Goal: Task Accomplishment & Management: Manage account settings

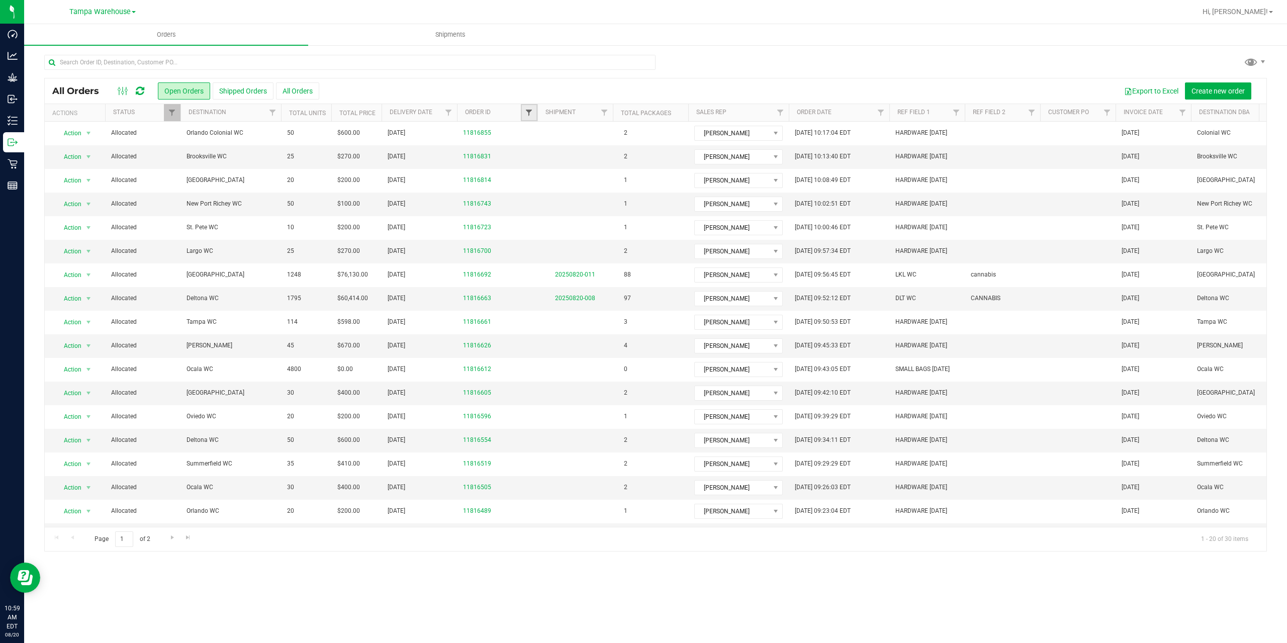
click at [527, 109] on span "Filter" at bounding box center [529, 113] width 8 height 8
type input "6980"
click at [527, 150] on button "Filter" at bounding box center [551, 161] width 48 height 22
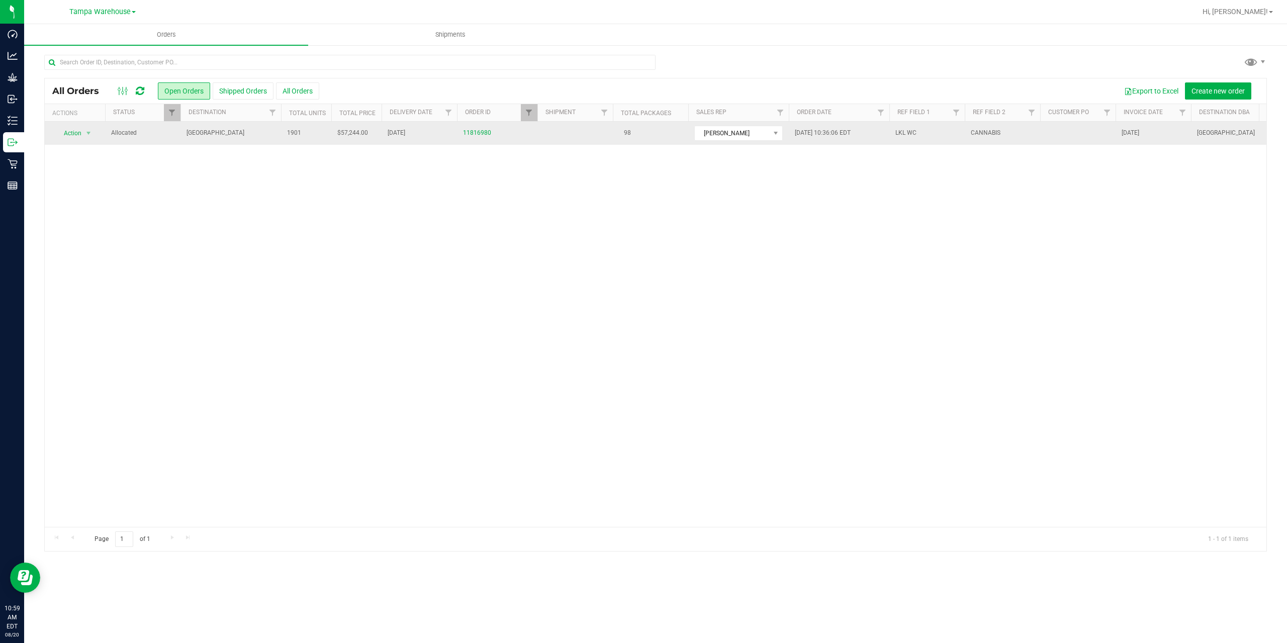
click at [229, 136] on span "[GEOGRAPHIC_DATA]" at bounding box center [230, 133] width 88 height 10
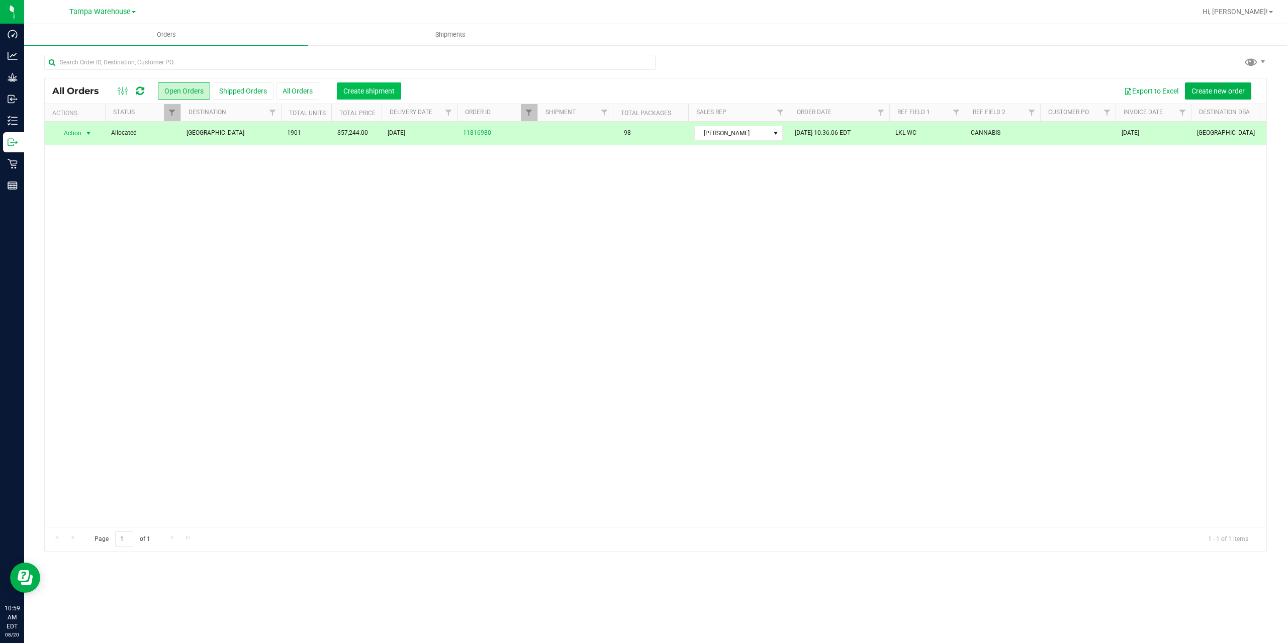
click at [362, 96] on button "Create shipment" at bounding box center [369, 90] width 64 height 17
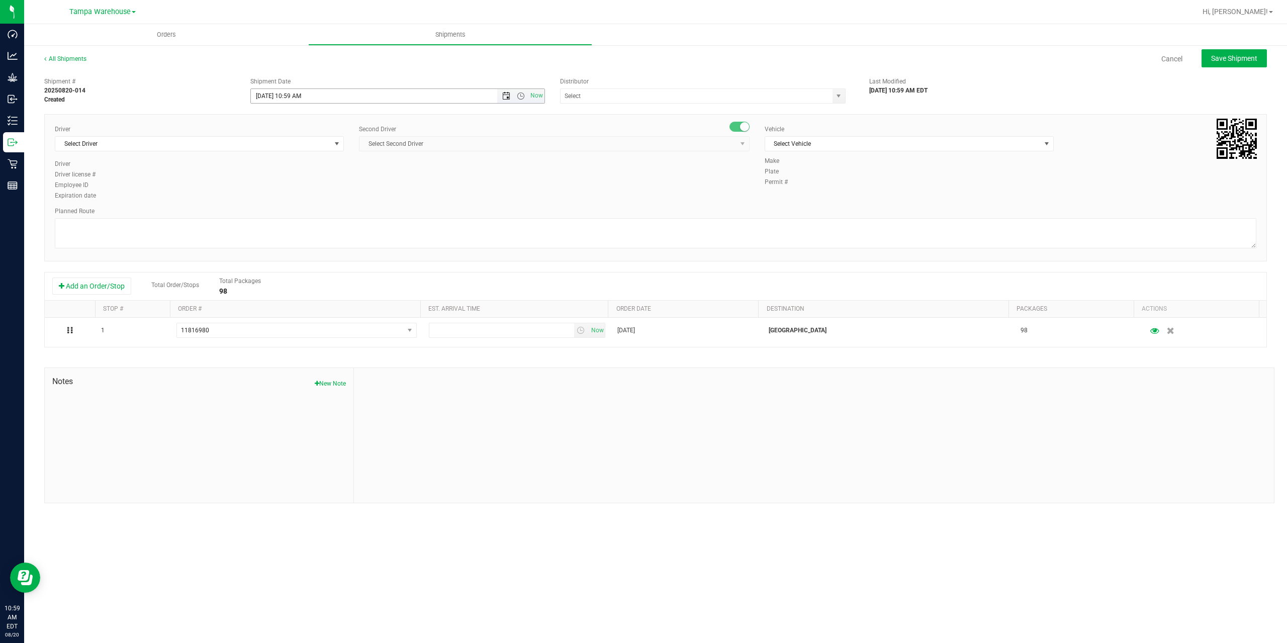
click at [506, 99] on span "Open the date view" at bounding box center [506, 96] width 8 height 8
click at [316, 198] on link "21" at bounding box center [318, 199] width 15 height 16
click at [520, 98] on span "Open the time view" at bounding box center [521, 96] width 8 height 8
click at [298, 180] on li "6:30 AM" at bounding box center [397, 179] width 293 height 13
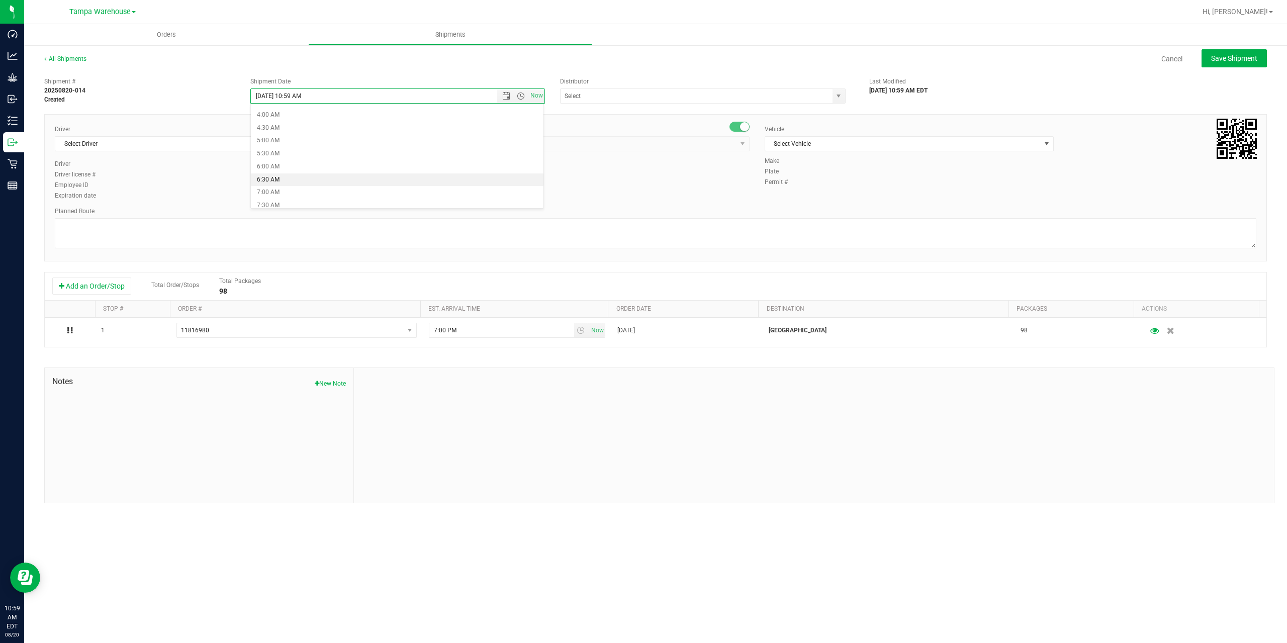
type input "[DATE] 6:30 AM"
click at [600, 98] on input "text" at bounding box center [692, 96] width 264 height 14
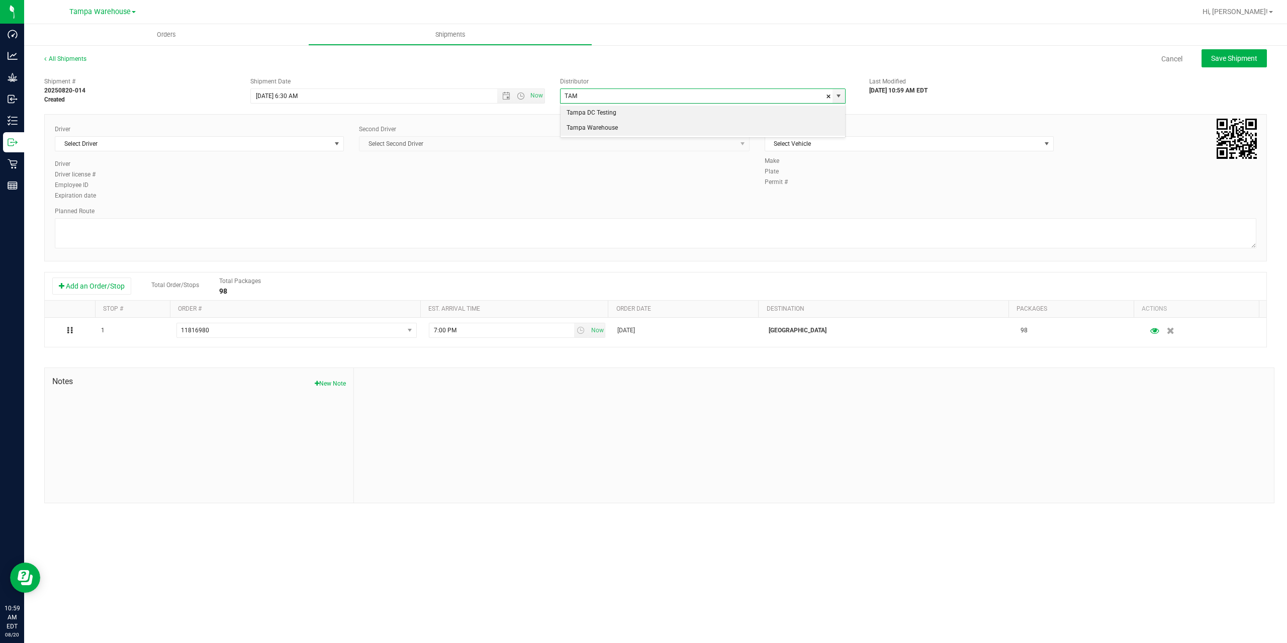
click at [598, 124] on li "Tampa Warehouse" at bounding box center [702, 128] width 284 height 15
type input "Tampa Warehouse"
click at [311, 145] on span "Select Driver" at bounding box center [192, 144] width 275 height 14
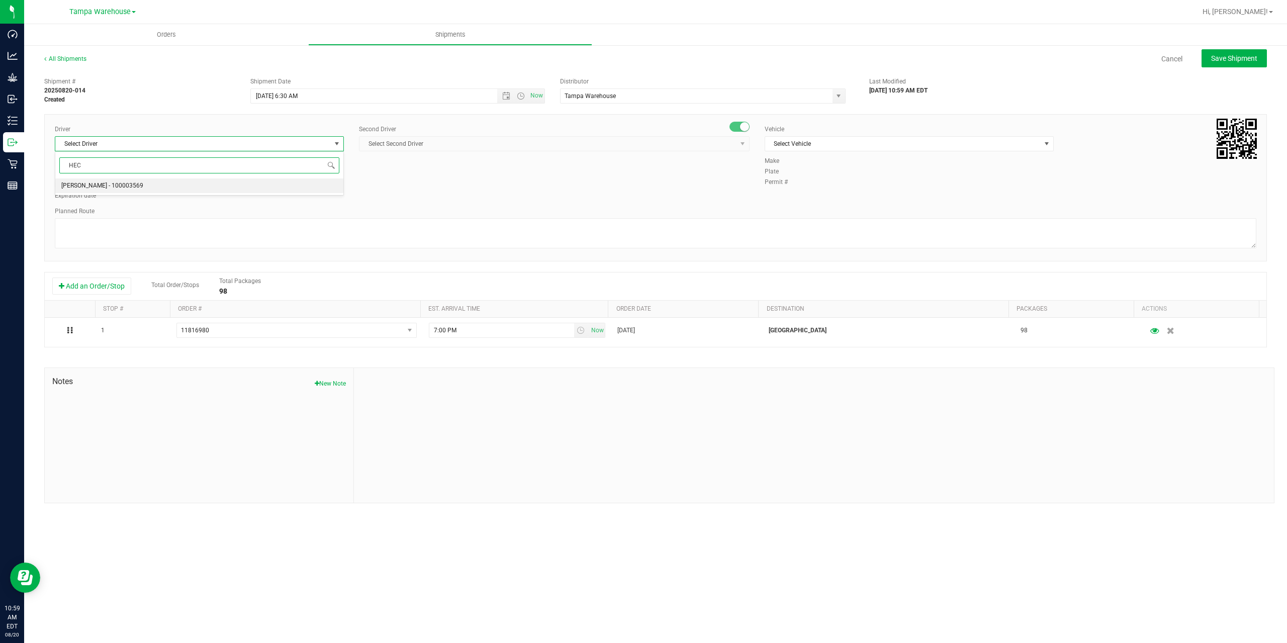
click at [199, 186] on li "[PERSON_NAME] - 100003569" at bounding box center [199, 185] width 288 height 15
type input "HEC"
click at [478, 142] on span "Select Second Driver" at bounding box center [547, 144] width 377 height 14
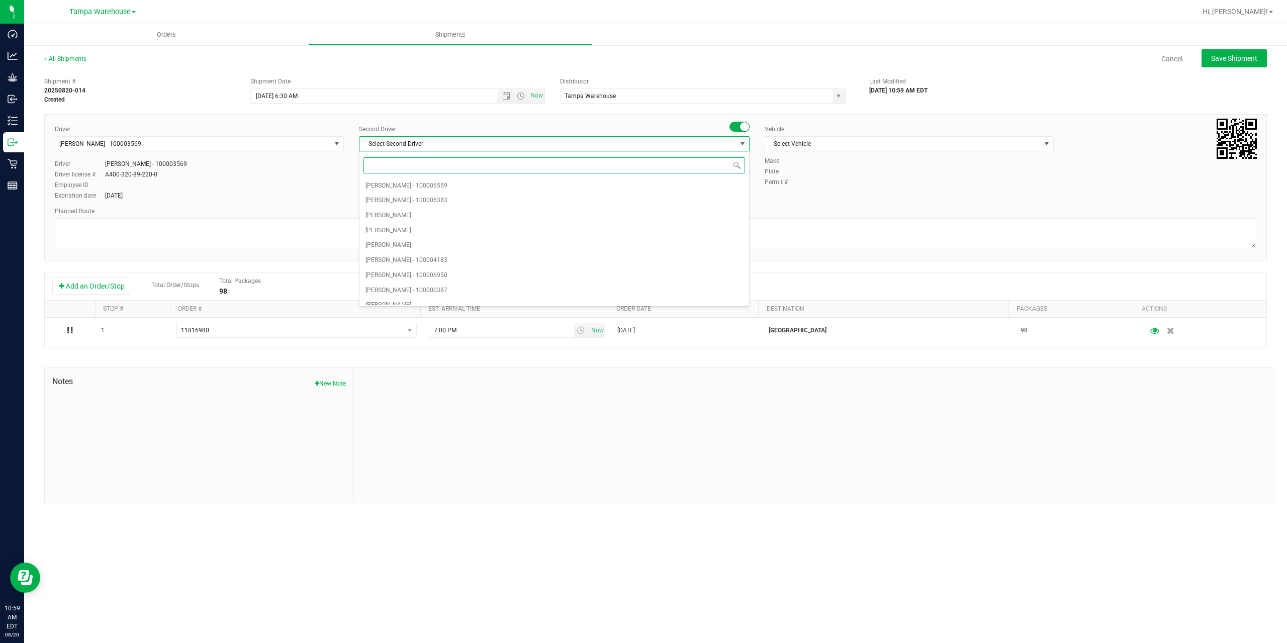
type input "z"
click at [442, 300] on span "[PERSON_NAME] - 100007761" at bounding box center [406, 297] width 82 height 13
click at [899, 149] on span "Select Vehicle" at bounding box center [902, 144] width 275 height 14
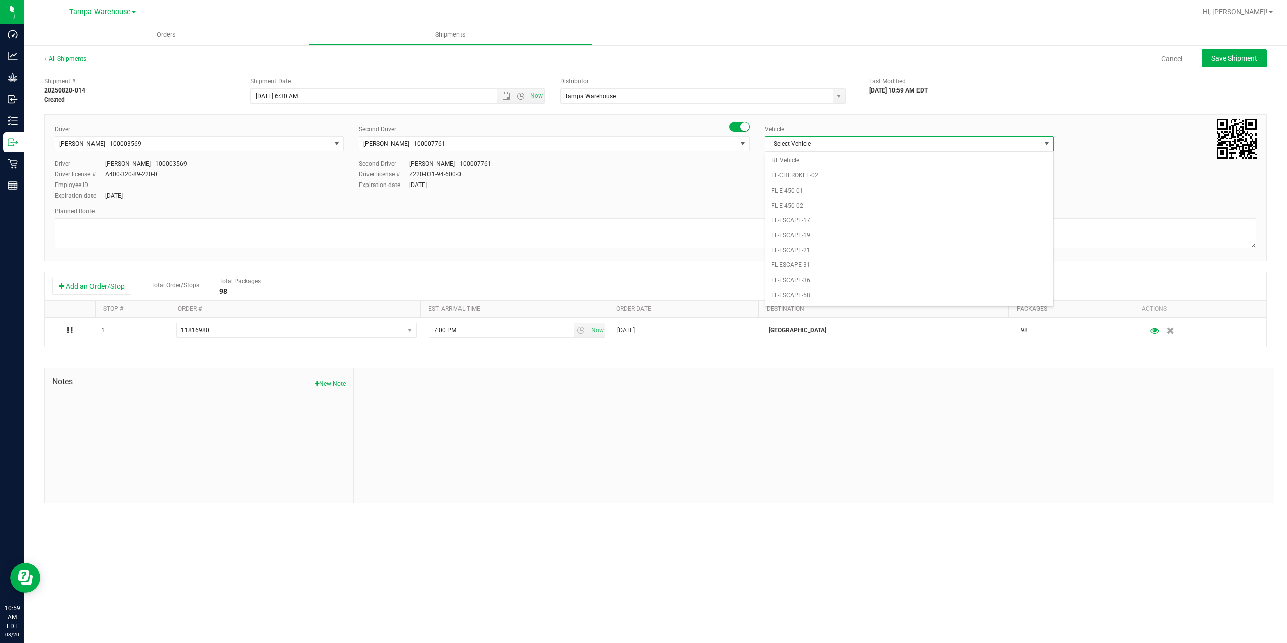
scroll to position [111, 0]
click at [815, 271] on li "FL-EXPRESS-01" at bounding box center [909, 274] width 288 height 15
click at [781, 229] on textarea at bounding box center [655, 233] width 1201 height 30
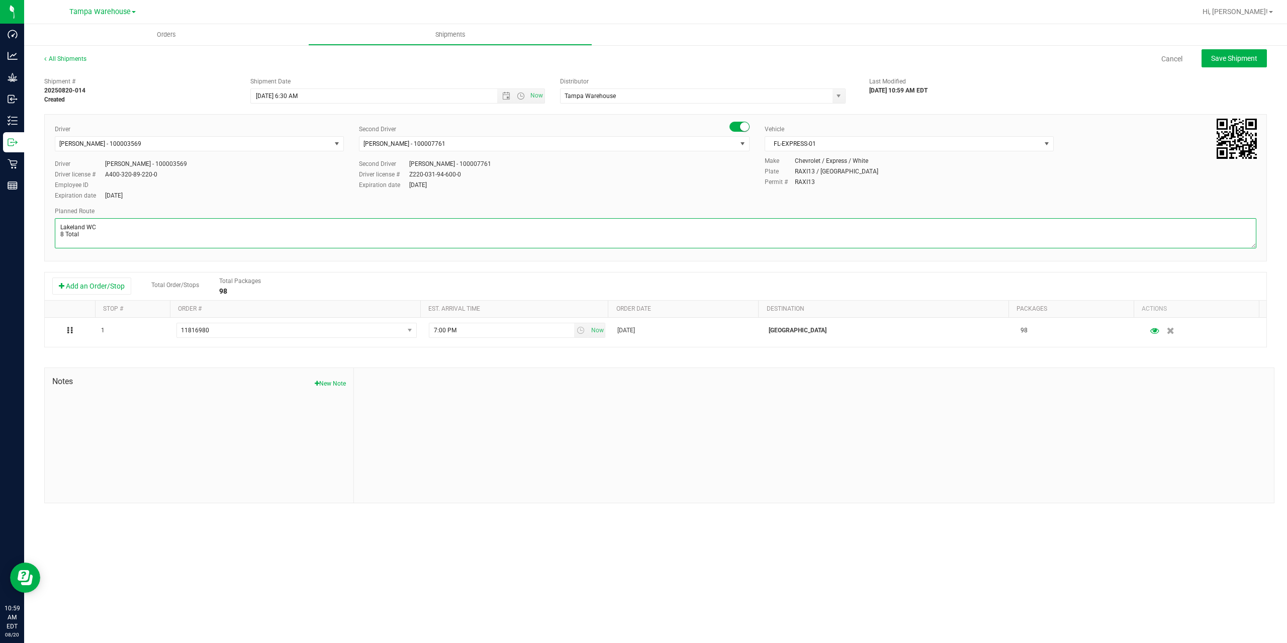
paste textarea "Deltona [PERSON_NAME][GEOGRAPHIC_DATA] WC Colonial [PERSON_NAME][GEOGRAPHIC_DAT…"
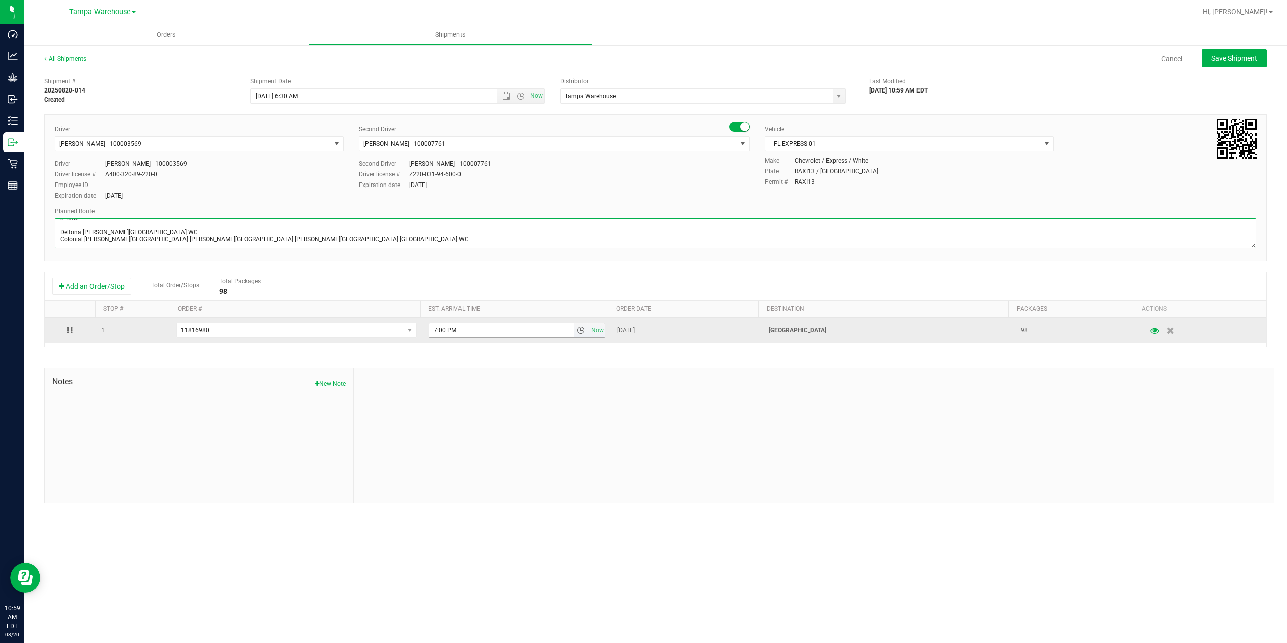
click at [577, 332] on span "select" at bounding box center [581, 330] width 8 height 8
type textarea "Lakeland WC 8 Total Deltona [PERSON_NAME][GEOGRAPHIC_DATA] WC Colonial [PERSON_…"
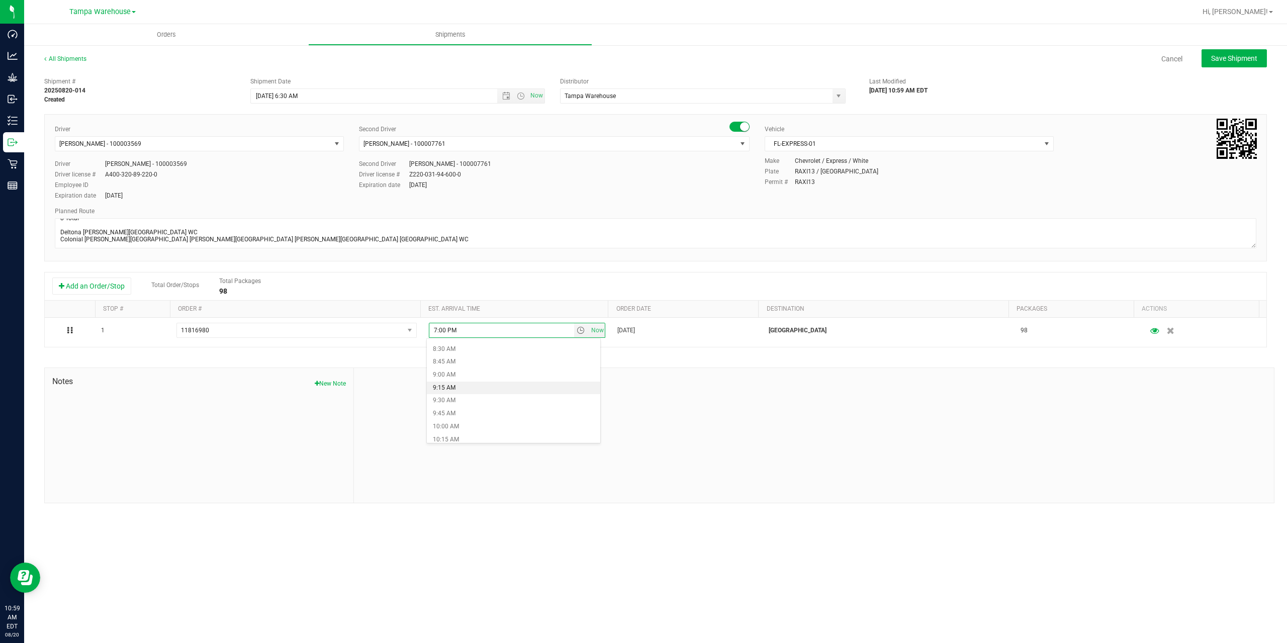
scroll to position [452, 0]
click at [477, 408] on li "10:00 AM" at bounding box center [513, 411] width 173 height 13
click at [512, 393] on div at bounding box center [814, 435] width 920 height 135
click at [1220, 62] on span "Save Shipment" at bounding box center [1234, 58] width 46 height 8
type input "[DATE] 10:30 AM"
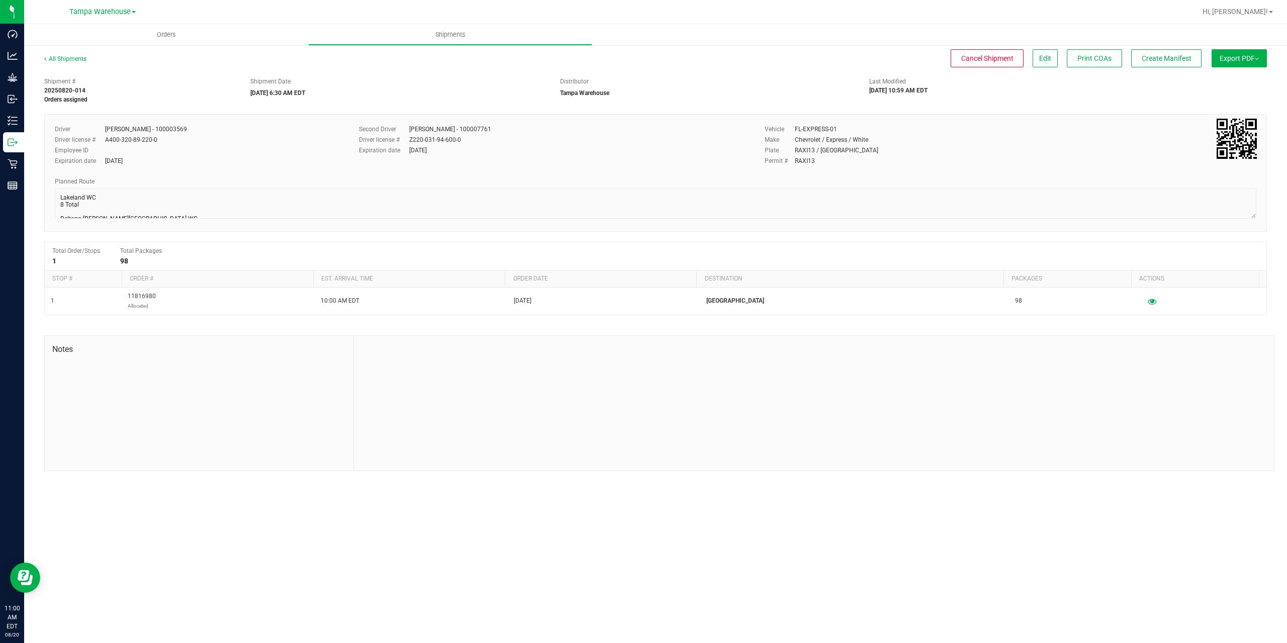
click at [1220, 62] on button "Export PDF" at bounding box center [1238, 58] width 55 height 18
click at [1219, 84] on li "Manifest by Package ID" at bounding box center [1236, 80] width 102 height 15
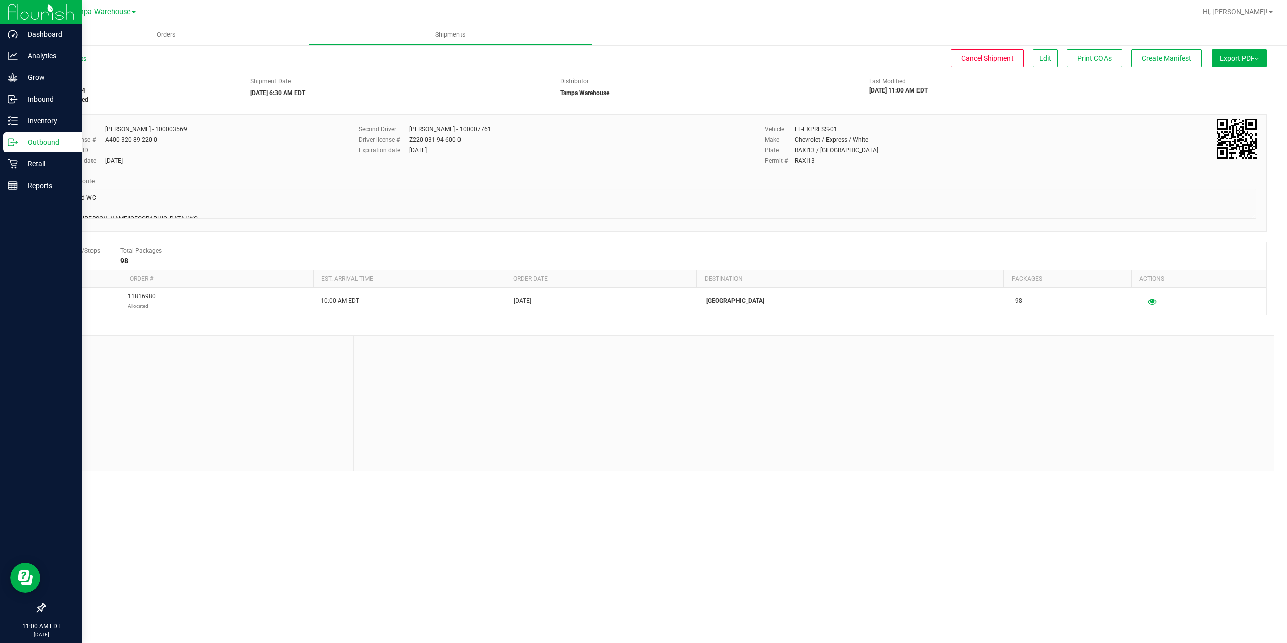
click at [17, 145] on icon at bounding box center [13, 142] width 10 height 10
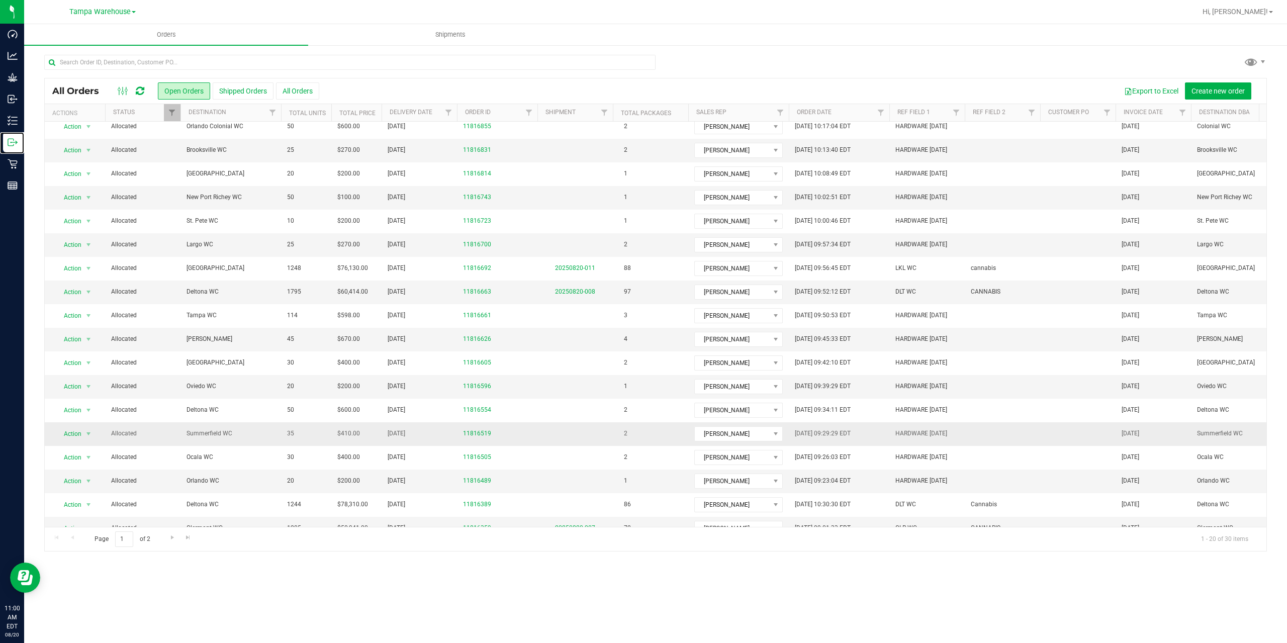
scroll to position [74, 0]
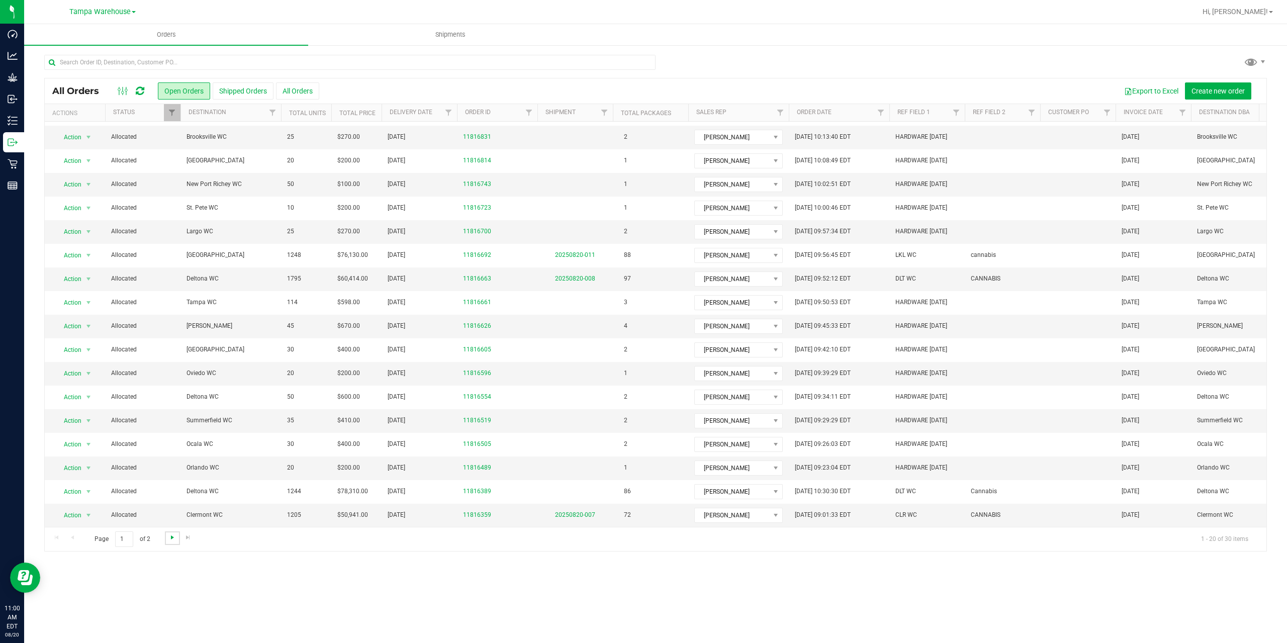
click at [171, 536] on span "Go to the next page" at bounding box center [172, 537] width 8 height 8
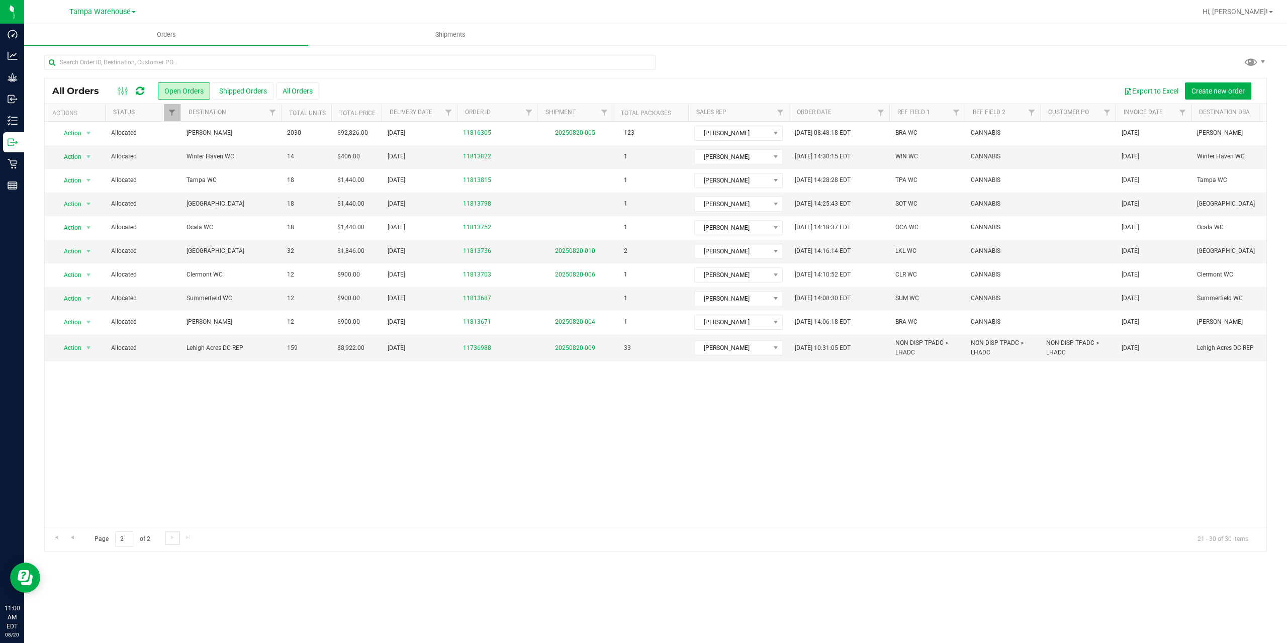
scroll to position [0, 0]
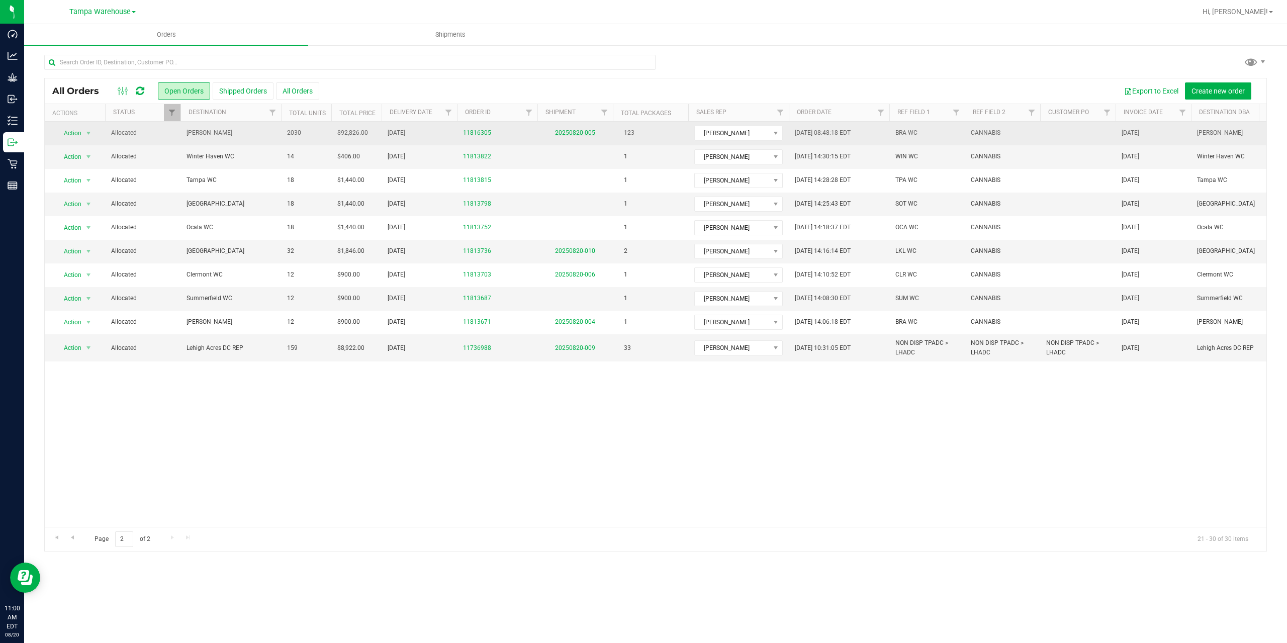
click at [580, 132] on link "20250820-005" at bounding box center [575, 132] width 40 height 7
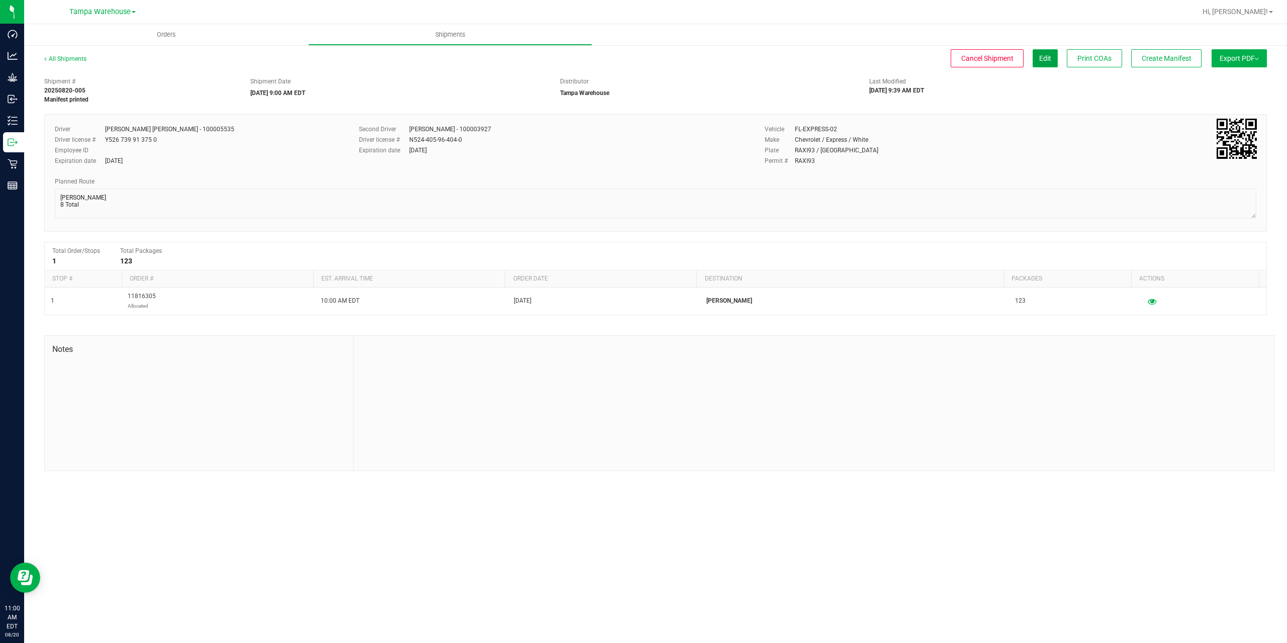
click at [1040, 64] on button "Edit" at bounding box center [1044, 58] width 25 height 18
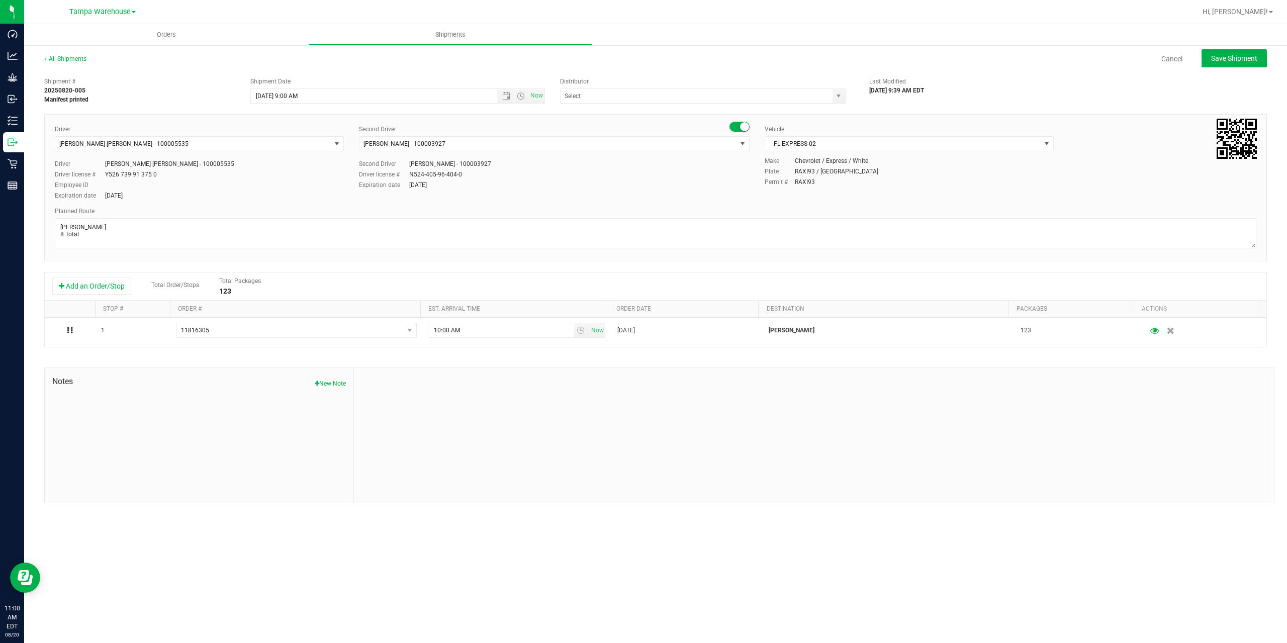
type input "Tampa Warehouse"
click at [922, 144] on span "FL-EXPRESS-02" at bounding box center [902, 144] width 275 height 14
click at [827, 230] on li "FL-HINO-01" at bounding box center [909, 230] width 288 height 15
click at [1231, 56] on span "Save Shipment" at bounding box center [1234, 58] width 46 height 8
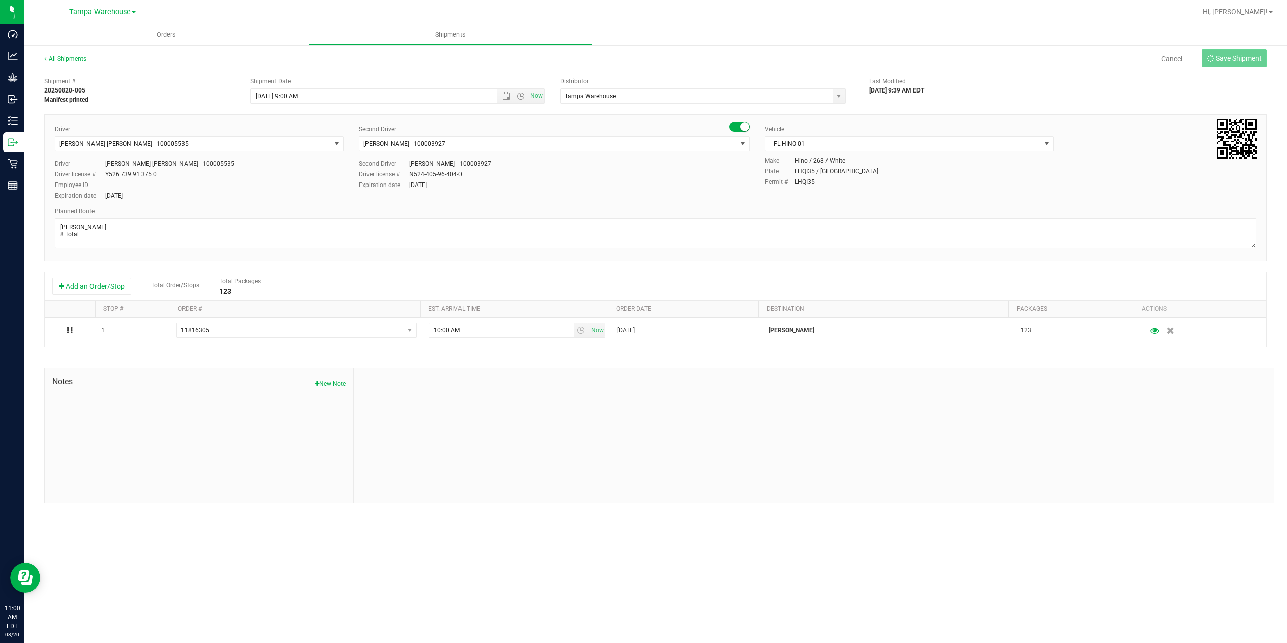
type input "[DATE] 1:00 PM"
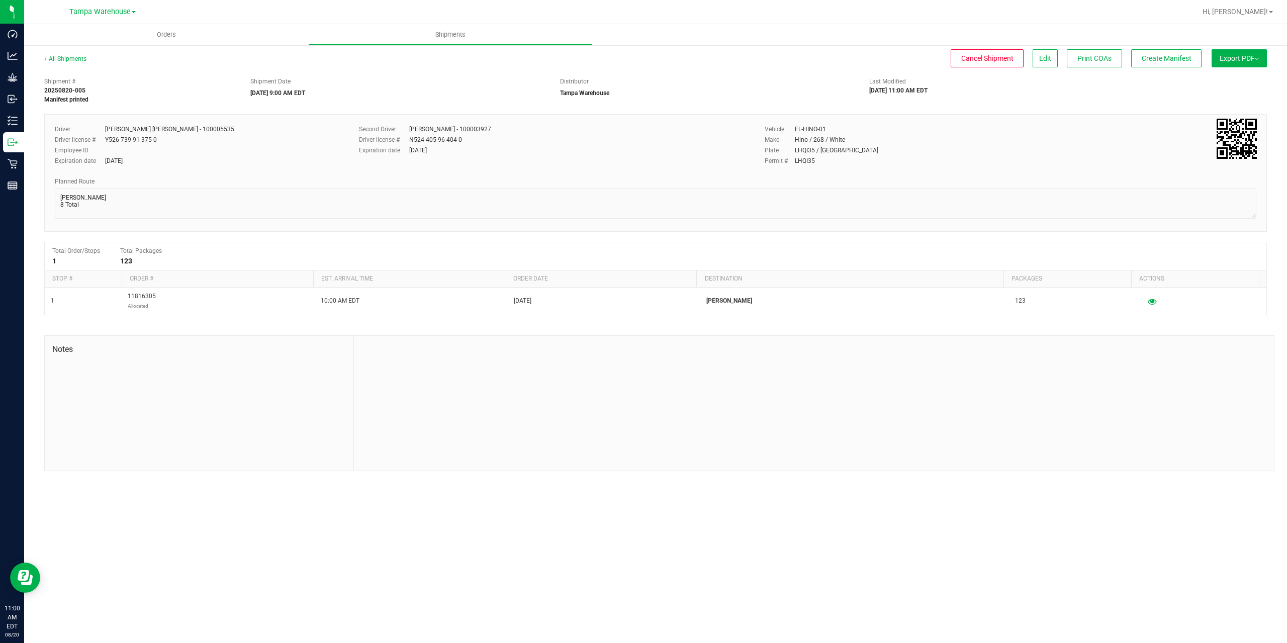
click at [1231, 56] on button "Export PDF" at bounding box center [1238, 58] width 55 height 18
click at [1229, 81] on span "Manifest by Package ID" at bounding box center [1224, 80] width 64 height 7
click at [1154, 56] on span "Create Manifest" at bounding box center [1167, 58] width 50 height 8
click at [1039, 59] on span "Edit" at bounding box center [1045, 58] width 12 height 8
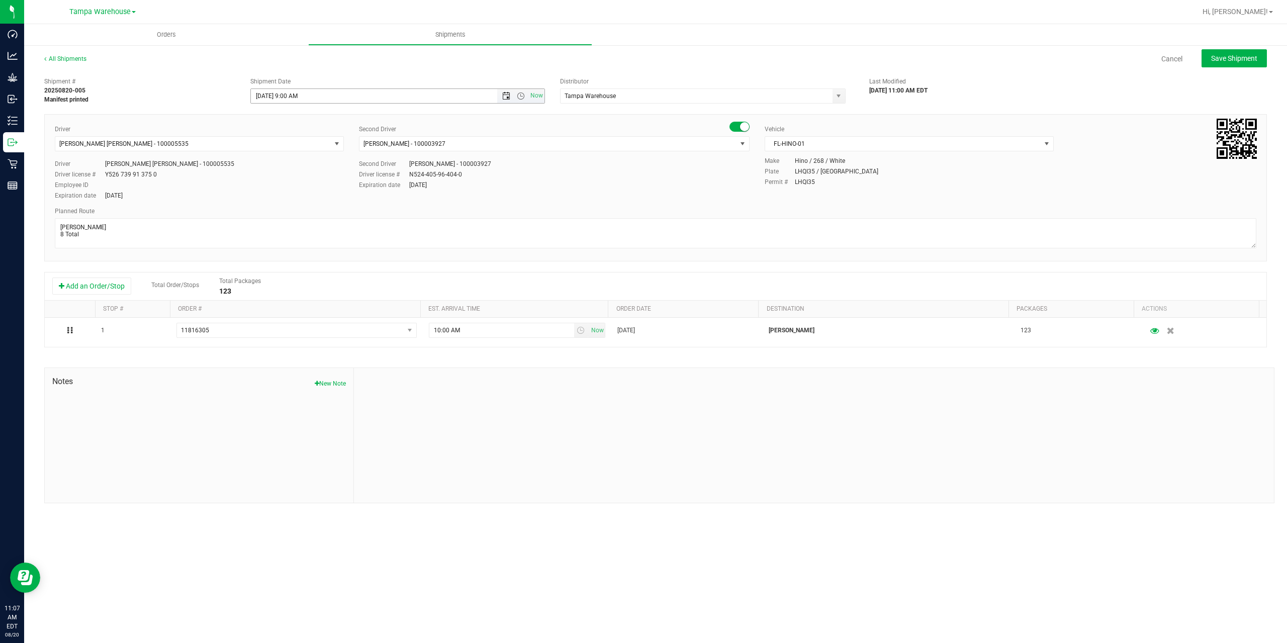
click at [505, 97] on span "Open the date view" at bounding box center [506, 96] width 8 height 8
click at [320, 198] on link "21" at bounding box center [318, 199] width 15 height 16
click at [672, 126] on div "Second Driver" at bounding box center [554, 129] width 391 height 9
click at [1223, 56] on span "Save Shipment" at bounding box center [1234, 58] width 46 height 8
type input "[DATE] 1:00 PM"
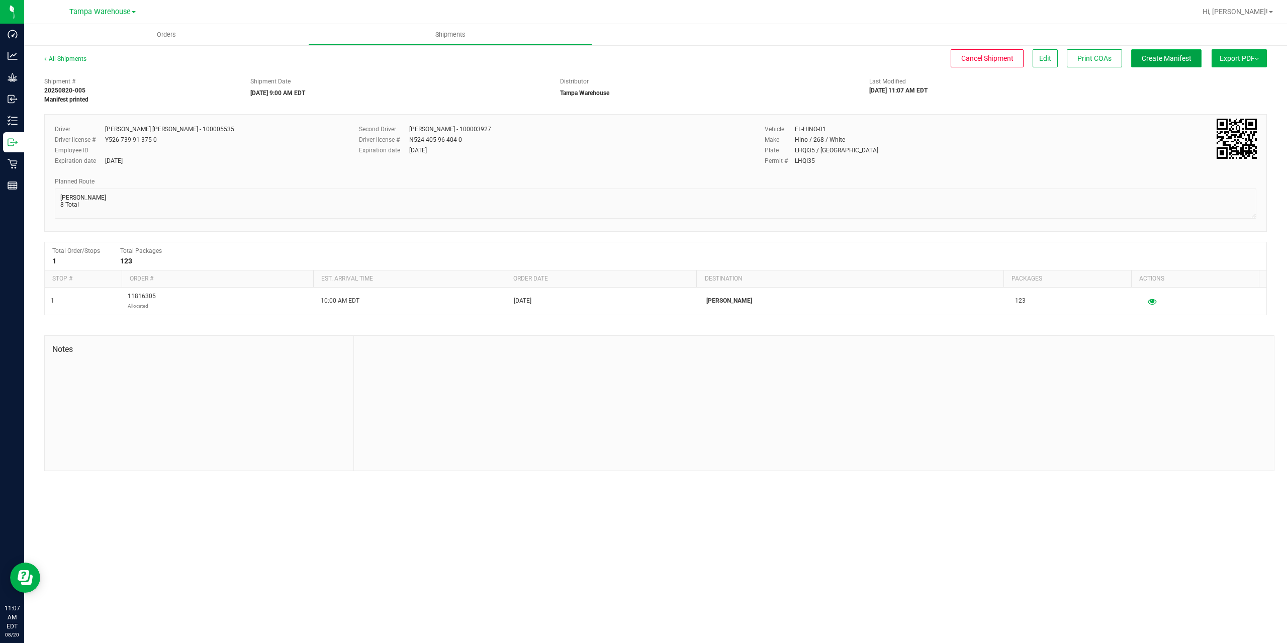
click at [1176, 58] on span "Create Manifest" at bounding box center [1167, 58] width 50 height 8
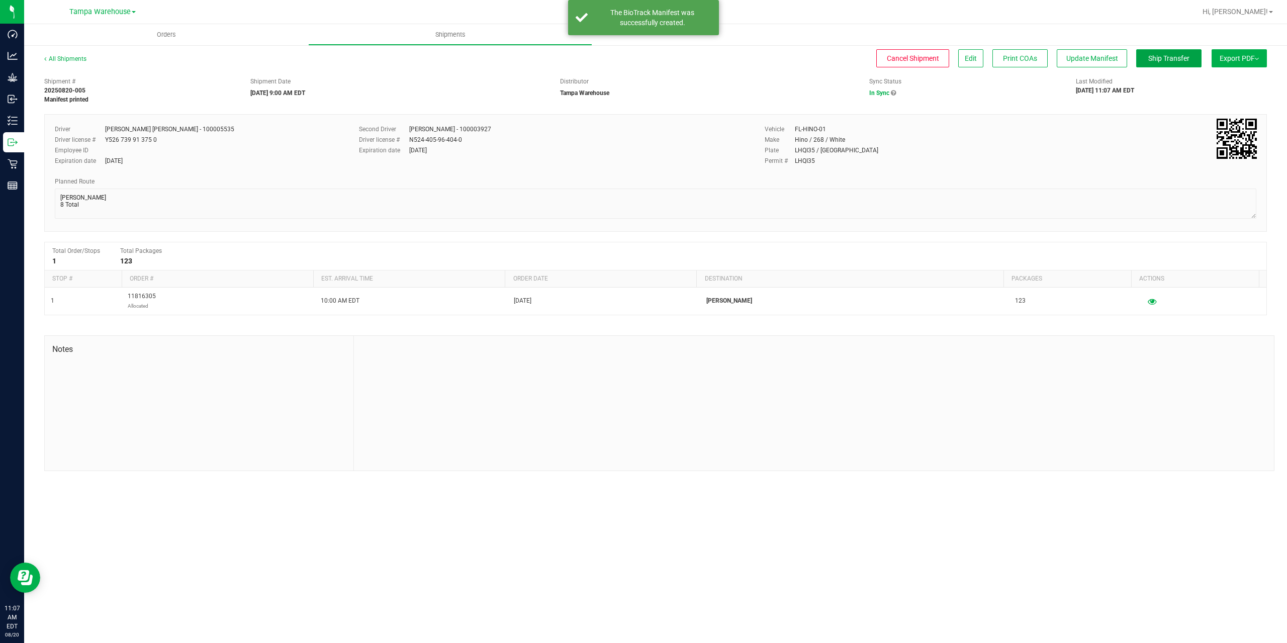
click at [1176, 58] on span "Ship Transfer" at bounding box center [1168, 58] width 41 height 8
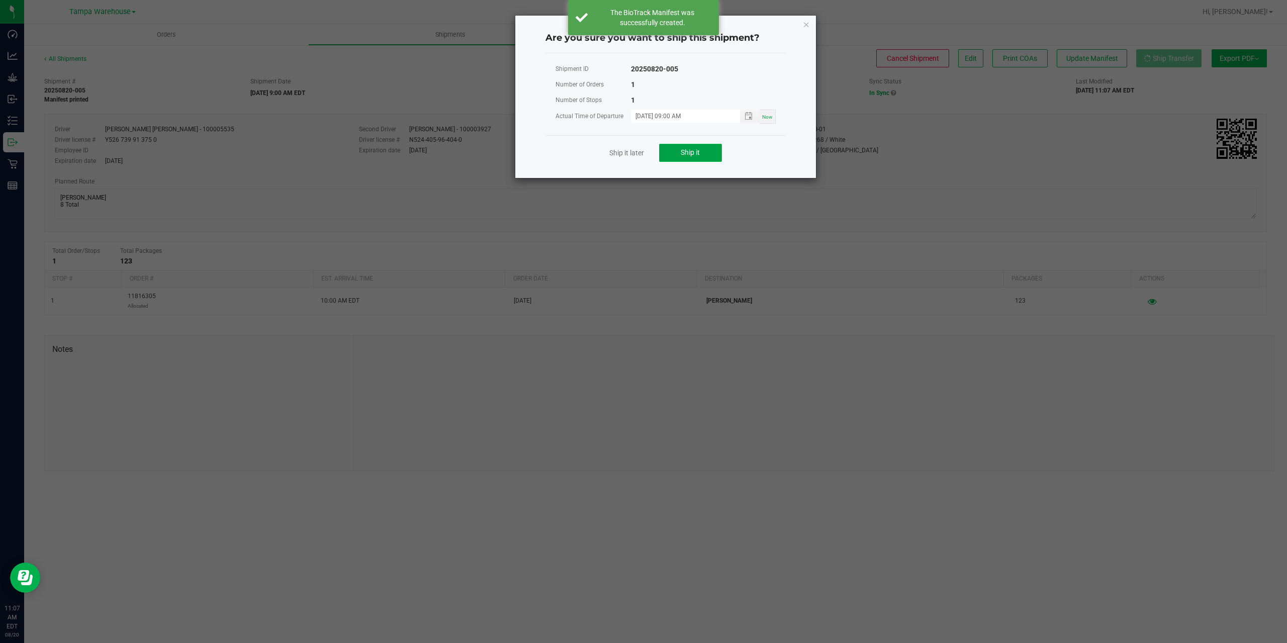
click at [701, 150] on button "Ship it" at bounding box center [690, 153] width 63 height 18
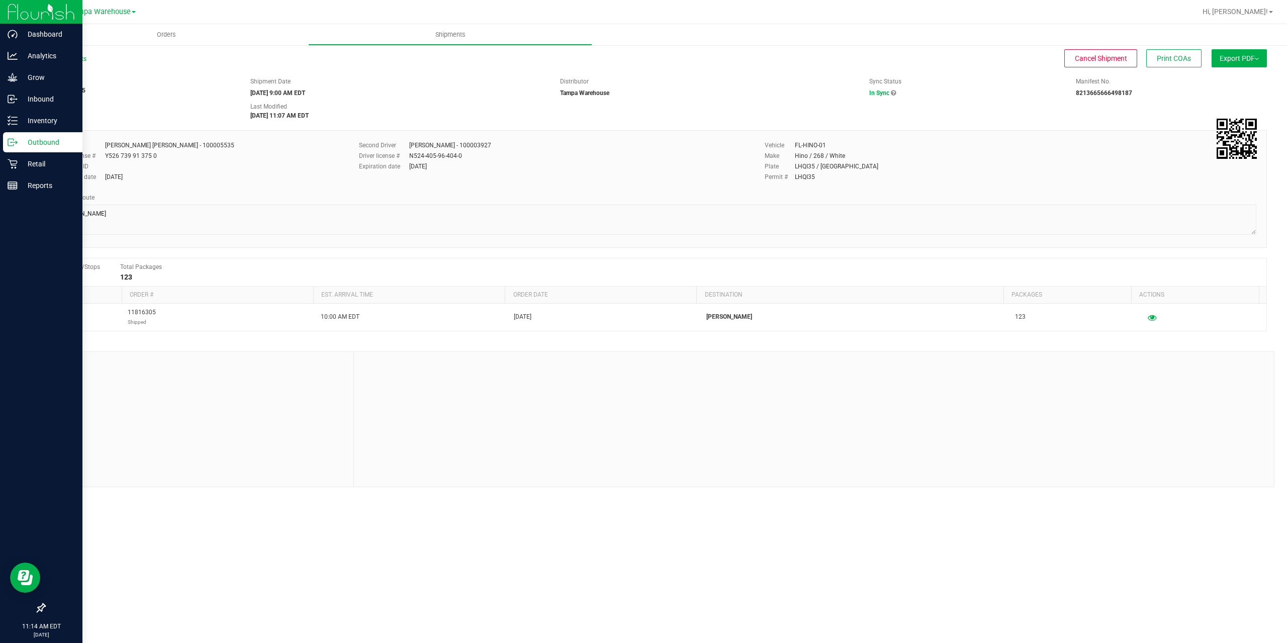
click at [15, 144] on icon at bounding box center [13, 142] width 10 height 10
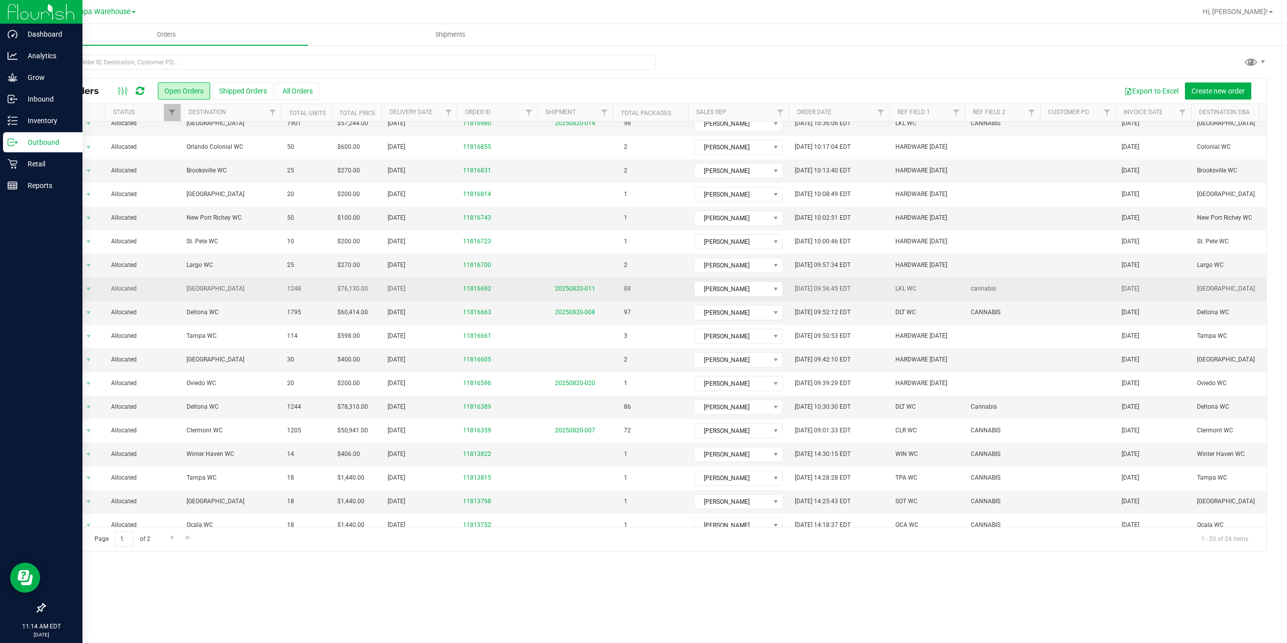
scroll to position [74, 0]
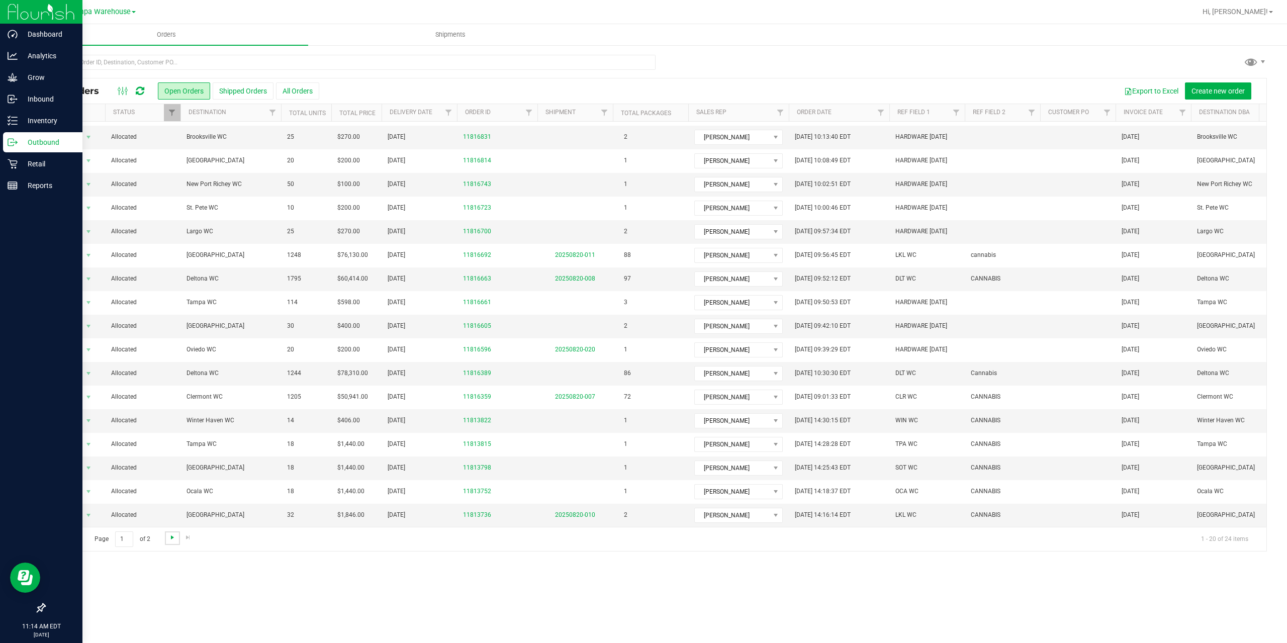
click at [171, 535] on span "Go to the next page" at bounding box center [172, 537] width 8 height 8
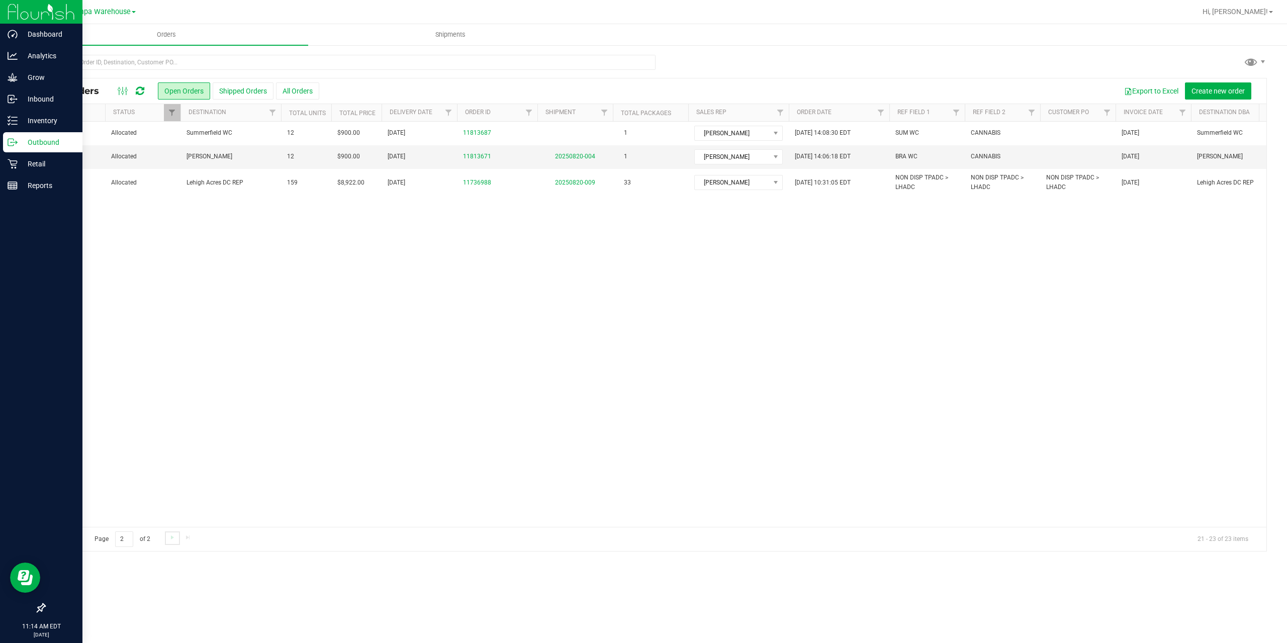
scroll to position [0, 0]
click at [576, 159] on link "20250820-004" at bounding box center [575, 156] width 40 height 7
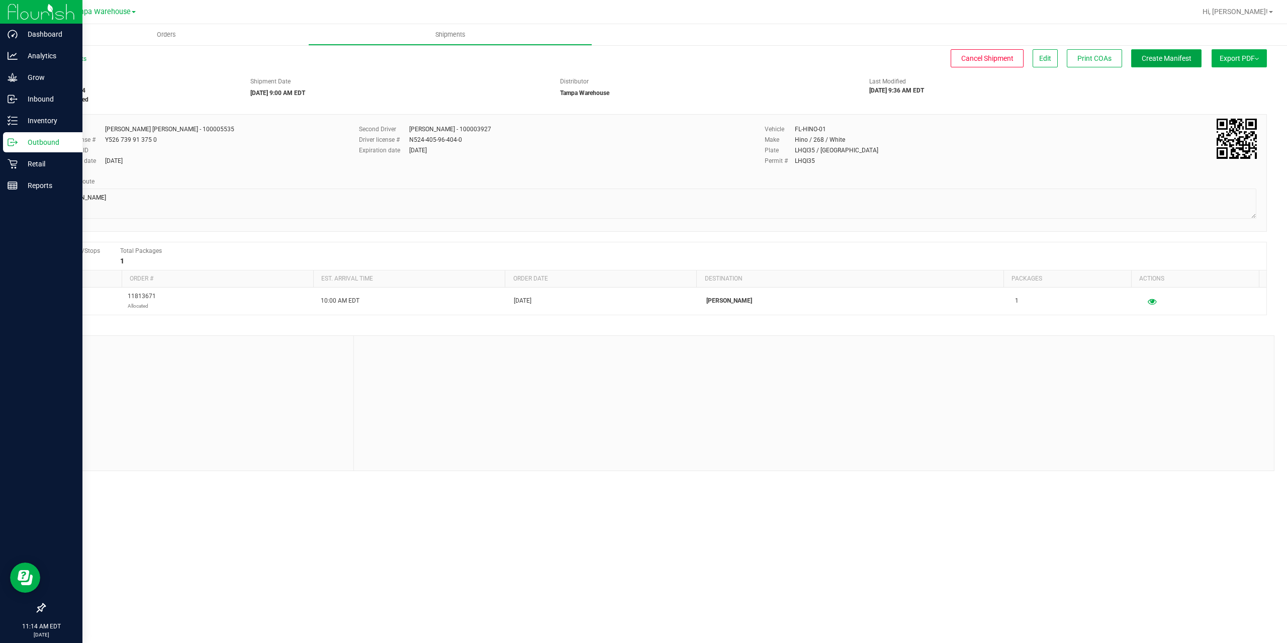
click at [1161, 56] on span "Create Manifest" at bounding box center [1167, 58] width 50 height 8
click at [1161, 56] on span "Ship Transfer" at bounding box center [1168, 58] width 41 height 8
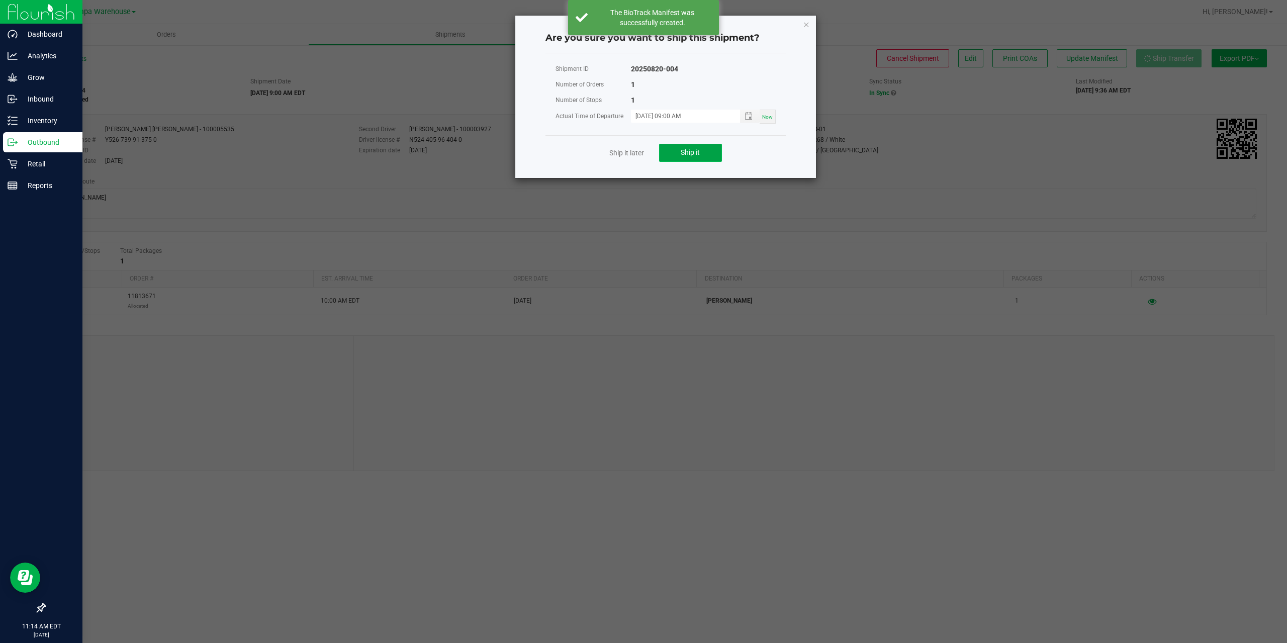
click at [685, 160] on button "Ship it" at bounding box center [690, 153] width 63 height 18
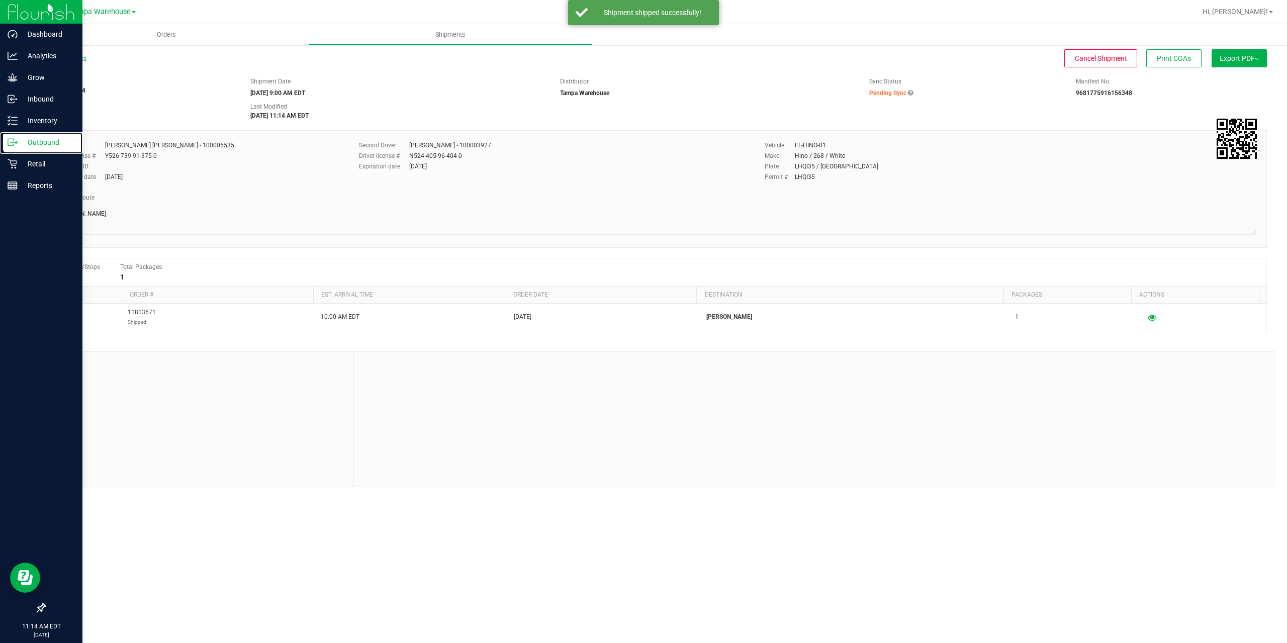
click at [11, 147] on div "Outbound" at bounding box center [42, 142] width 79 height 20
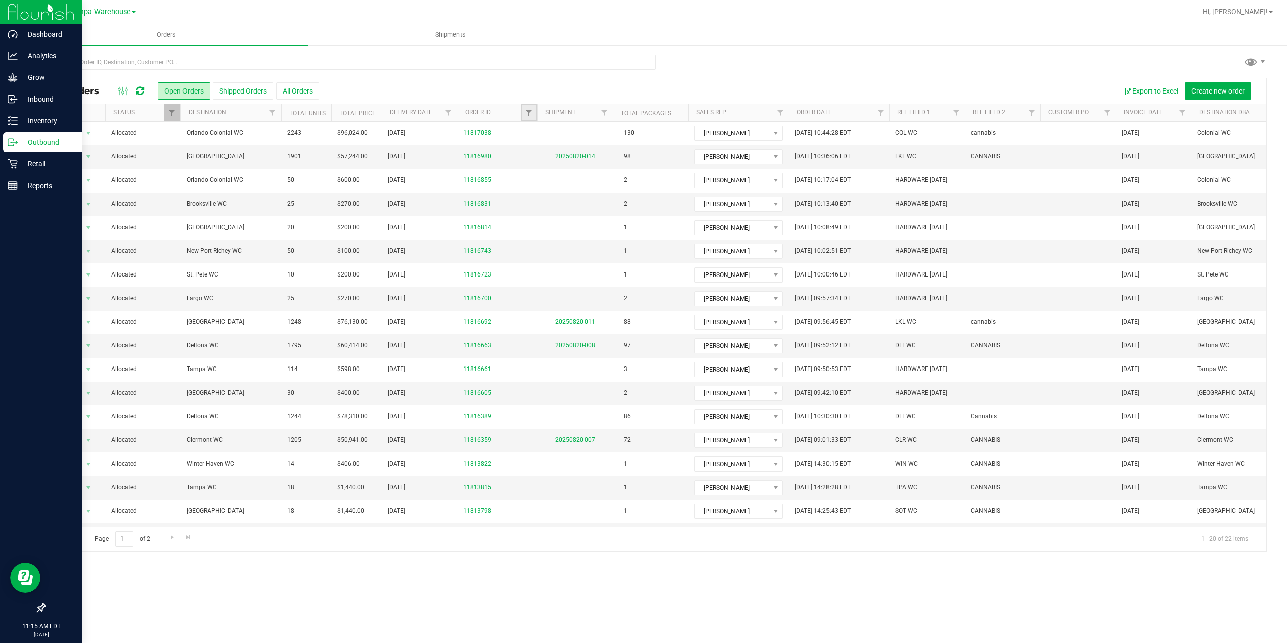
click at [530, 117] on link "Filter" at bounding box center [529, 112] width 17 height 17
type input "6389"
click at [527, 150] on button "Filter" at bounding box center [551, 161] width 48 height 22
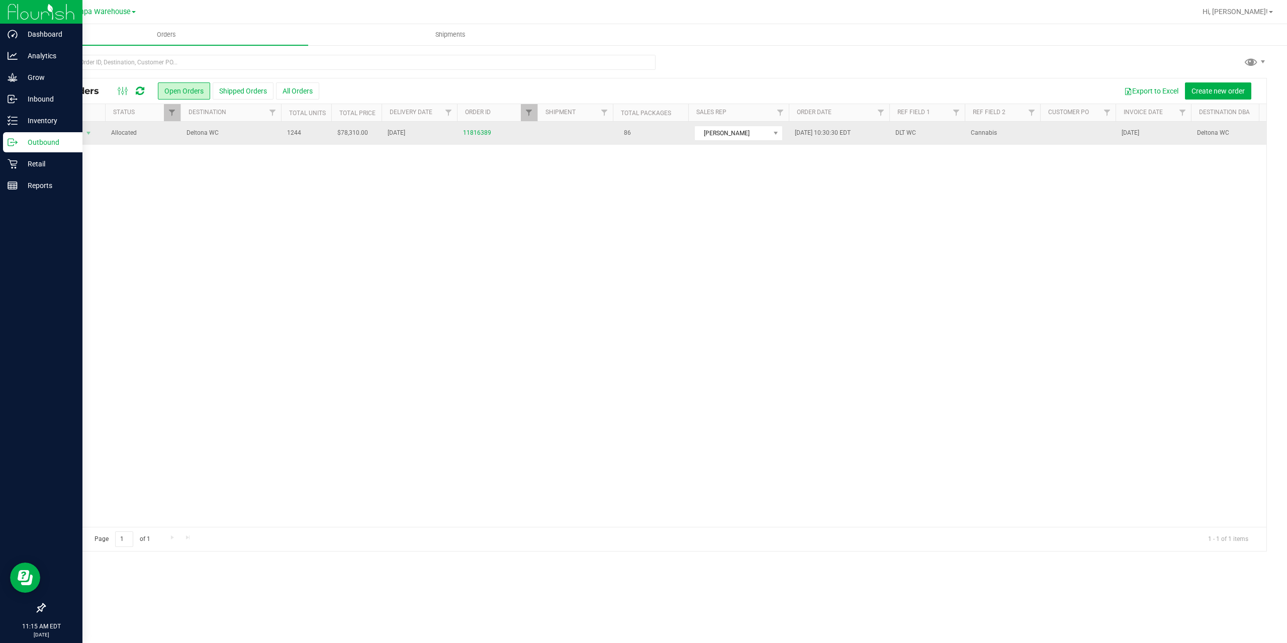
click at [163, 132] on span "Allocated" at bounding box center [142, 133] width 63 height 10
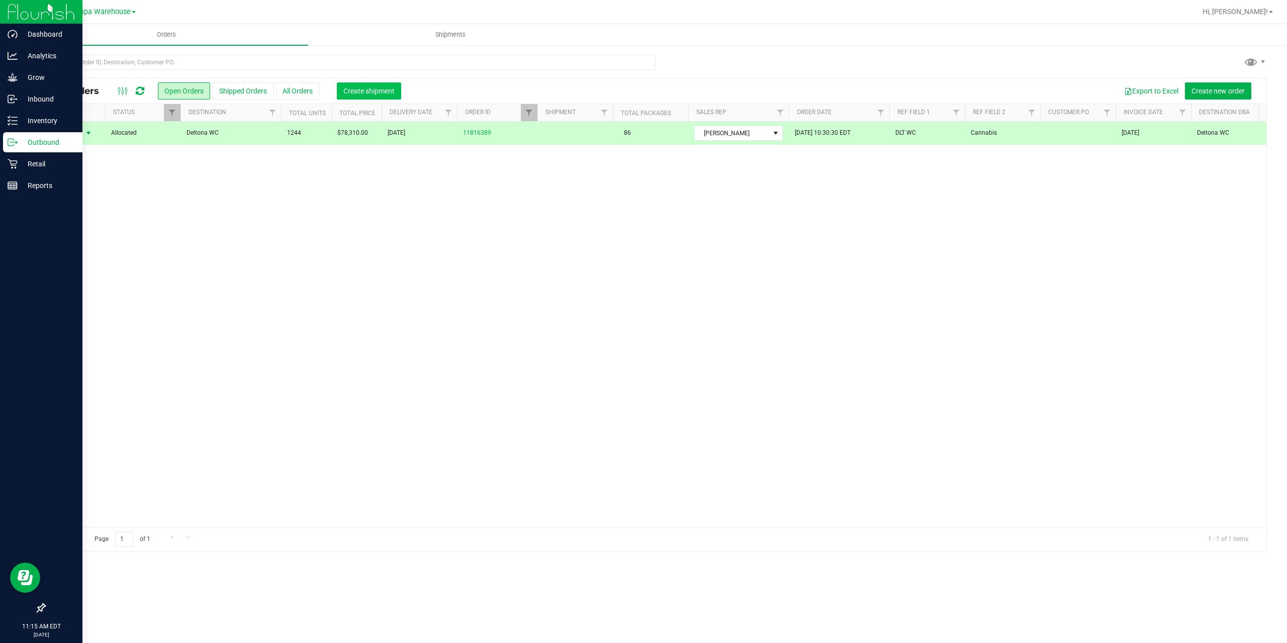
click at [360, 94] on span "Create shipment" at bounding box center [368, 91] width 51 height 8
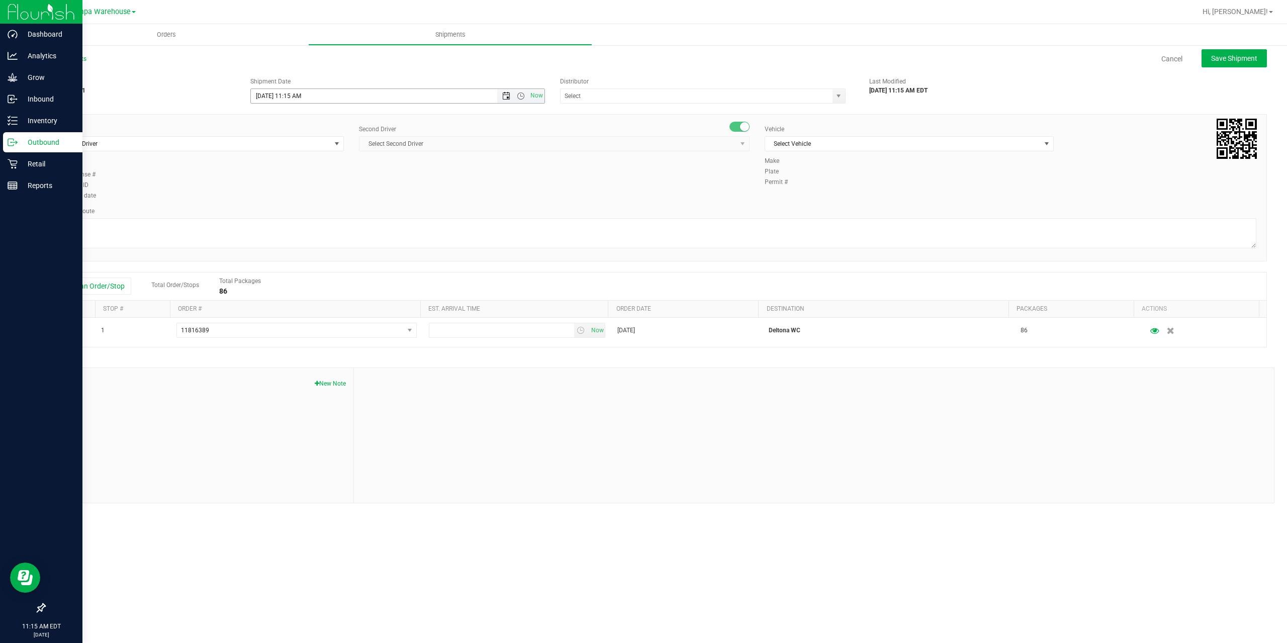
click at [508, 96] on span "Open the date view" at bounding box center [506, 96] width 8 height 8
click at [318, 202] on link "21" at bounding box center [318, 199] width 15 height 16
click at [521, 98] on span "Open the time view" at bounding box center [521, 96] width 8 height 8
click at [293, 176] on li "6:30 AM" at bounding box center [397, 179] width 293 height 13
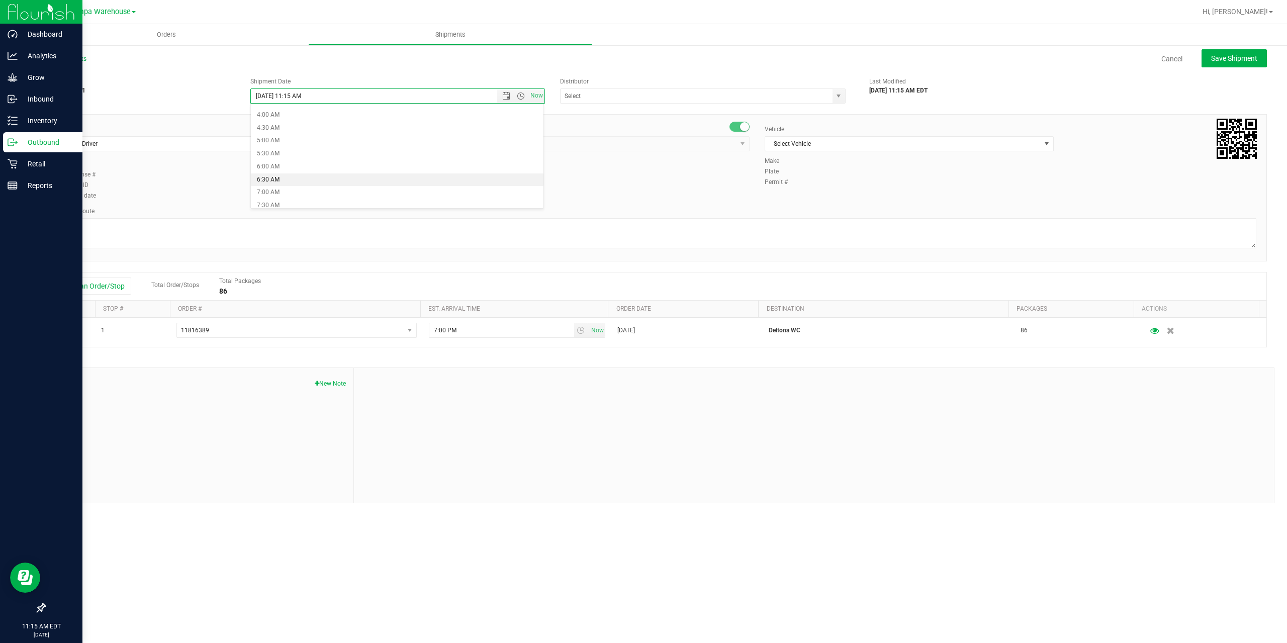
type input "[DATE] 6:30 AM"
click at [592, 102] on input "text" at bounding box center [692, 96] width 264 height 14
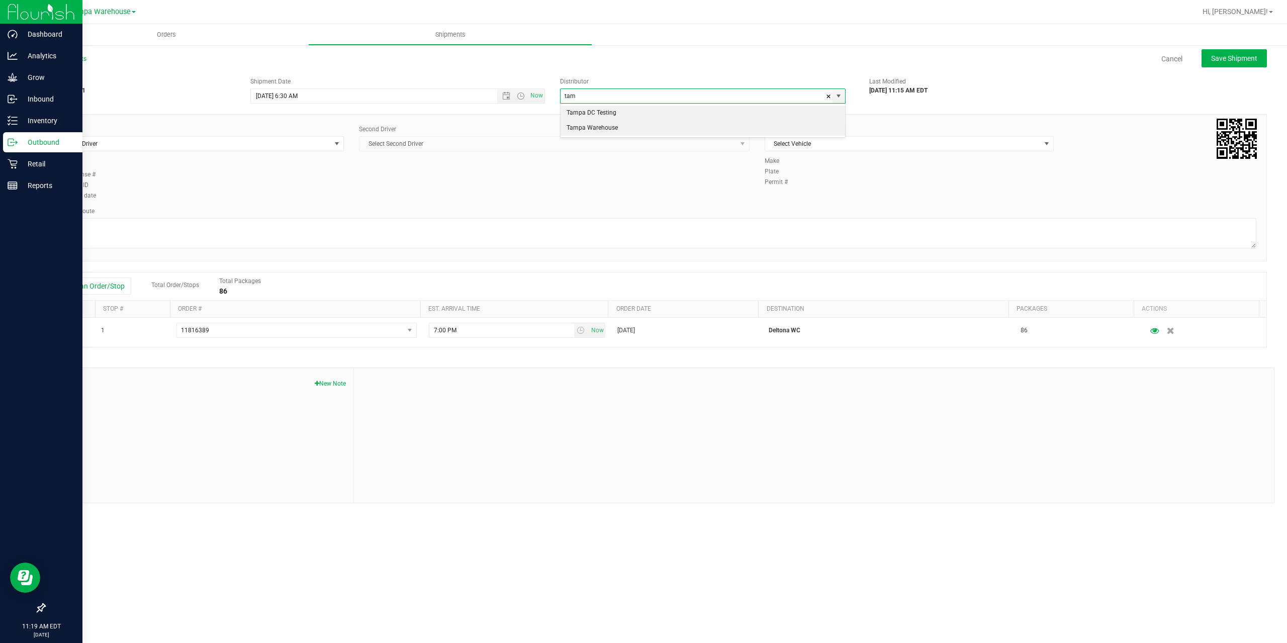
click at [587, 129] on li "Tampa Warehouse" at bounding box center [702, 128] width 284 height 15
type input "Tampa Warehouse"
click at [258, 149] on span "Select Driver" at bounding box center [192, 144] width 275 height 14
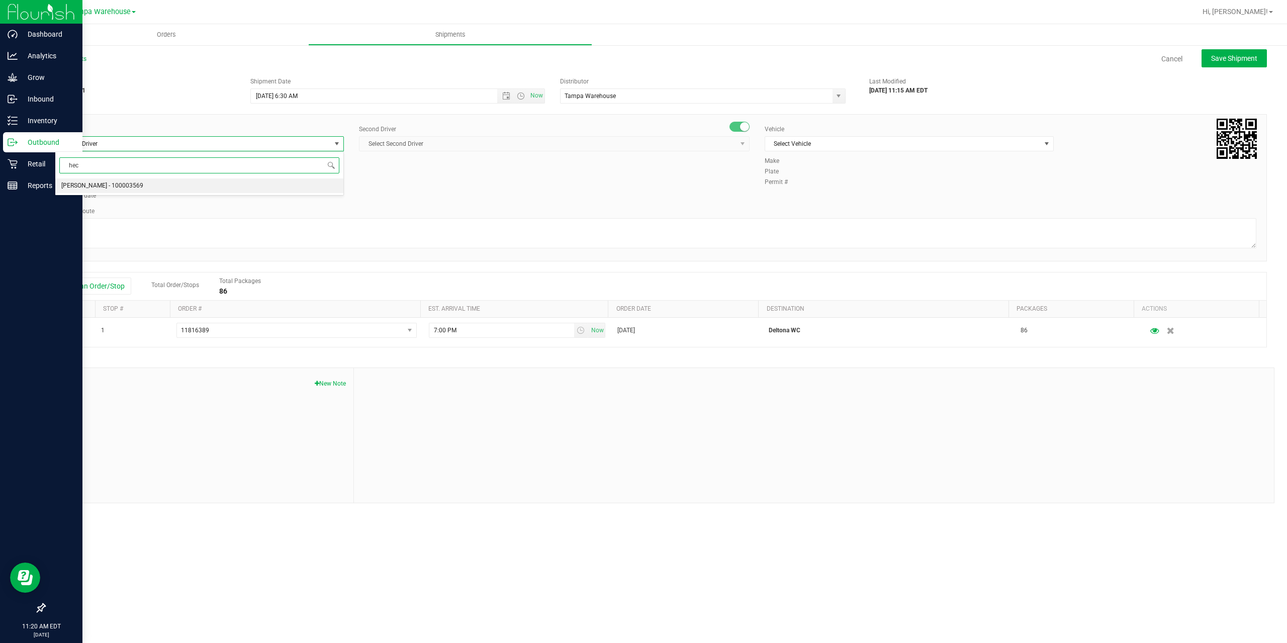
click at [145, 189] on li "[PERSON_NAME] - 100003569" at bounding box center [199, 185] width 288 height 15
type input "hec"
click at [415, 148] on span "Select Second Driver" at bounding box center [547, 144] width 377 height 14
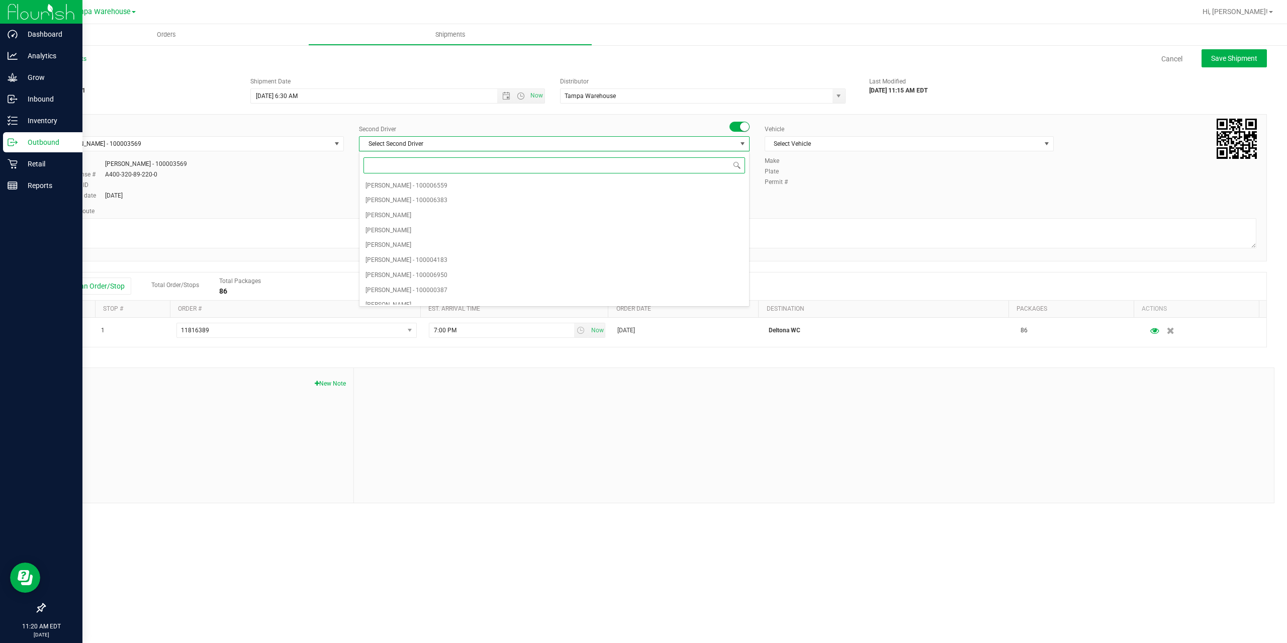
type input "z"
click at [423, 298] on span "[PERSON_NAME] - 100007761" at bounding box center [406, 297] width 82 height 13
click at [858, 143] on span "Select Vehicle" at bounding box center [902, 144] width 275 height 14
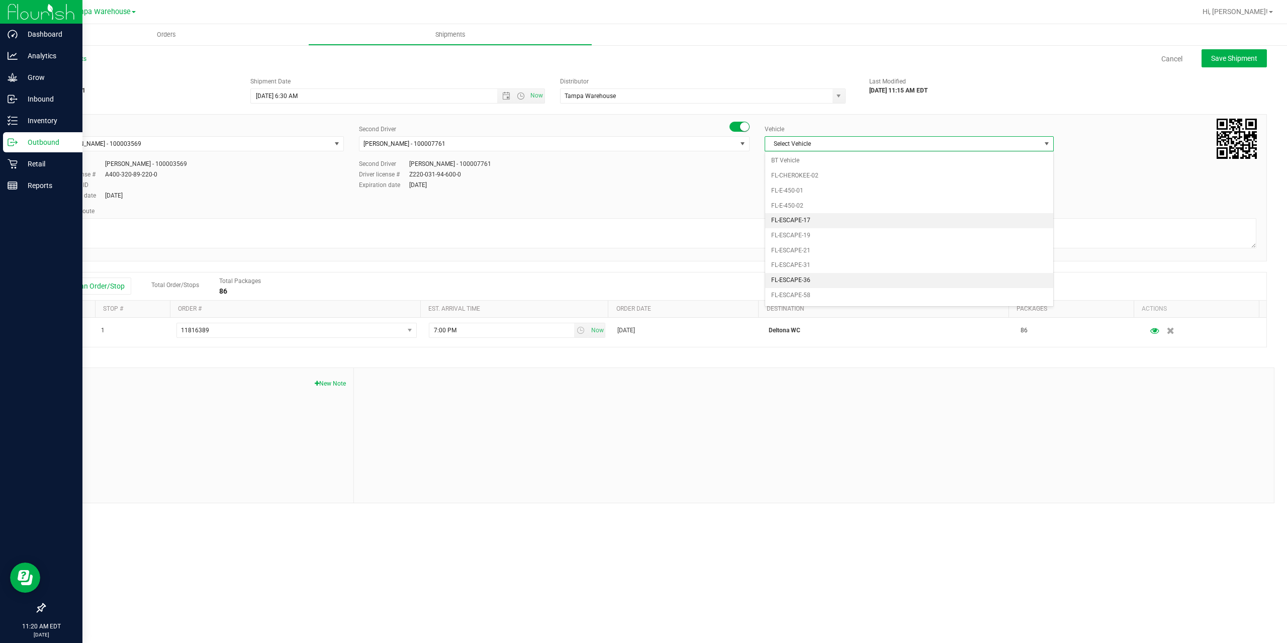
scroll to position [111, 0]
click at [826, 275] on li "FL-EXPRESS-01" at bounding box center [909, 274] width 288 height 15
click at [775, 229] on textarea at bounding box center [655, 233] width 1201 height 30
paste textarea "Deltona [PERSON_NAME][GEOGRAPHIC_DATA] WC Colonial [PERSON_NAME][GEOGRAPHIC_DAT…"
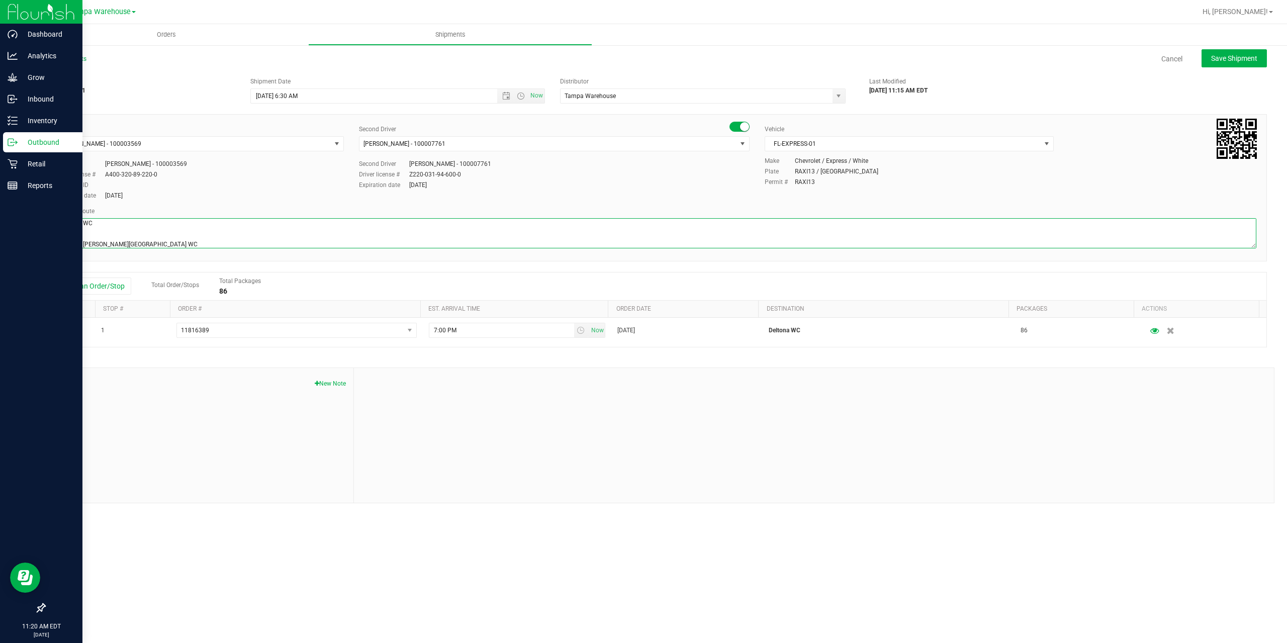
scroll to position [46, 0]
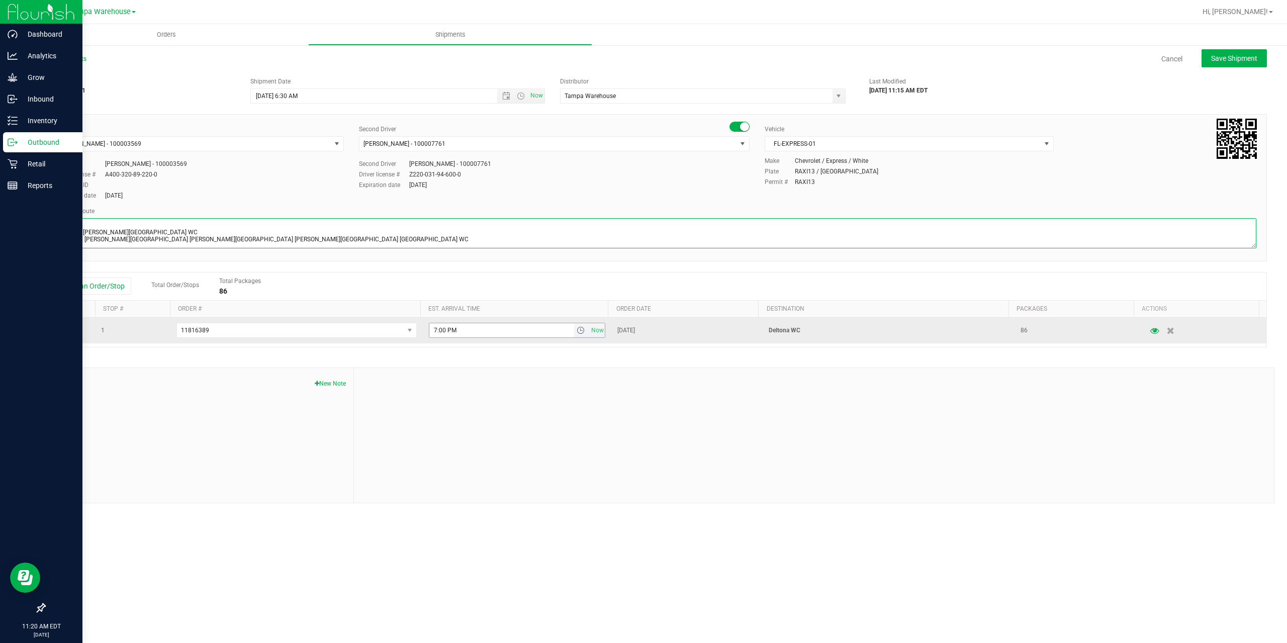
click at [577, 333] on span "select" at bounding box center [581, 330] width 8 height 8
type textarea "Deltona WC 5 Total Deltona [PERSON_NAME][GEOGRAPHIC_DATA] WC Colonial [PERSON_N…"
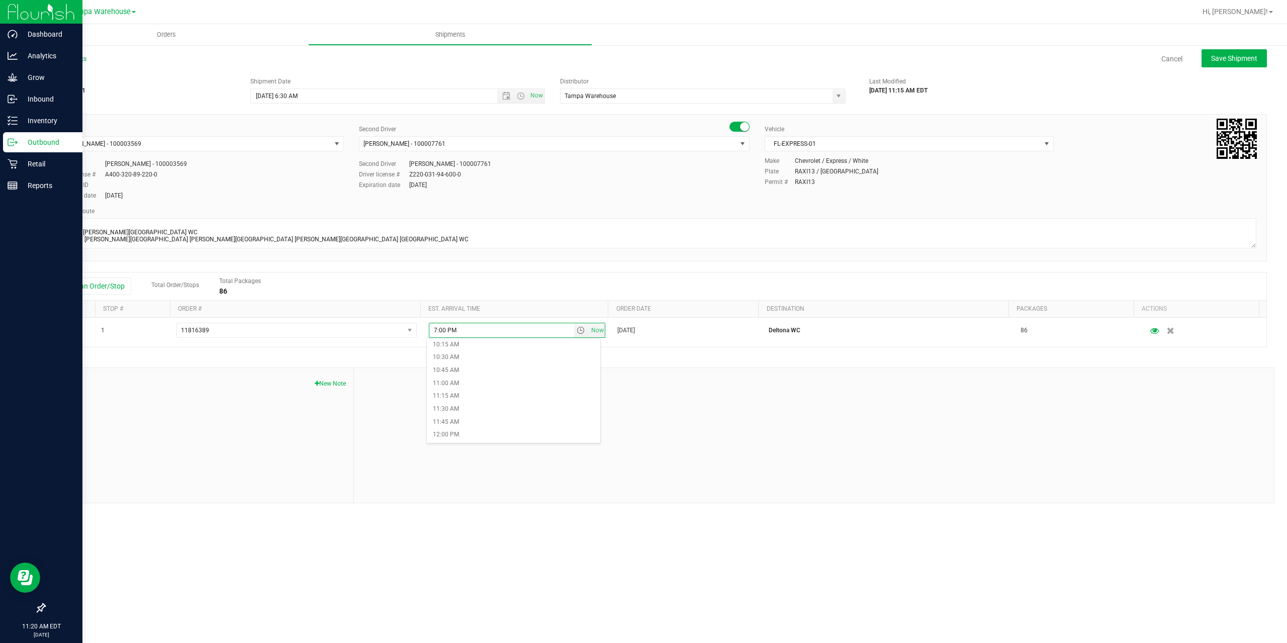
scroll to position [704, 0]
click at [486, 342] on li "1:30 PM" at bounding box center [513, 341] width 173 height 13
click at [1229, 60] on span "Save Shipment" at bounding box center [1234, 58] width 46 height 8
type input "[DATE] 10:30 AM"
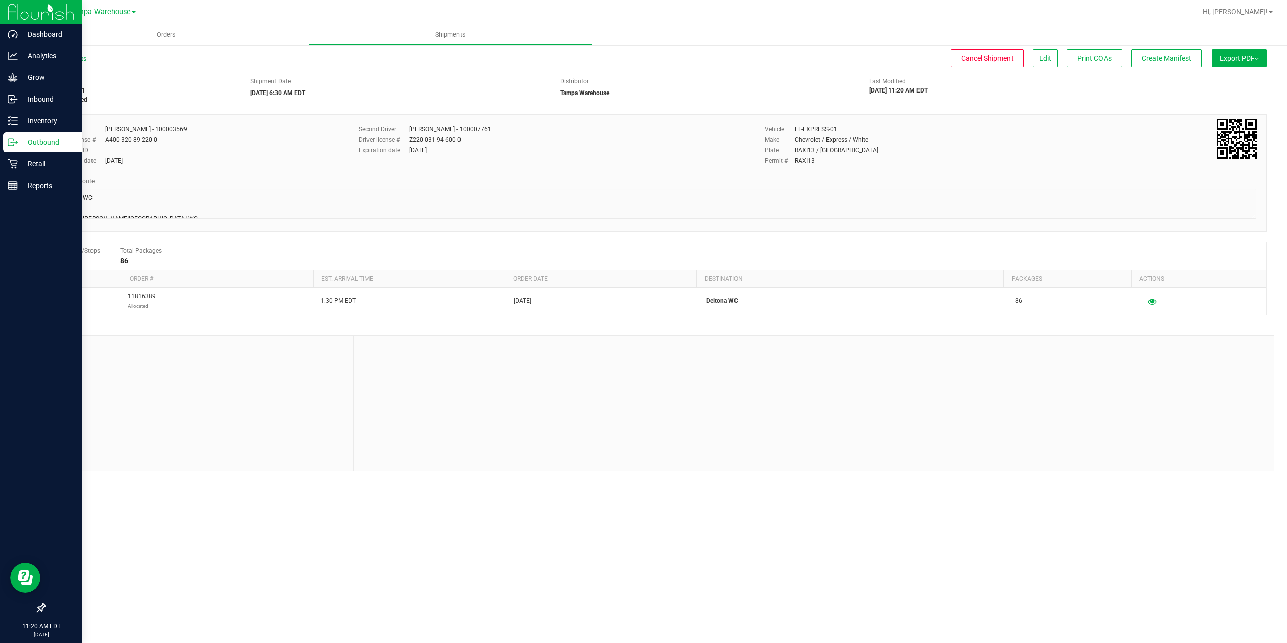
click at [1229, 60] on button "Export PDF" at bounding box center [1238, 58] width 55 height 18
click at [1227, 75] on li "Manifest by Package ID" at bounding box center [1236, 80] width 102 height 15
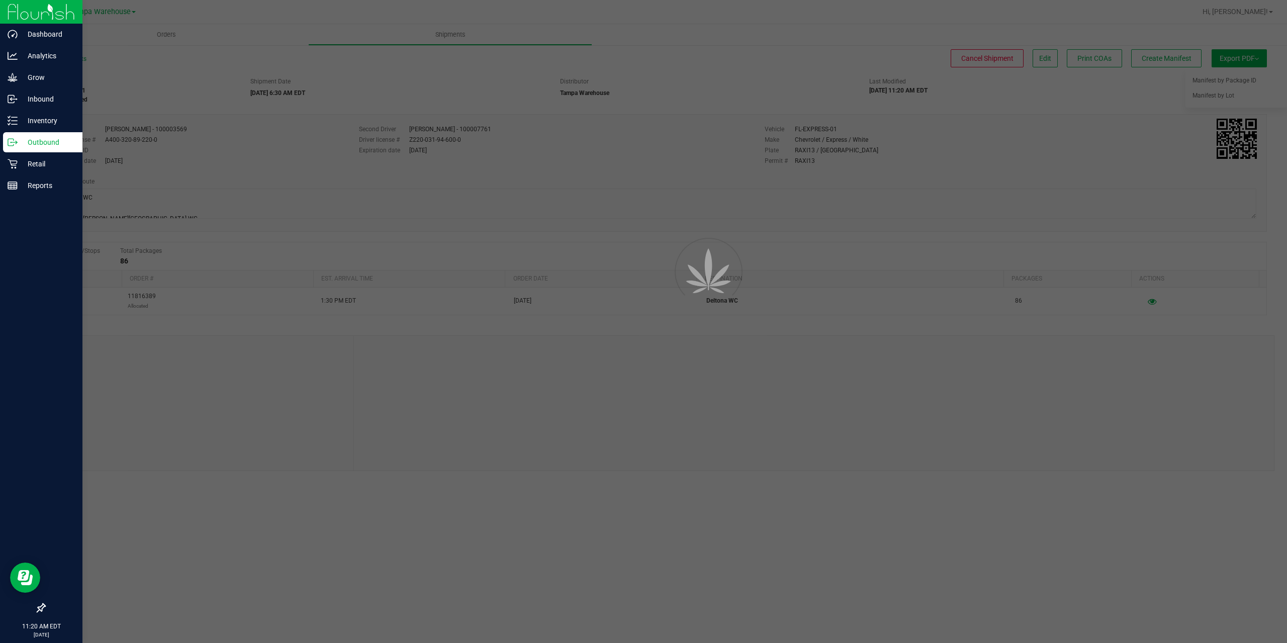
click at [11, 139] on icon at bounding box center [11, 142] width 6 height 7
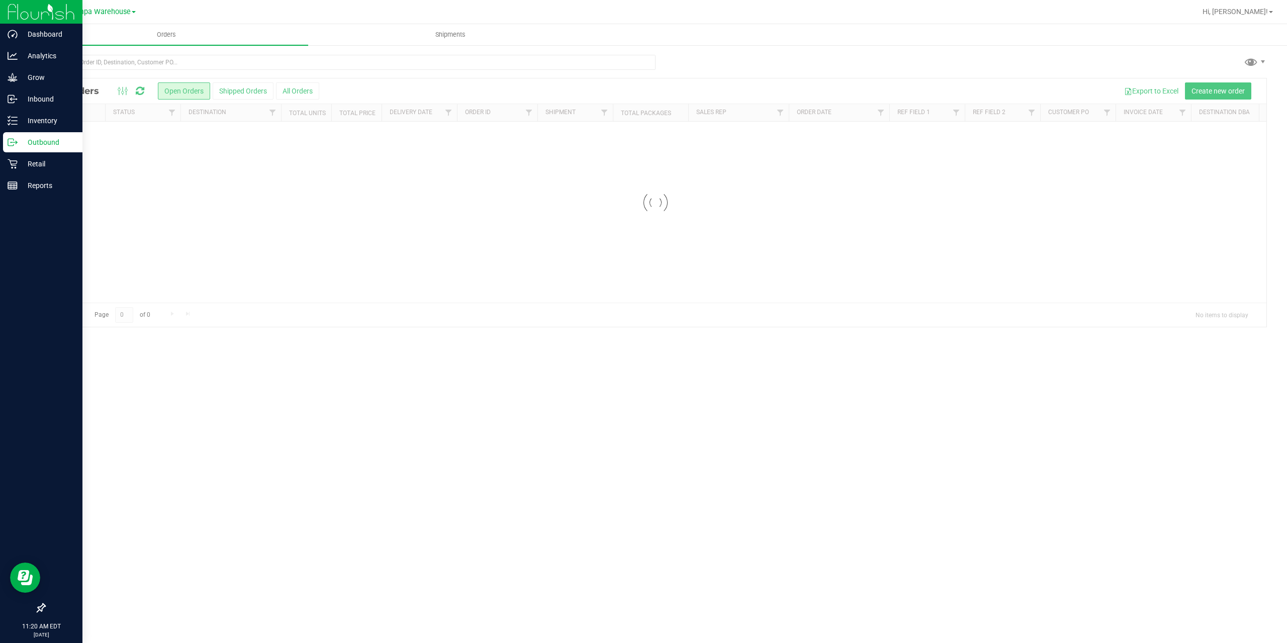
click at [11, 139] on icon at bounding box center [11, 142] width 6 height 7
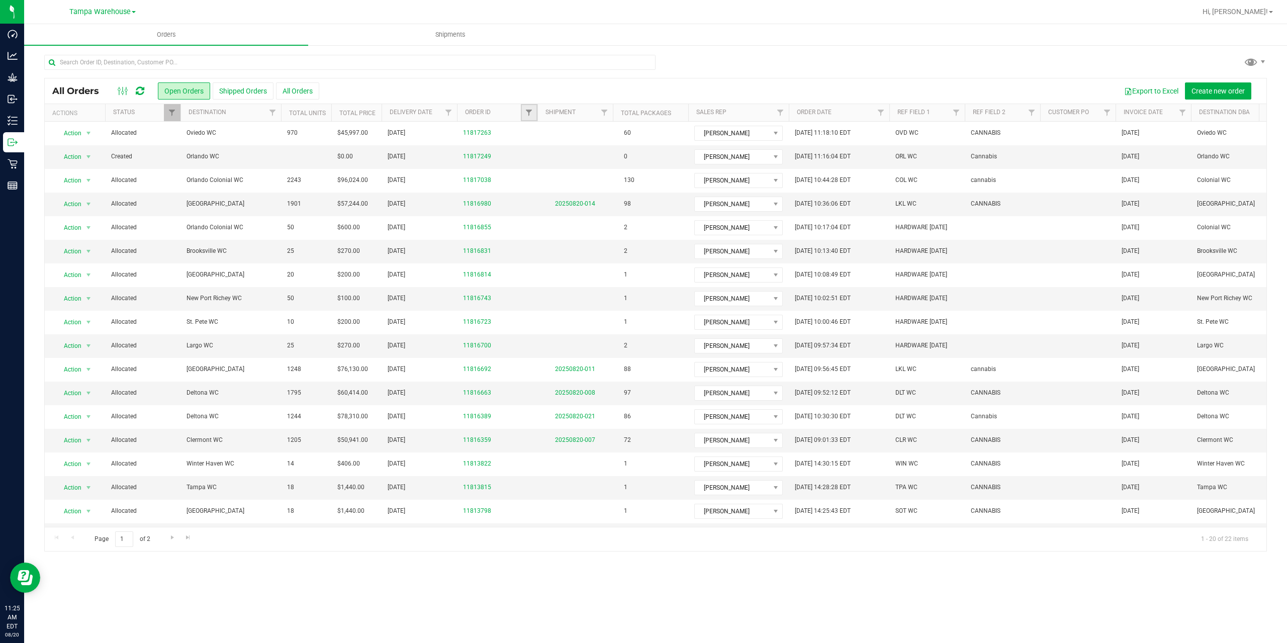
click at [527, 119] on link "Filter" at bounding box center [529, 112] width 17 height 17
type input "7038"
click at [557, 158] on button "Filter" at bounding box center [551, 161] width 48 height 22
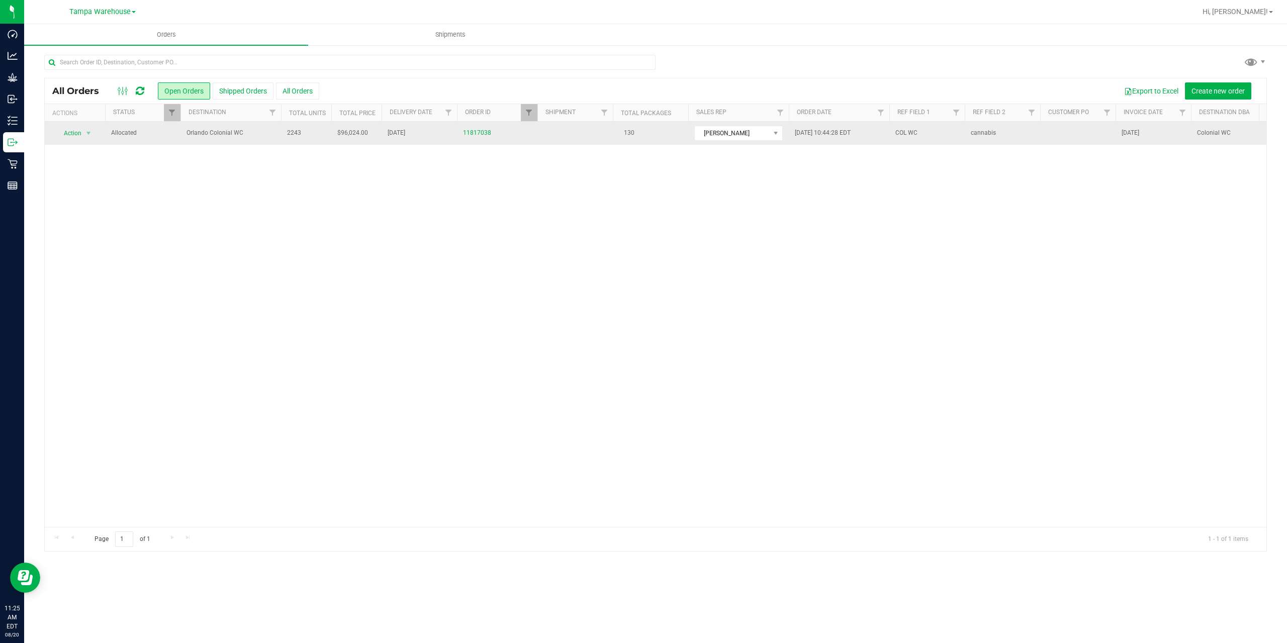
click at [261, 136] on span "Orlando Colonial WC" at bounding box center [230, 133] width 88 height 10
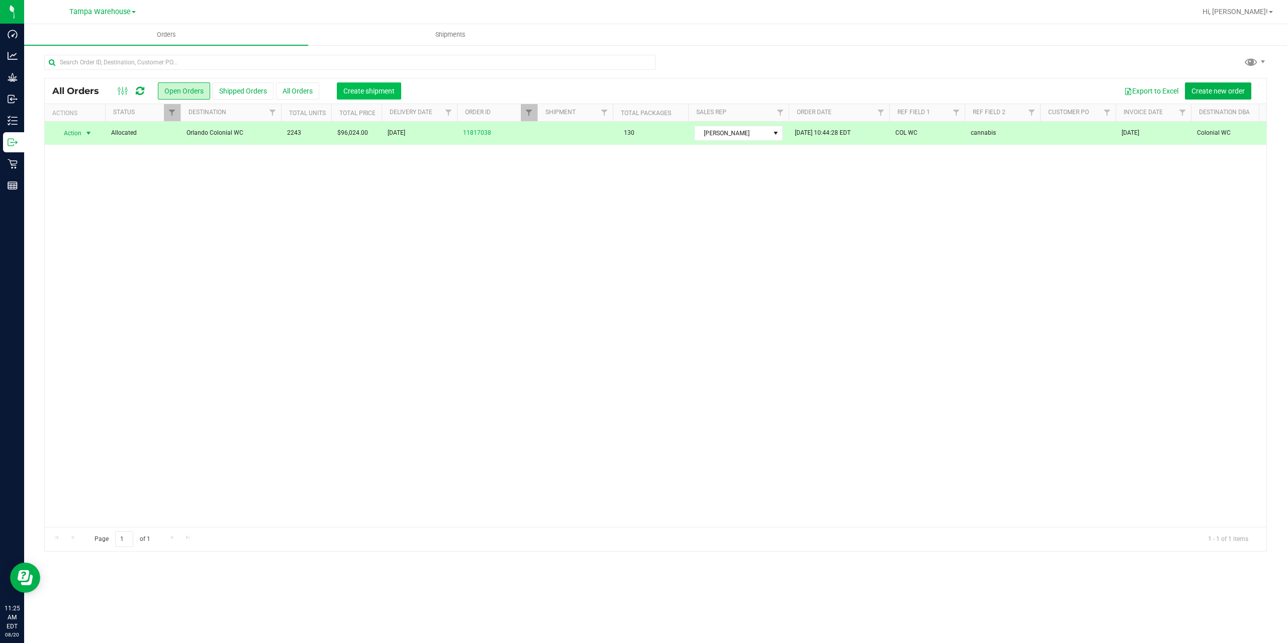
click at [360, 93] on span "Create shipment" at bounding box center [368, 91] width 51 height 8
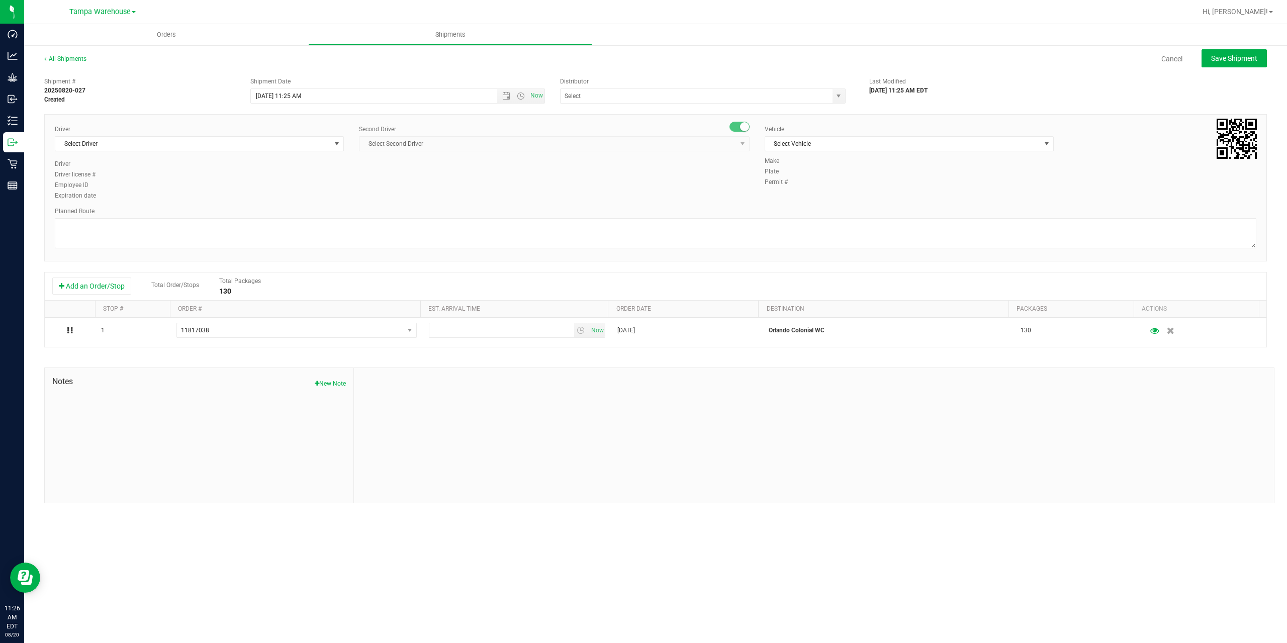
click at [679, 504] on div "All Shipments Cancel Save Shipment Shipment # 20250820-027 Created Shipment Dat…" at bounding box center [655, 278] width 1263 height 469
click at [503, 94] on span "Open the date view" at bounding box center [506, 96] width 8 height 8
click at [316, 203] on link "21" at bounding box center [318, 199] width 15 height 16
click at [518, 96] on span "Open the time view" at bounding box center [521, 96] width 8 height 8
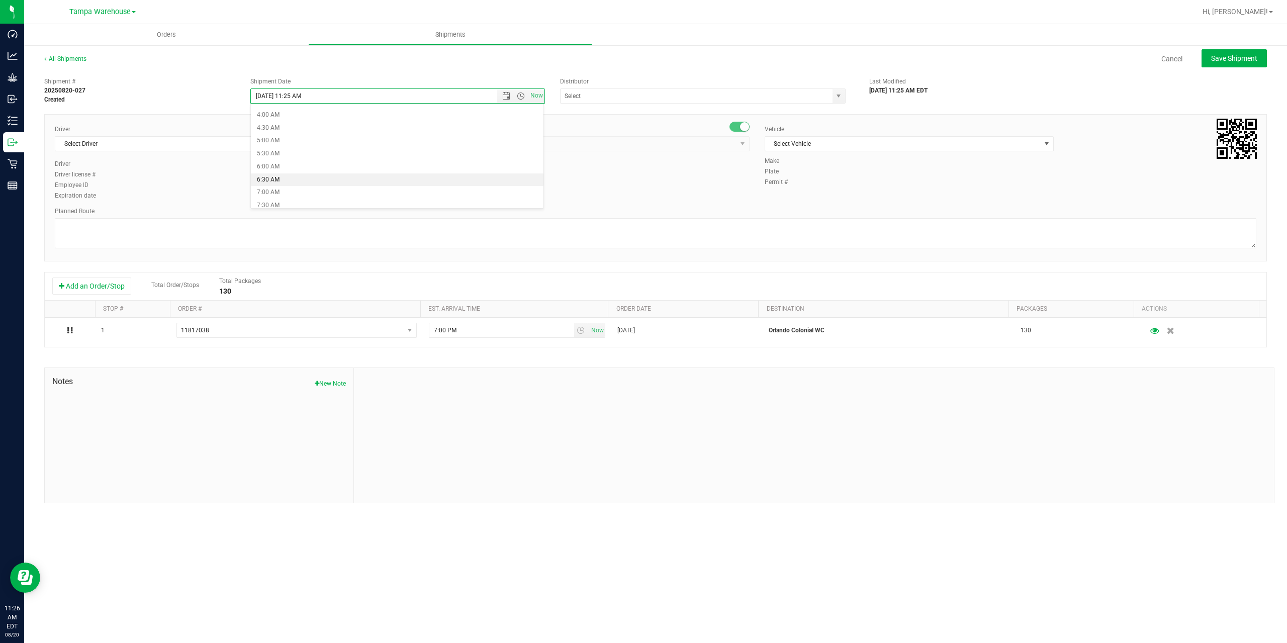
click at [325, 178] on li "6:30 AM" at bounding box center [397, 179] width 293 height 13
type input "[DATE] 6:30 AM"
click at [640, 96] on input "text" at bounding box center [692, 96] width 264 height 14
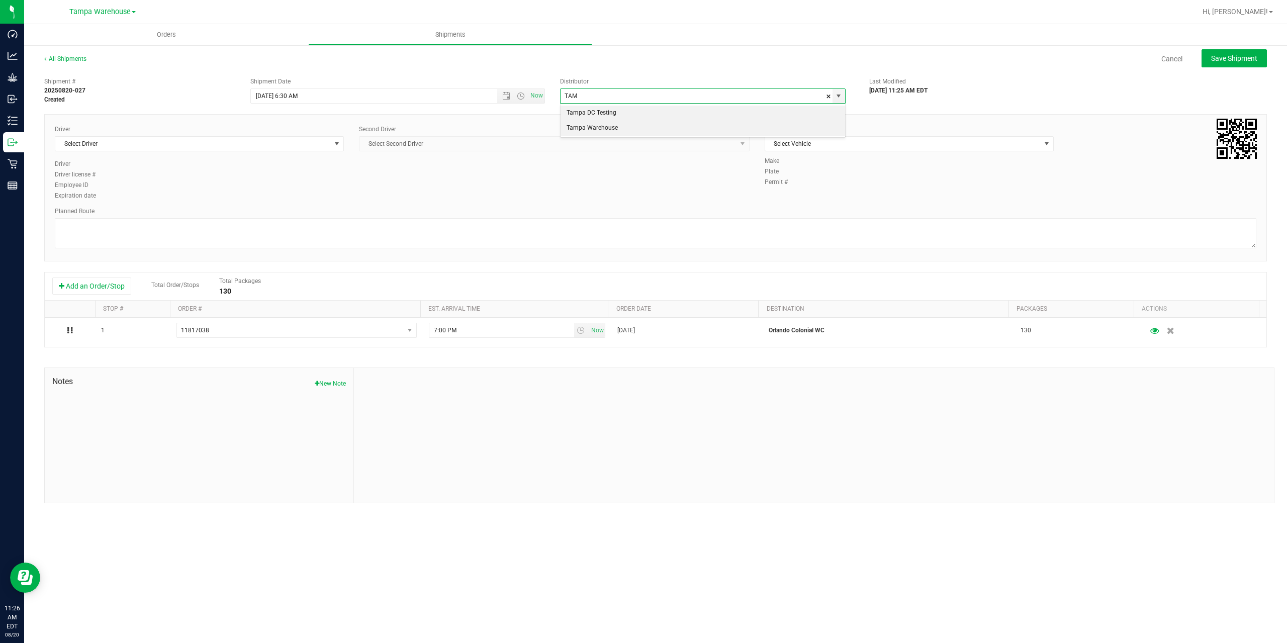
click at [603, 127] on li "Tampa Warehouse" at bounding box center [702, 128] width 284 height 15
type input "Tampa Warehouse"
click at [242, 147] on span "Select Driver" at bounding box center [192, 144] width 275 height 14
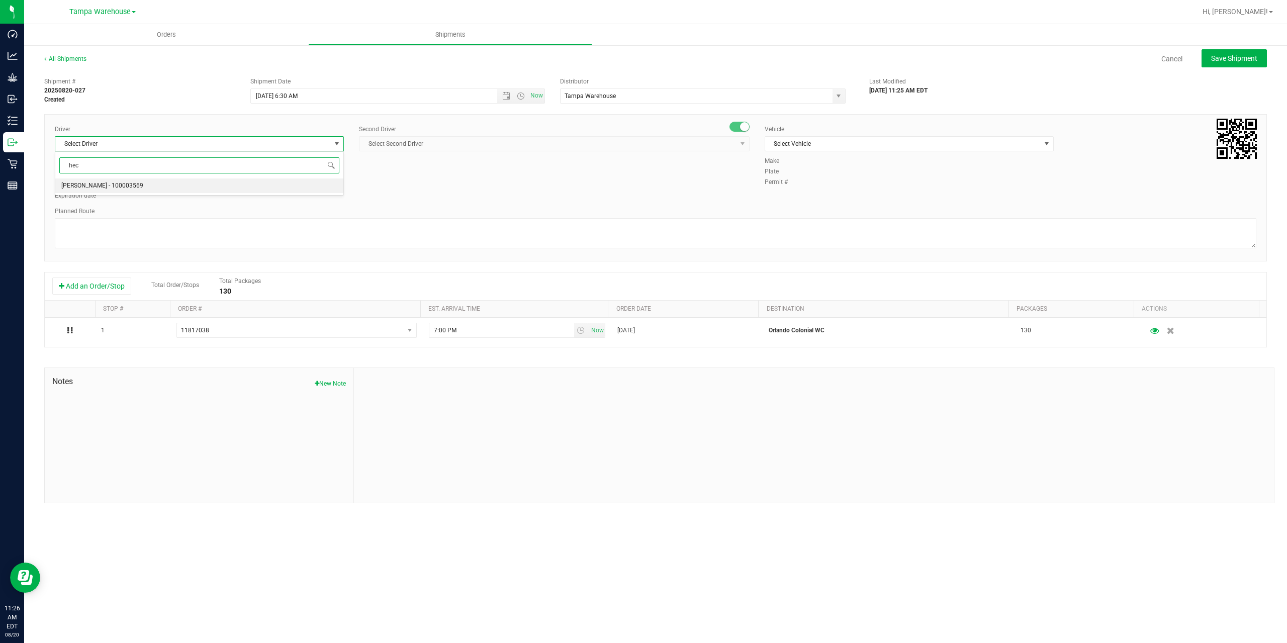
click at [100, 185] on span "[PERSON_NAME] - 100003569" at bounding box center [102, 185] width 82 height 13
type input "hec"
click at [534, 135] on div "Second Driver Select Second Driver Select Second Driver [PERSON_NAME] - 1000065…" at bounding box center [554, 142] width 391 height 35
click at [532, 142] on span "Select Second Driver" at bounding box center [547, 144] width 377 height 14
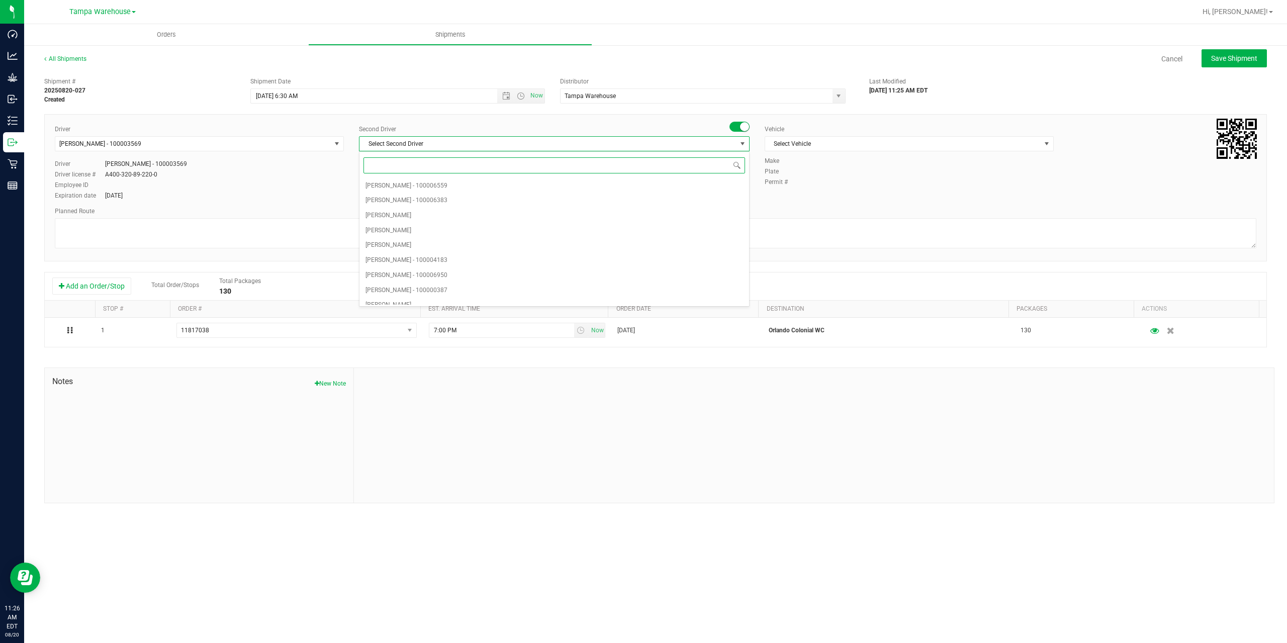
type input "z"
click at [463, 296] on li "[PERSON_NAME] - 100007761" at bounding box center [554, 297] width 390 height 15
click at [900, 144] on span "Select Vehicle" at bounding box center [902, 144] width 275 height 14
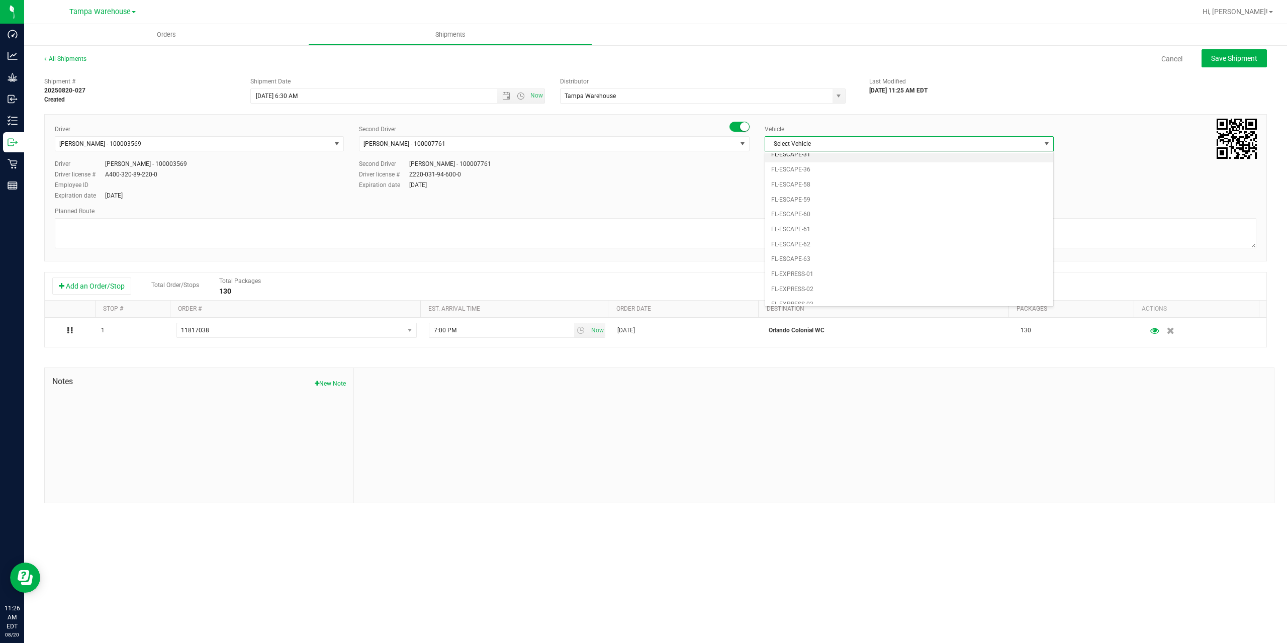
scroll to position [171, 0]
click at [816, 217] on li "FL-EXPRESS-01" at bounding box center [909, 213] width 288 height 15
click at [780, 227] on textarea at bounding box center [655, 233] width 1201 height 30
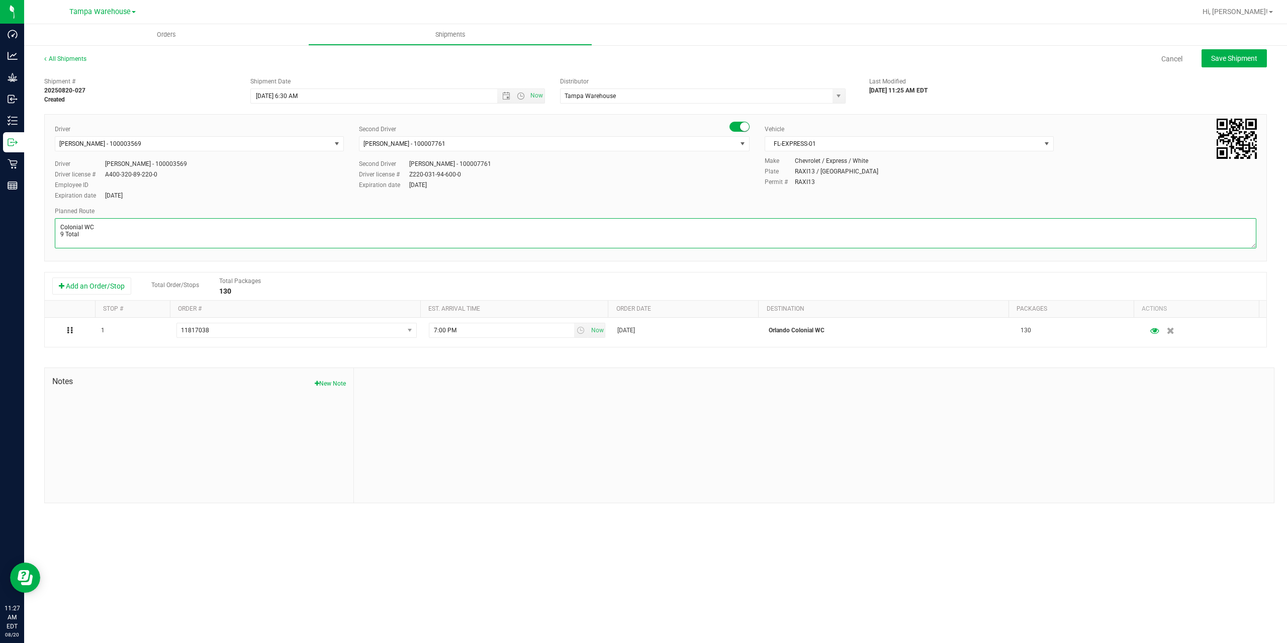
scroll to position [4, 0]
paste textarea "Deltona [PERSON_NAME][GEOGRAPHIC_DATA] WC Colonial [PERSON_NAME][GEOGRAPHIC_DAT…"
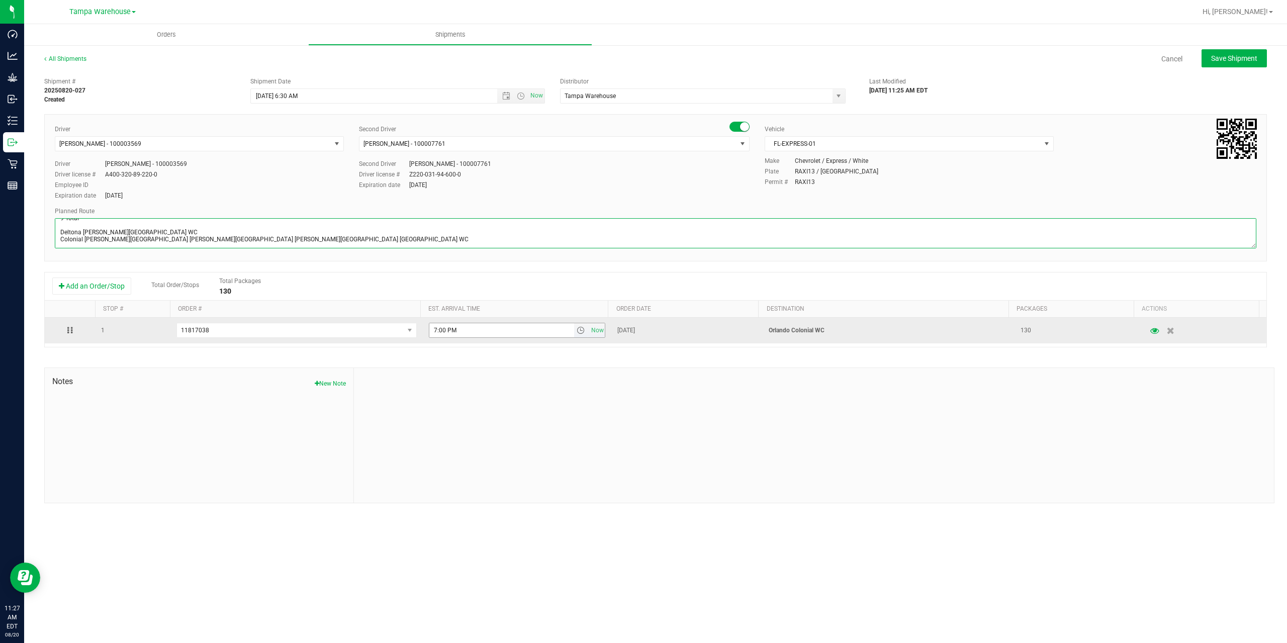
click at [577, 330] on span "select" at bounding box center [581, 330] width 8 height 8
type textarea "Colonial WC 9 Total Deltona [PERSON_NAME][GEOGRAPHIC_DATA] WC Colonial [PERSON_…"
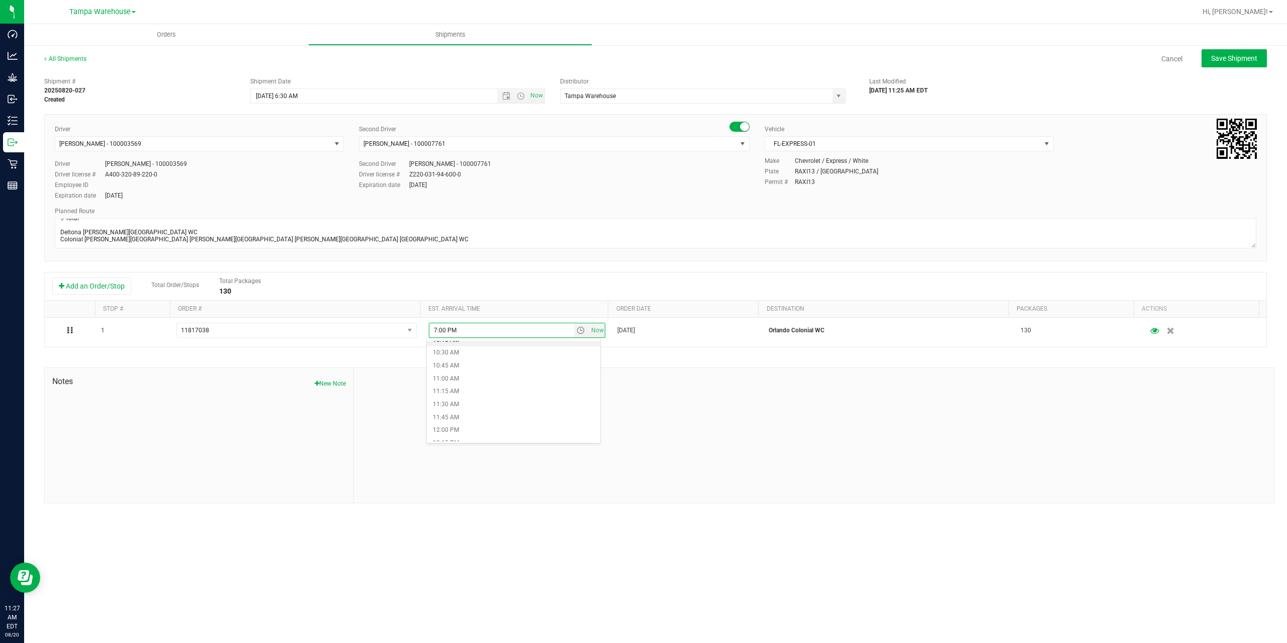
scroll to position [553, 0]
click at [462, 391] on li "11:30 AM" at bounding box center [513, 388] width 173 height 13
click at [502, 401] on div at bounding box center [814, 435] width 920 height 135
click at [1236, 63] on button "Save Shipment" at bounding box center [1233, 58] width 65 height 18
type input "[DATE] 10:30 AM"
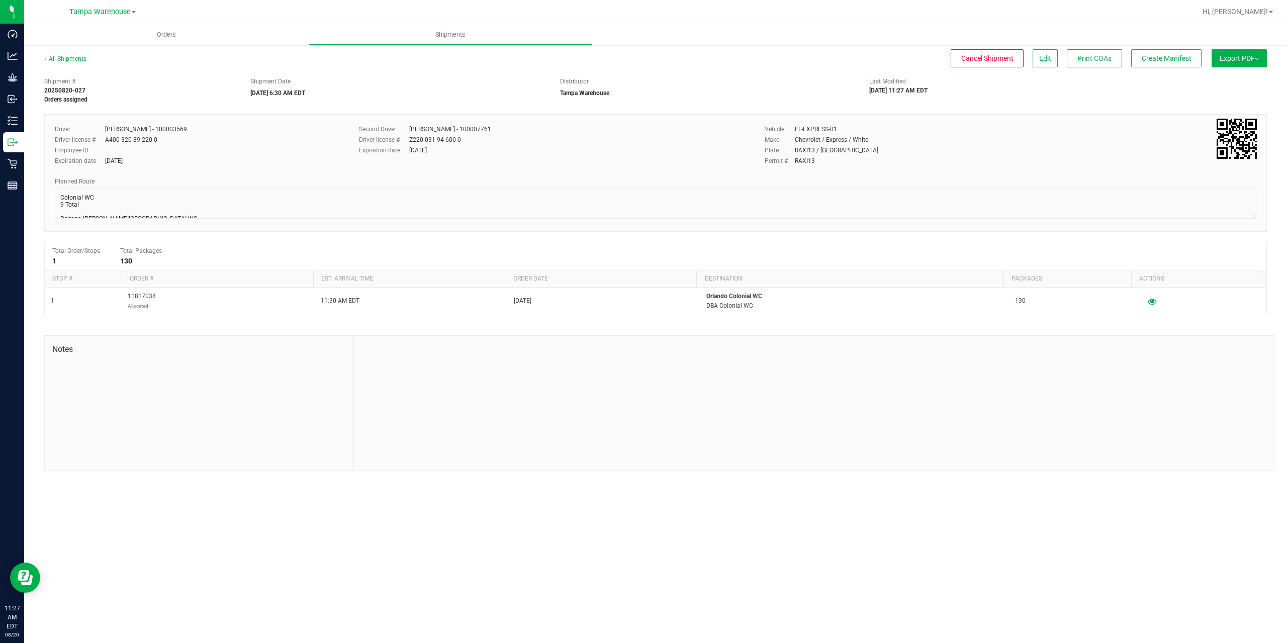
click at [1236, 63] on button "Export PDF" at bounding box center [1238, 58] width 55 height 18
click at [1233, 78] on span "Manifest by Package ID" at bounding box center [1224, 80] width 64 height 7
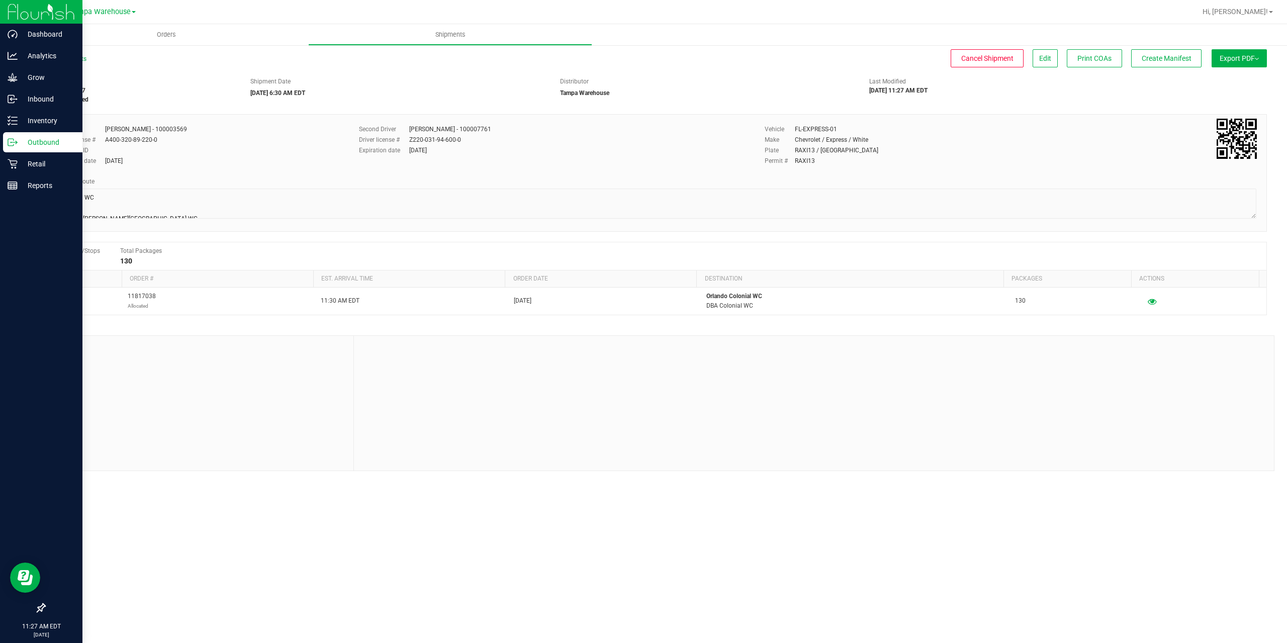
click at [22, 146] on p "Outbound" at bounding box center [48, 142] width 60 height 12
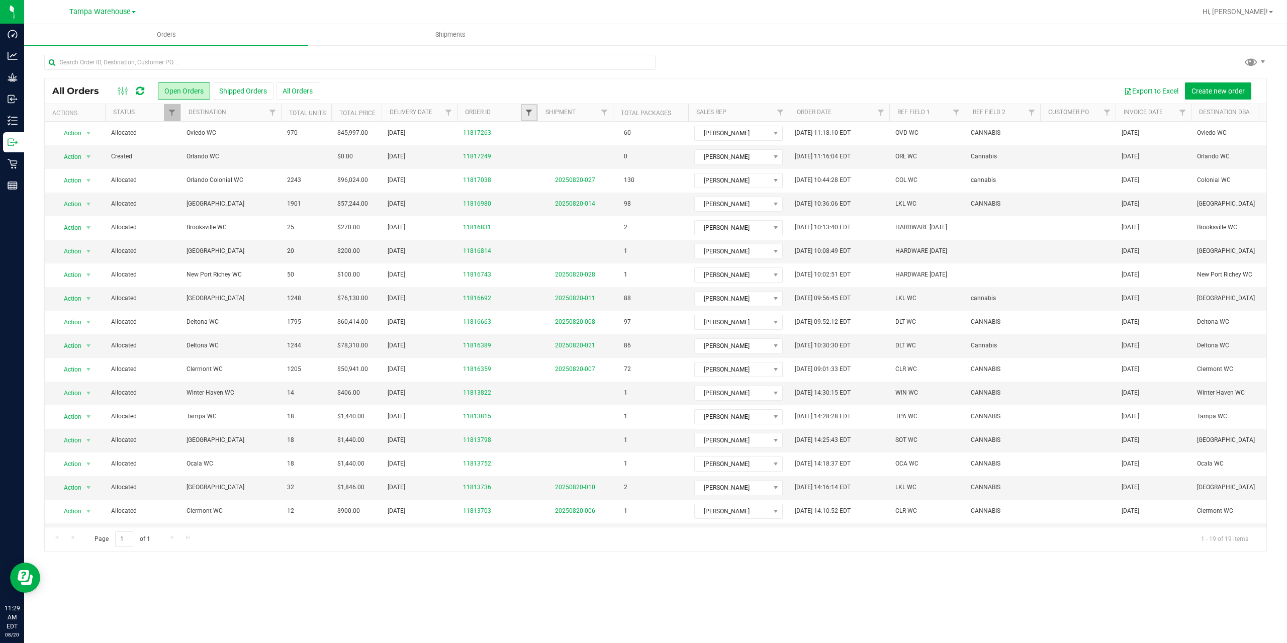
click at [530, 110] on span "Filter" at bounding box center [529, 113] width 8 height 8
type input "7263"
click at [551, 157] on button "Filter" at bounding box center [551, 161] width 48 height 22
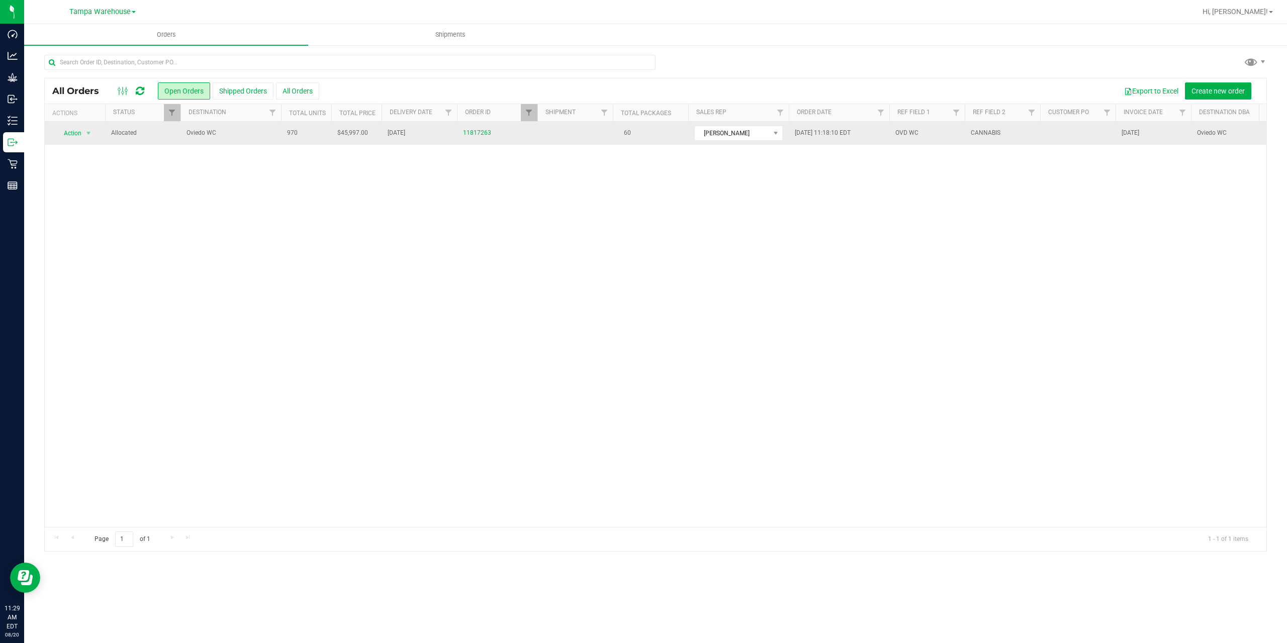
click at [234, 136] on span "Oviedo WC" at bounding box center [230, 133] width 88 height 10
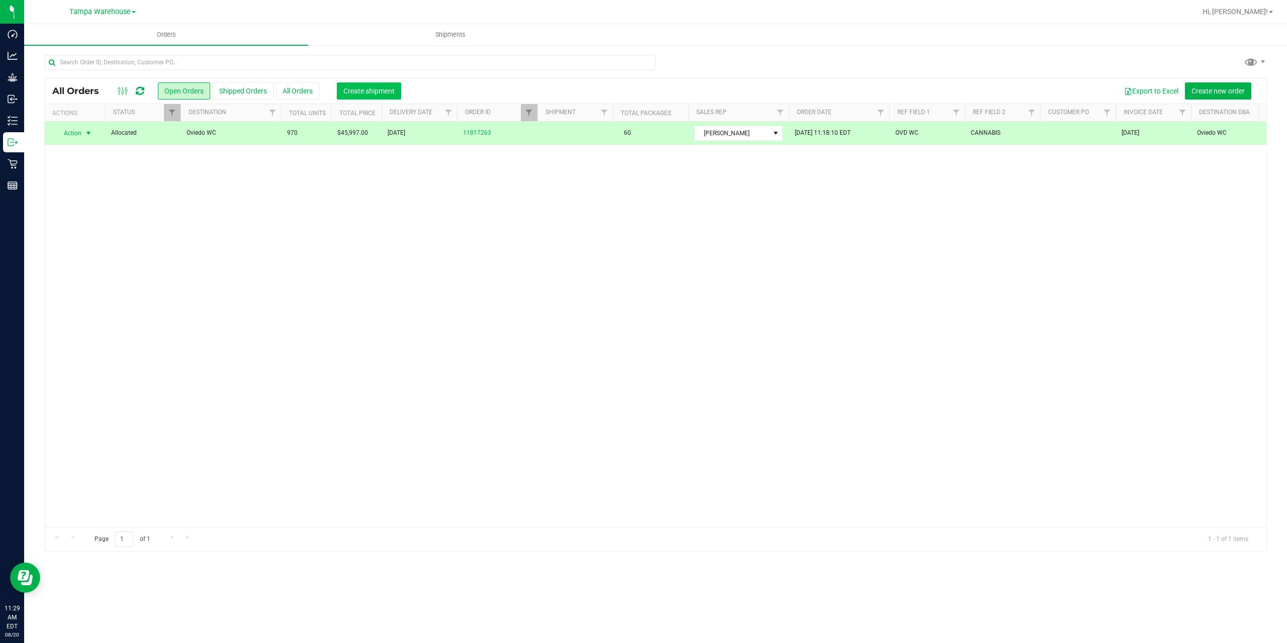
click at [362, 93] on span "Create shipment" at bounding box center [368, 91] width 51 height 8
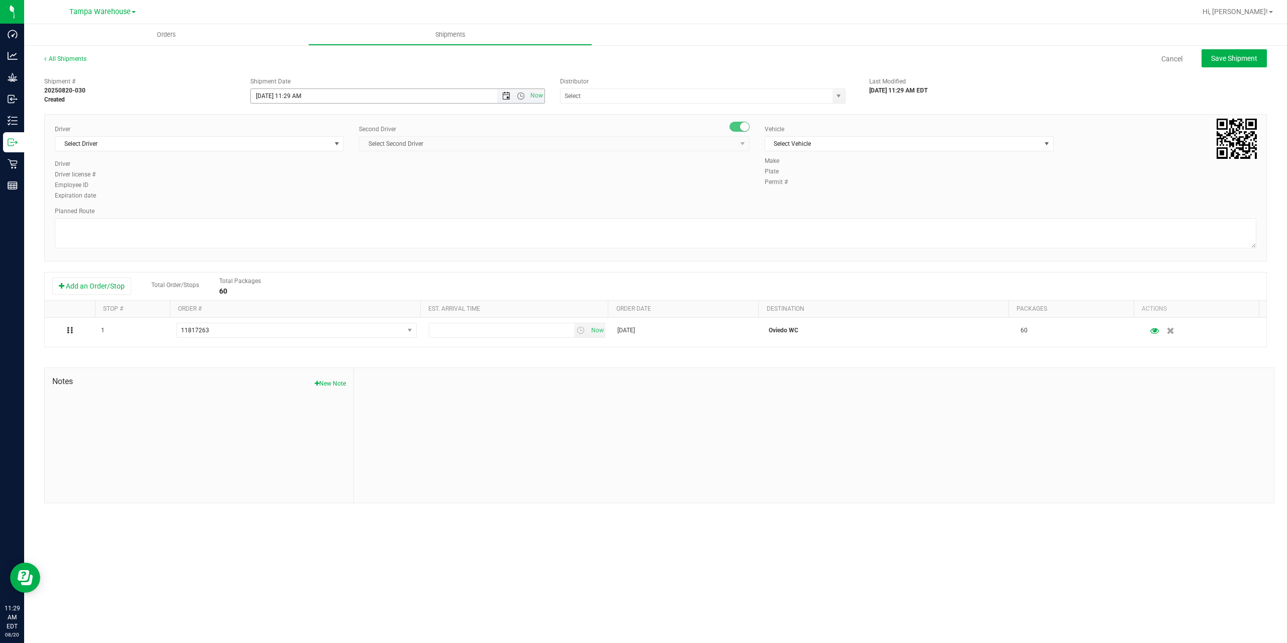
click at [503, 94] on span "Open the date view" at bounding box center [506, 96] width 8 height 8
click at [321, 199] on link "21" at bounding box center [318, 199] width 15 height 16
click at [520, 99] on span "Open the time view" at bounding box center [521, 96] width 8 height 8
click at [310, 178] on li "6:30 AM" at bounding box center [397, 179] width 293 height 13
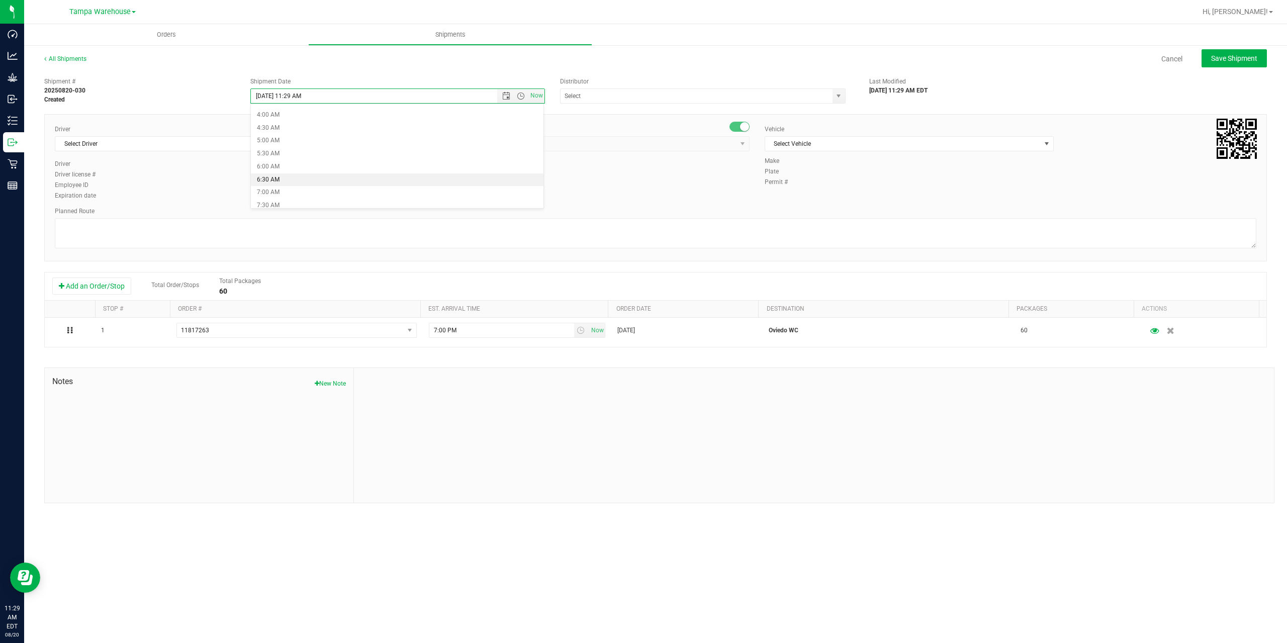
type input "[DATE] 6:30 AM"
click at [631, 96] on input "text" at bounding box center [692, 96] width 264 height 14
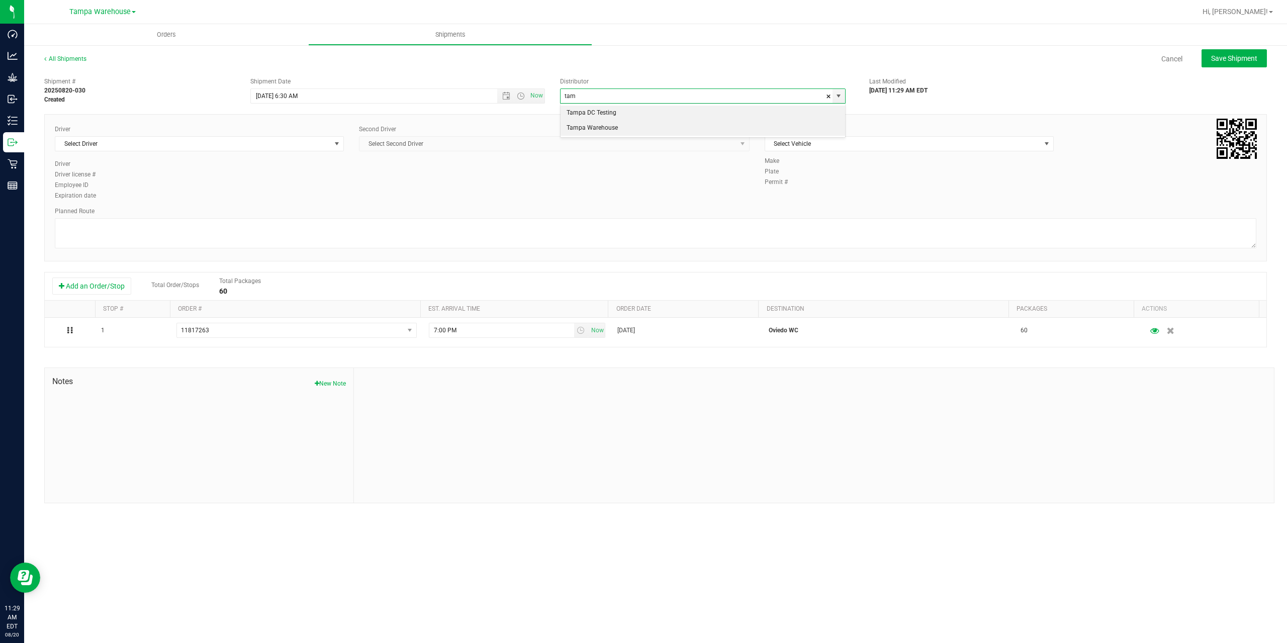
click at [604, 126] on li "Tampa Warehouse" at bounding box center [702, 128] width 284 height 15
type input "Tampa Warehouse"
click at [210, 144] on span "Select Driver" at bounding box center [192, 144] width 275 height 14
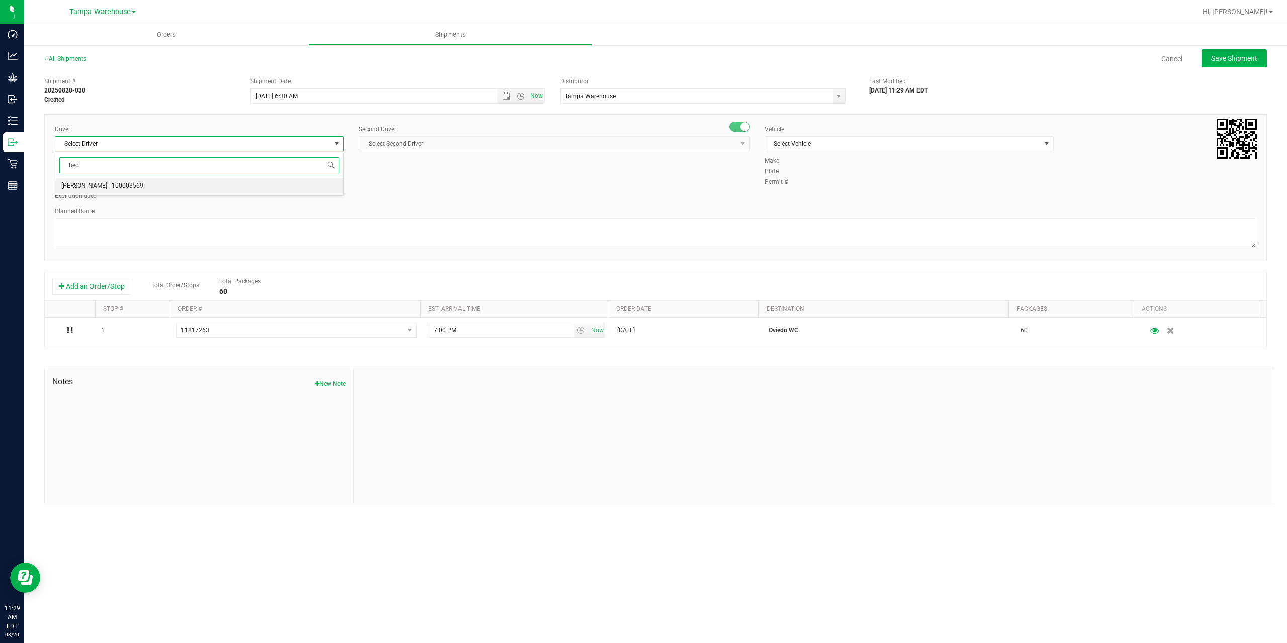
click at [169, 186] on li "[PERSON_NAME] - 100003569" at bounding box center [199, 185] width 288 height 15
type input "hec"
click at [451, 148] on span "Select Second Driver" at bounding box center [547, 144] width 377 height 14
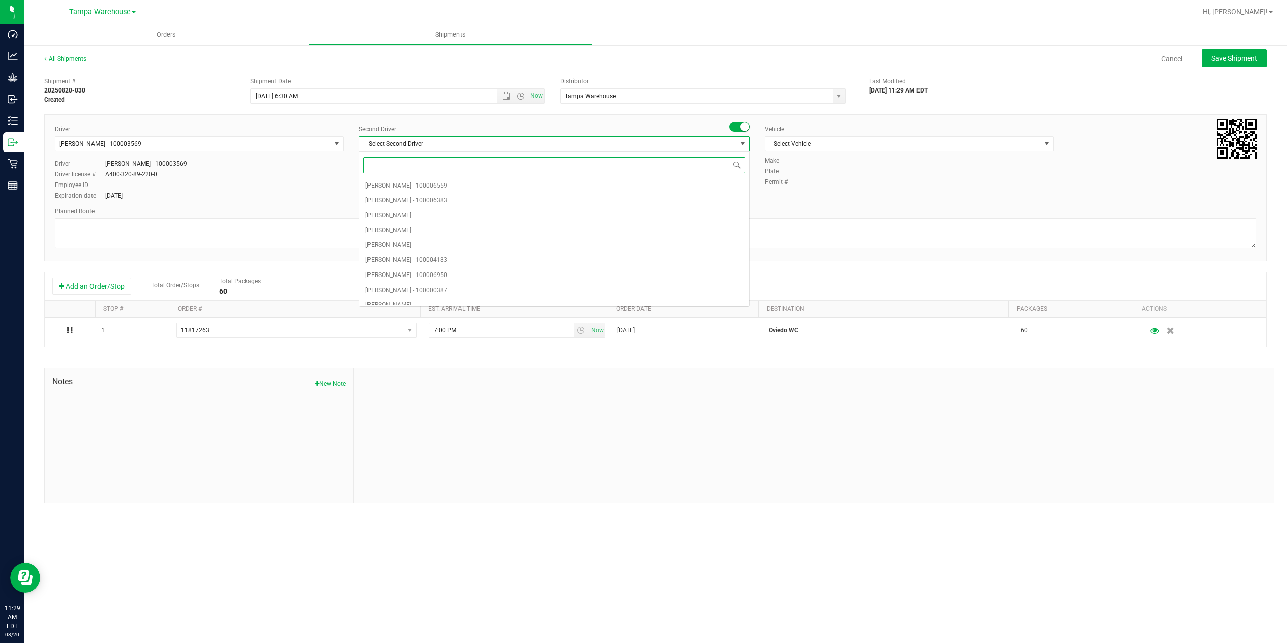
type input "z"
click at [431, 295] on span "[PERSON_NAME] - 100007761" at bounding box center [406, 297] width 82 height 13
click at [843, 144] on span "Select Vehicle" at bounding box center [902, 144] width 275 height 14
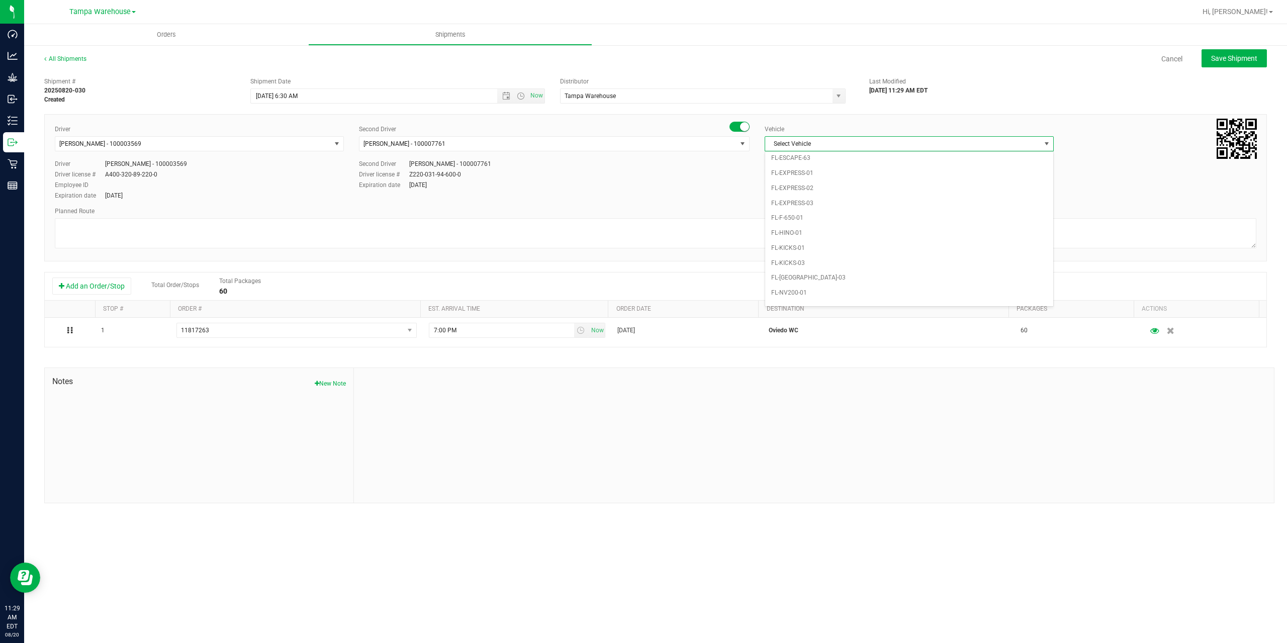
scroll to position [221, 0]
click at [835, 168] on li "FL-EXPRESS-01" at bounding box center [909, 163] width 288 height 15
click at [757, 230] on textarea at bounding box center [655, 233] width 1201 height 30
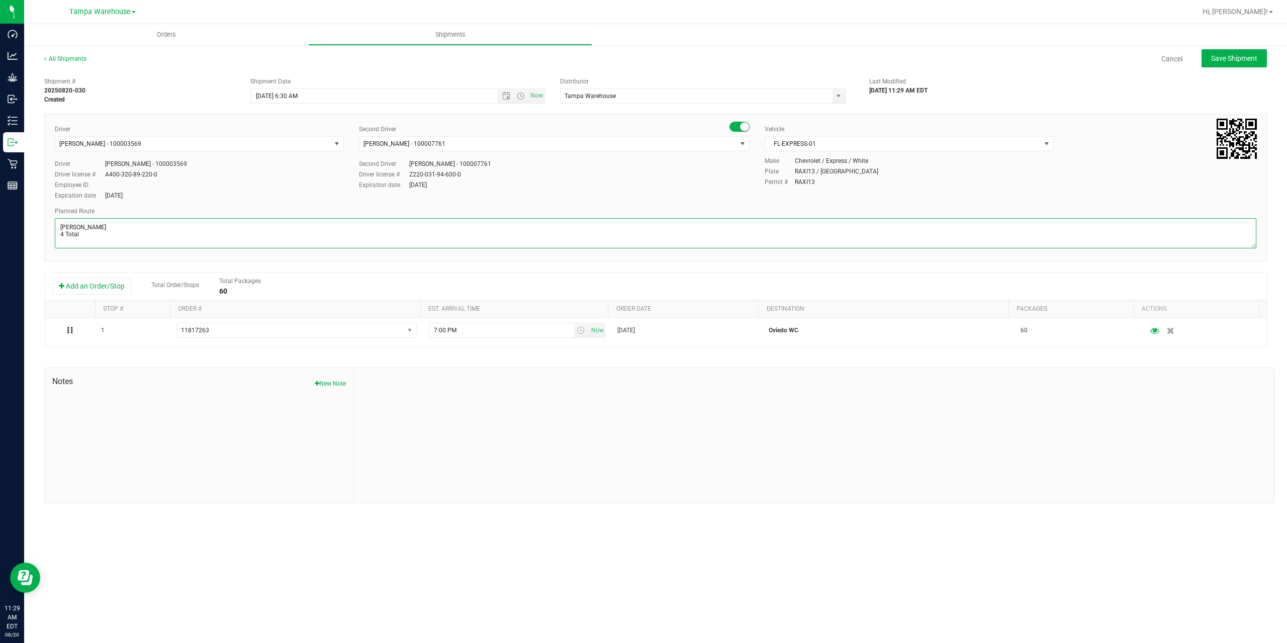
paste textarea "Deltona [PERSON_NAME][GEOGRAPHIC_DATA] WC Colonial [PERSON_NAME][GEOGRAPHIC_DAT…"
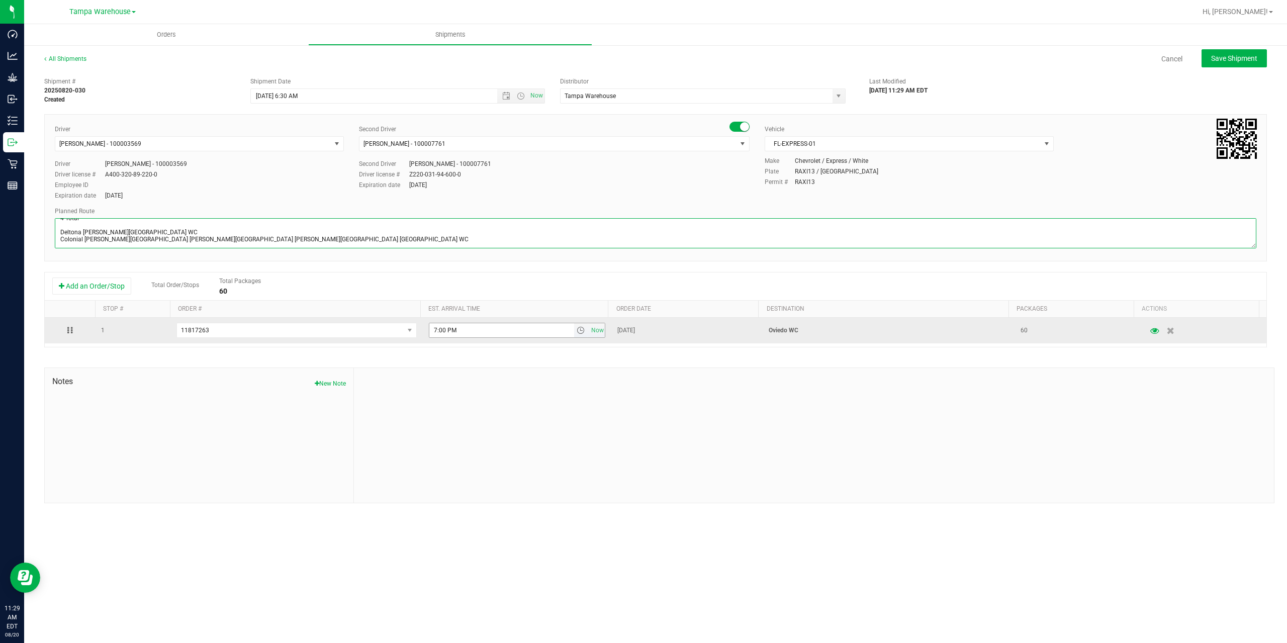
click at [577, 329] on span "select" at bounding box center [581, 330] width 8 height 8
type textarea "[PERSON_NAME] 4 Total Deltona [PERSON_NAME][GEOGRAPHIC_DATA] WC Colonial [PERSO…"
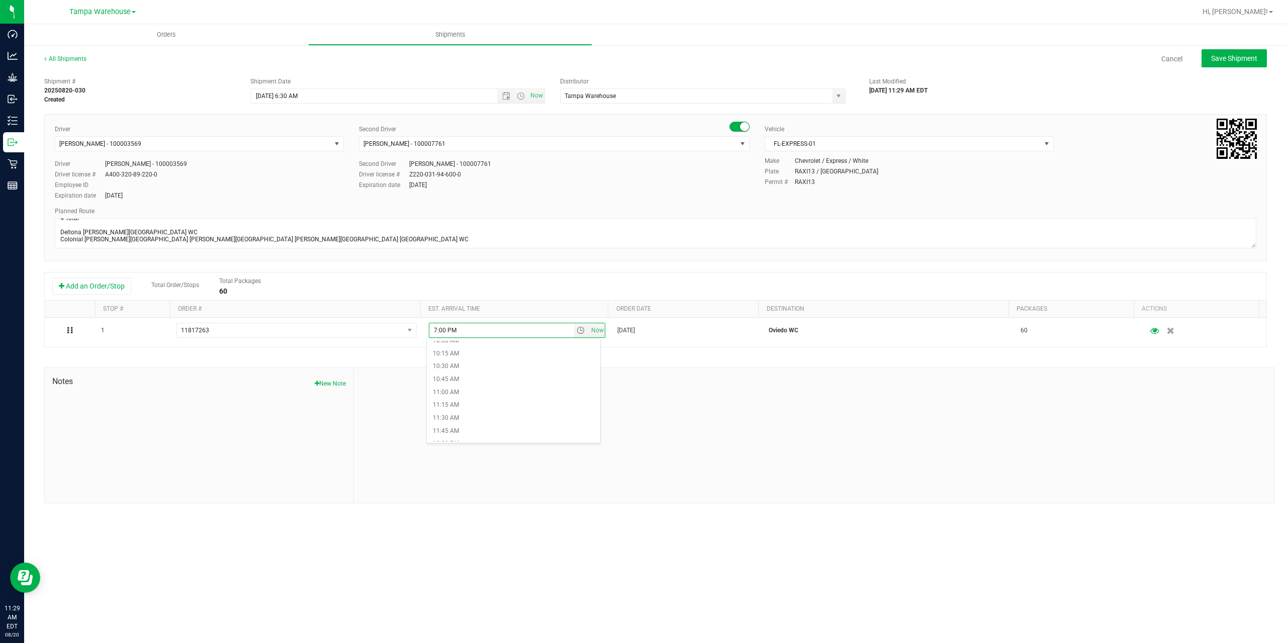
scroll to position [603, 0]
click at [505, 390] on li "12:30 PM" at bounding box center [513, 390] width 173 height 13
click at [568, 371] on div at bounding box center [814, 435] width 920 height 135
click at [1248, 64] on button "Save Shipment" at bounding box center [1233, 58] width 65 height 18
type input "[DATE] 10:30 AM"
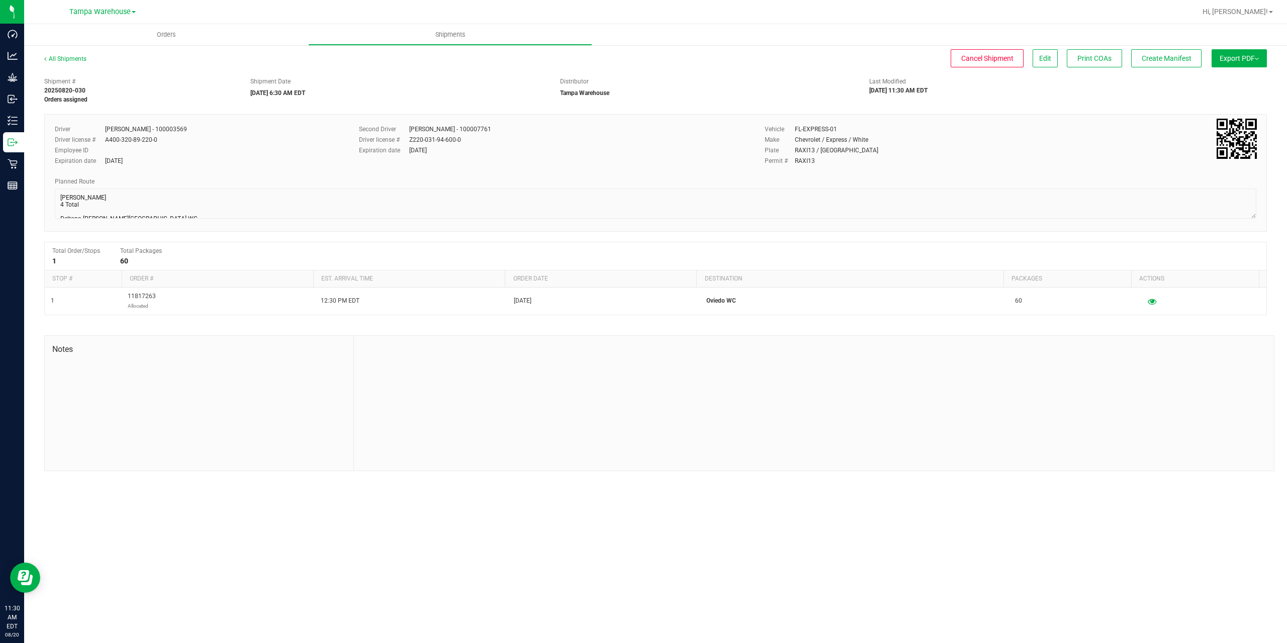
click at [1248, 64] on button "Export PDF" at bounding box center [1238, 58] width 55 height 18
click at [1239, 84] on li "Manifest by Package ID" at bounding box center [1236, 80] width 102 height 15
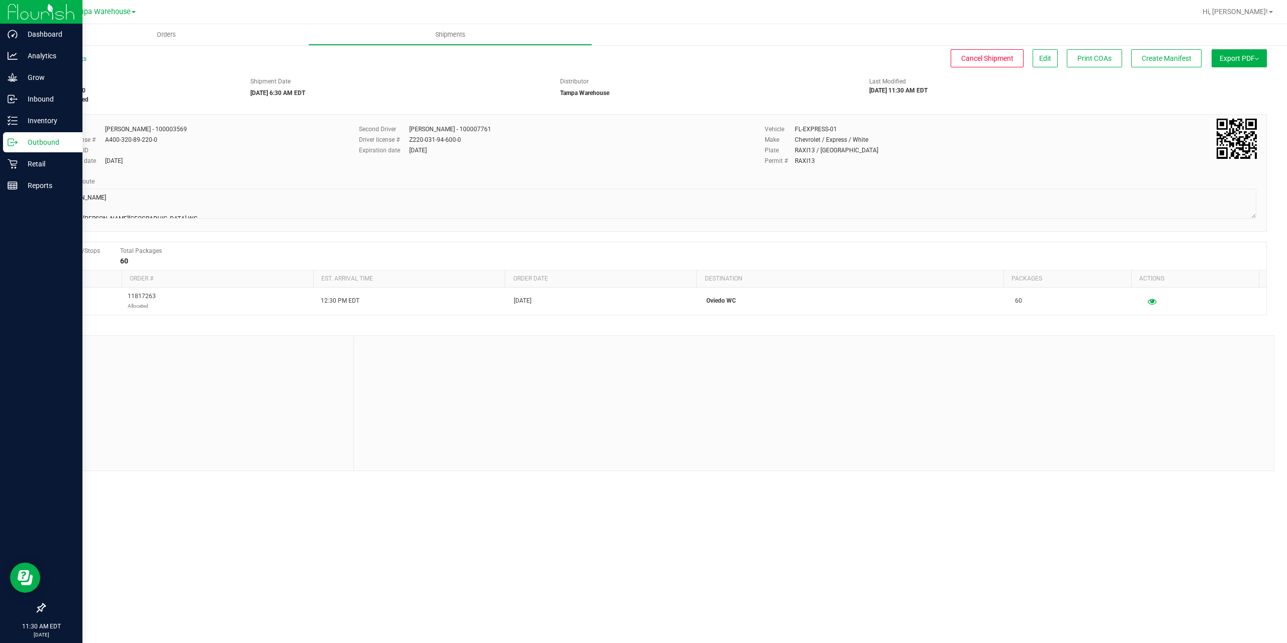
click at [16, 145] on icon at bounding box center [13, 142] width 10 height 10
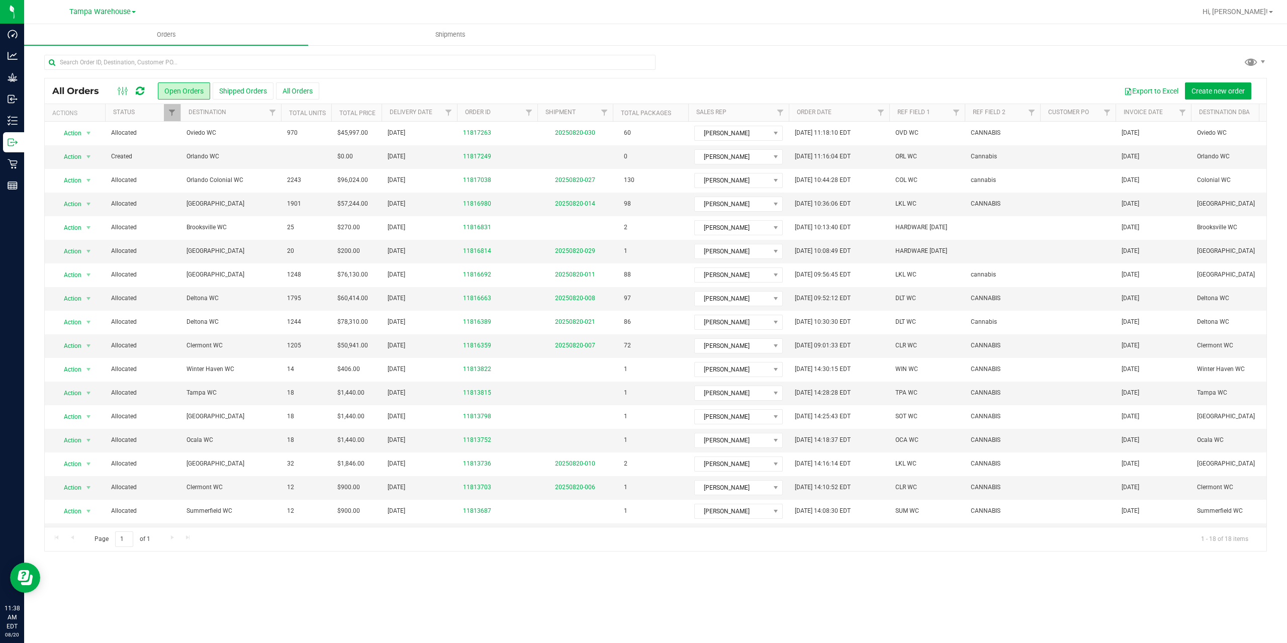
click at [141, 91] on icon at bounding box center [140, 91] width 9 height 10
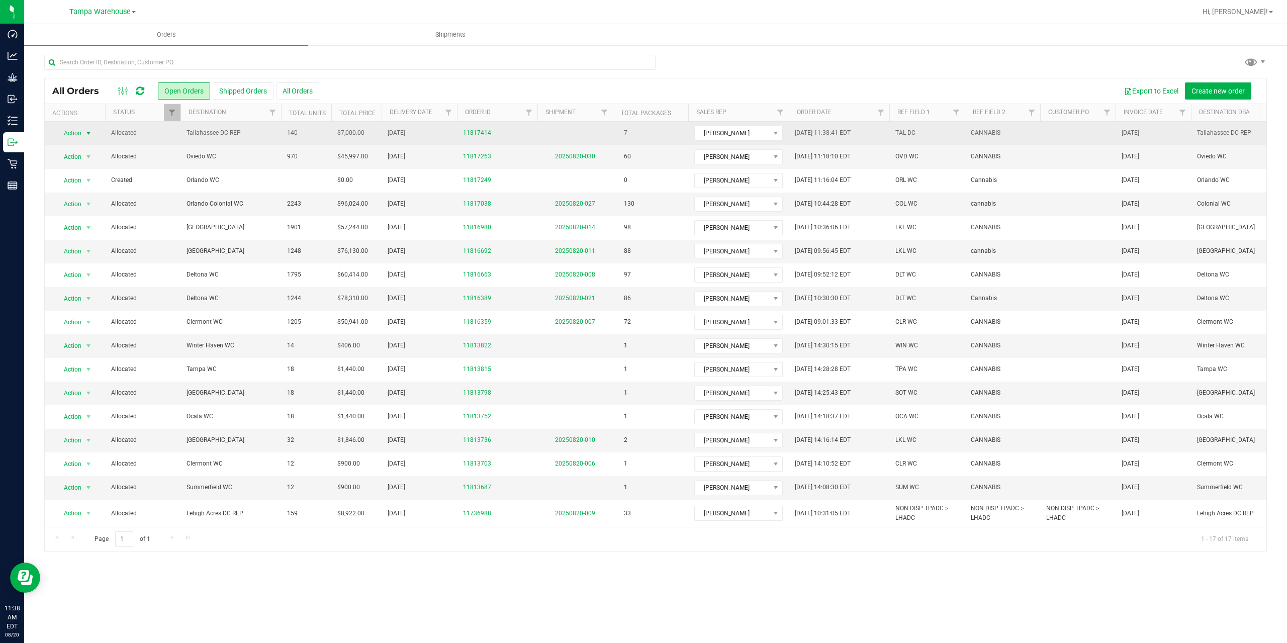
click at [79, 136] on span "Action" at bounding box center [68, 133] width 27 height 14
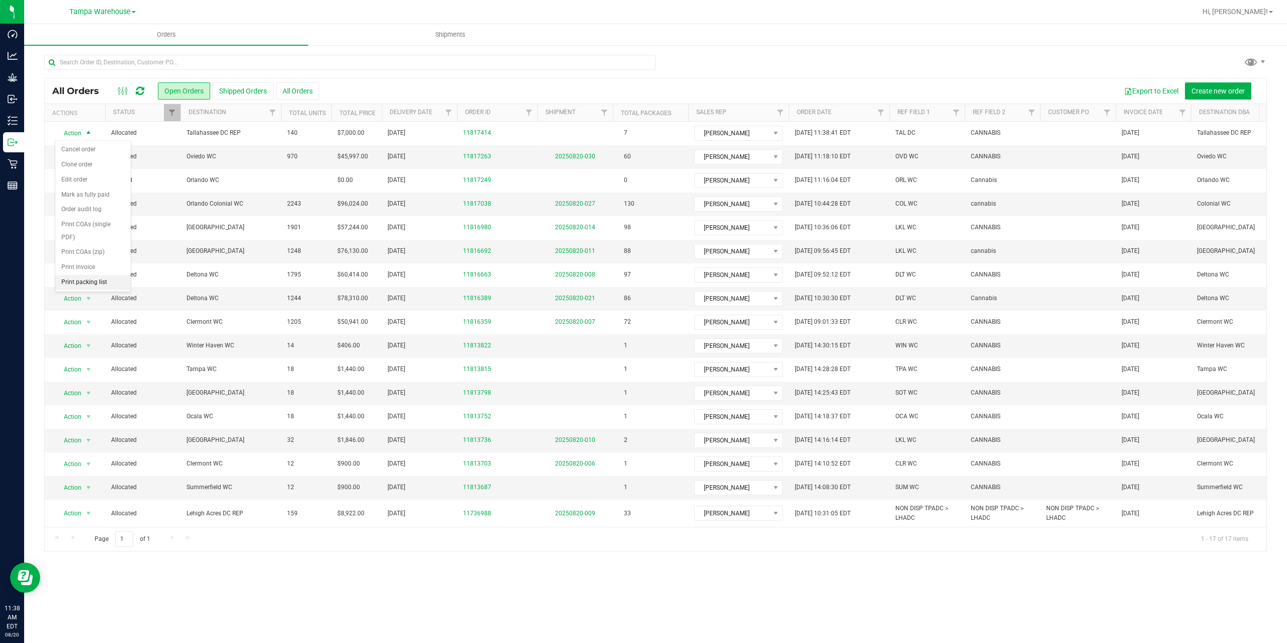
click at [88, 283] on li "Print packing list" at bounding box center [92, 282] width 75 height 15
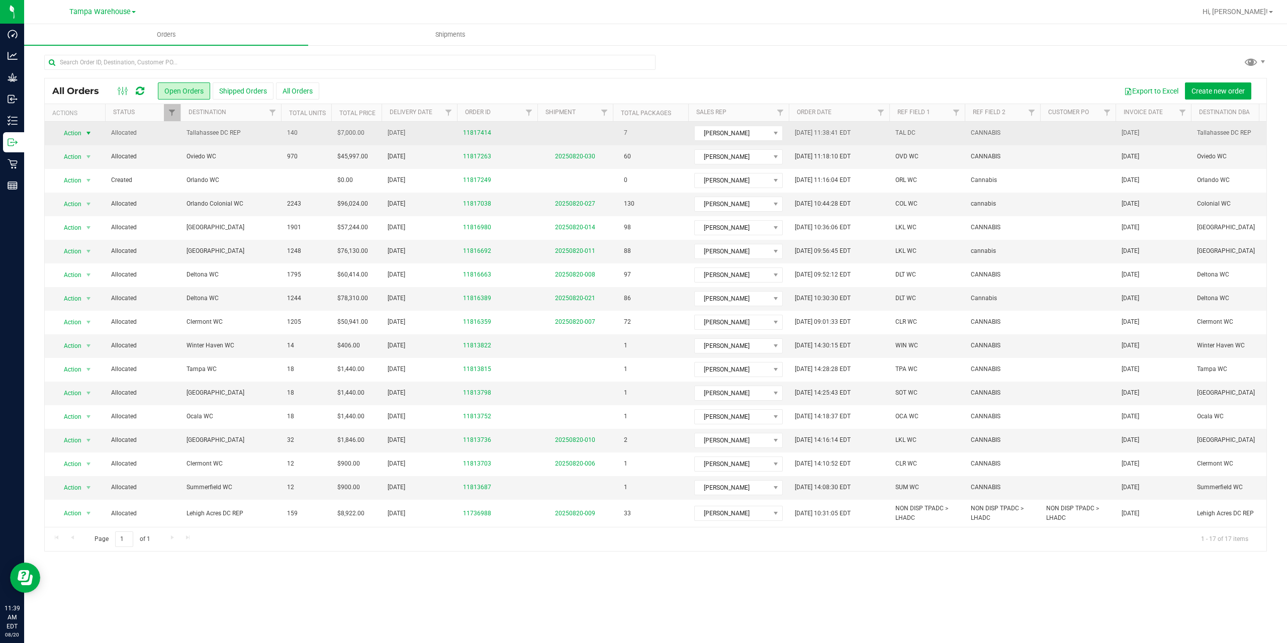
click at [262, 132] on span "Tallahassee DC REP" at bounding box center [230, 133] width 88 height 10
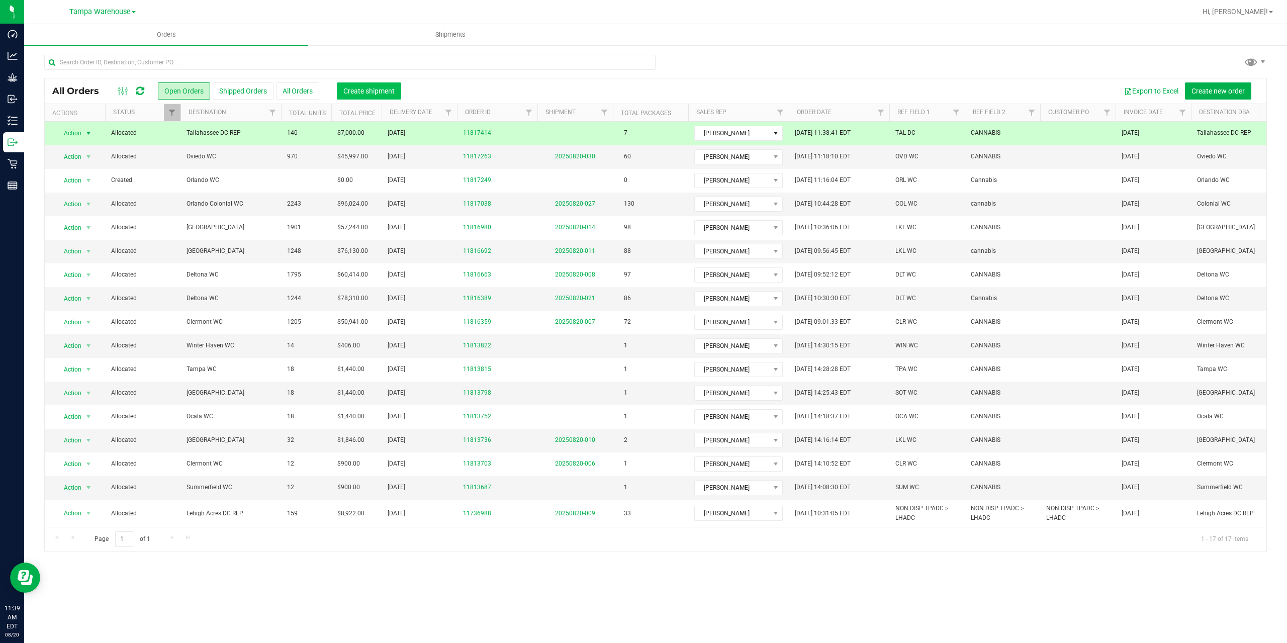
click at [367, 92] on span "Create shipment" at bounding box center [368, 91] width 51 height 8
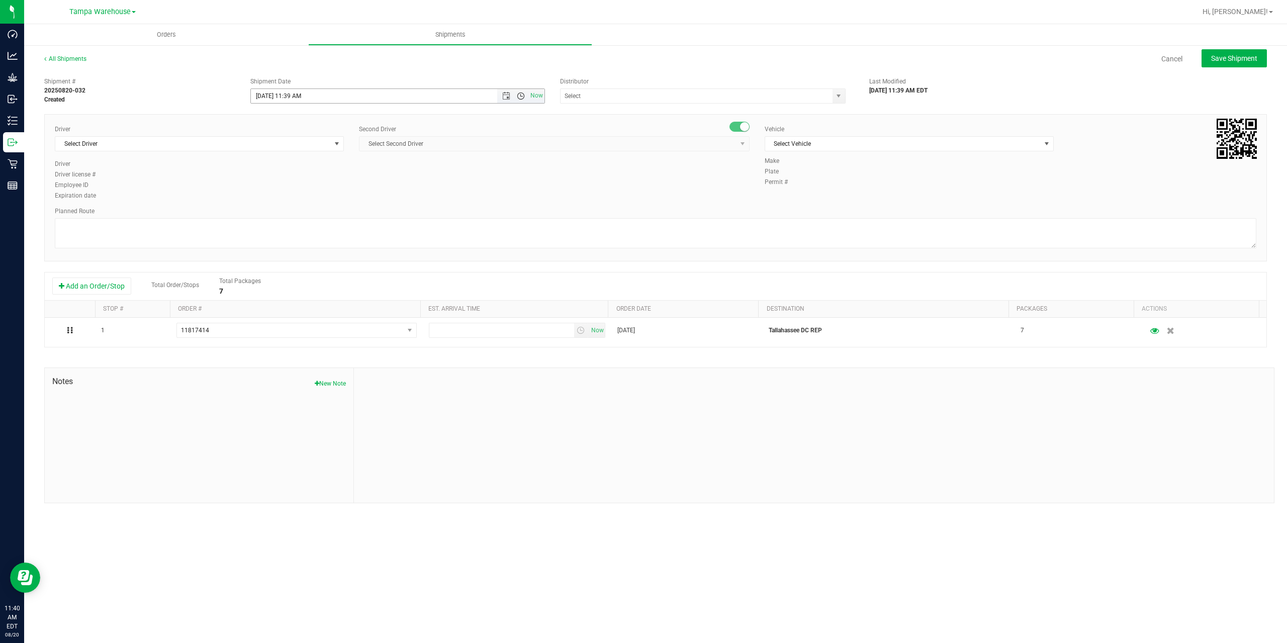
click at [521, 93] on span "Open the time view" at bounding box center [521, 96] width 8 height 8
click at [346, 148] on li "1:00 PM" at bounding box center [397, 146] width 293 height 13
type input "[DATE] 1:00 PM"
click at [607, 98] on input "text" at bounding box center [692, 96] width 264 height 14
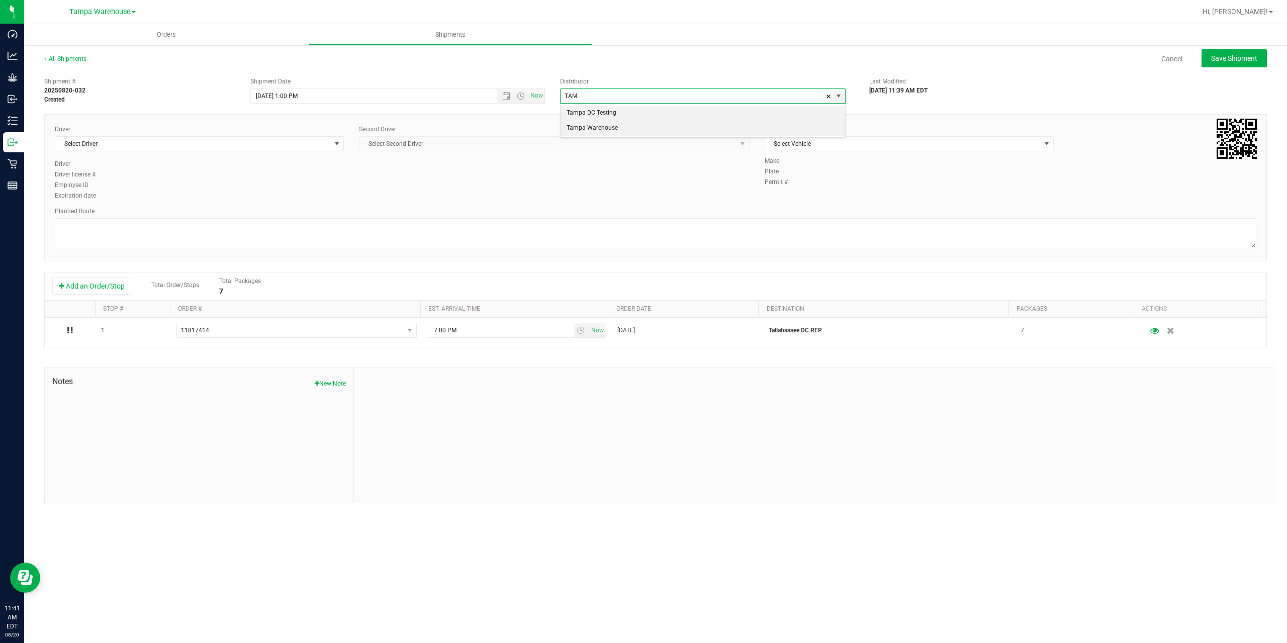
click at [614, 129] on li "Tampa Warehouse" at bounding box center [702, 128] width 284 height 15
type input "Tampa Warehouse"
click at [295, 146] on span "Select Driver" at bounding box center [192, 144] width 275 height 14
click at [262, 139] on span "Select Driver" at bounding box center [192, 144] width 275 height 14
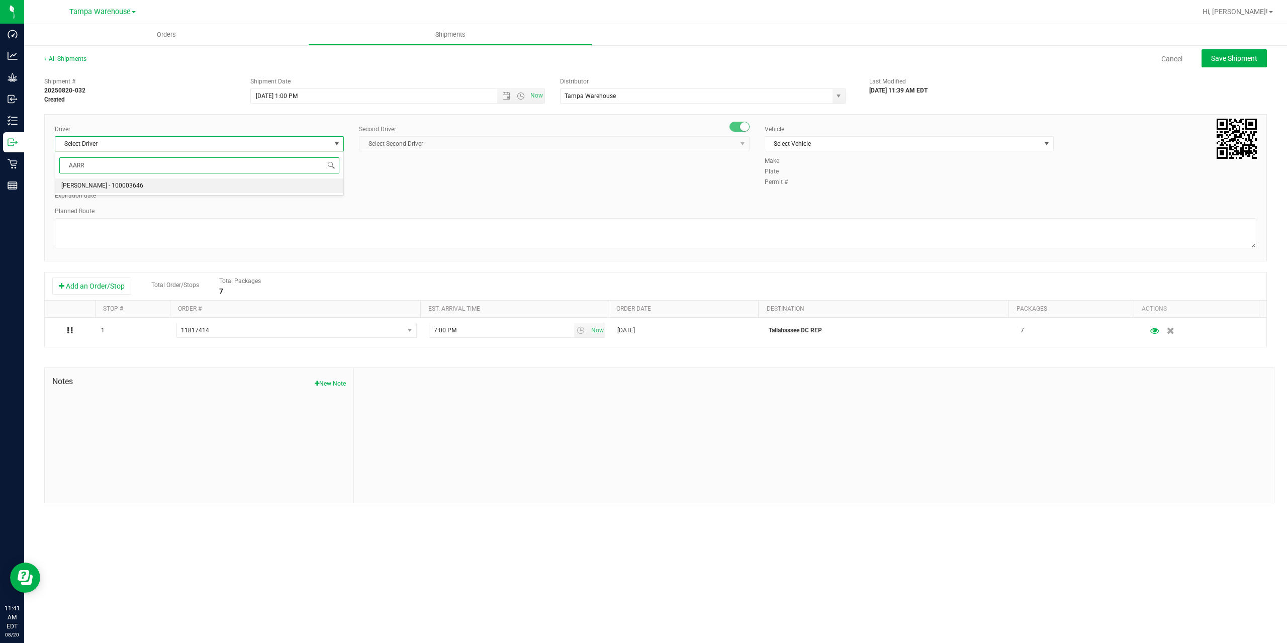
click at [255, 187] on li "[PERSON_NAME] - 100003646" at bounding box center [199, 185] width 288 height 15
type input "AARR"
click at [492, 145] on span "Select Second Driver" at bounding box center [547, 144] width 377 height 14
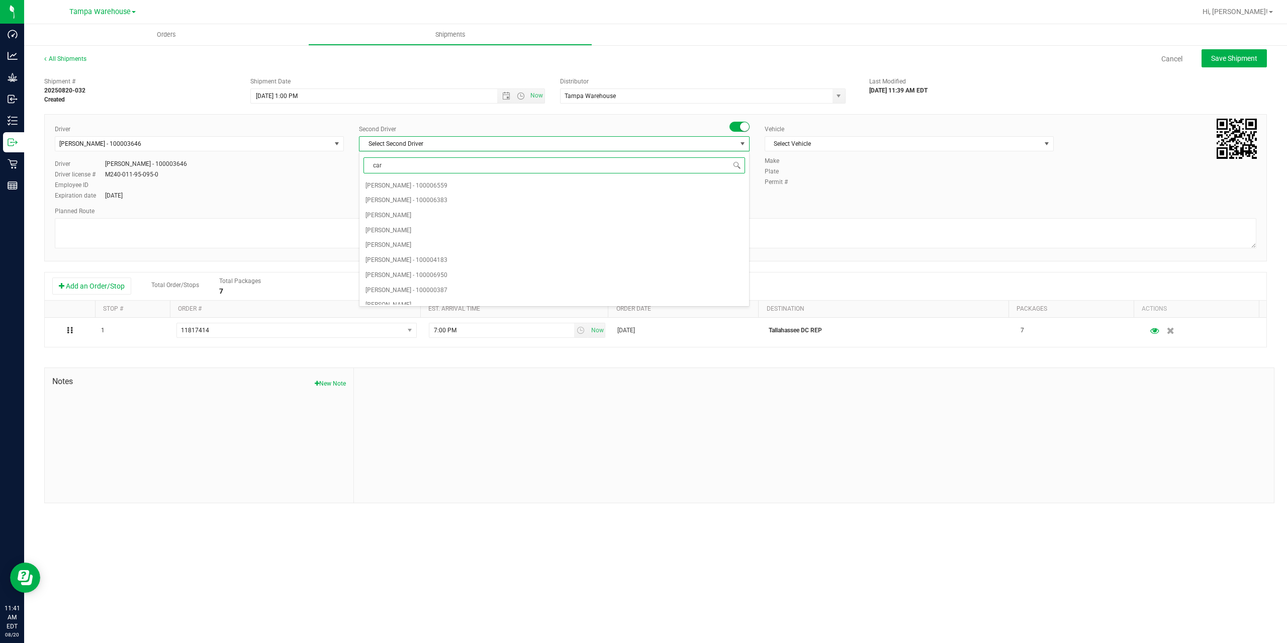
type input "cart"
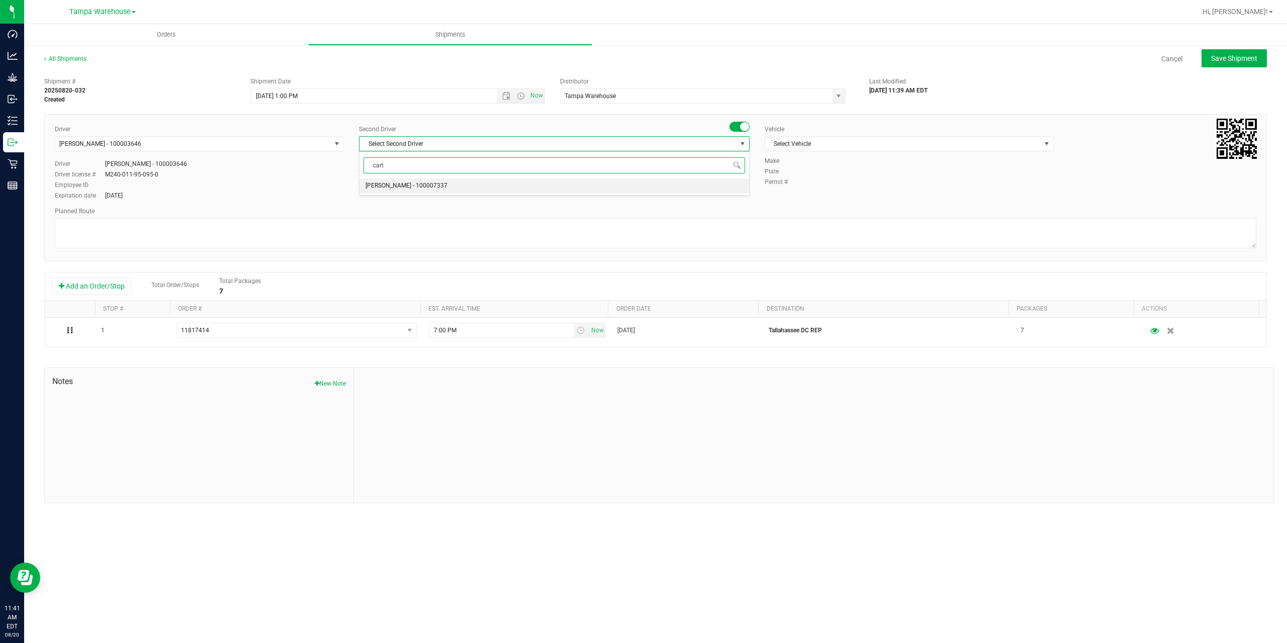
click at [490, 185] on li "[PERSON_NAME] - 100007337" at bounding box center [554, 185] width 390 height 15
click at [808, 145] on span "Select Vehicle" at bounding box center [902, 144] width 275 height 14
click at [784, 143] on span "Select Vehicle" at bounding box center [902, 144] width 275 height 14
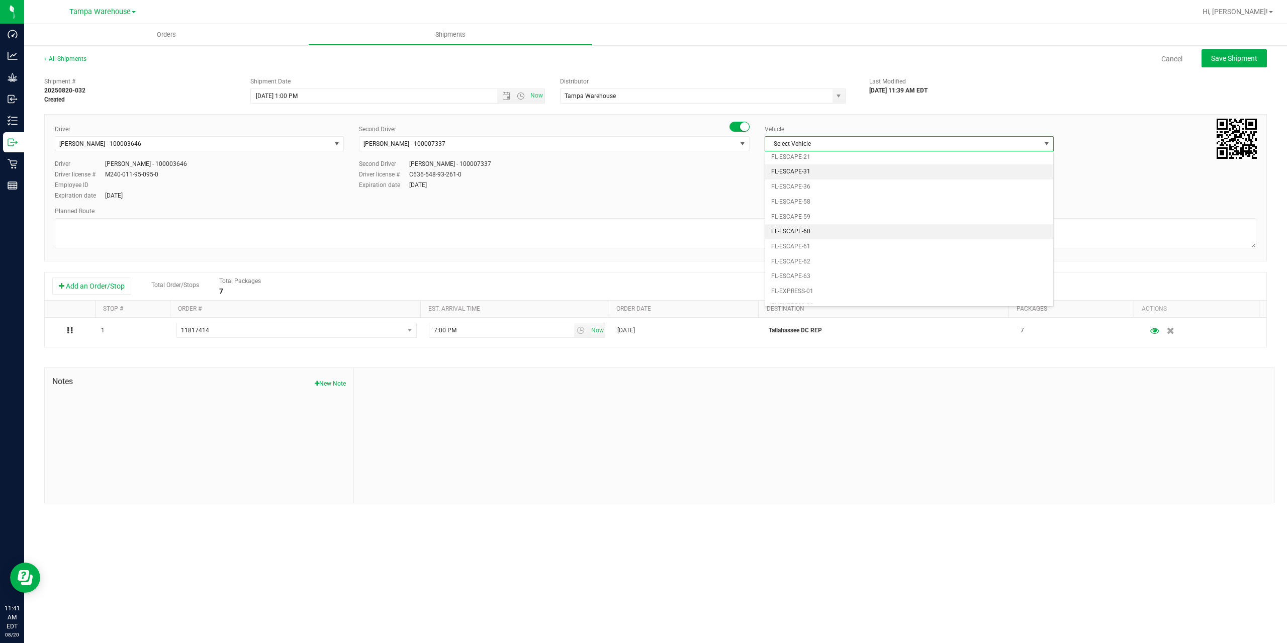
scroll to position [111, 0]
click at [827, 288] on li "FL-EXPRESS-02" at bounding box center [909, 289] width 288 height 15
click at [770, 229] on textarea at bounding box center [655, 233] width 1201 height 30
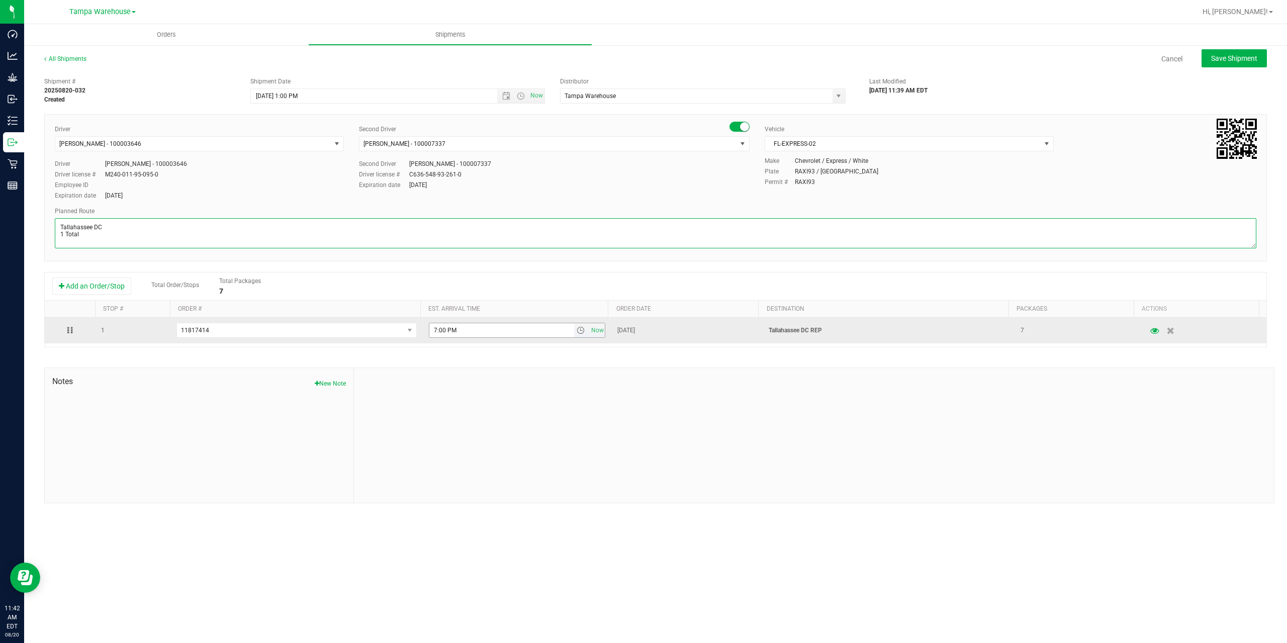
type textarea "Tallahassee DC 1 Total"
click at [435, 330] on input "7:00 PM" at bounding box center [501, 330] width 145 height 14
type input "6:00 PM"
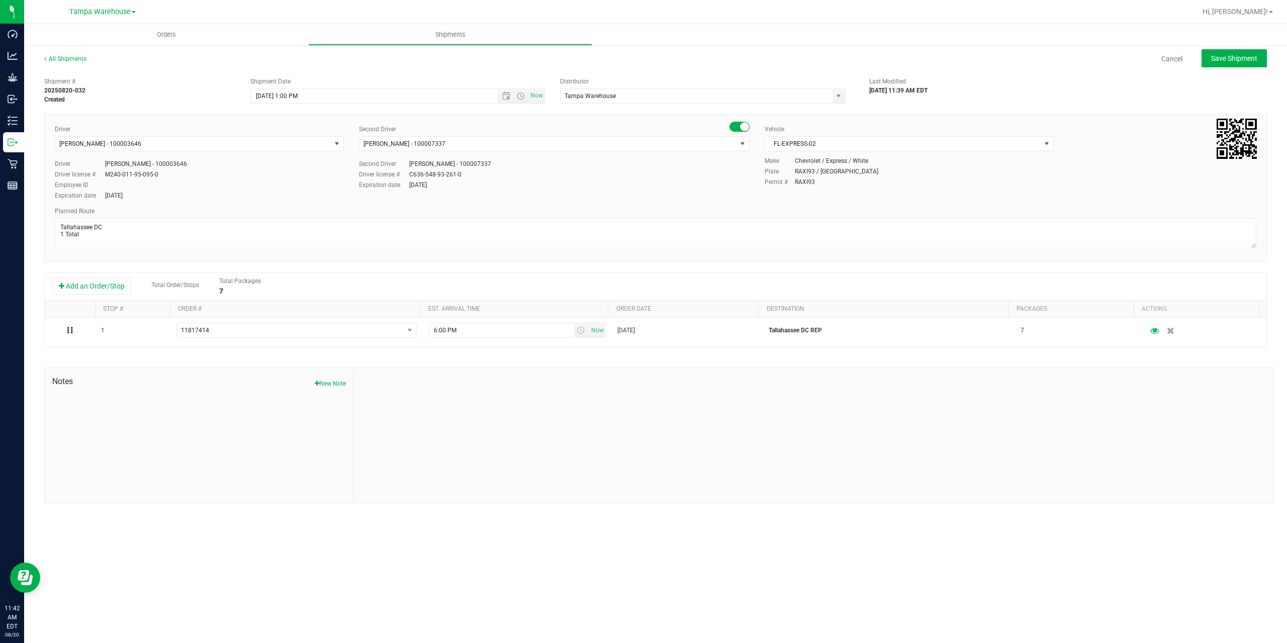
click at [646, 195] on div "Driver [PERSON_NAME] - 100003646 Select Driver [PERSON_NAME] - 100003646 Driver…" at bounding box center [655, 163] width 1216 height 77
click at [1248, 56] on span "Save Shipment" at bounding box center [1234, 58] width 46 height 8
type input "[DATE] 5:00 PM"
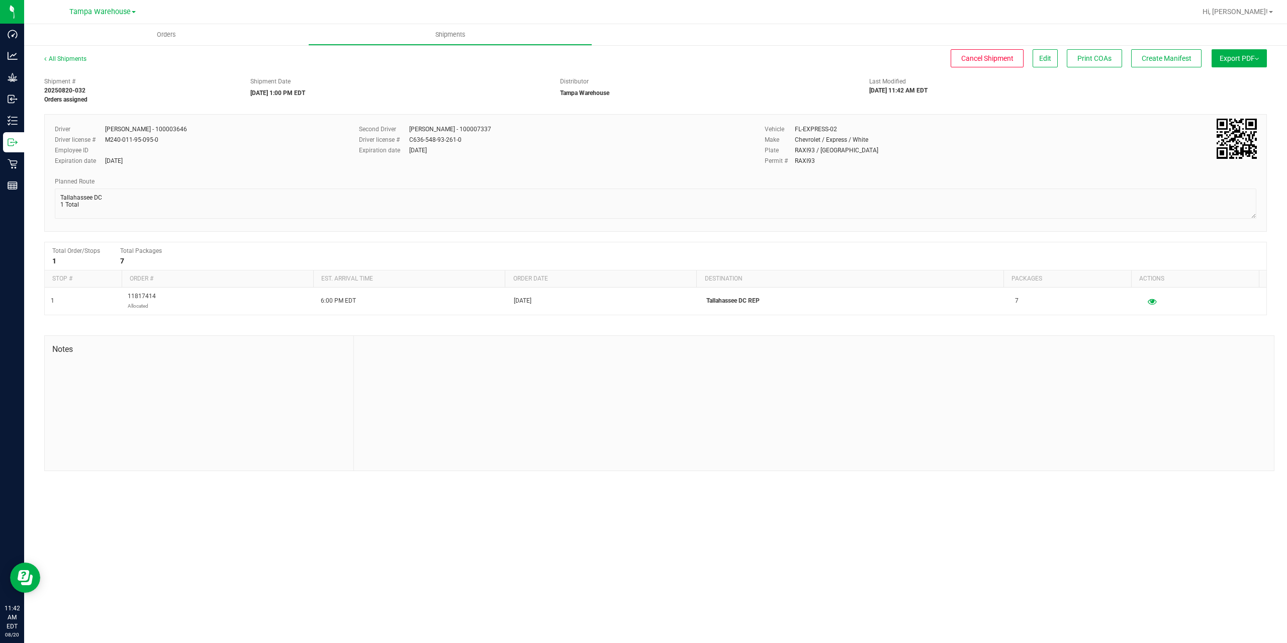
click at [1248, 56] on button "Export PDF" at bounding box center [1238, 58] width 55 height 18
click at [1241, 80] on span "Manifest by Package ID" at bounding box center [1224, 80] width 64 height 7
click at [1165, 56] on span "Create Manifest" at bounding box center [1167, 58] width 50 height 8
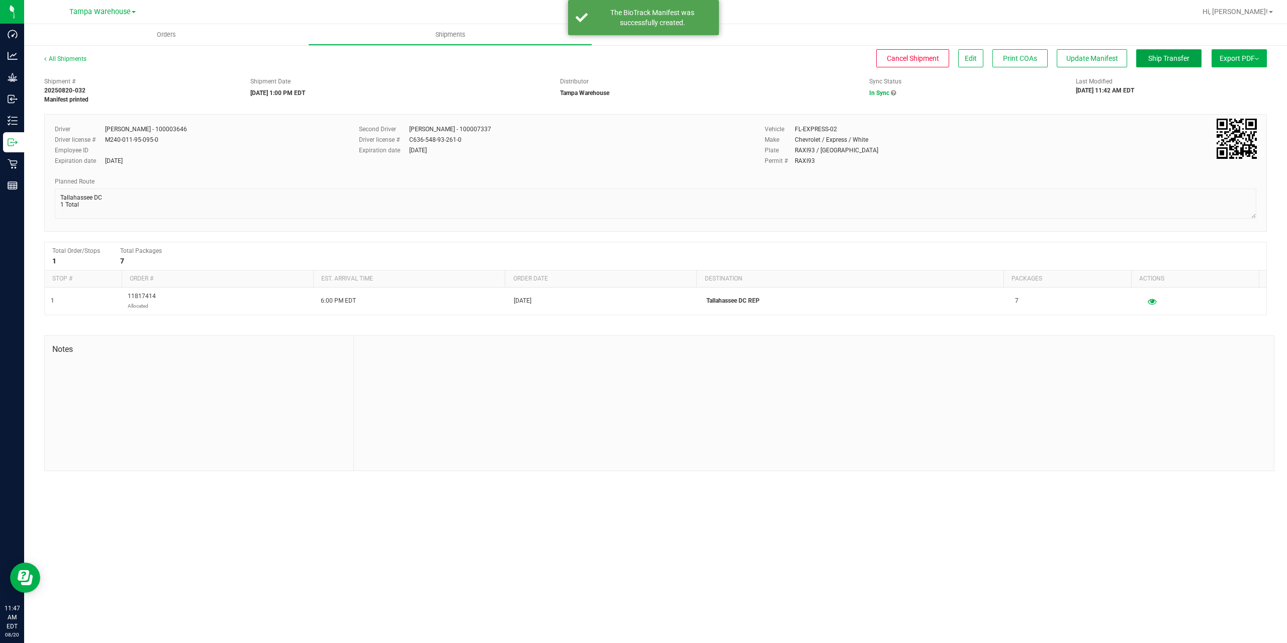
click at [1165, 56] on span "Ship Transfer" at bounding box center [1168, 58] width 41 height 8
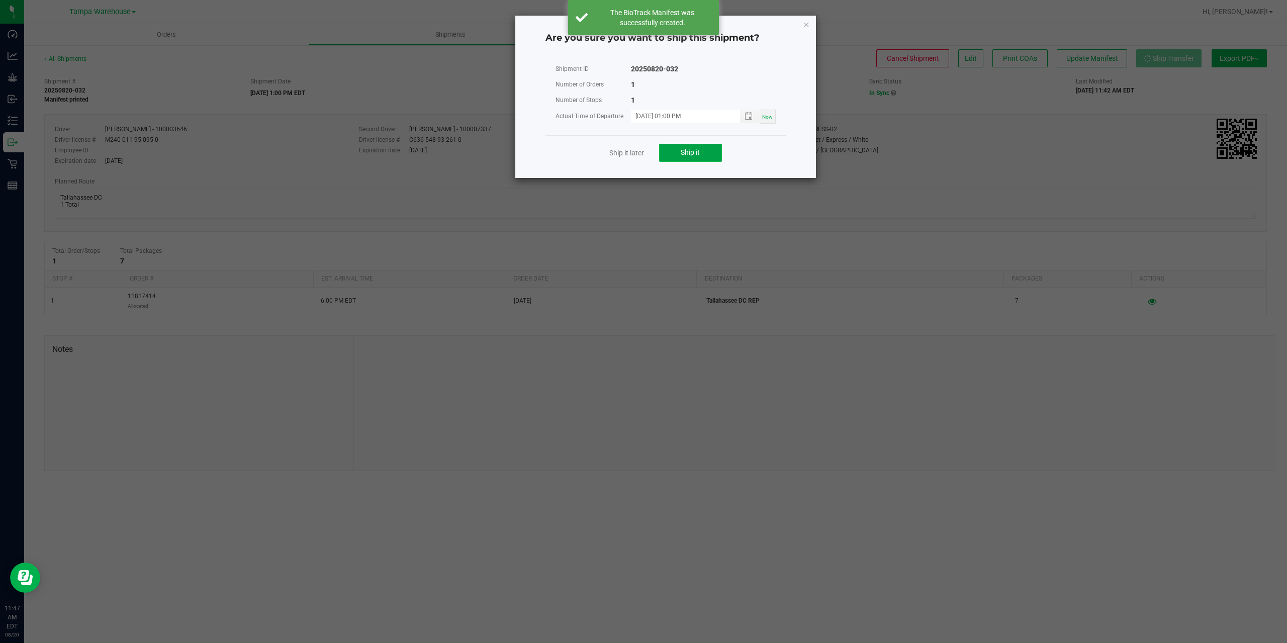
click at [676, 154] on button "Ship it" at bounding box center [690, 153] width 63 height 18
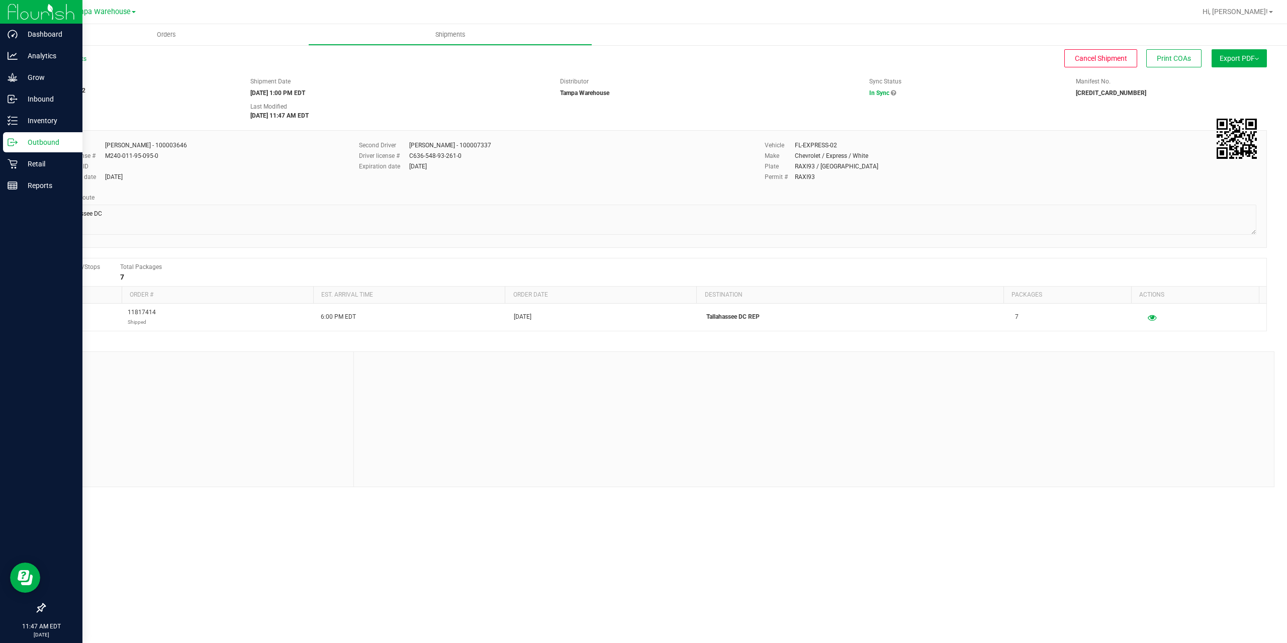
click at [16, 142] on line at bounding box center [15, 142] width 6 height 0
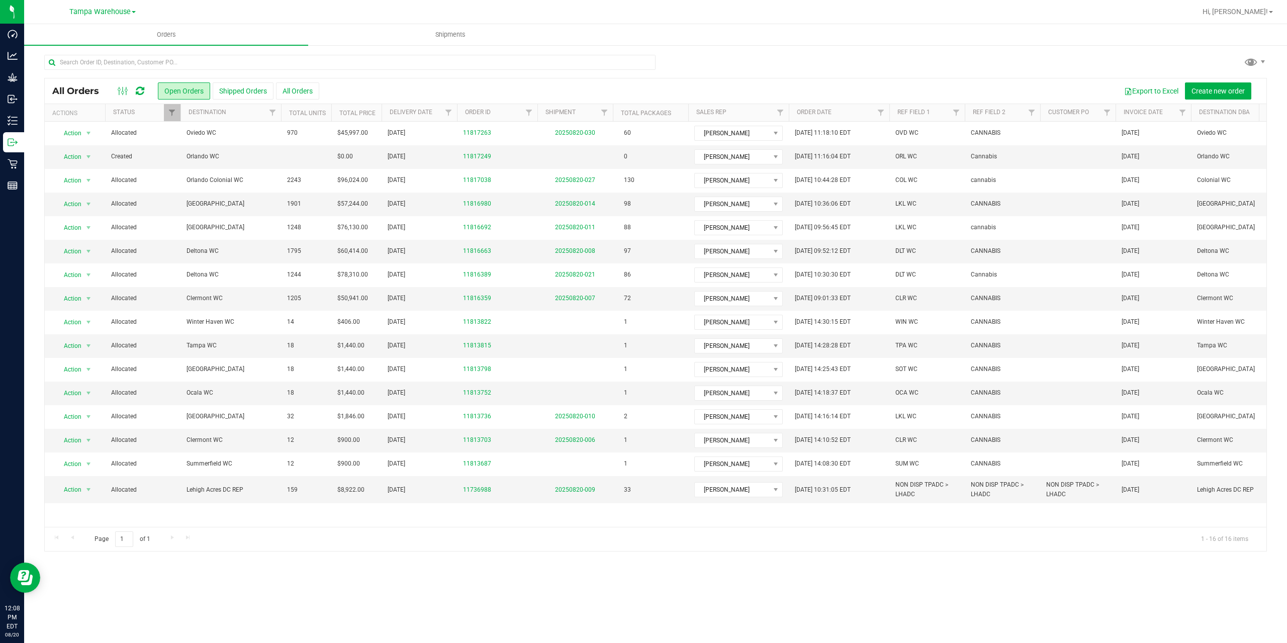
click at [142, 92] on icon at bounding box center [140, 91] width 9 height 10
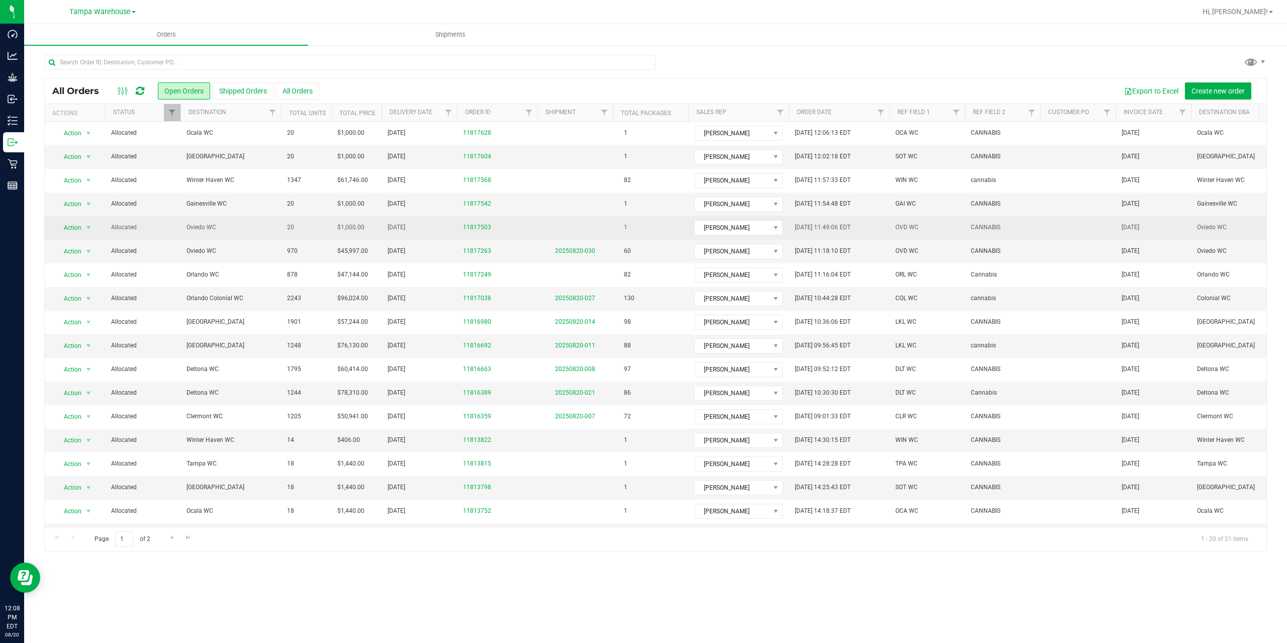
click at [150, 231] on span "Allocated" at bounding box center [142, 228] width 63 height 10
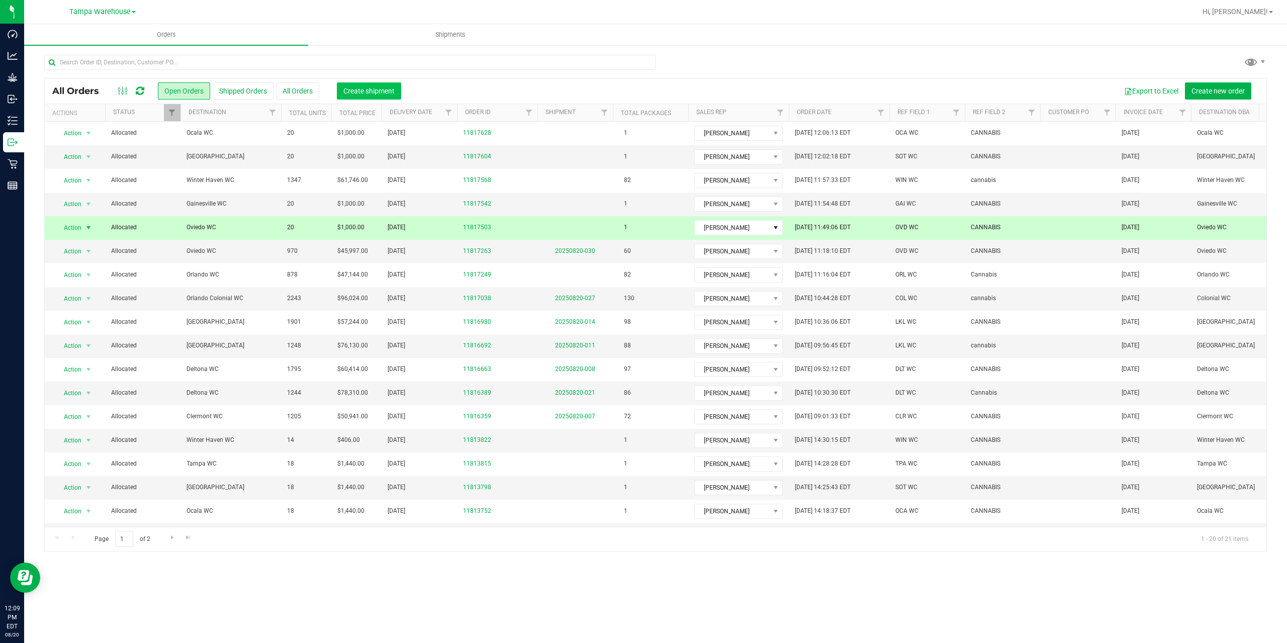
click at [369, 88] on span "Create shipment" at bounding box center [368, 91] width 51 height 8
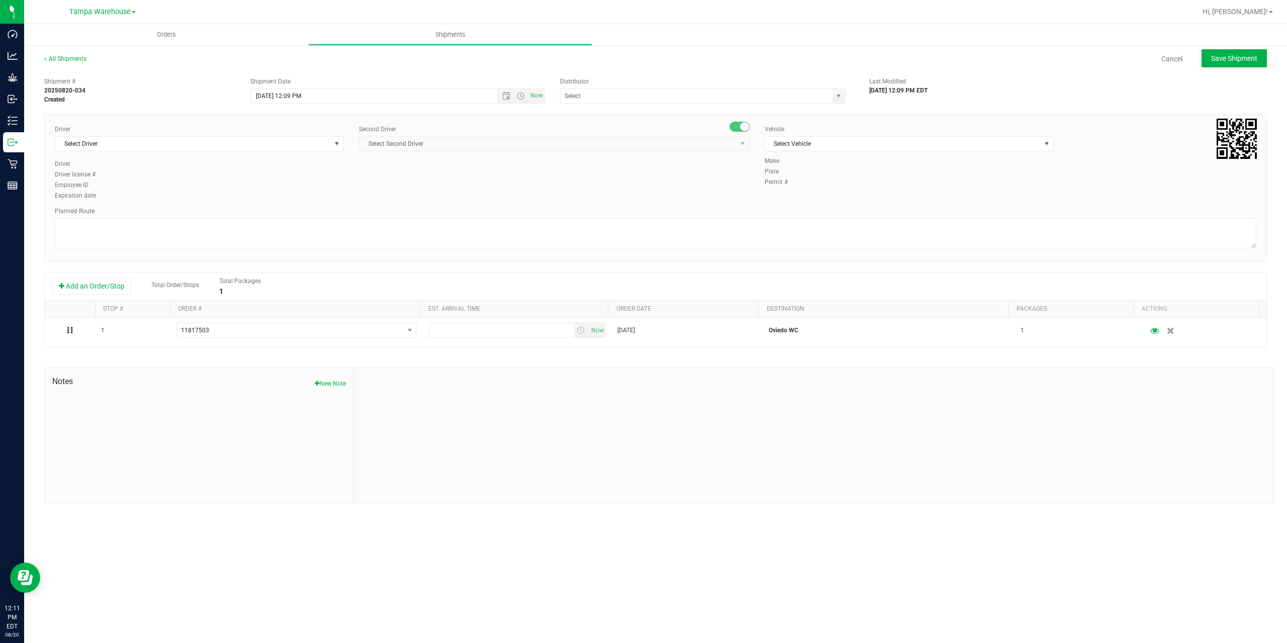
click at [693, 582] on div "Orders Shipments All Shipments Cancel Save Shipment Shipment # 20250820-034 Cre…" at bounding box center [655, 333] width 1263 height 619
click at [507, 94] on span "Open the date view" at bounding box center [506, 96] width 8 height 8
click at [319, 197] on link "21" at bounding box center [318, 199] width 15 height 16
click at [519, 98] on span "Open the time view" at bounding box center [521, 96] width 8 height 8
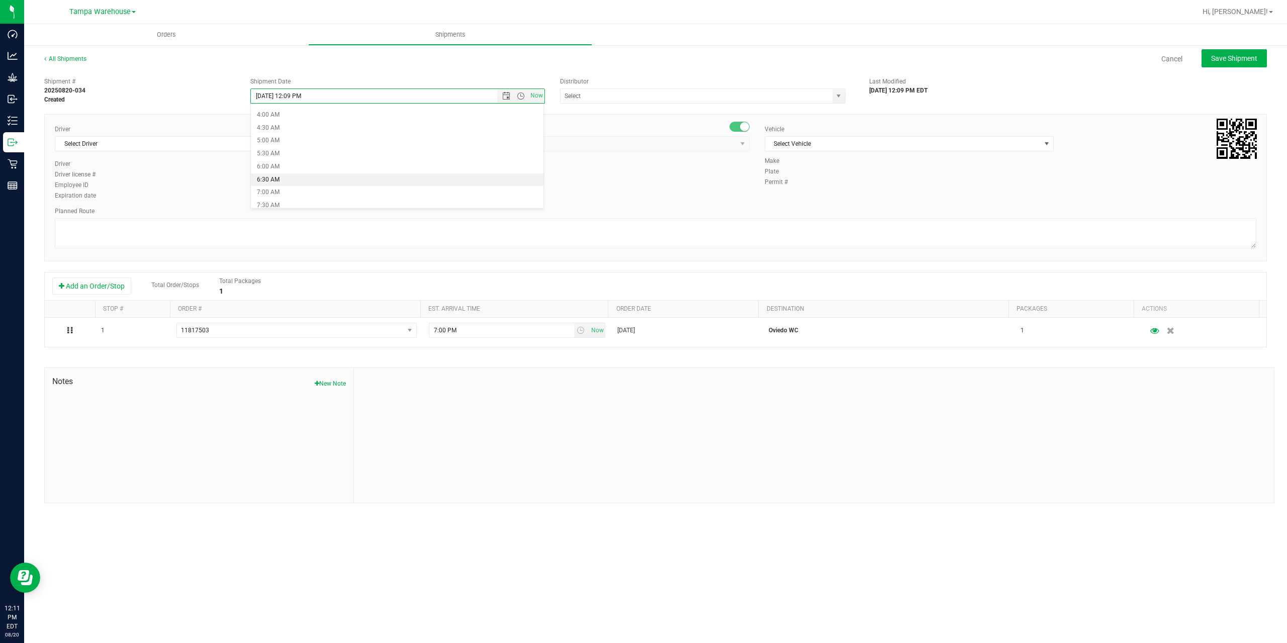
click at [293, 180] on li "6:30 AM" at bounding box center [397, 179] width 293 height 13
type input "[DATE] 6:30 AM"
click at [623, 95] on input "text" at bounding box center [692, 96] width 264 height 14
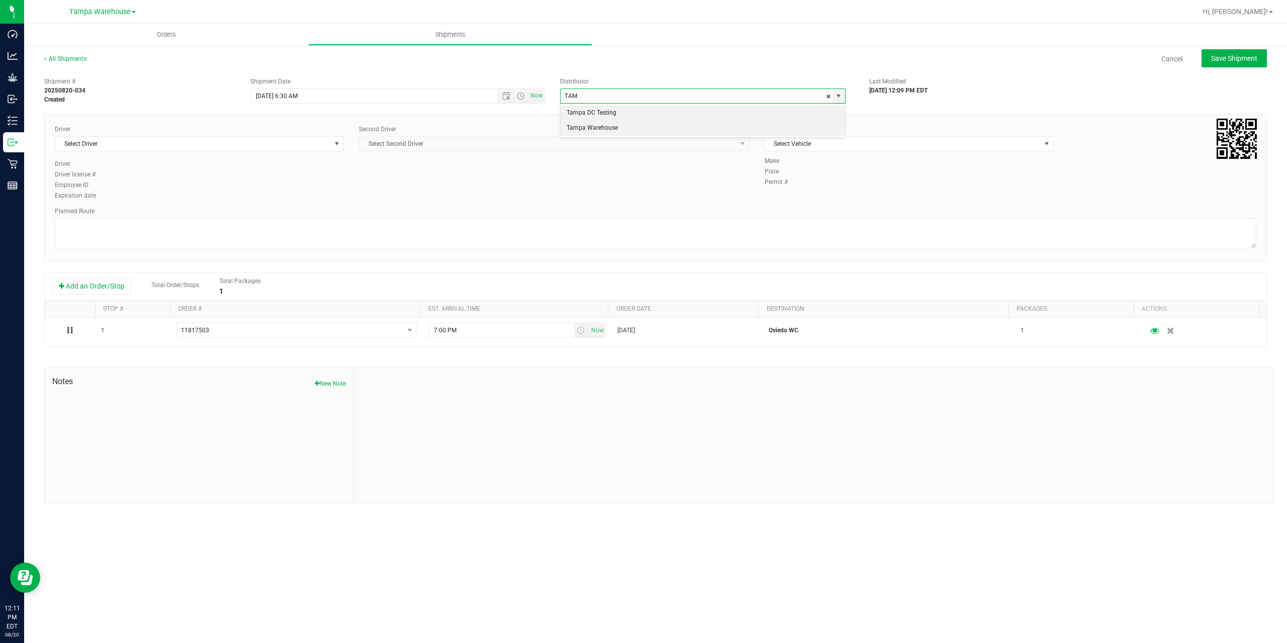
click at [615, 126] on li "Tampa Warehouse" at bounding box center [702, 128] width 284 height 15
type input "Tampa Warehouse"
click at [219, 142] on span "Select Driver" at bounding box center [192, 144] width 275 height 14
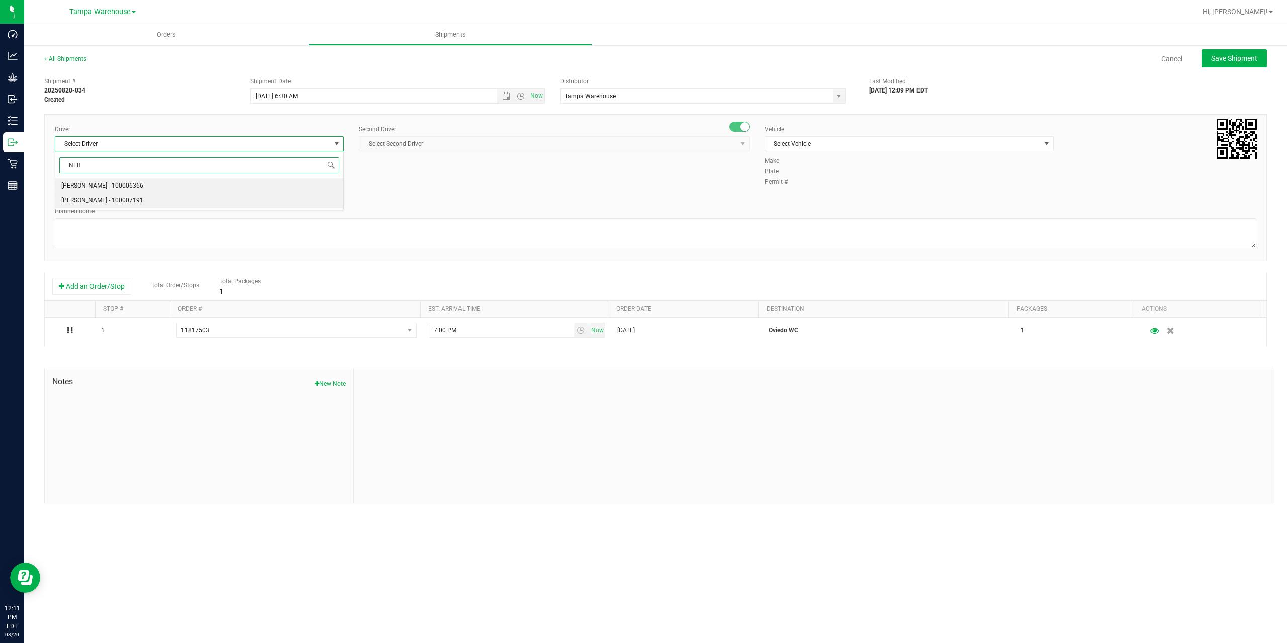
click at [138, 203] on span "[PERSON_NAME] - 100007191" at bounding box center [102, 200] width 82 height 13
type input "NER"
click at [425, 136] on span "Select Second Driver" at bounding box center [554, 143] width 391 height 15
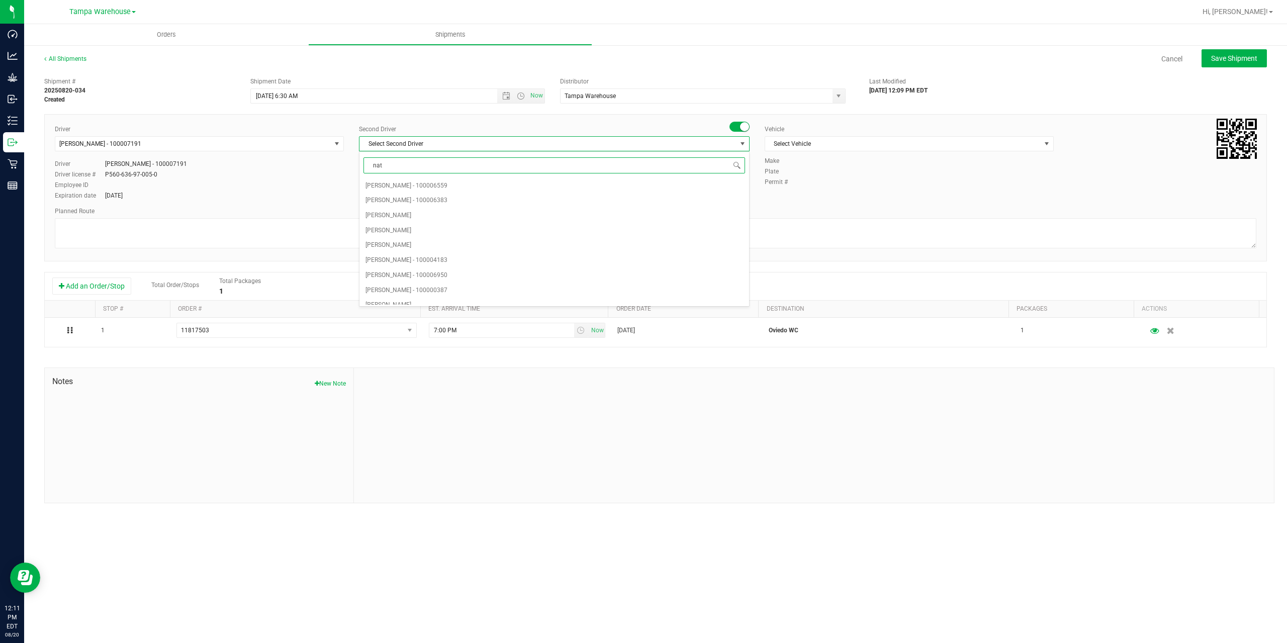
type input "nata"
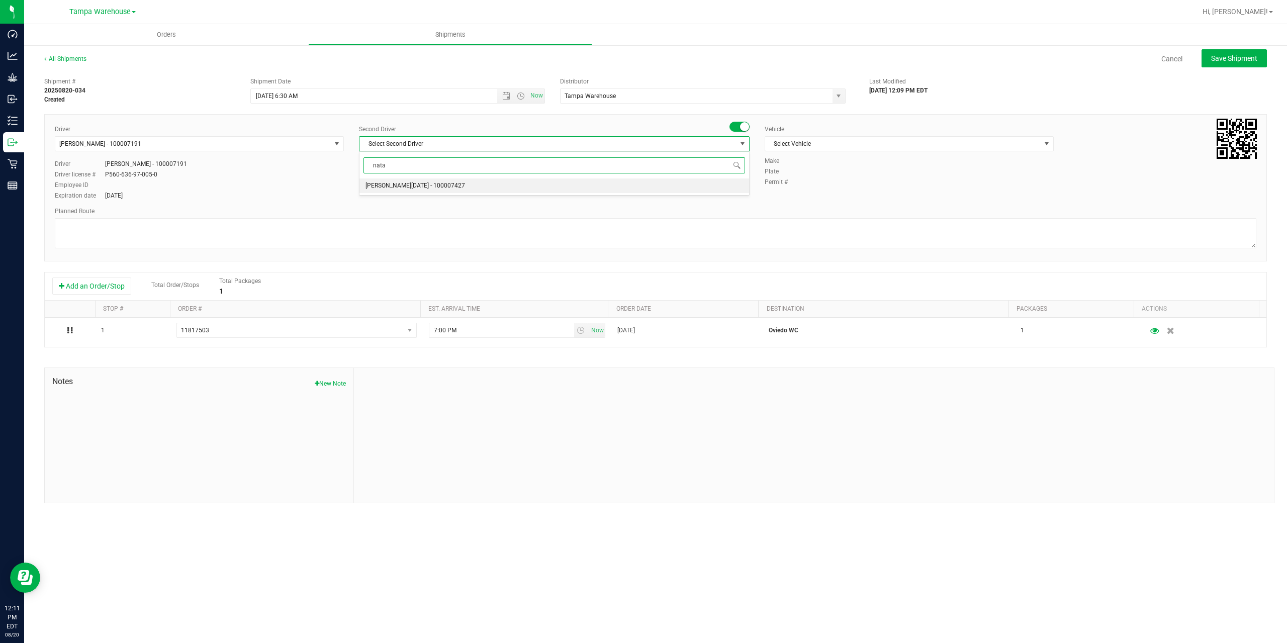
click at [396, 184] on span "[PERSON_NAME][DATE] - 100007427" at bounding box center [415, 185] width 100 height 13
click at [816, 147] on span "Select Vehicle" at bounding box center [902, 144] width 275 height 14
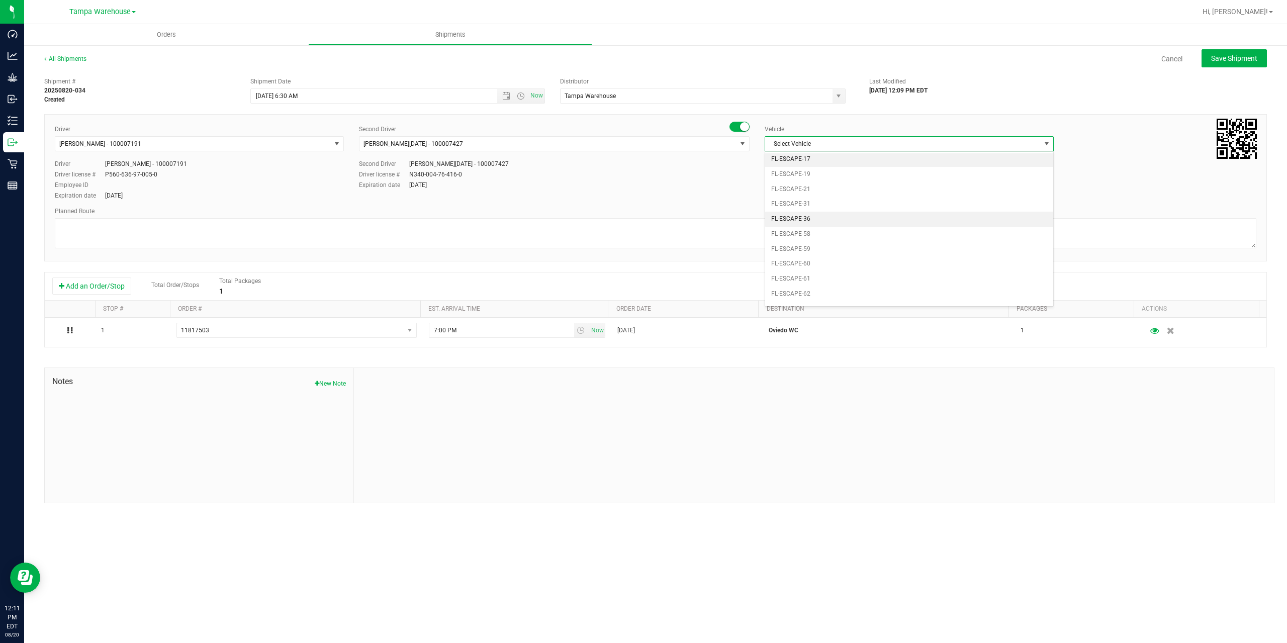
scroll to position [122, 0]
click at [817, 293] on li "FL-EXPRESS-03" at bounding box center [909, 293] width 288 height 15
click at [782, 237] on textarea at bounding box center [655, 233] width 1201 height 30
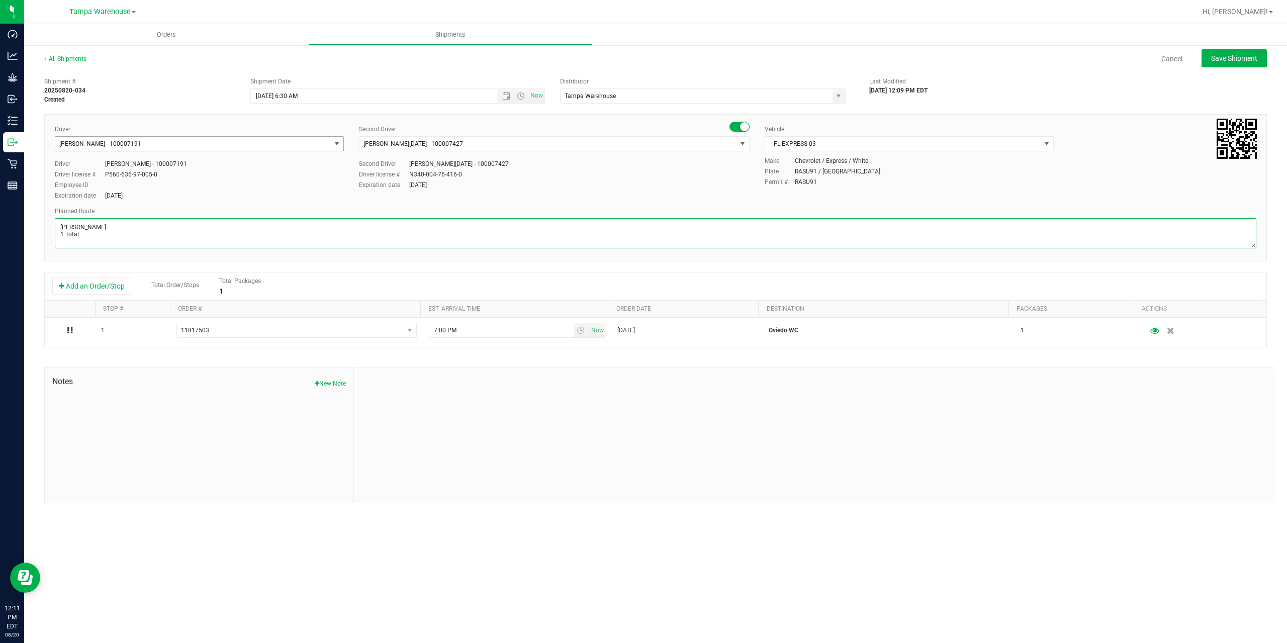
type textarea "[PERSON_NAME] 1 Total"
click at [272, 143] on span "[PERSON_NAME] - 100007191" at bounding box center [192, 144] width 275 height 14
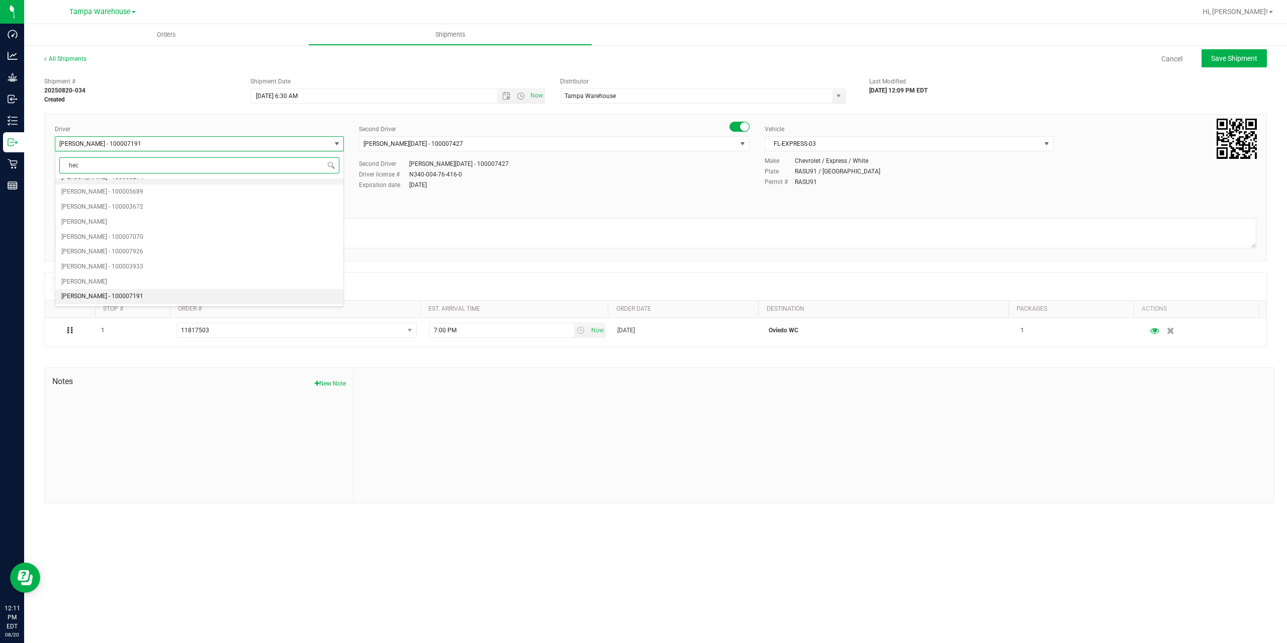
scroll to position [0, 0]
click at [159, 187] on li "[PERSON_NAME] - 100003569" at bounding box center [199, 185] width 288 height 15
type input "hec"
click at [470, 147] on span "[PERSON_NAME][DATE] - 100007427" at bounding box center [547, 144] width 377 height 14
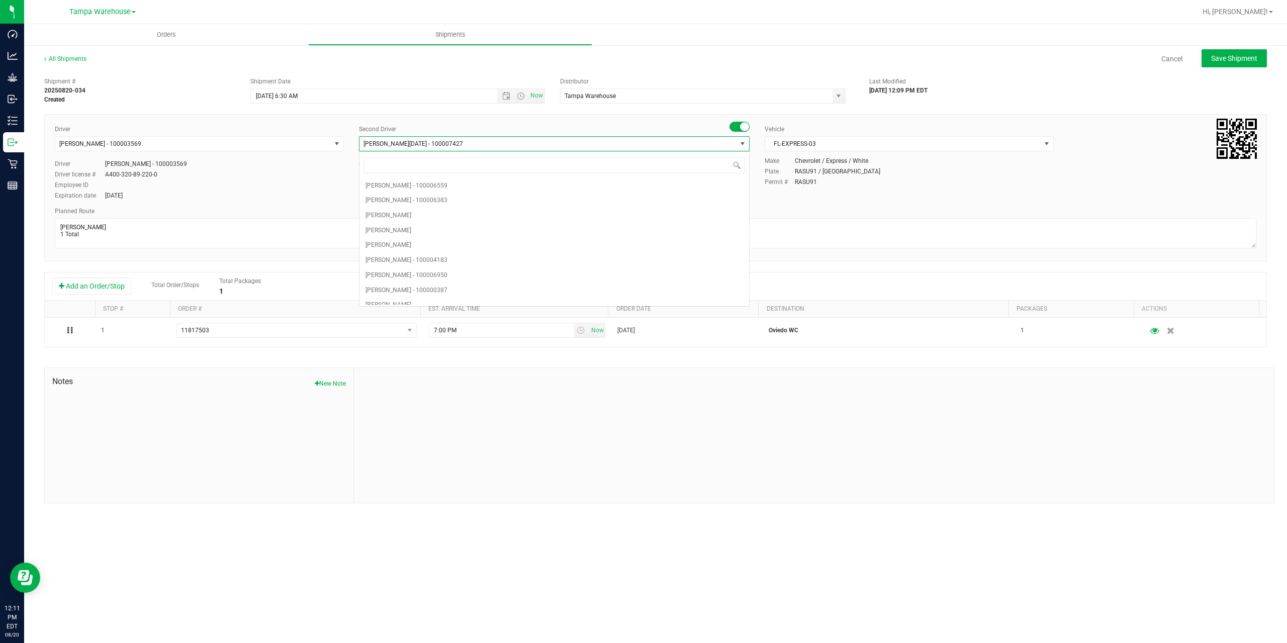
scroll to position [2458, 0]
type input "z"
click at [423, 292] on span "[PERSON_NAME] - 100007761" at bounding box center [406, 297] width 82 height 13
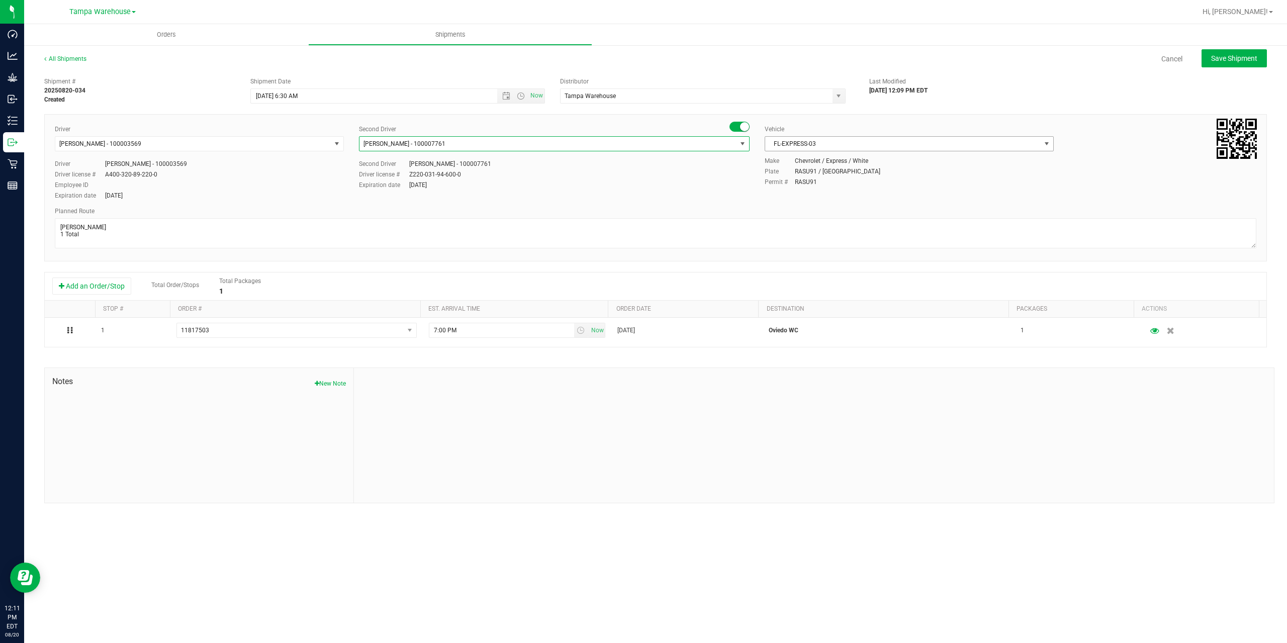
click at [853, 141] on span "FL-EXPRESS-03" at bounding box center [902, 144] width 275 height 14
click at [823, 262] on li "FL-EXPRESS-01" at bounding box center [909, 262] width 288 height 15
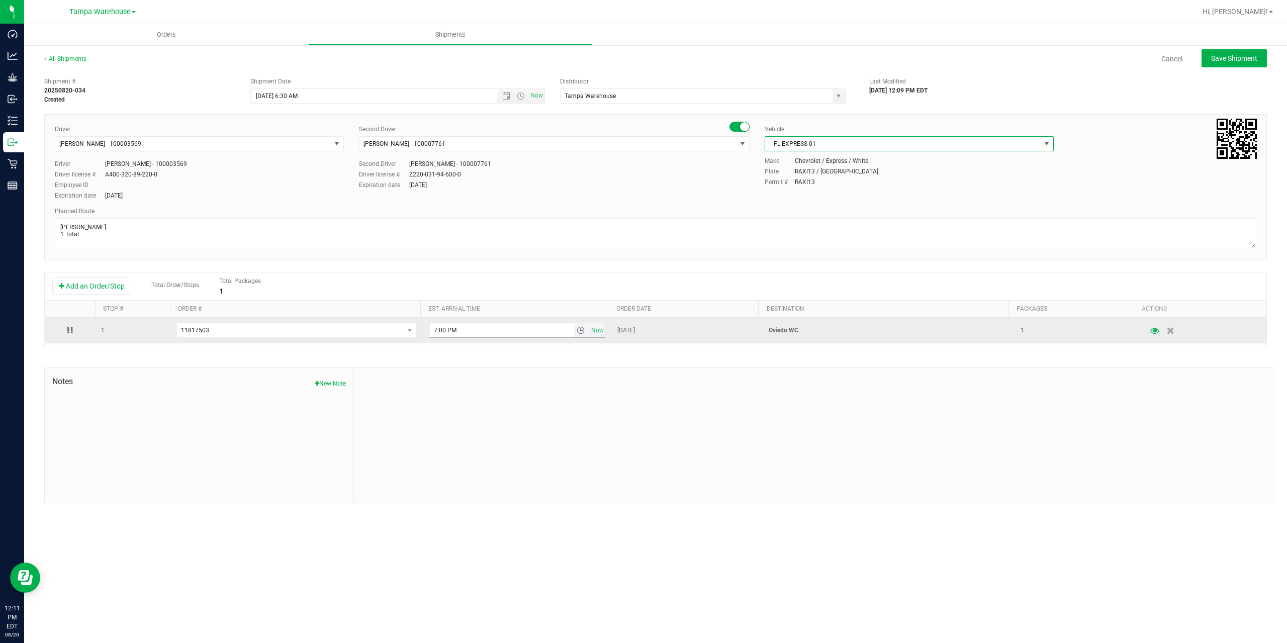
click at [578, 329] on span "select" at bounding box center [581, 330] width 8 height 8
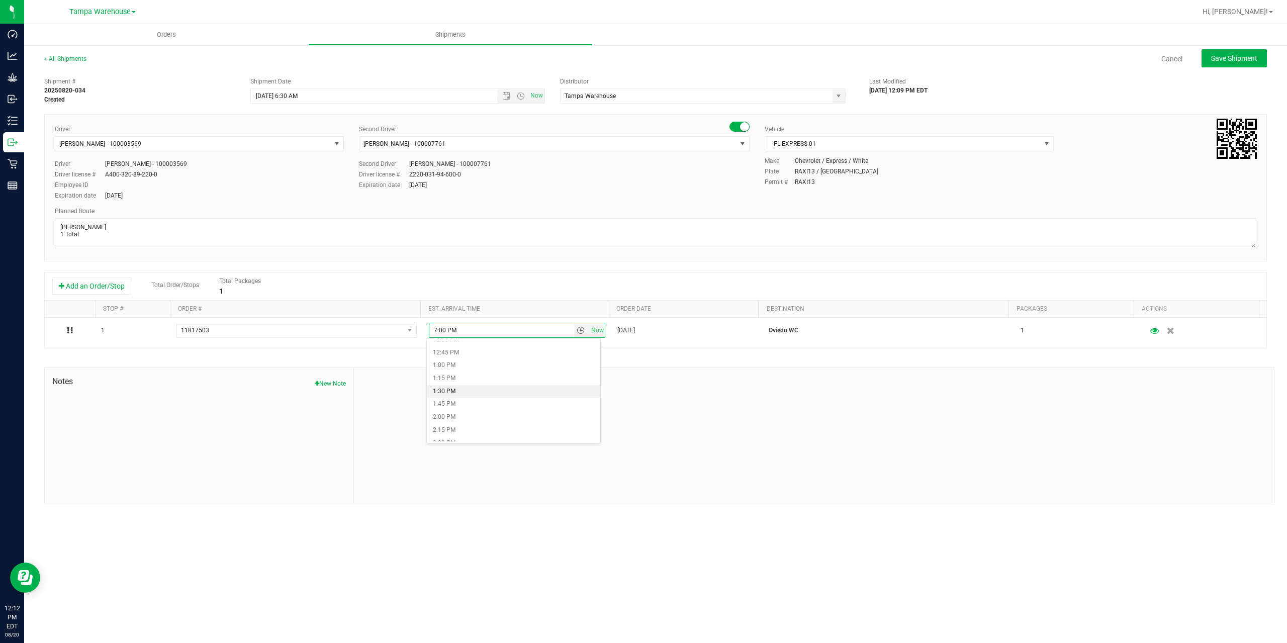
scroll to position [603, 0]
click at [465, 390] on li "12:30 PM" at bounding box center [513, 390] width 173 height 13
click at [532, 369] on div at bounding box center [814, 435] width 920 height 135
click at [1217, 60] on span "Save Shipment" at bounding box center [1234, 58] width 46 height 8
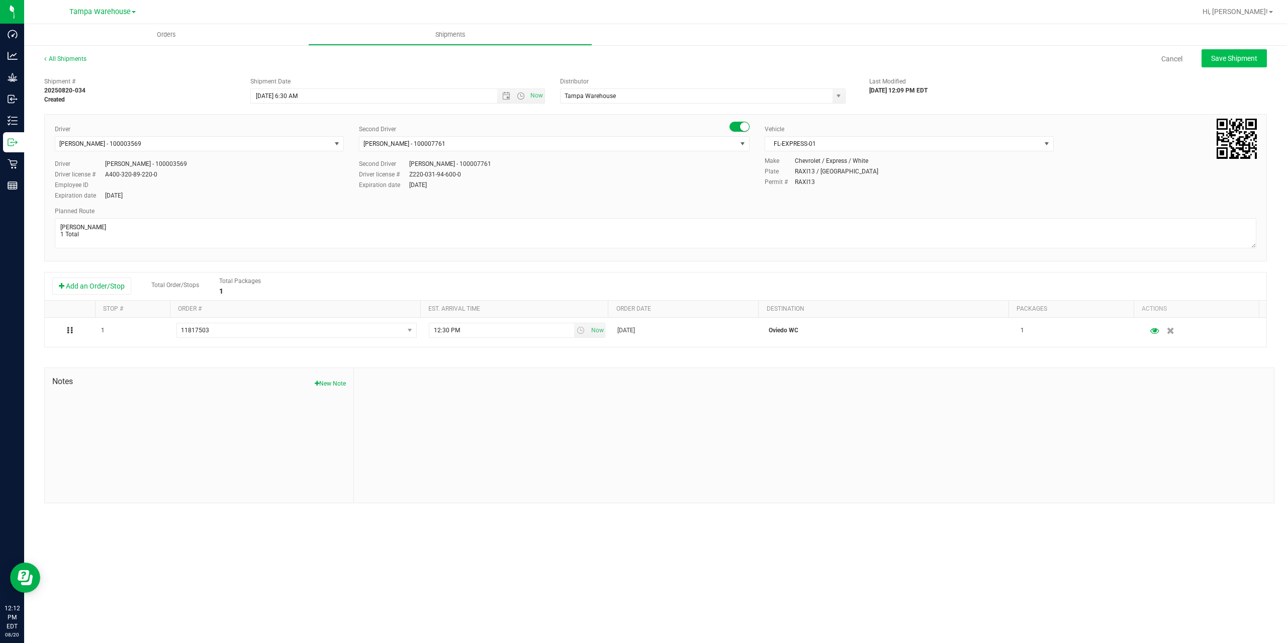
type input "[DATE] 10:30 AM"
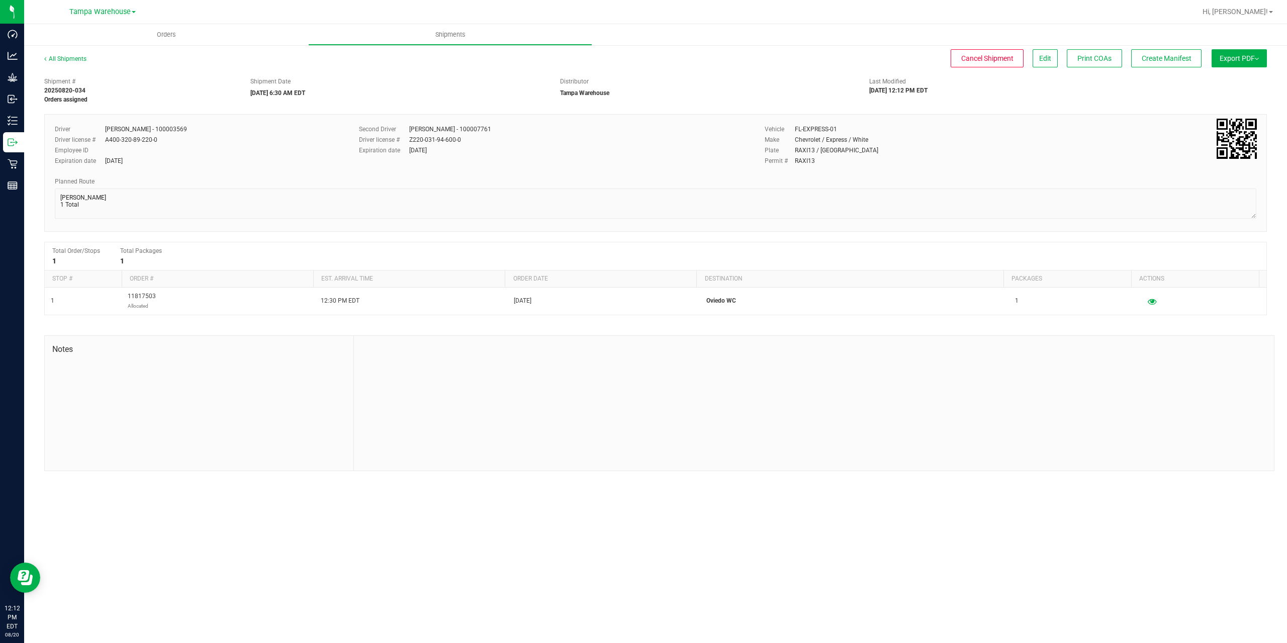
click at [1227, 65] on button "Export PDF" at bounding box center [1238, 58] width 55 height 18
click at [1230, 82] on span "Manifest by Package ID" at bounding box center [1224, 80] width 64 height 7
click at [0, 0] on p "Outbound" at bounding box center [0, 0] width 0 height 0
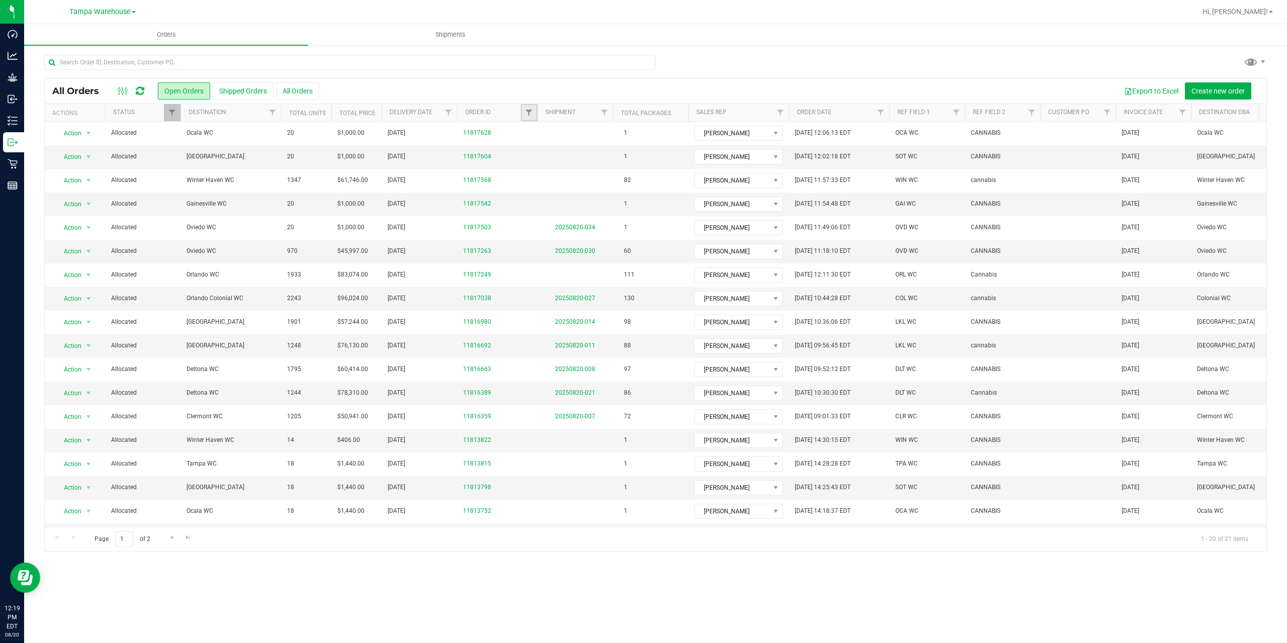
click at [525, 118] on link "Filter" at bounding box center [529, 112] width 17 height 17
type input "3822"
click at [527, 150] on button "Filter" at bounding box center [551, 161] width 48 height 22
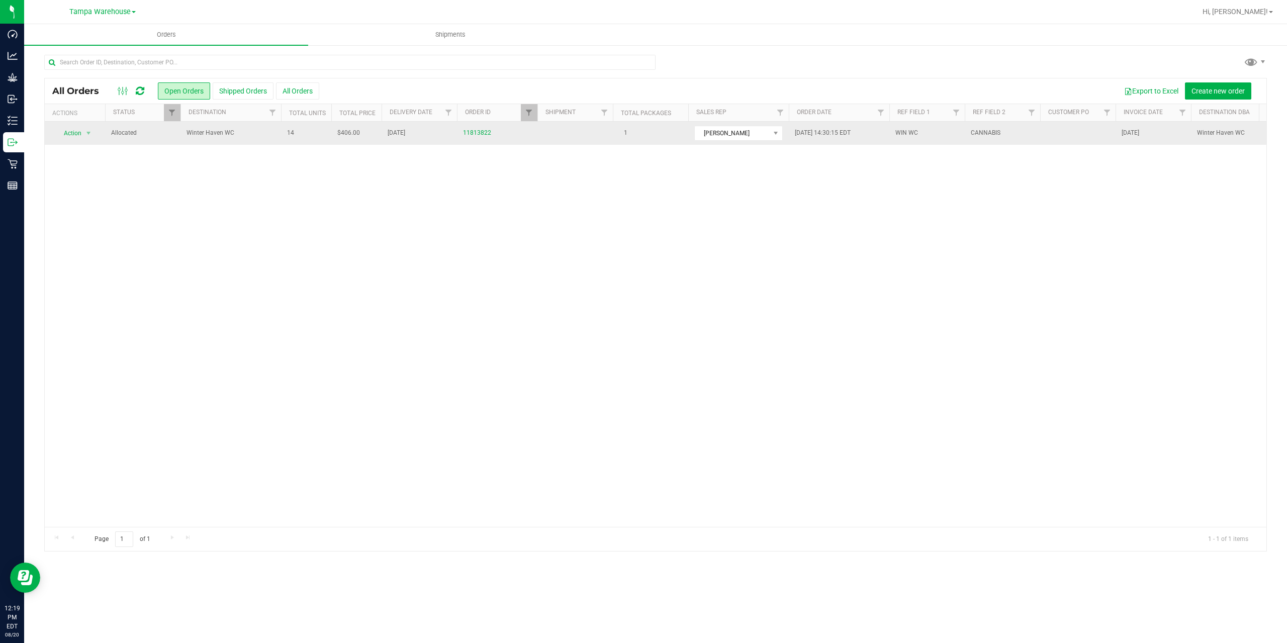
click at [255, 132] on span "Winter Haven WC" at bounding box center [230, 133] width 88 height 10
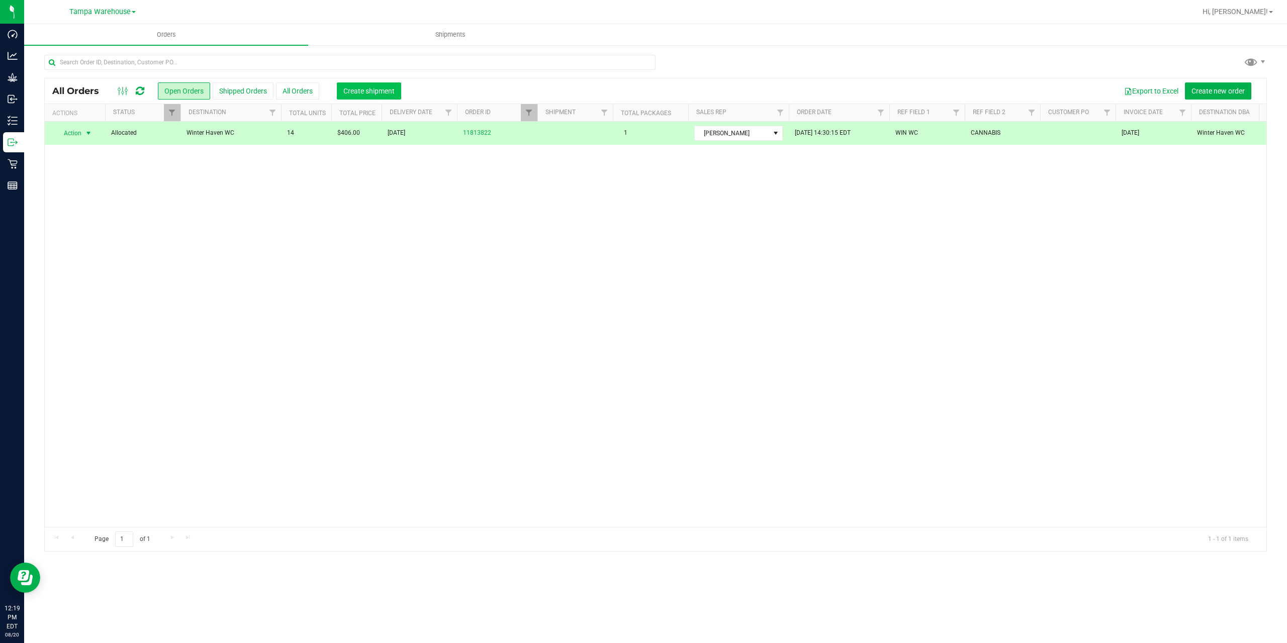
click at [361, 93] on span "Create shipment" at bounding box center [368, 91] width 51 height 8
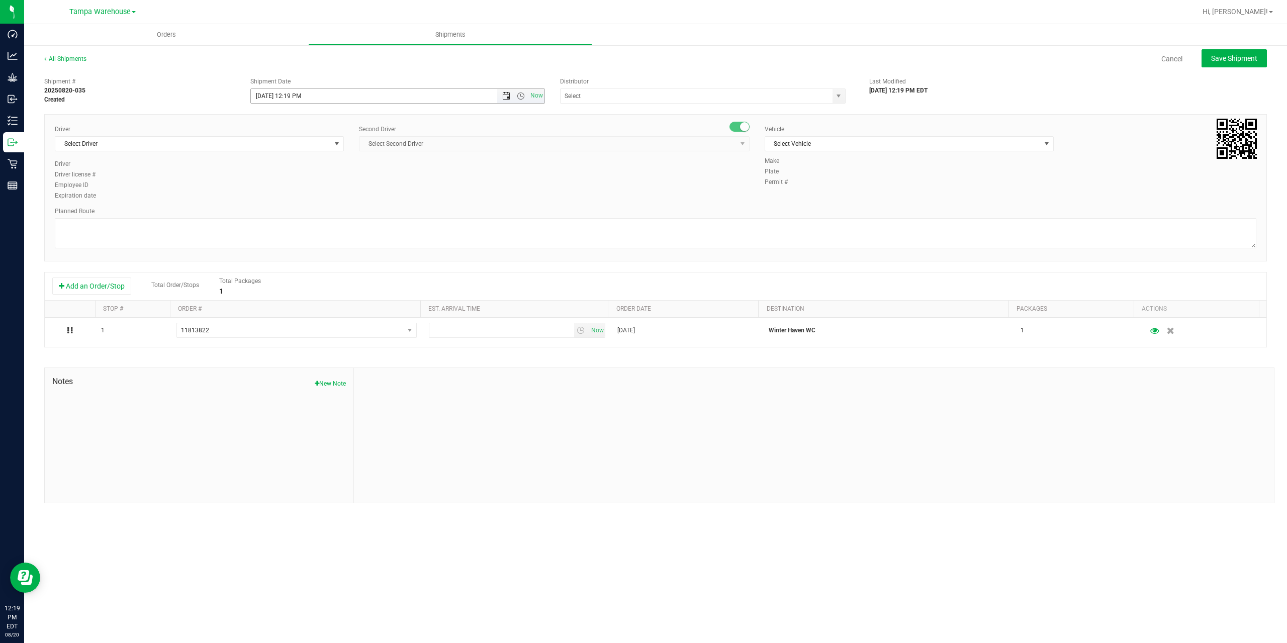
click at [505, 99] on span "Open the date view" at bounding box center [506, 96] width 8 height 8
click at [318, 199] on link "21" at bounding box center [318, 199] width 15 height 16
click at [522, 95] on span "Open the time view" at bounding box center [521, 96] width 8 height 8
click at [297, 181] on li "6:30 AM" at bounding box center [397, 179] width 293 height 13
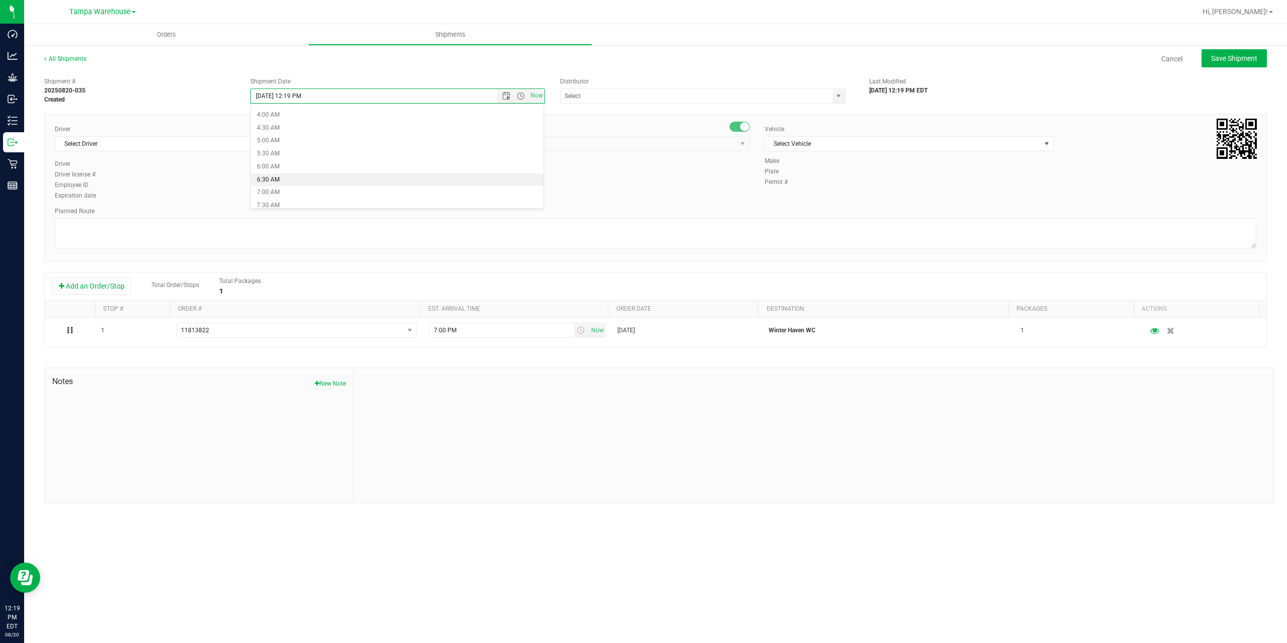
type input "[DATE] 6:30 AM"
click at [606, 92] on input "text" at bounding box center [692, 96] width 264 height 14
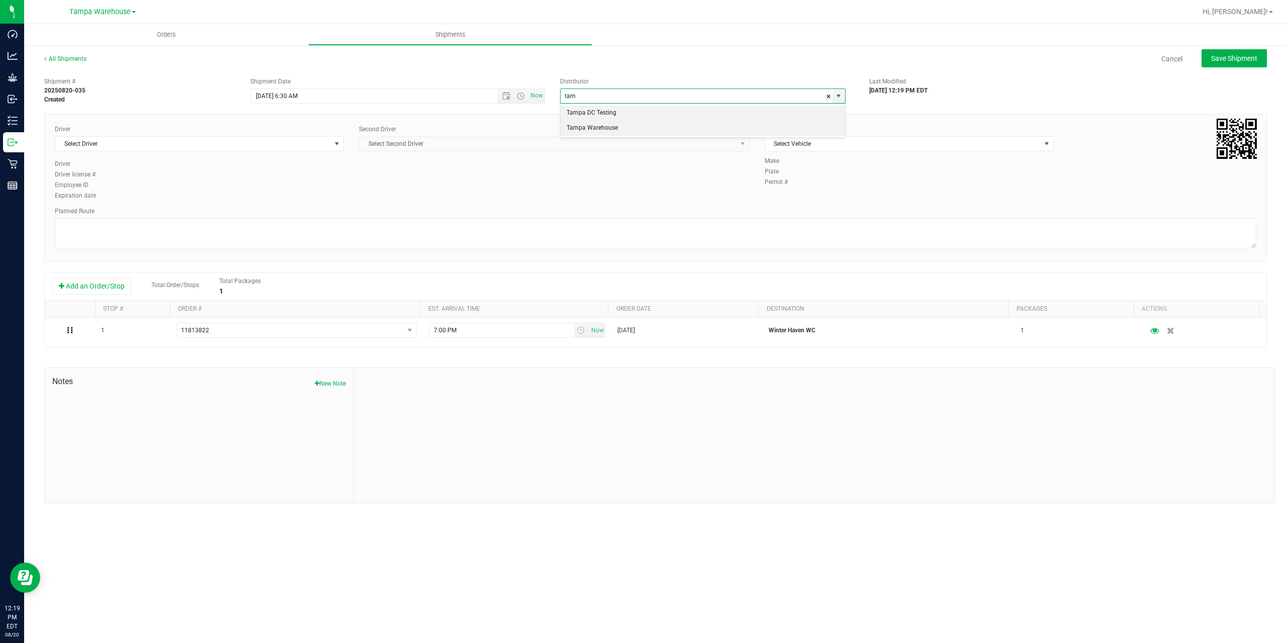
click at [597, 125] on li "Tampa Warehouse" at bounding box center [702, 128] width 284 height 15
type input "Tampa Warehouse"
click at [282, 152] on div "Driver Select Driver Select Driver [PERSON_NAME] - 100006559 [PERSON_NAME] - 10…" at bounding box center [199, 142] width 289 height 35
click at [283, 148] on span "Select Driver" at bounding box center [192, 144] width 275 height 14
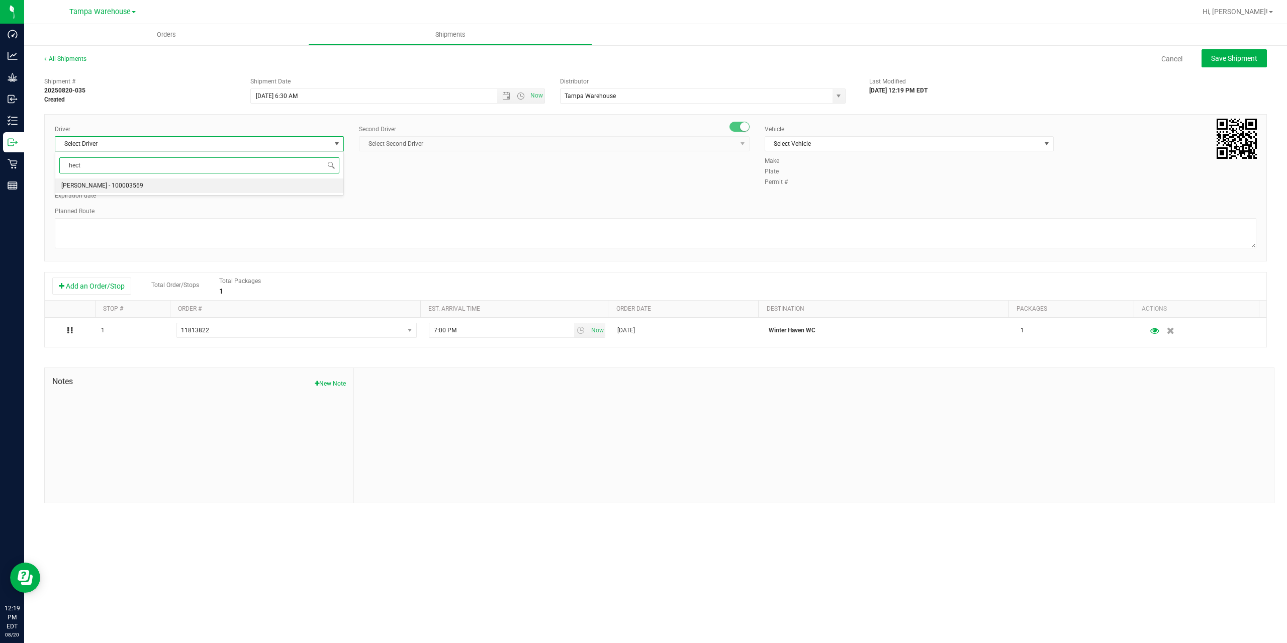
click at [175, 187] on li "[PERSON_NAME] - 100003569" at bounding box center [199, 185] width 288 height 15
type input "hect"
click at [426, 143] on span "Select Second Driver" at bounding box center [547, 144] width 377 height 14
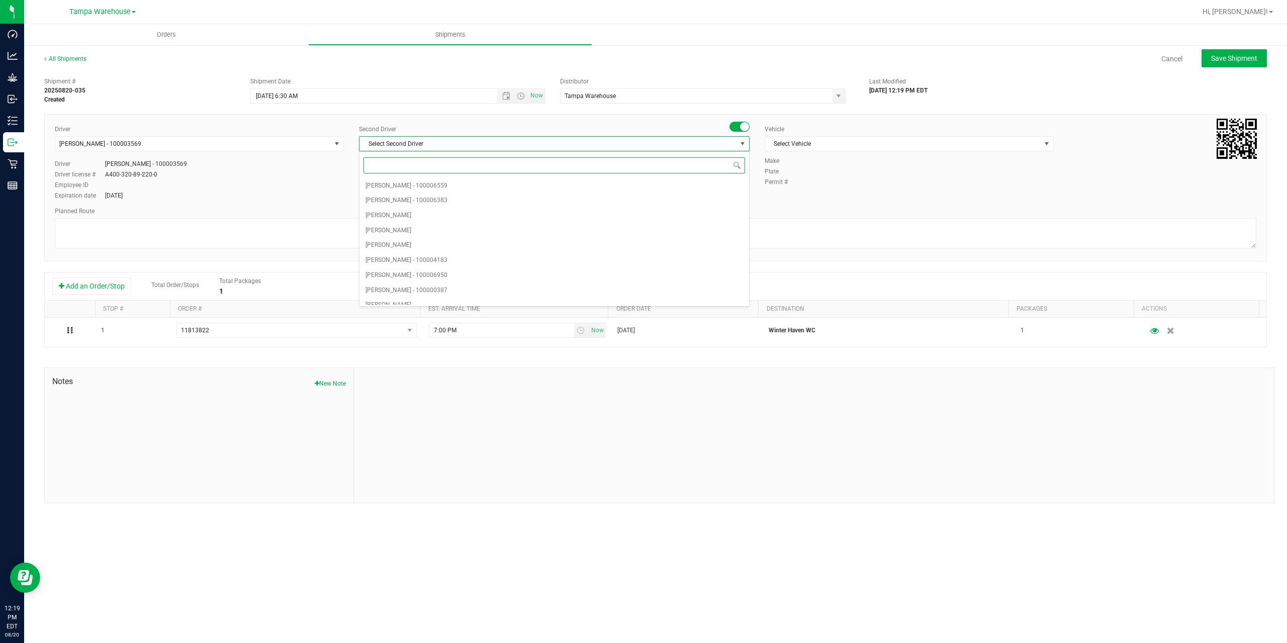
type input "z"
click at [406, 294] on span "[PERSON_NAME] - 100007761" at bounding box center [406, 297] width 82 height 13
click at [881, 146] on span "Select Vehicle" at bounding box center [902, 144] width 275 height 14
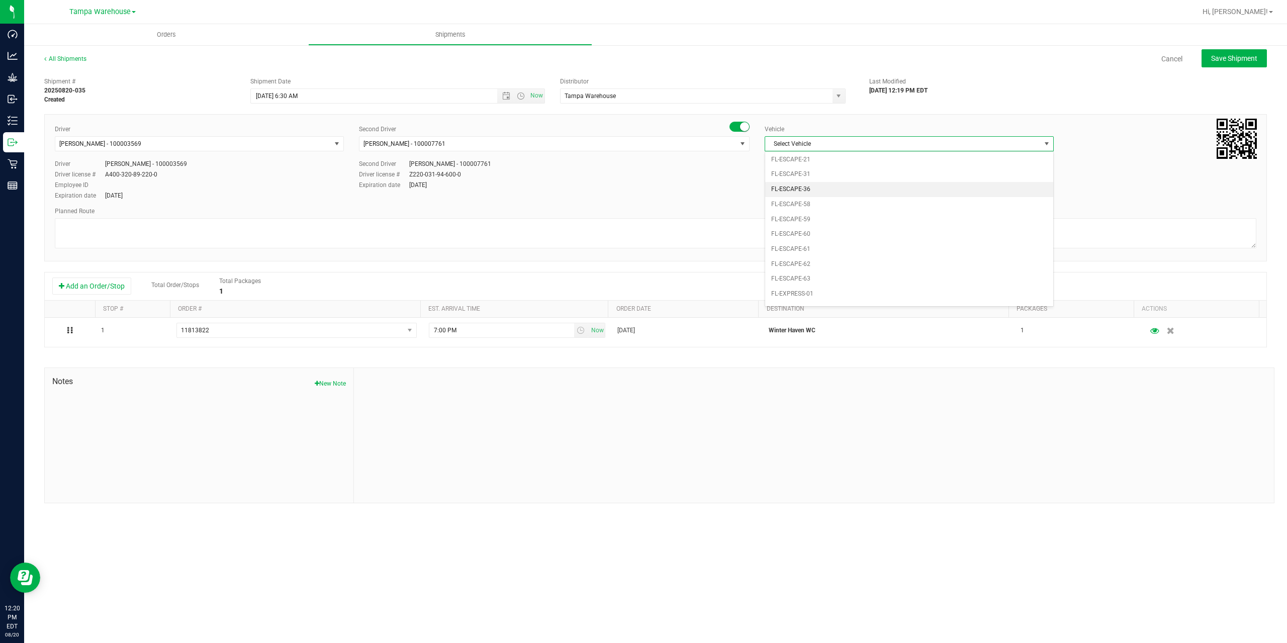
scroll to position [111, 0]
click at [838, 273] on li "FL-EXPRESS-01" at bounding box center [909, 274] width 288 height 15
click at [775, 243] on textarea at bounding box center [655, 233] width 1201 height 30
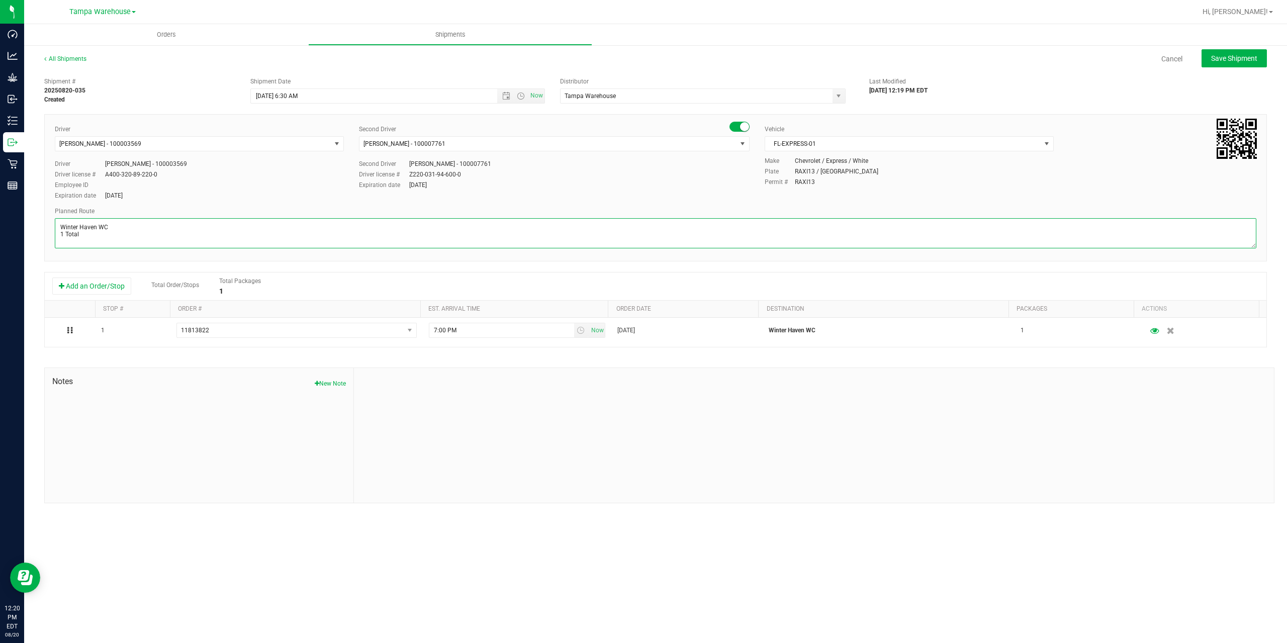
paste textarea "Deltona [PERSON_NAME][GEOGRAPHIC_DATA] WC Colonial [PERSON_NAME][GEOGRAPHIC_DAT…"
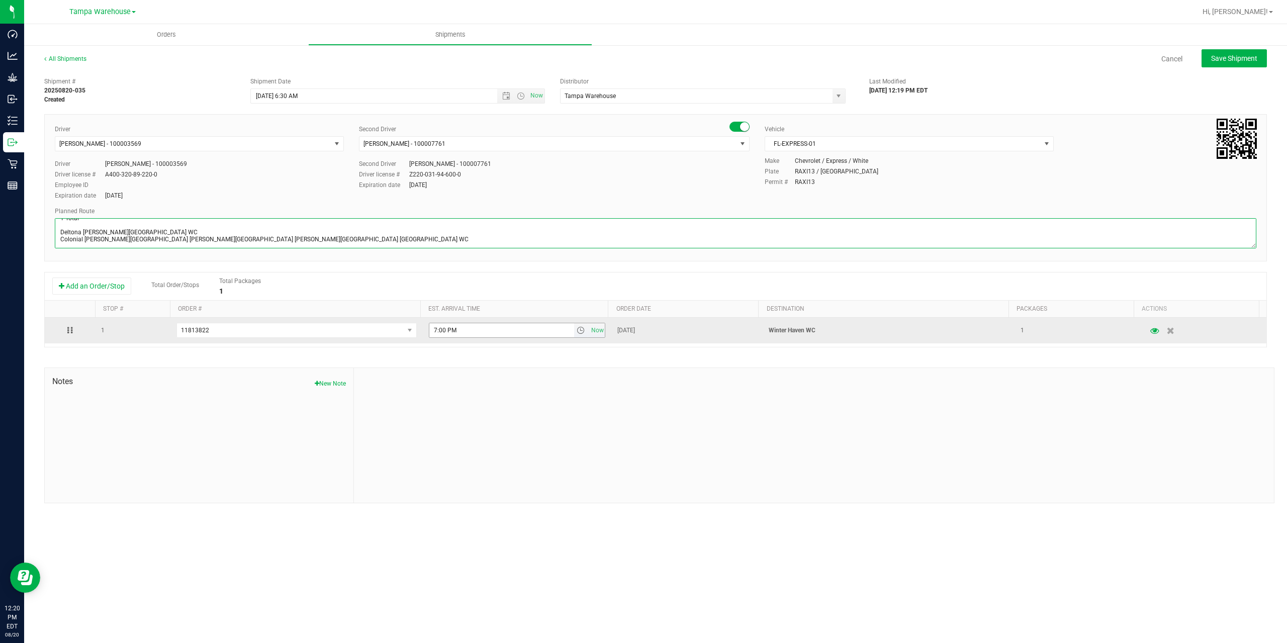
click at [580, 334] on span "select" at bounding box center [581, 330] width 8 height 8
type textarea "Winter Haven WC 1 Total Deltona [PERSON_NAME][GEOGRAPHIC_DATA] WC Colonial [PER…"
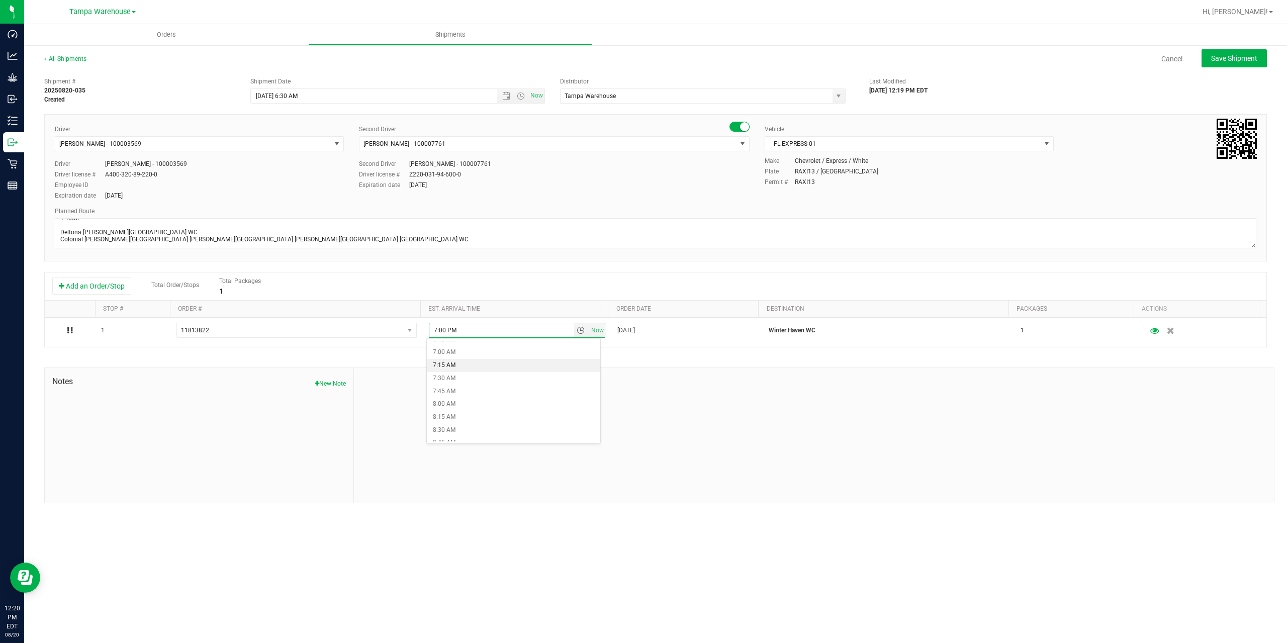
scroll to position [402, 0]
click at [482, 412] on li "9:00 AM" at bounding box center [513, 410] width 173 height 13
click at [493, 406] on div at bounding box center [814, 435] width 920 height 135
click at [1224, 56] on span "Save Shipment" at bounding box center [1234, 58] width 46 height 8
type input "[DATE] 10:30 AM"
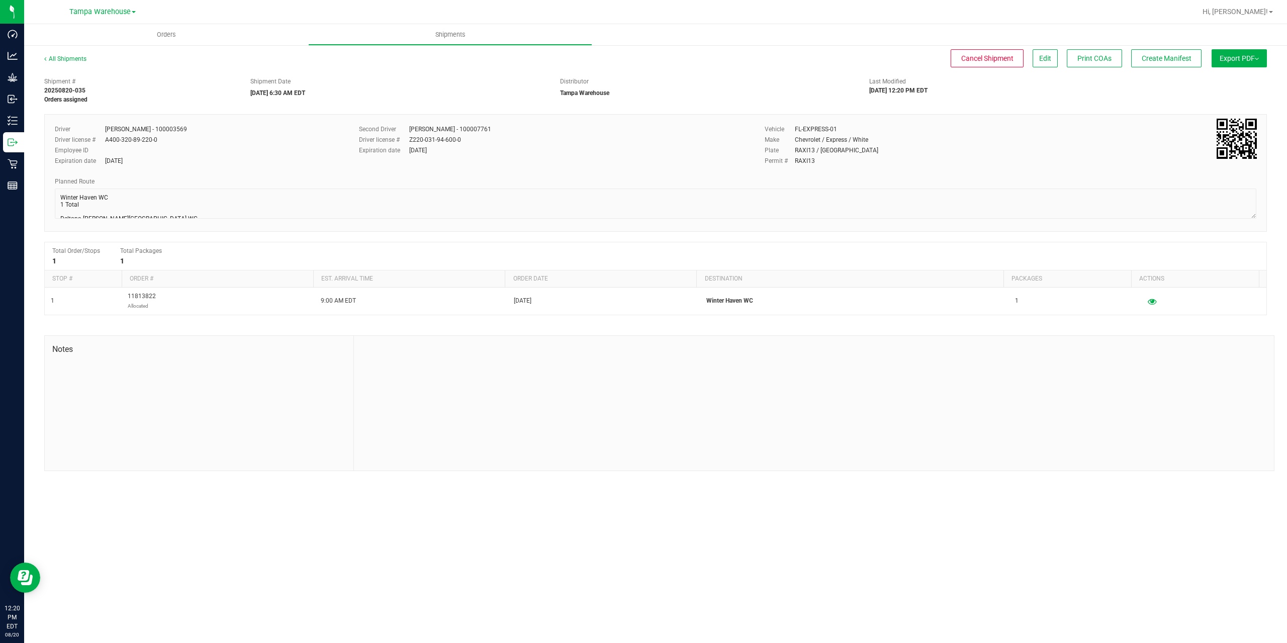
click at [1229, 61] on button "Export PDF" at bounding box center [1238, 58] width 55 height 18
click at [1233, 78] on span "Manifest by Package ID" at bounding box center [1224, 80] width 64 height 7
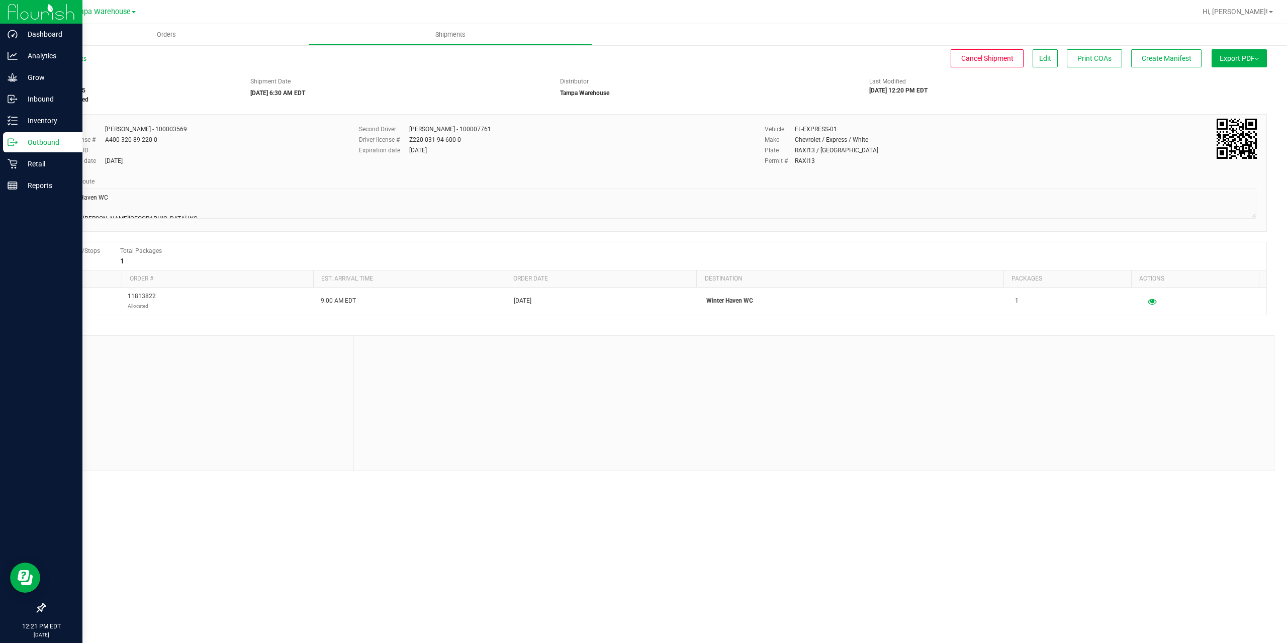
click at [15, 141] on icon at bounding box center [13, 142] width 10 height 10
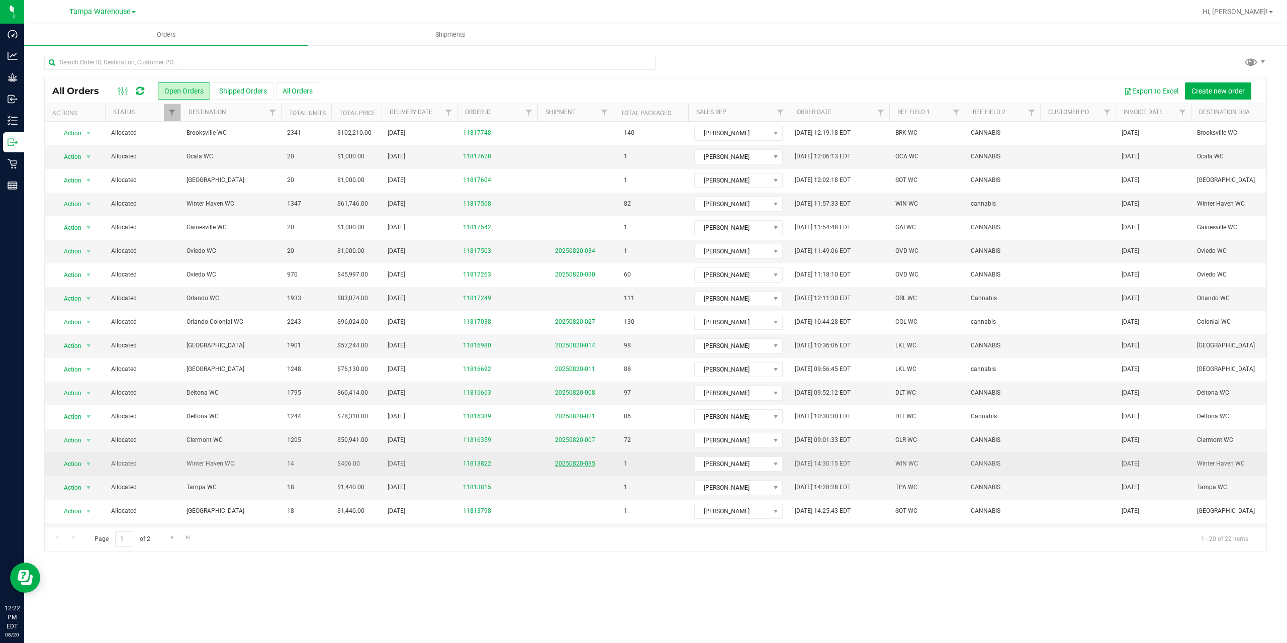
click at [572, 462] on link "20250820-035" at bounding box center [575, 463] width 40 height 7
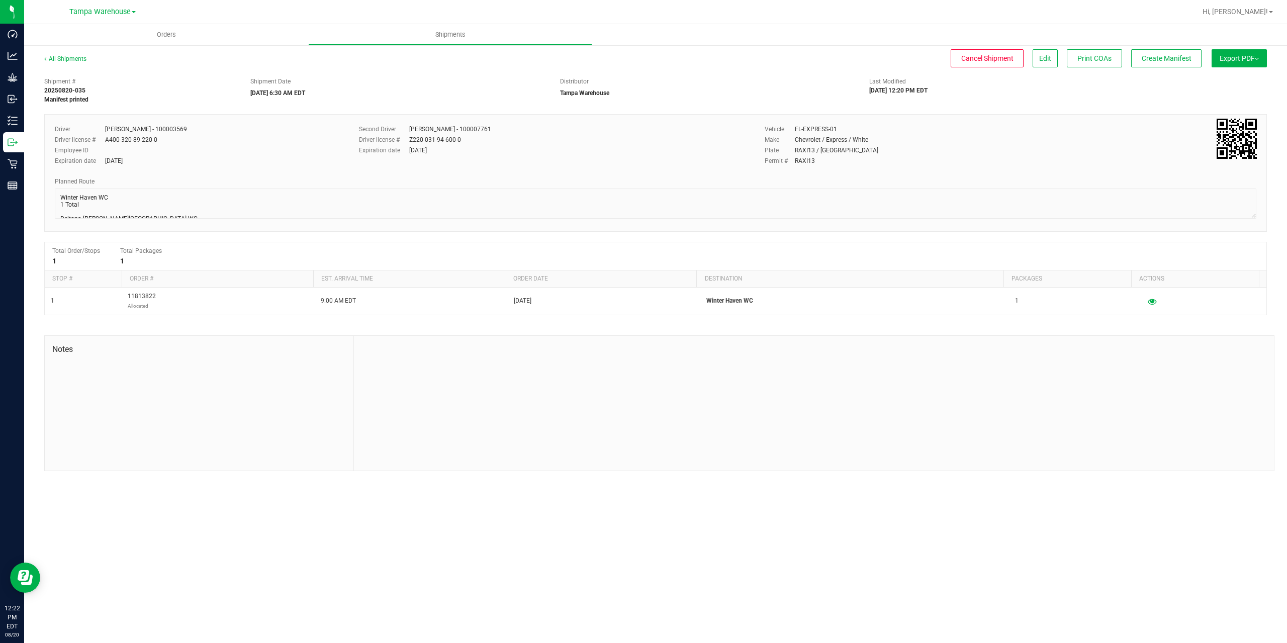
click at [1241, 61] on button "Export PDF" at bounding box center [1238, 58] width 55 height 18
click at [1241, 80] on span "Manifest by Package ID" at bounding box center [1224, 80] width 64 height 7
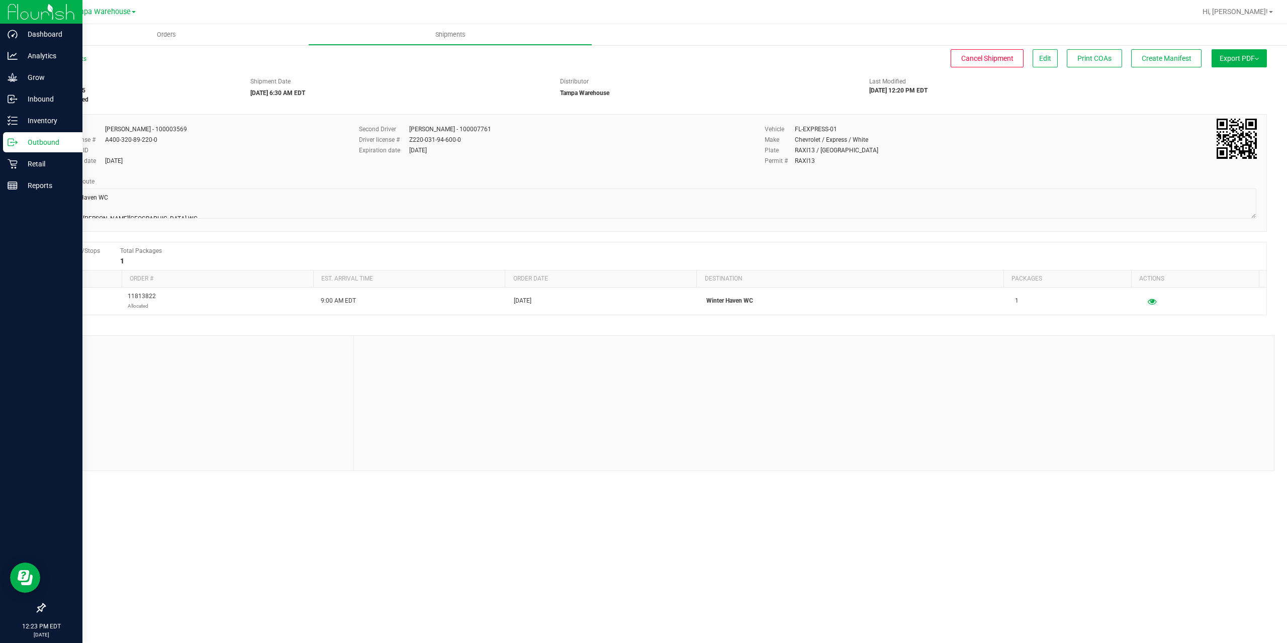
click at [18, 142] on p "Outbound" at bounding box center [48, 142] width 60 height 12
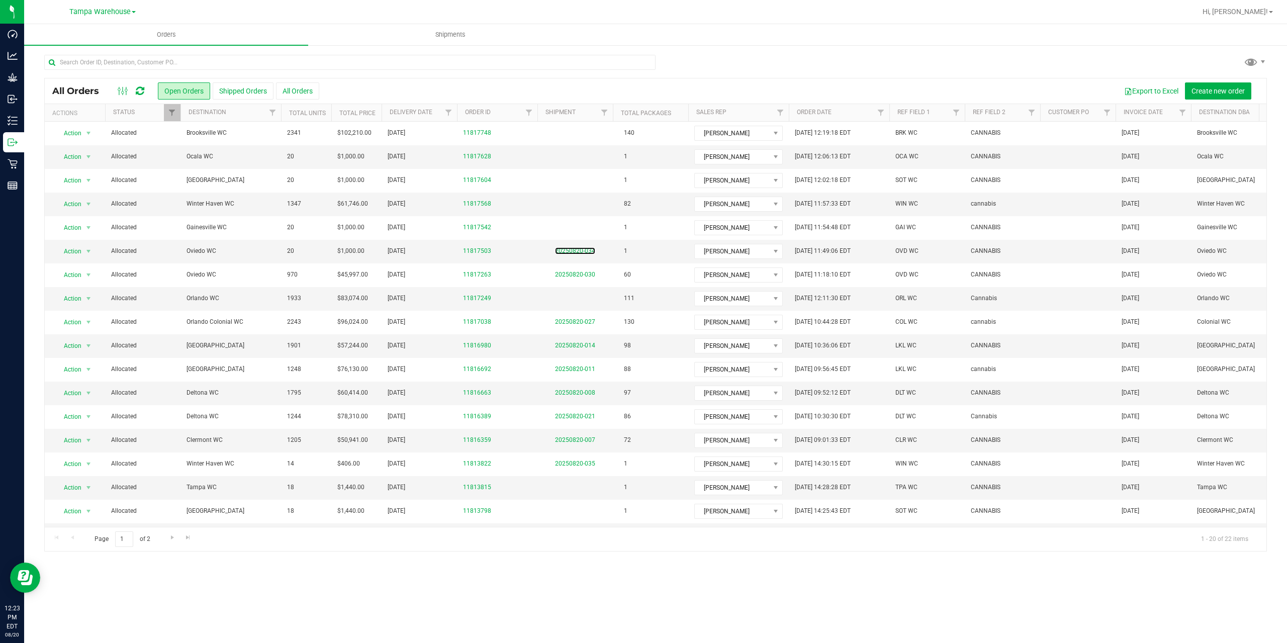
click at [580, 250] on link "20250820-034" at bounding box center [575, 250] width 40 height 7
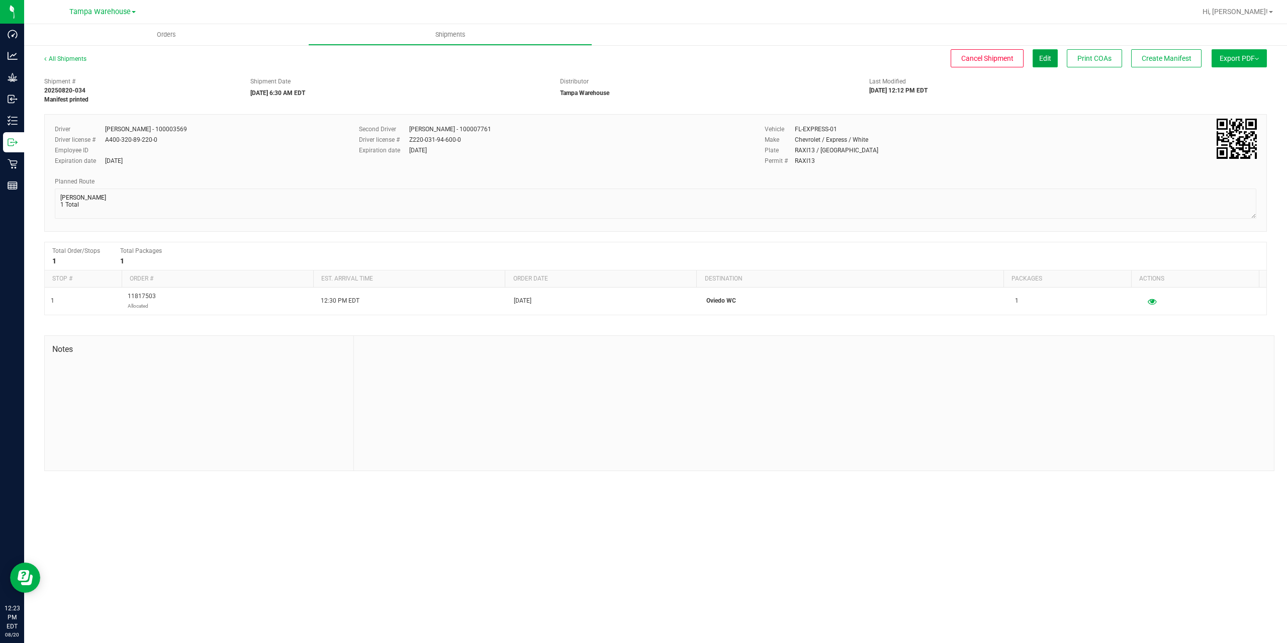
click at [1046, 65] on button "Edit" at bounding box center [1044, 58] width 25 height 18
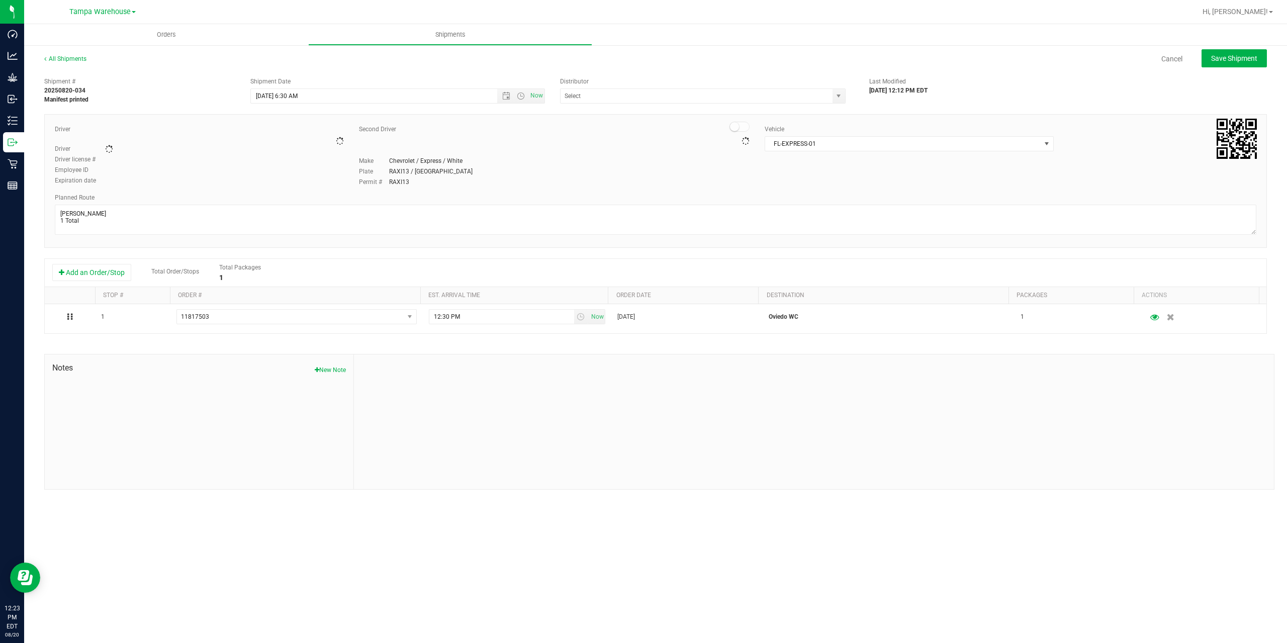
type input "Tampa Warehouse"
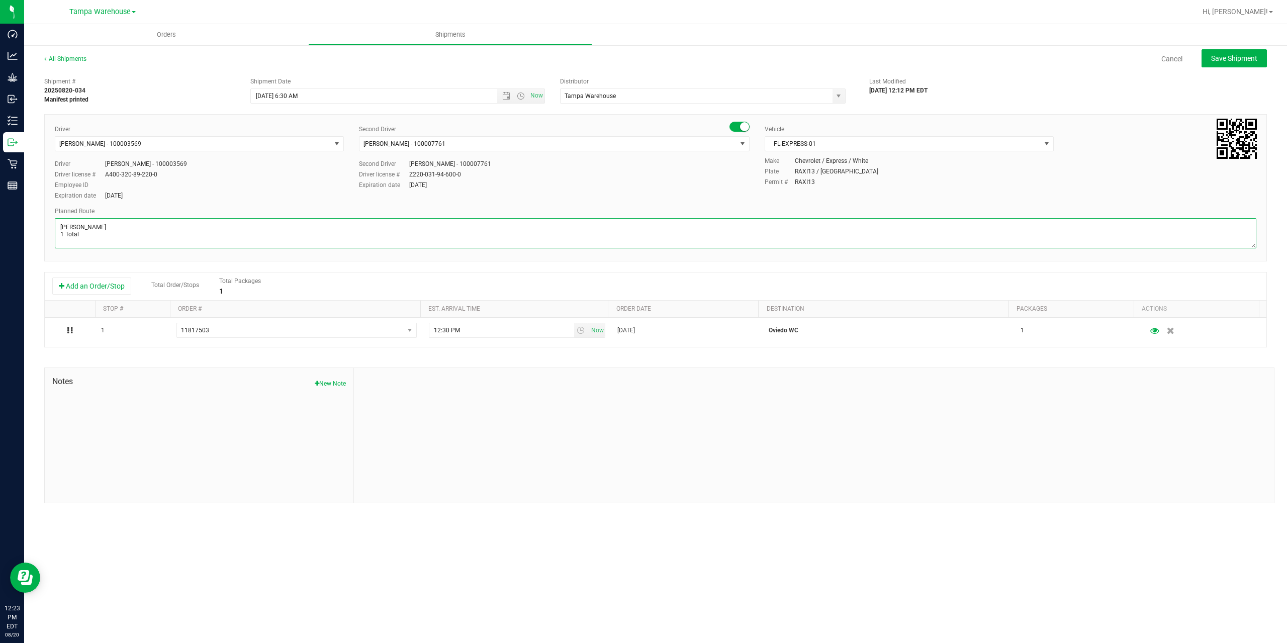
click at [132, 237] on textarea at bounding box center [655, 233] width 1201 height 30
paste textarea "Deltona [PERSON_NAME][GEOGRAPHIC_DATA] WC Colonial [PERSON_NAME][GEOGRAPHIC_DAT…"
type textarea "[PERSON_NAME] 1 Total Deltona [PERSON_NAME][GEOGRAPHIC_DATA] WC Colonial [PERSO…"
click at [1230, 61] on span "Save Shipment" at bounding box center [1234, 58] width 46 height 8
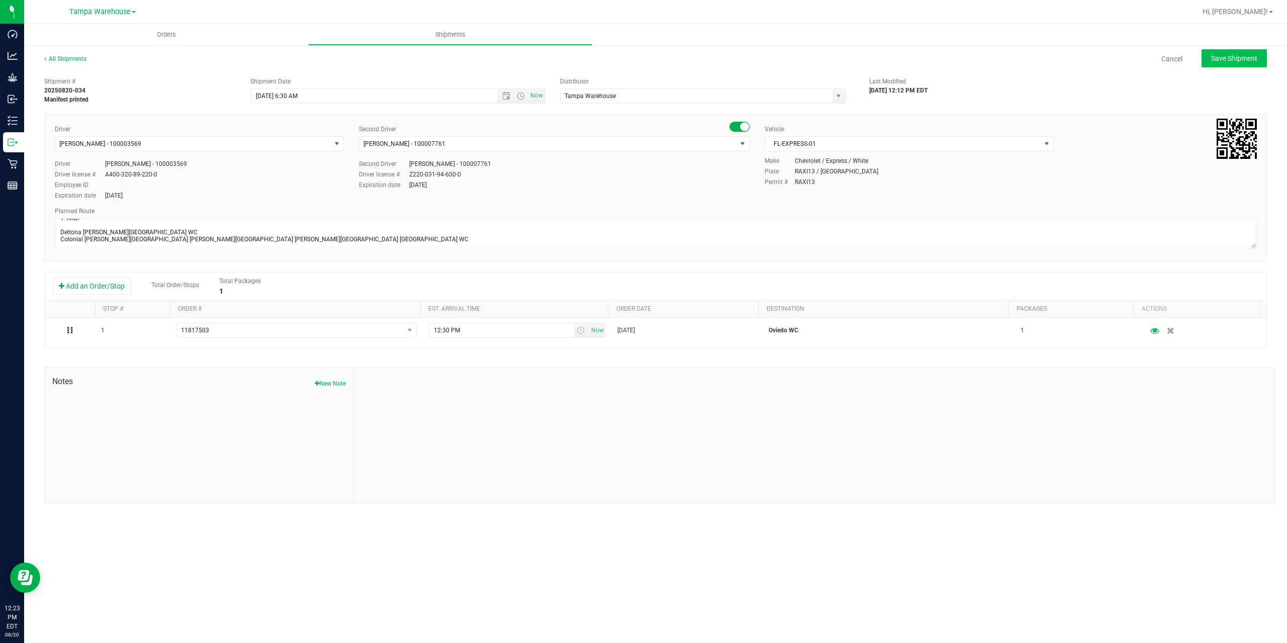
type input "[DATE] 10:30 AM"
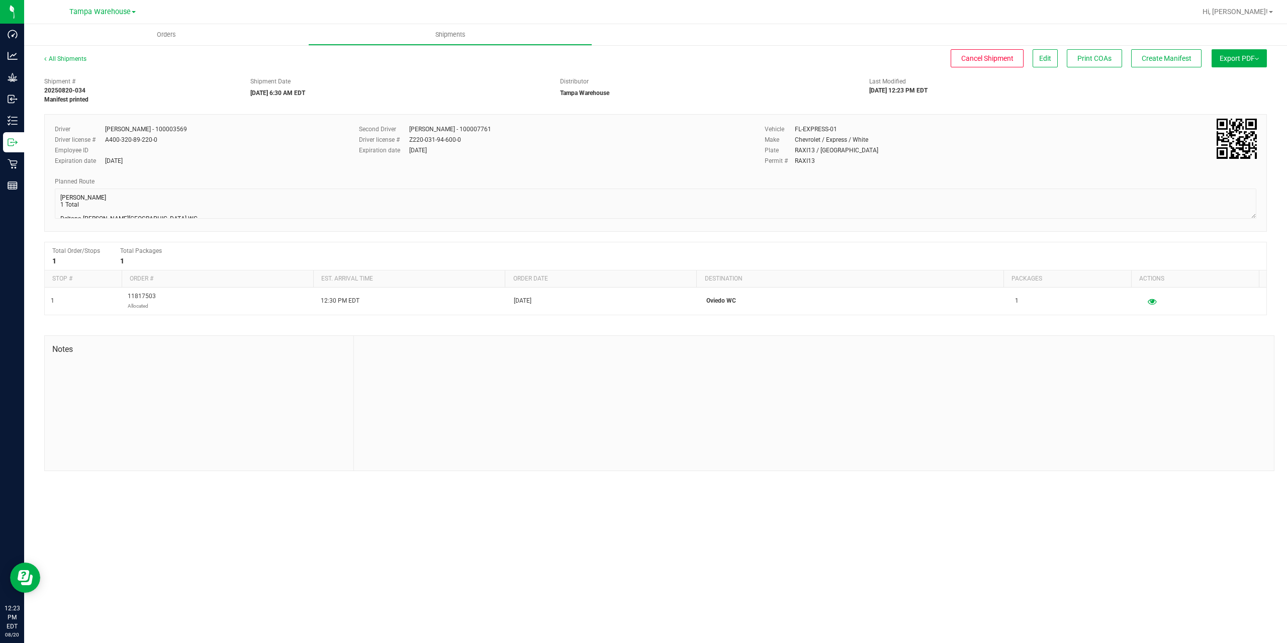
click at [1230, 61] on button "Export PDF" at bounding box center [1238, 58] width 55 height 18
click at [1236, 78] on span "Manifest by Package ID" at bounding box center [1224, 80] width 64 height 7
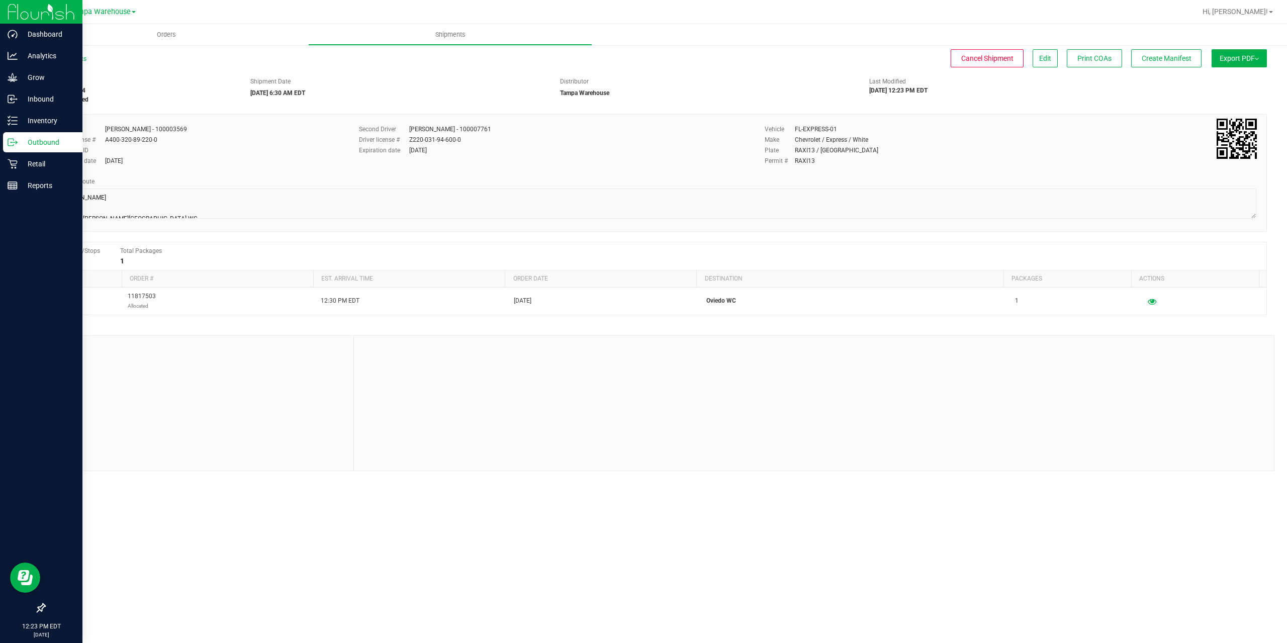
click at [18, 141] on p "Outbound" at bounding box center [48, 142] width 60 height 12
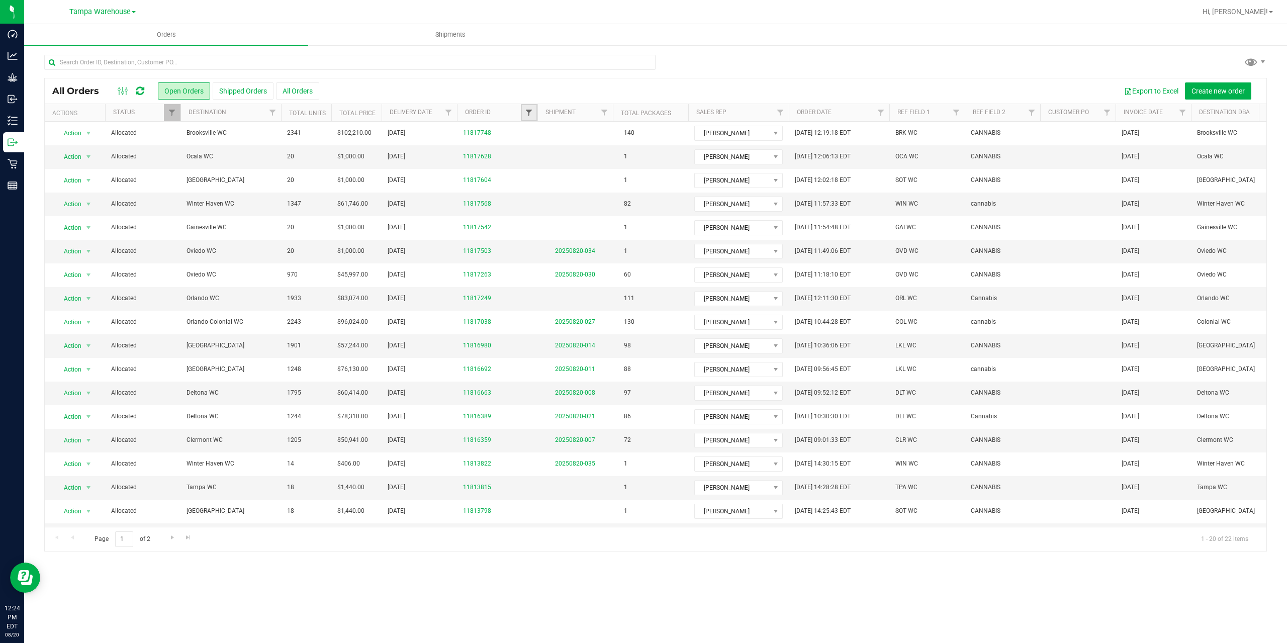
click at [529, 110] on span "Filter" at bounding box center [529, 113] width 8 height 8
type input "7568"
click at [527, 150] on button "Filter" at bounding box center [551, 161] width 48 height 22
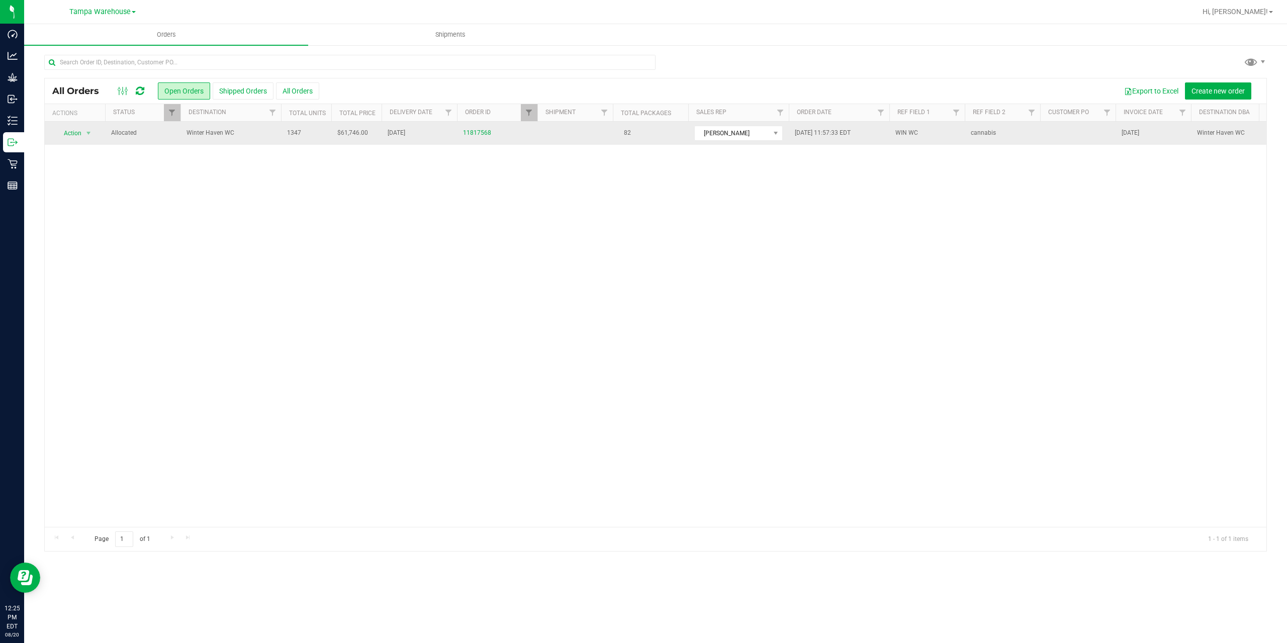
click at [244, 139] on td "Winter Haven WC" at bounding box center [230, 133] width 101 height 23
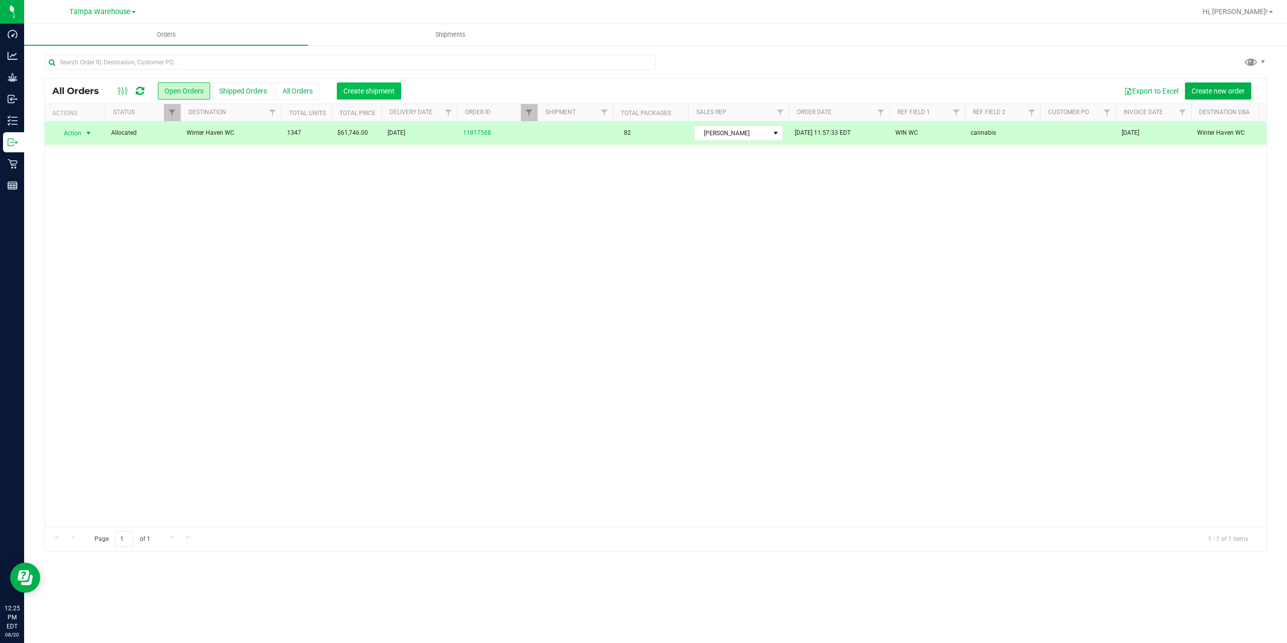
click at [360, 96] on button "Create shipment" at bounding box center [369, 90] width 64 height 17
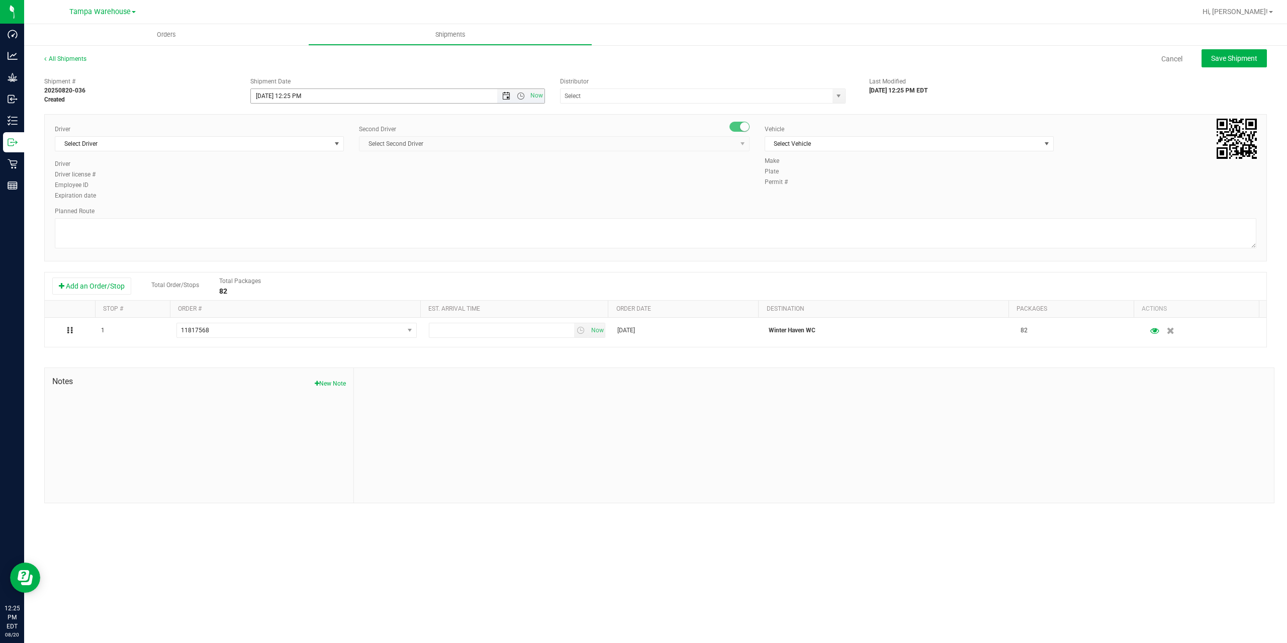
click at [504, 98] on span "Open the date view" at bounding box center [506, 96] width 8 height 8
click at [318, 197] on link "21" at bounding box center [318, 199] width 15 height 16
click at [520, 97] on span "Open the time view" at bounding box center [521, 96] width 8 height 8
click at [293, 127] on li "6:30 AM" at bounding box center [397, 129] width 293 height 13
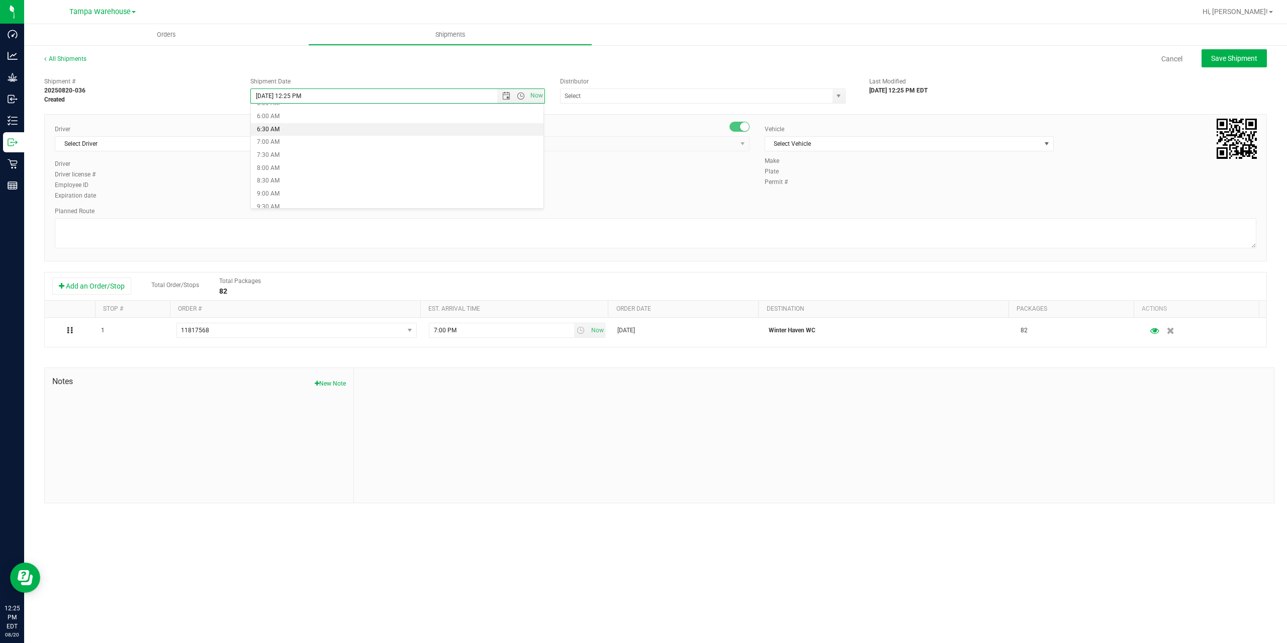
type input "[DATE] 6:30 AM"
click at [609, 91] on input "text" at bounding box center [692, 96] width 264 height 14
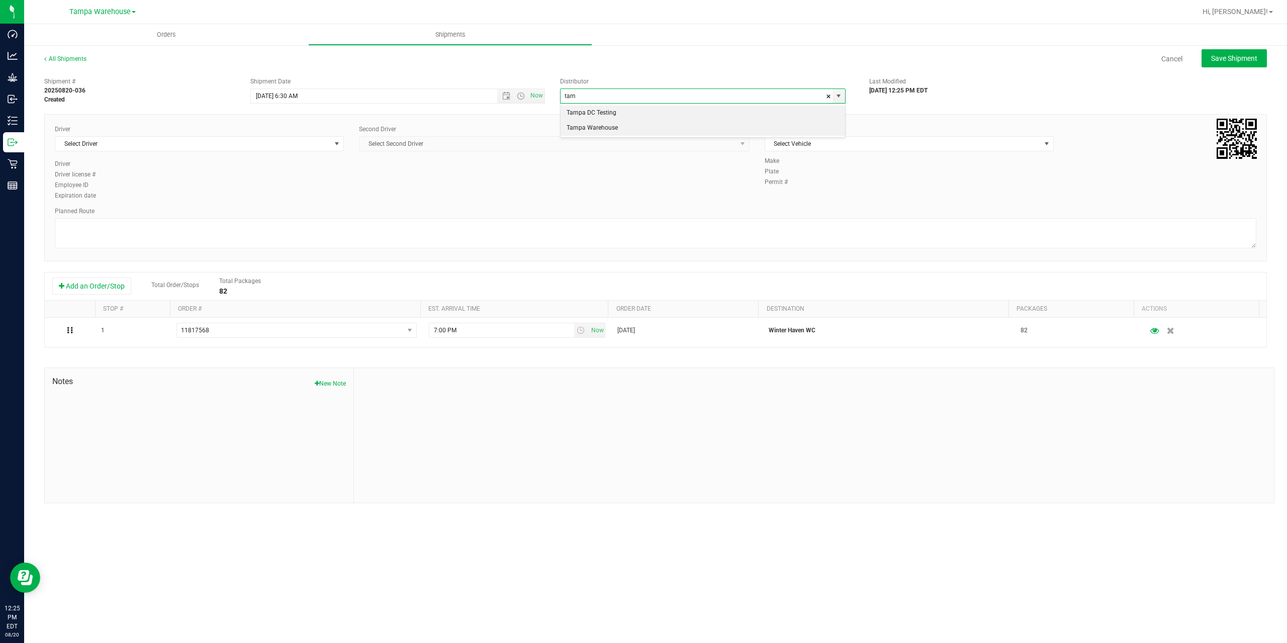
click at [598, 129] on li "Tampa Warehouse" at bounding box center [702, 128] width 284 height 15
type input "Tampa Warehouse"
click at [256, 141] on span "Select Driver" at bounding box center [192, 144] width 275 height 14
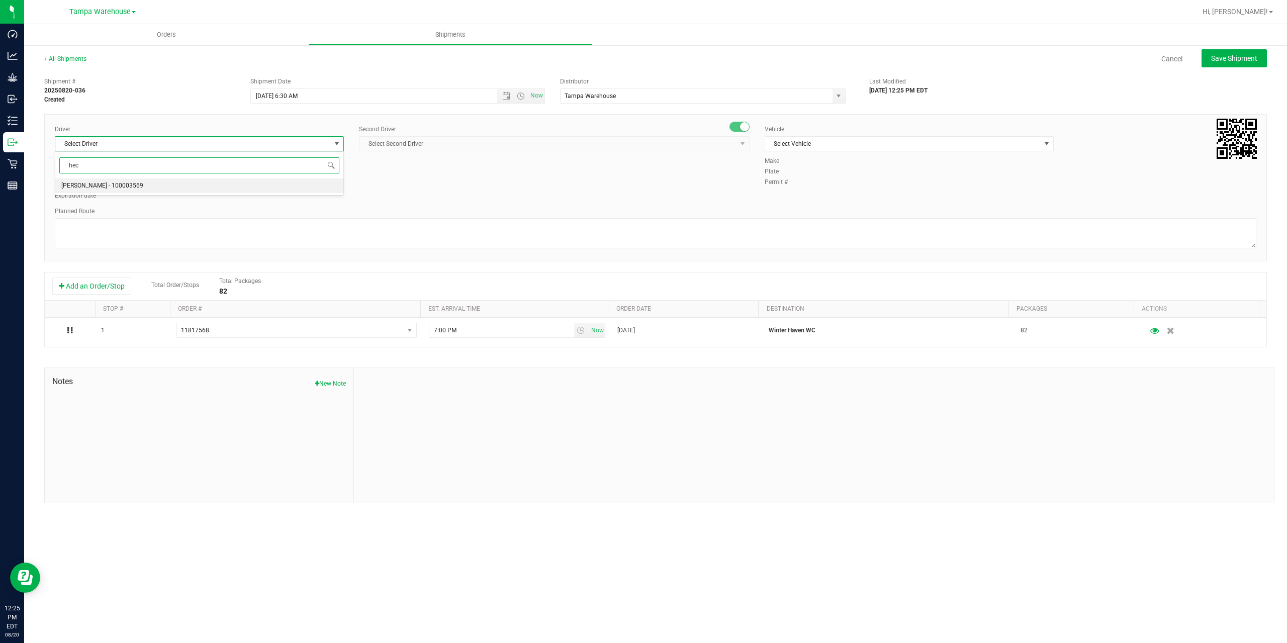
click at [187, 184] on li "[PERSON_NAME] - 100003569" at bounding box center [199, 185] width 288 height 15
type input "hec"
click at [454, 150] on span "Select Second Driver" at bounding box center [547, 144] width 377 height 14
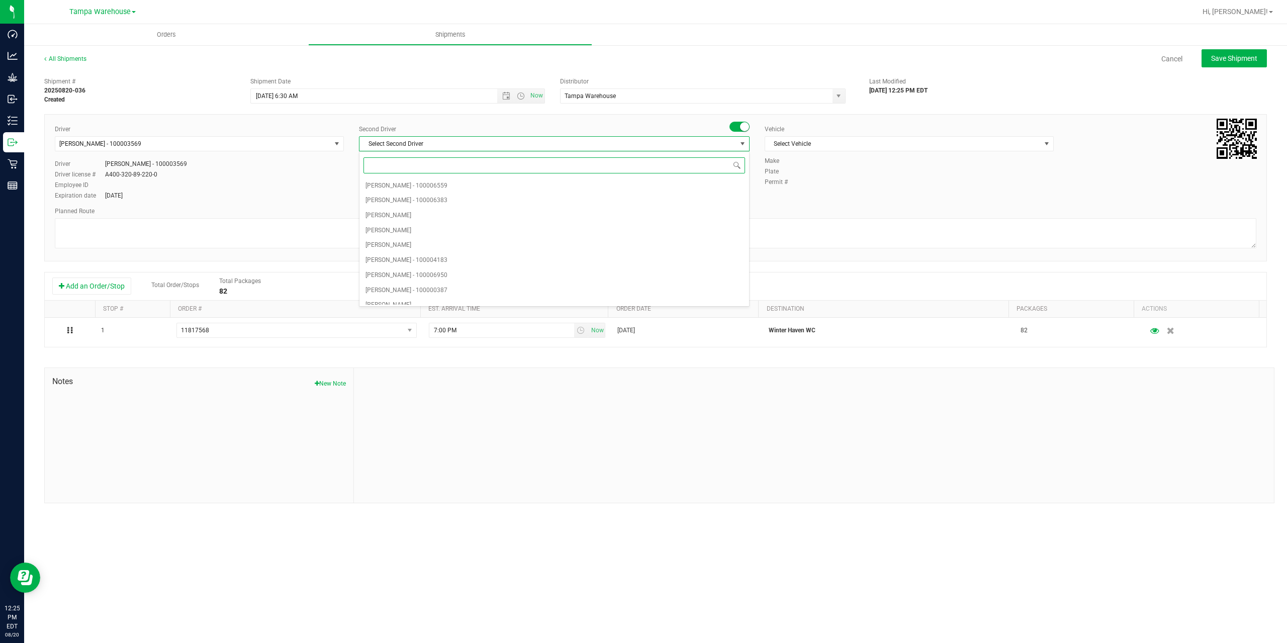
type input "z"
click at [428, 293] on span "[PERSON_NAME] - 100007761" at bounding box center [406, 297] width 82 height 13
click at [818, 146] on span "Select Vehicle" at bounding box center [902, 144] width 275 height 14
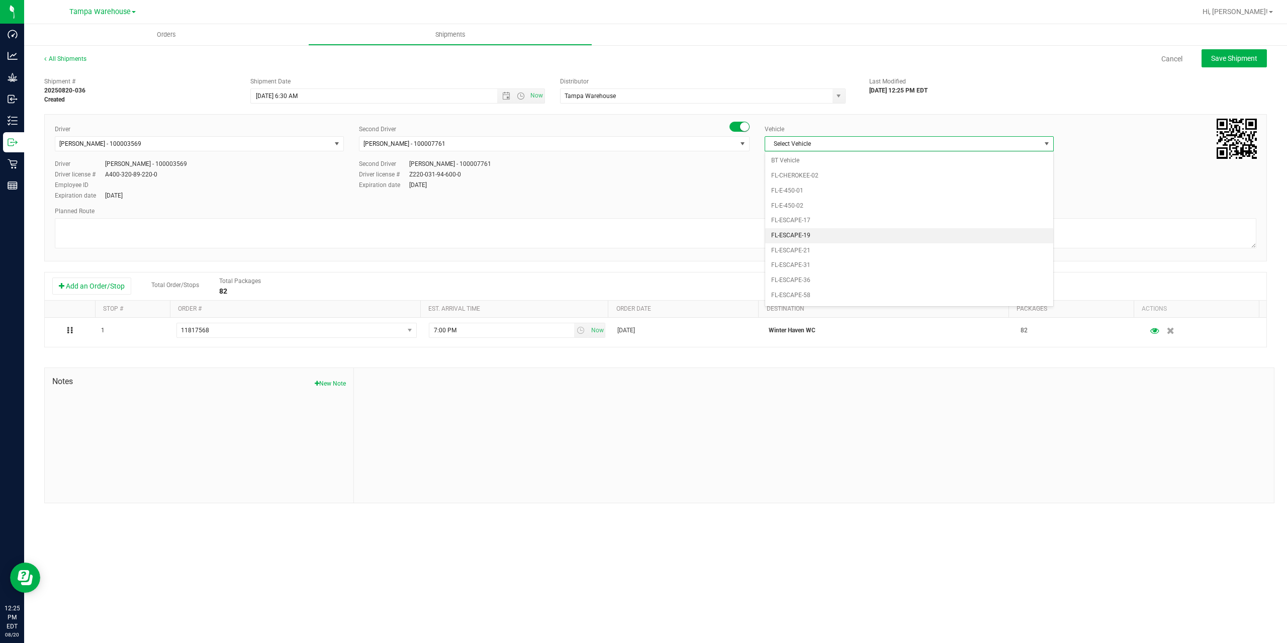
scroll to position [111, 0]
click at [814, 273] on li "FL-EXPRESS-01" at bounding box center [909, 274] width 288 height 15
click at [760, 235] on textarea at bounding box center [655, 233] width 1201 height 30
paste textarea "Deltona [PERSON_NAME][GEOGRAPHIC_DATA] WC Colonial [PERSON_NAME][GEOGRAPHIC_DAT…"
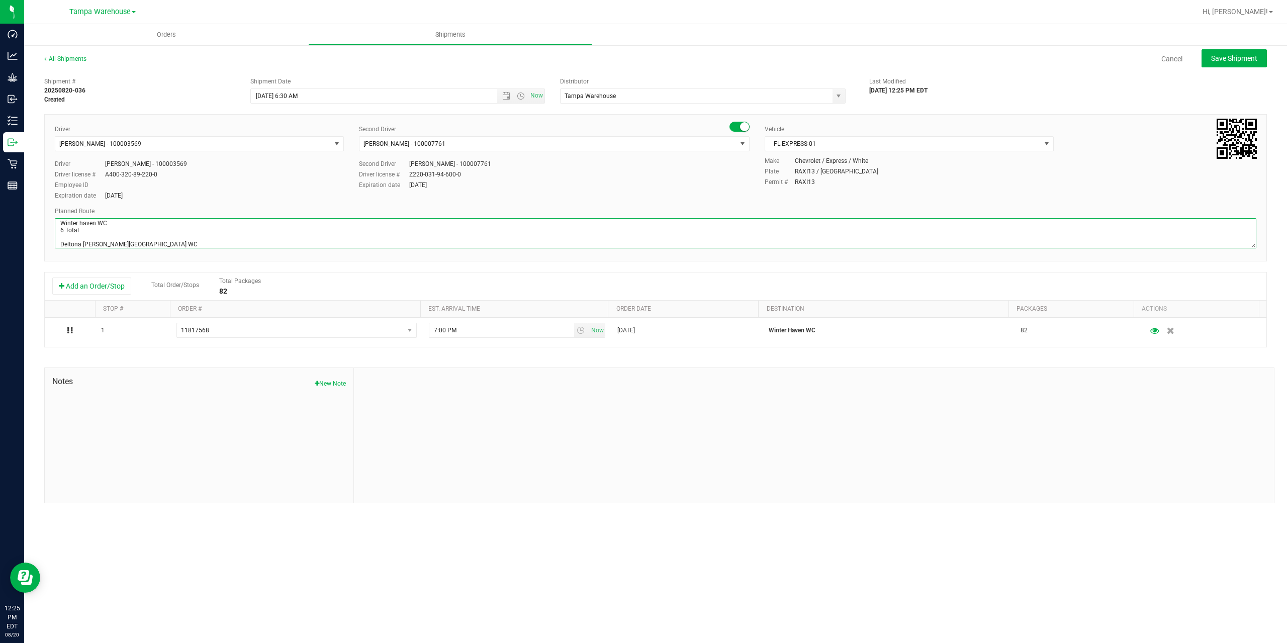
scroll to position [46, 0]
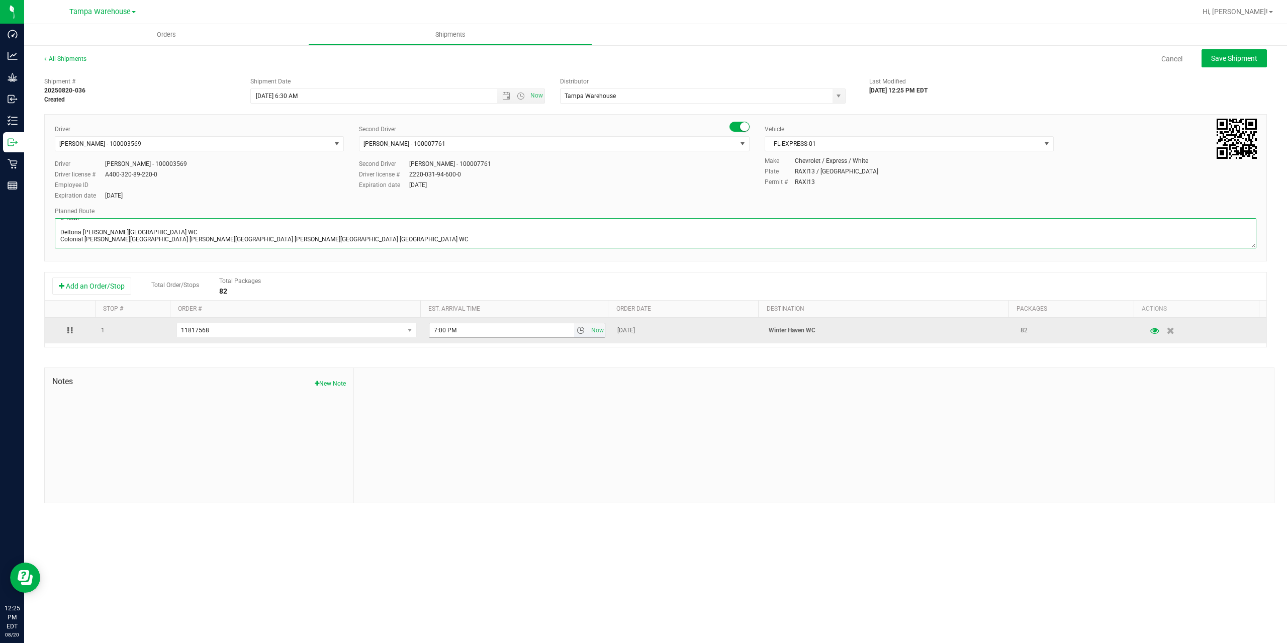
click at [577, 329] on span "select" at bounding box center [581, 330] width 8 height 8
type textarea "Winter haven WC 6 Total Deltona [PERSON_NAME][GEOGRAPHIC_DATA] WC Colonial [PER…"
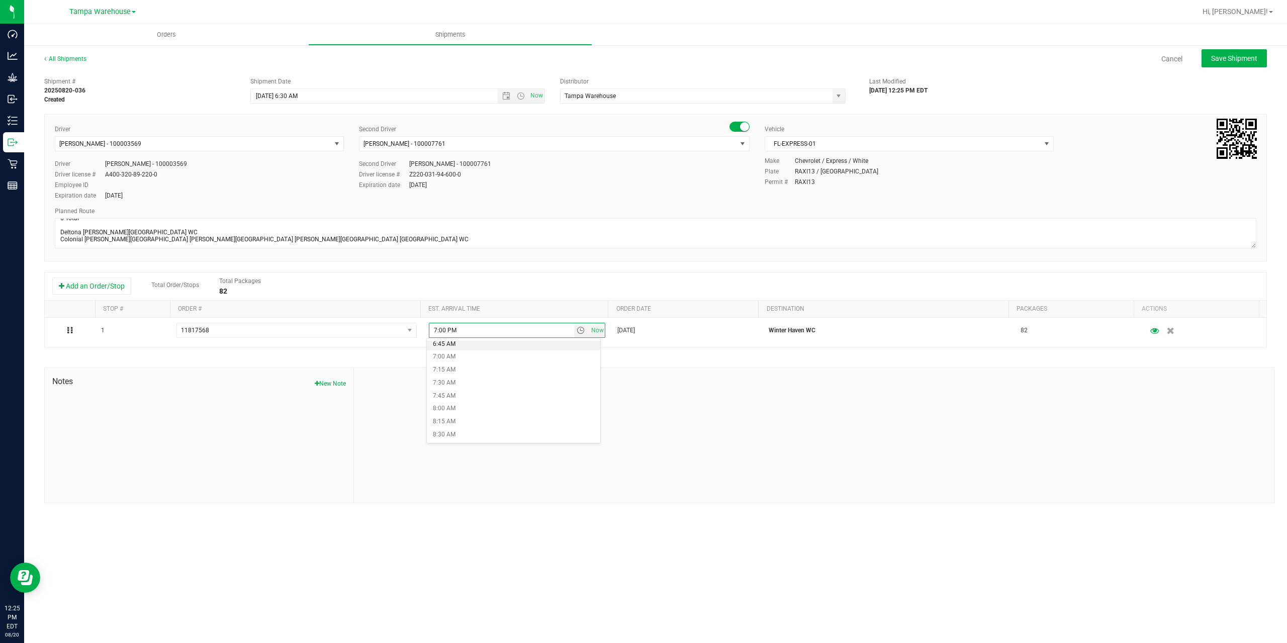
scroll to position [402, 0]
click at [483, 411] on li "9:00 AM" at bounding box center [513, 410] width 173 height 13
click at [543, 404] on div at bounding box center [814, 435] width 920 height 135
click at [1242, 61] on span "Save Shipment" at bounding box center [1234, 58] width 46 height 8
type input "[DATE] 10:30 AM"
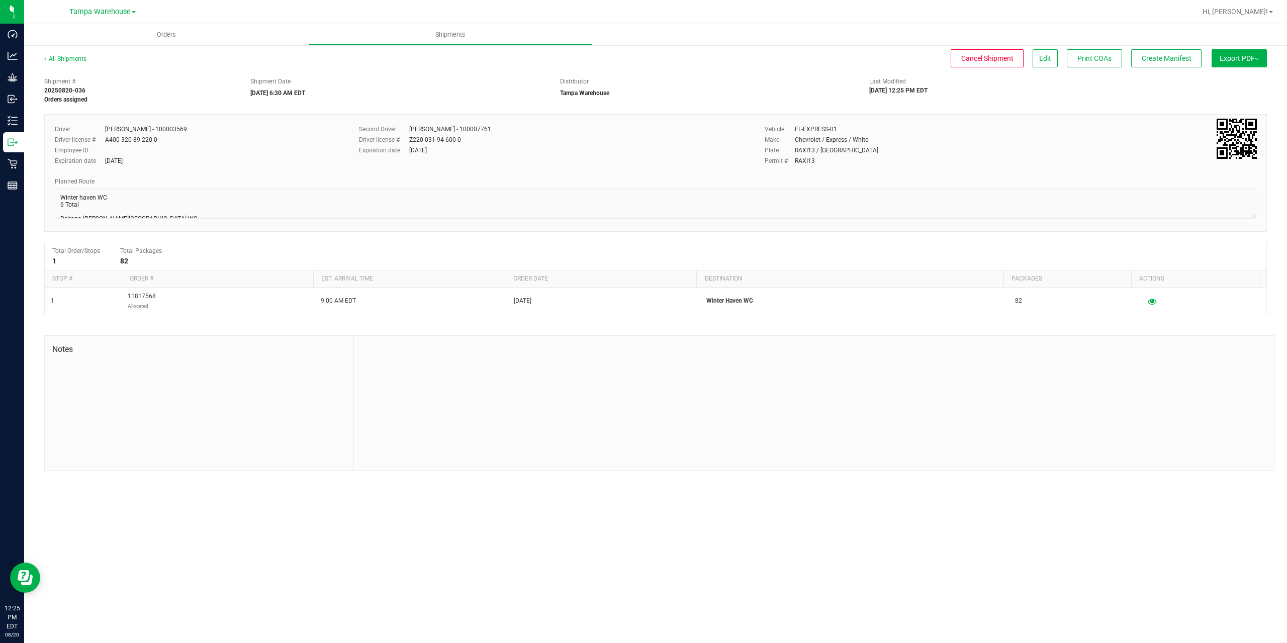
click at [1242, 61] on button "Export PDF" at bounding box center [1238, 58] width 55 height 18
click at [1236, 80] on span "Manifest by Package ID" at bounding box center [1224, 80] width 64 height 7
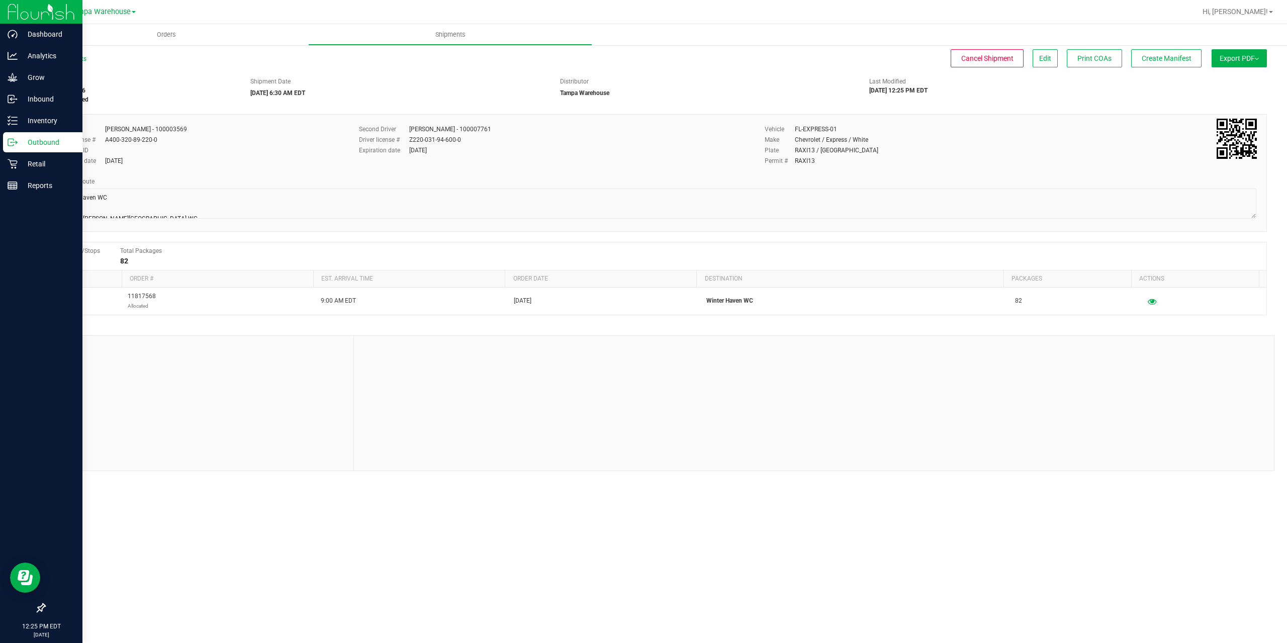
click at [17, 146] on icon at bounding box center [13, 142] width 10 height 10
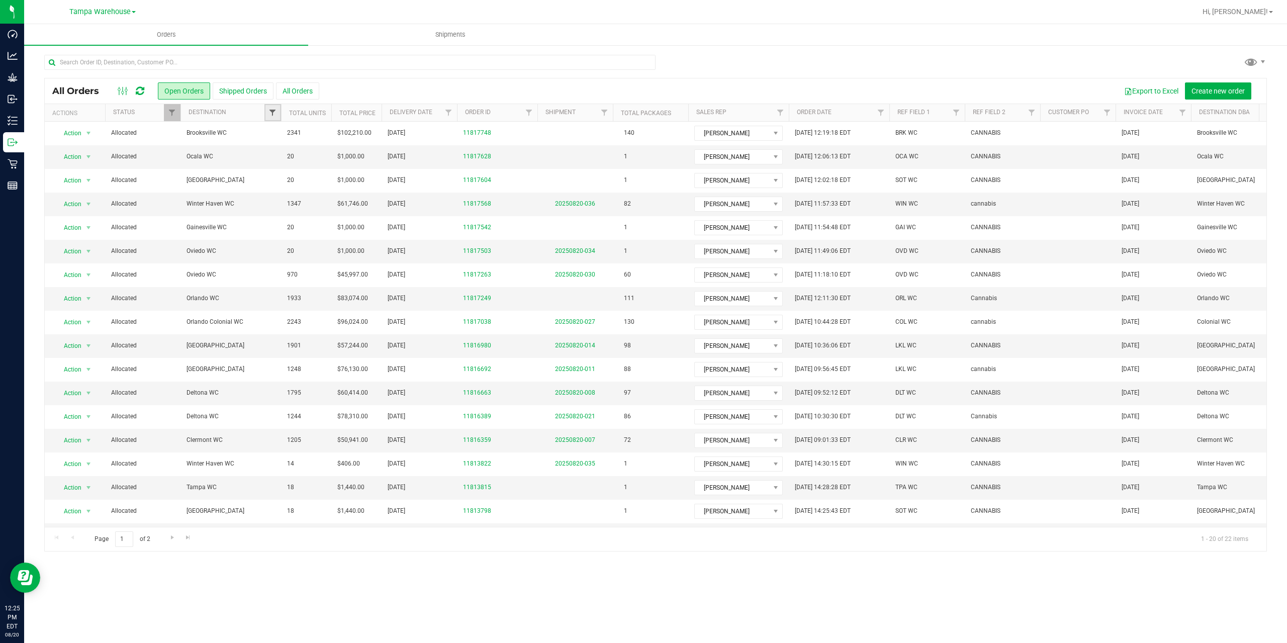
click at [273, 115] on span "Filter" at bounding box center [272, 113] width 8 height 8
type input "tal"
click at [295, 172] on span "Tallahassee DC REP" at bounding box center [312, 172] width 53 height 6
click at [281, 172] on input "Tallahassee DC REP" at bounding box center [277, 172] width 7 height 7
checkbox input "true"
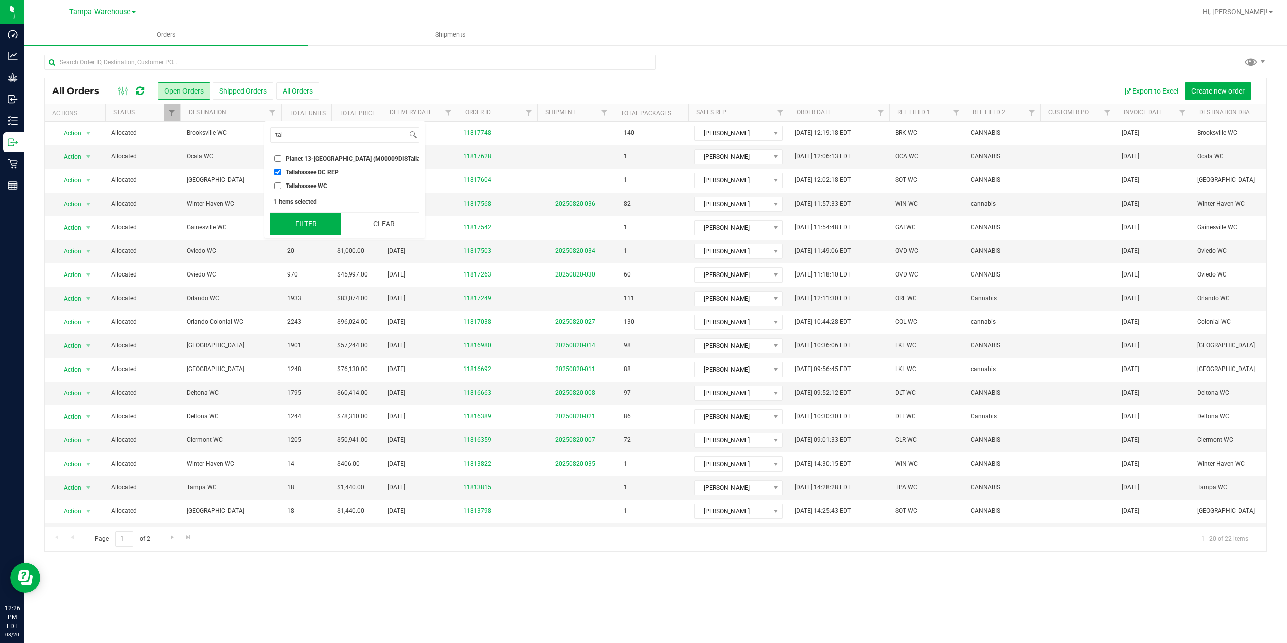
click at [307, 228] on button "Filter" at bounding box center [305, 224] width 71 height 22
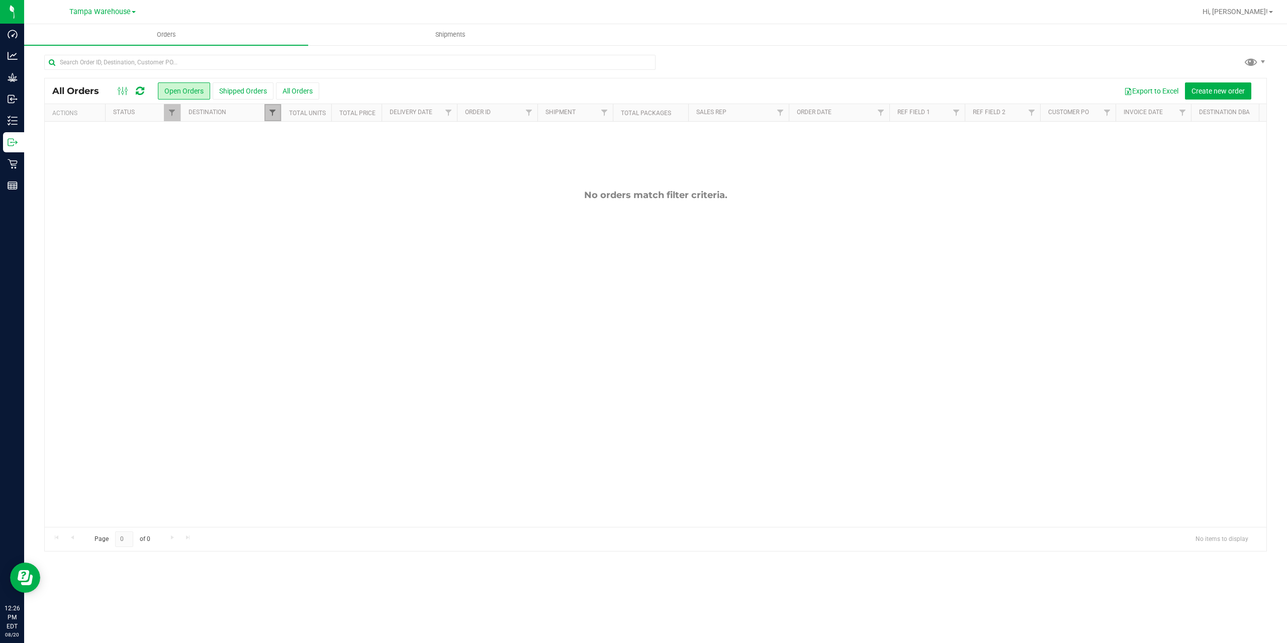
click at [271, 112] on span "Filter" at bounding box center [272, 113] width 8 height 8
click at [377, 229] on button "Clear" at bounding box center [383, 224] width 71 height 22
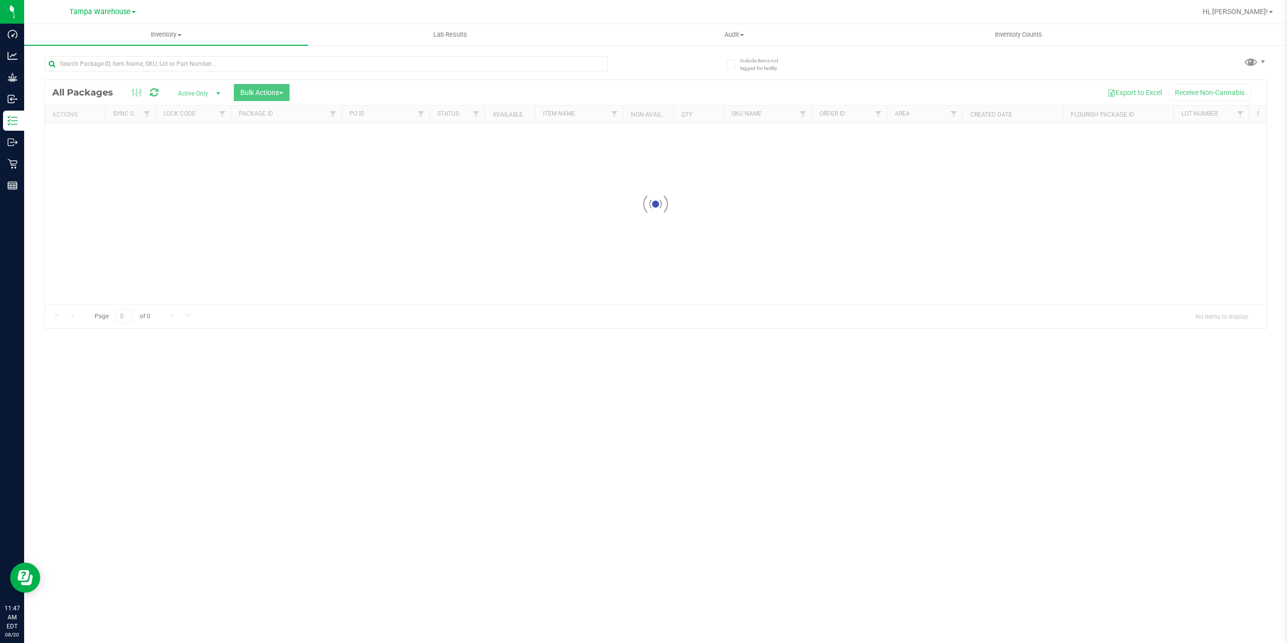
click at [115, 71] on div at bounding box center [325, 67] width 563 height 23
click at [118, 64] on input "text" at bounding box center [325, 63] width 563 height 15
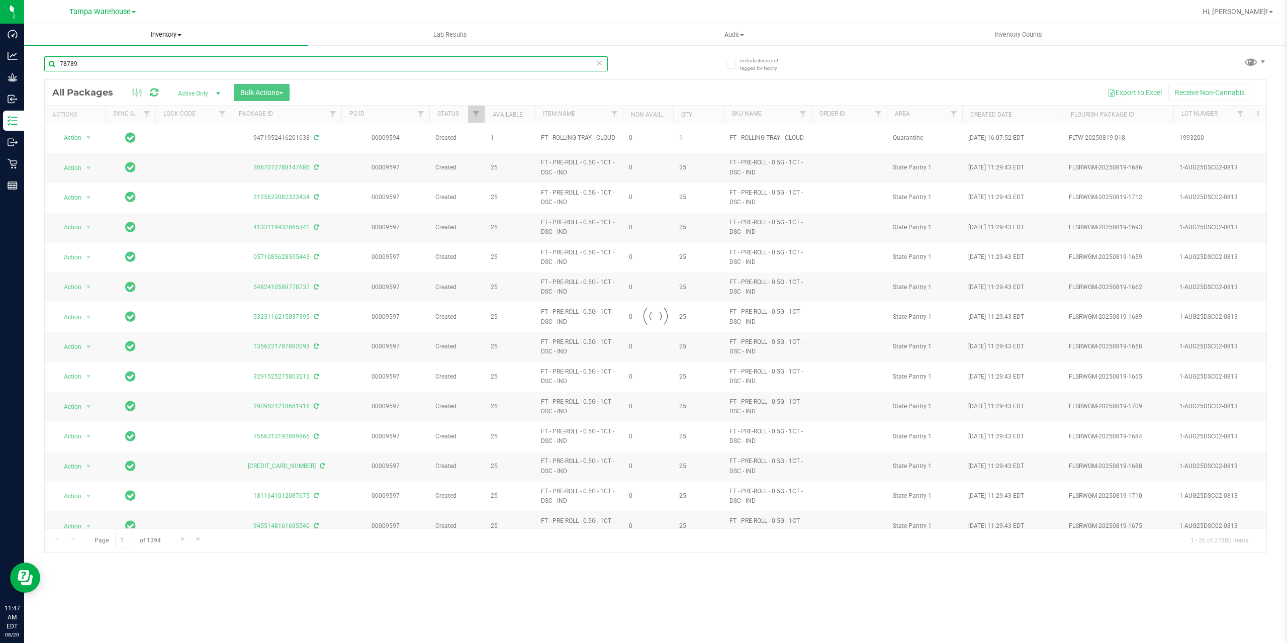
type input "78789"
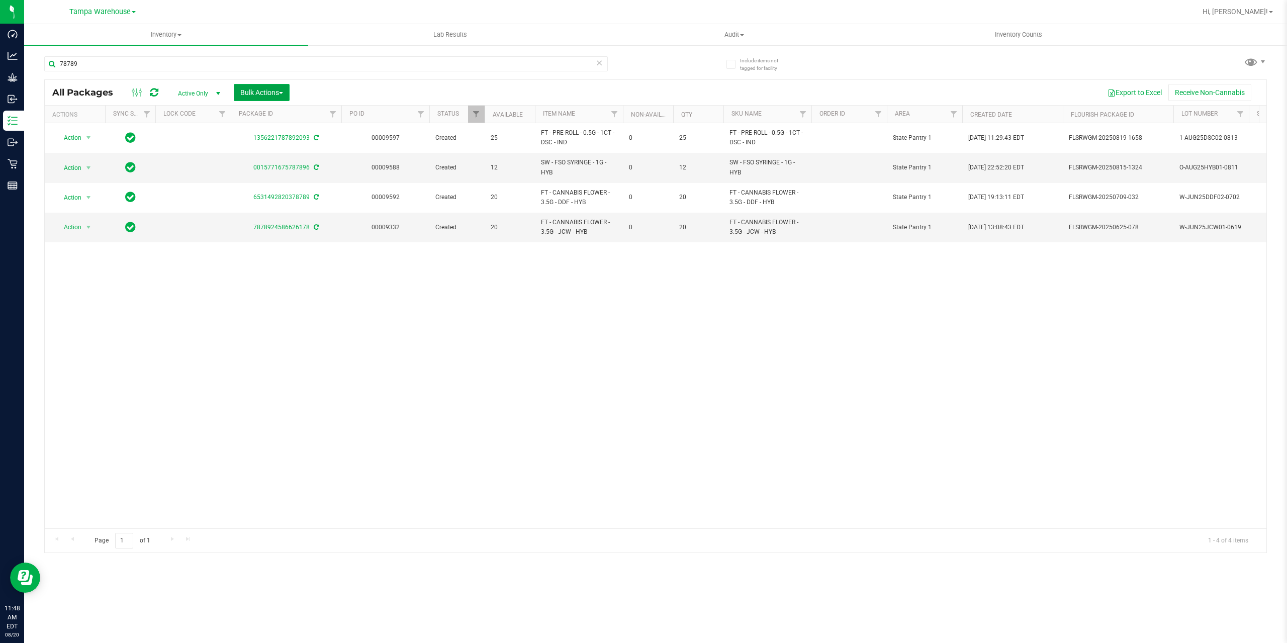
click at [244, 94] on span "Bulk Actions" at bounding box center [261, 92] width 43 height 8
click at [260, 120] on div "Add to outbound order" at bounding box center [281, 117] width 82 height 16
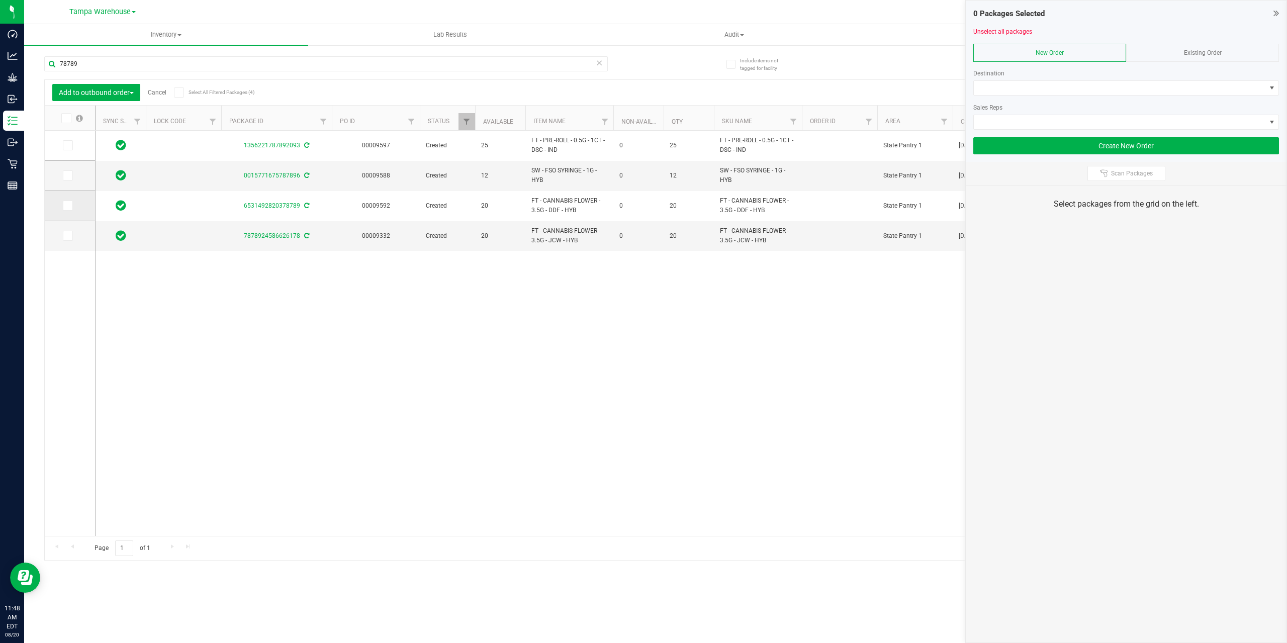
click at [64, 209] on span at bounding box center [68, 206] width 10 height 10
click at [0, 0] on input "checkbox" at bounding box center [0, 0] width 0 height 0
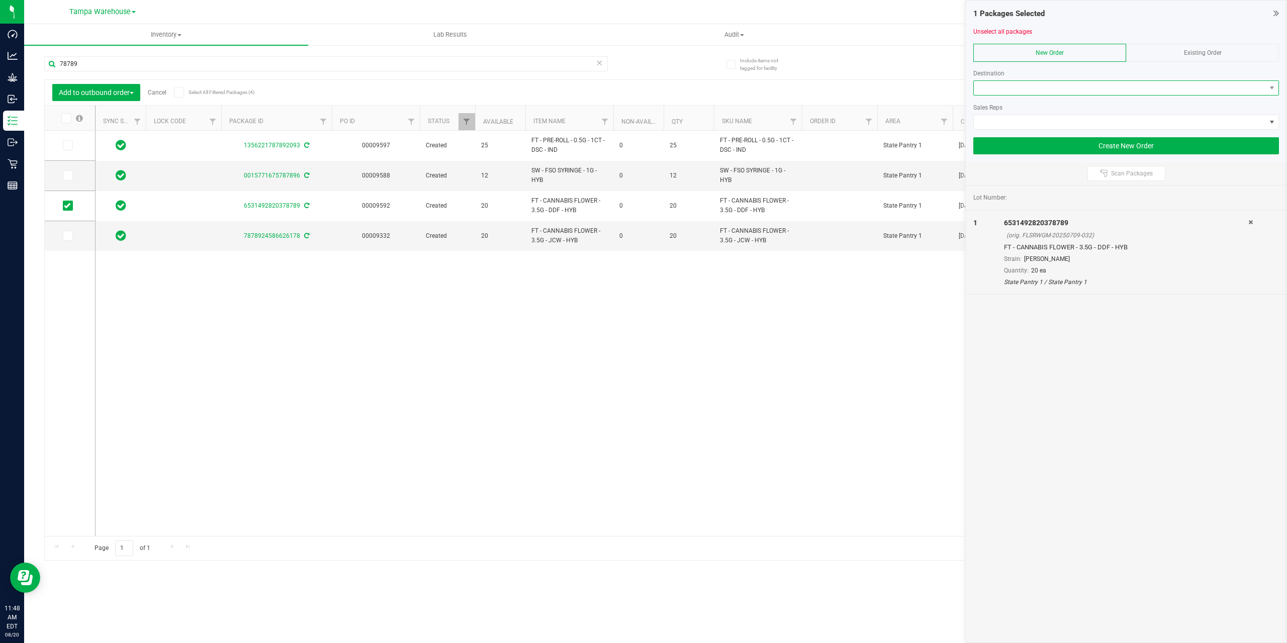
click at [1141, 87] on span at bounding box center [1120, 88] width 292 height 14
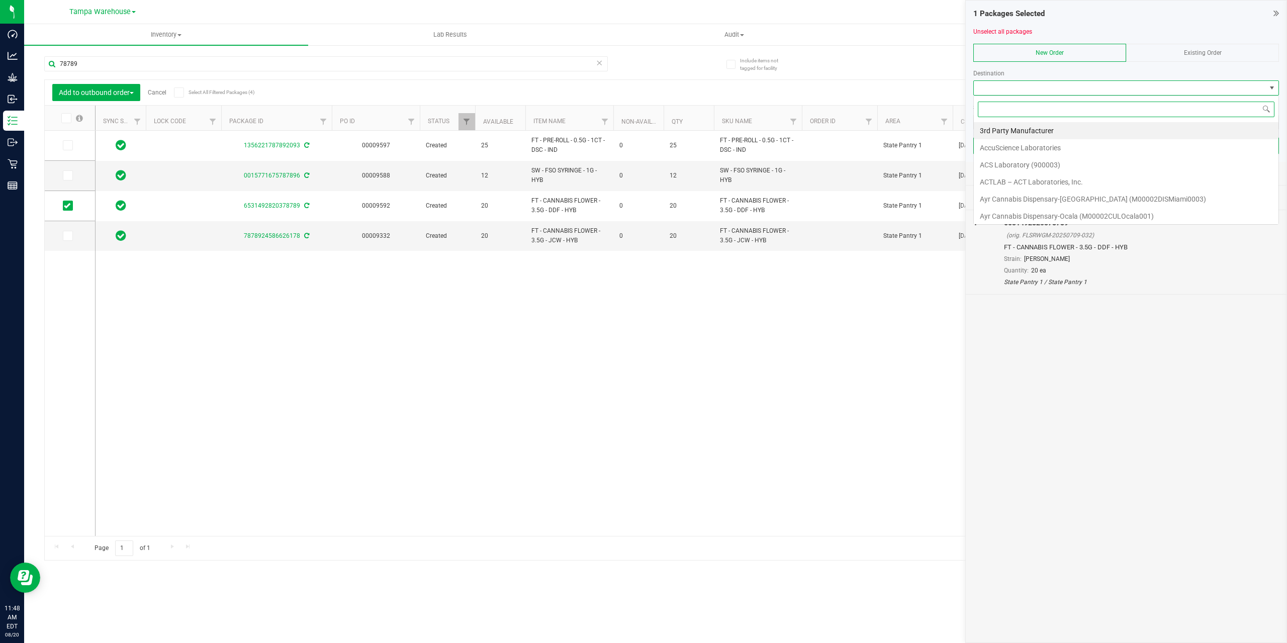
scroll to position [15, 306]
type input "OV"
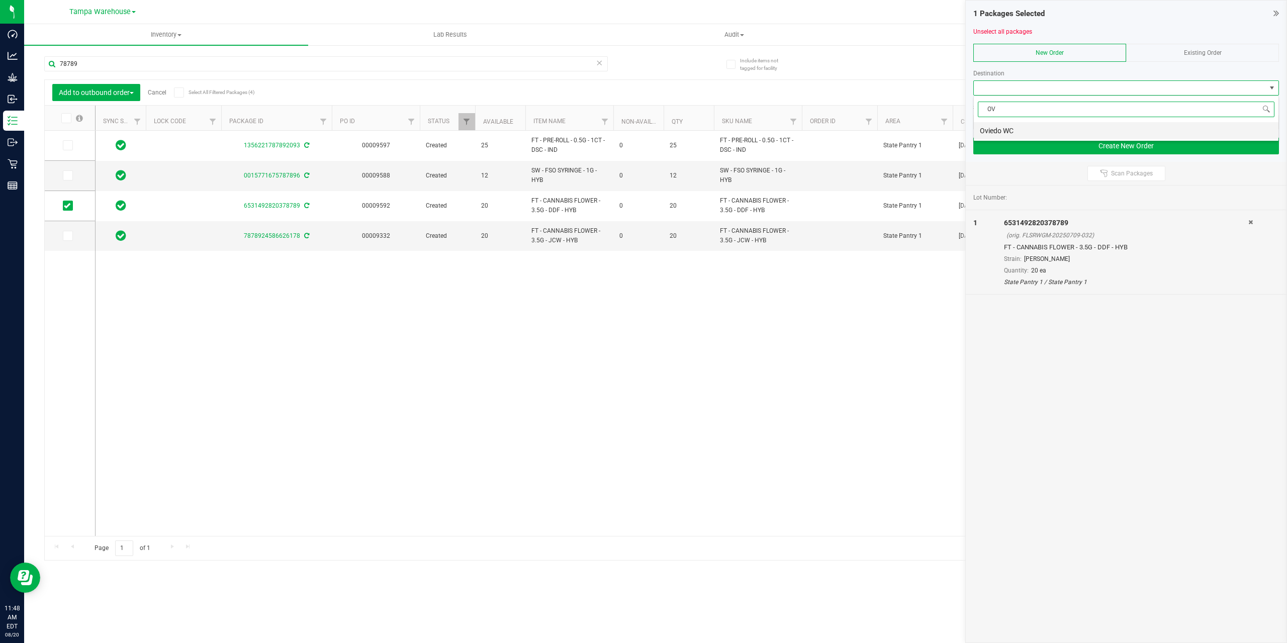
click at [1026, 133] on li "Oviedo WC" at bounding box center [1126, 130] width 305 height 17
click at [1028, 124] on span at bounding box center [1120, 122] width 292 height 14
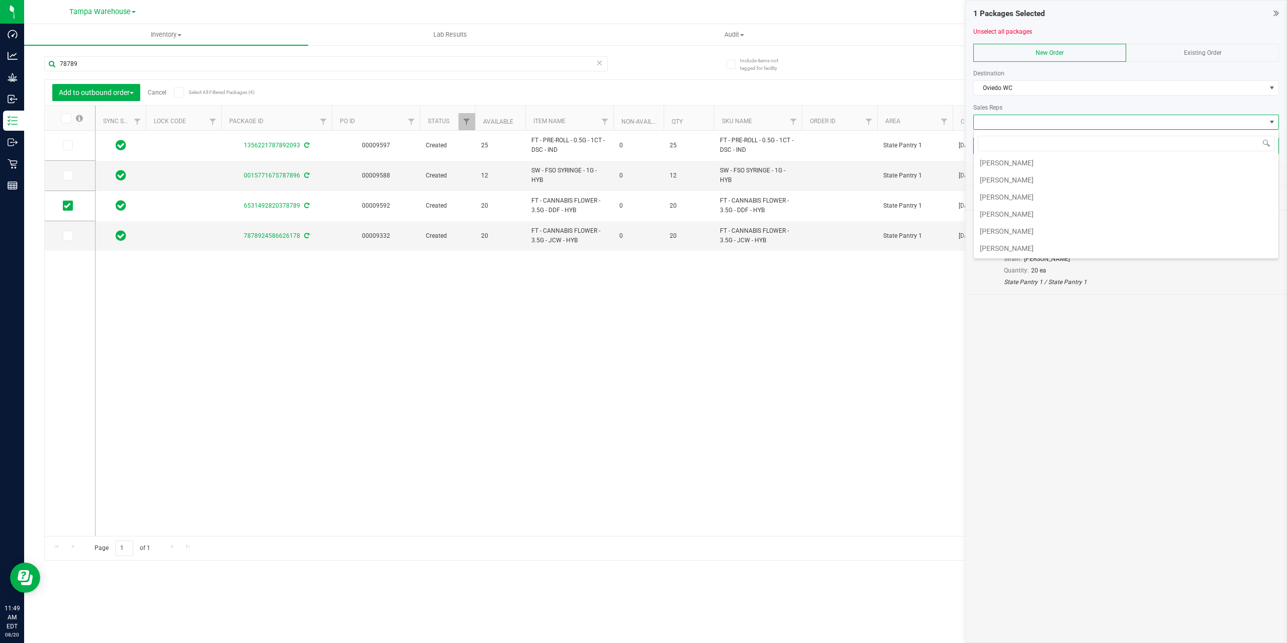
scroll to position [258, 0]
click at [1032, 191] on li "[PERSON_NAME]" at bounding box center [1126, 196] width 305 height 17
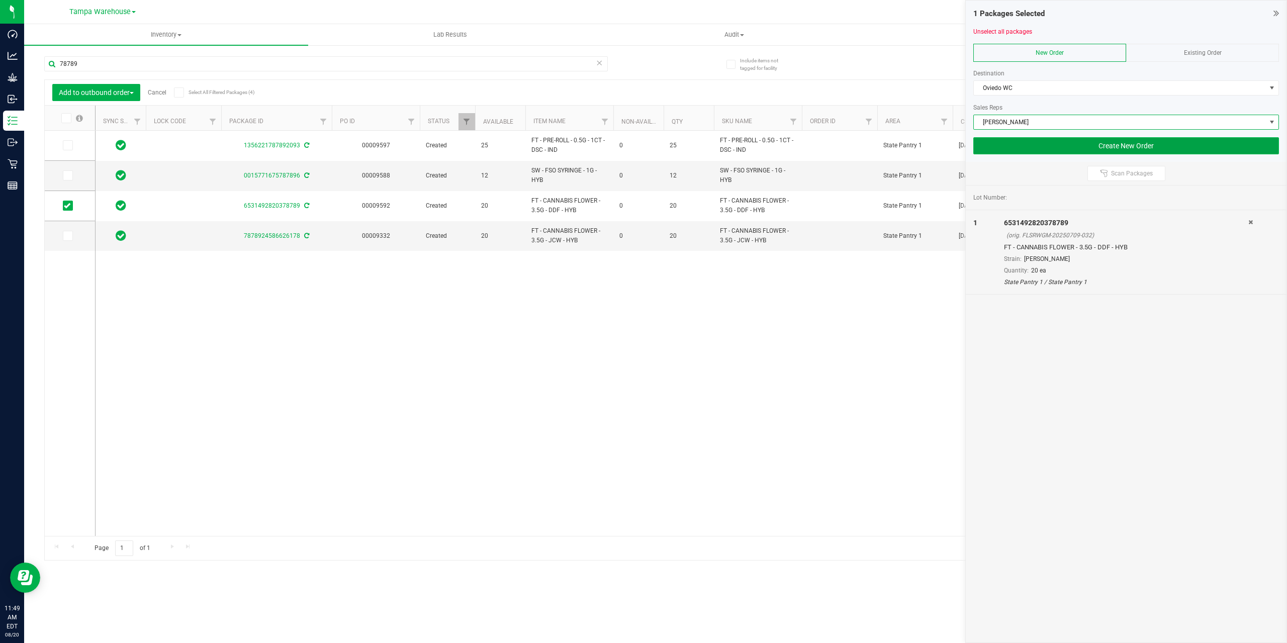
click at [1044, 150] on button "Create New Order" at bounding box center [1126, 145] width 306 height 17
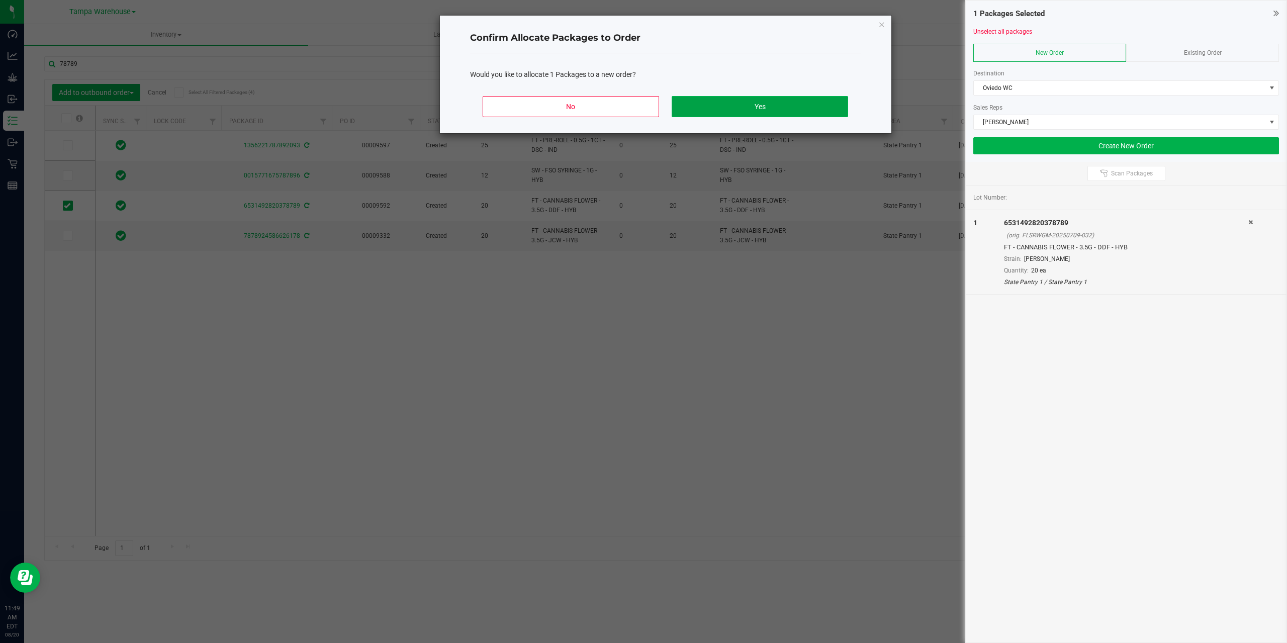
click at [808, 108] on button "Yes" at bounding box center [760, 106] width 176 height 21
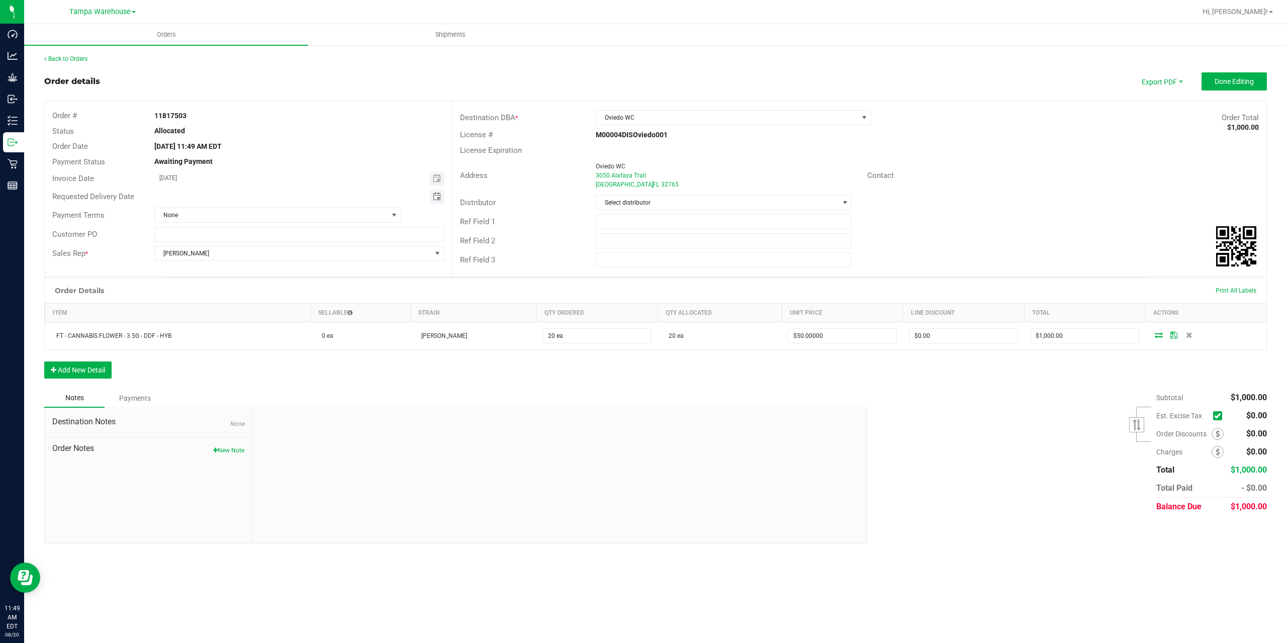
click at [436, 198] on span "Toggle calendar" at bounding box center [437, 197] width 8 height 8
click at [259, 297] on span "21" at bounding box center [258, 297] width 15 height 16
type input "08/21/2025"
click at [692, 221] on input "text" at bounding box center [724, 221] width 256 height 15
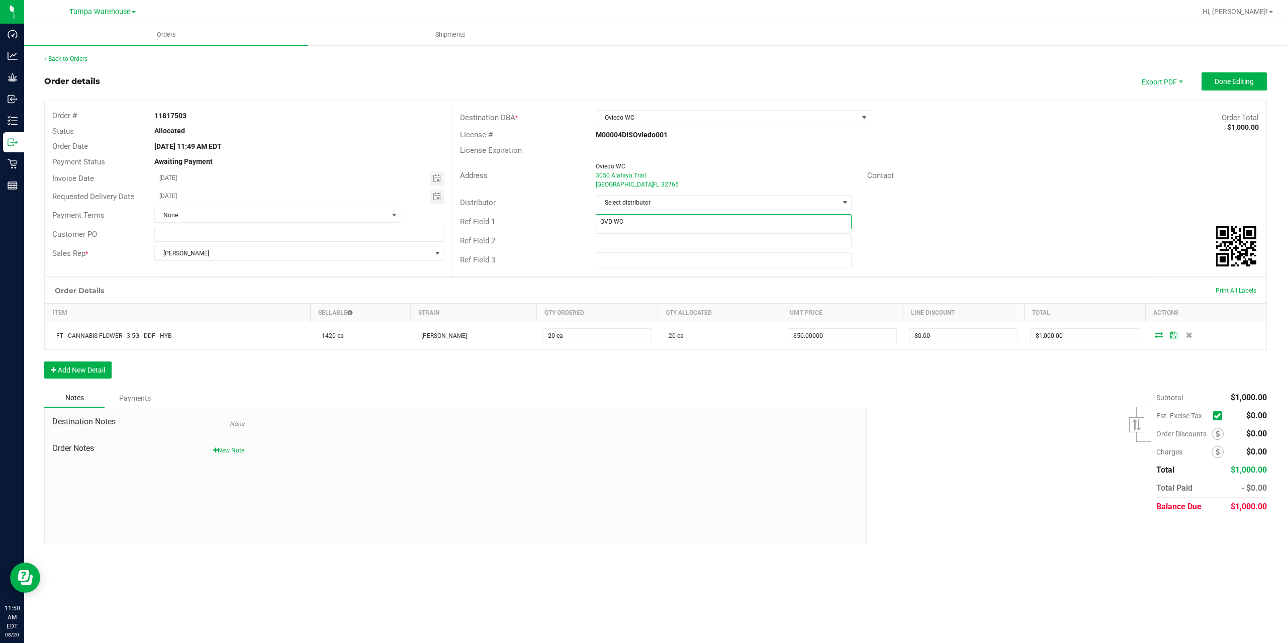
type input "OVD WC"
type input "CANNABIS"
click at [1248, 80] on span "Done Editing" at bounding box center [1233, 81] width 39 height 8
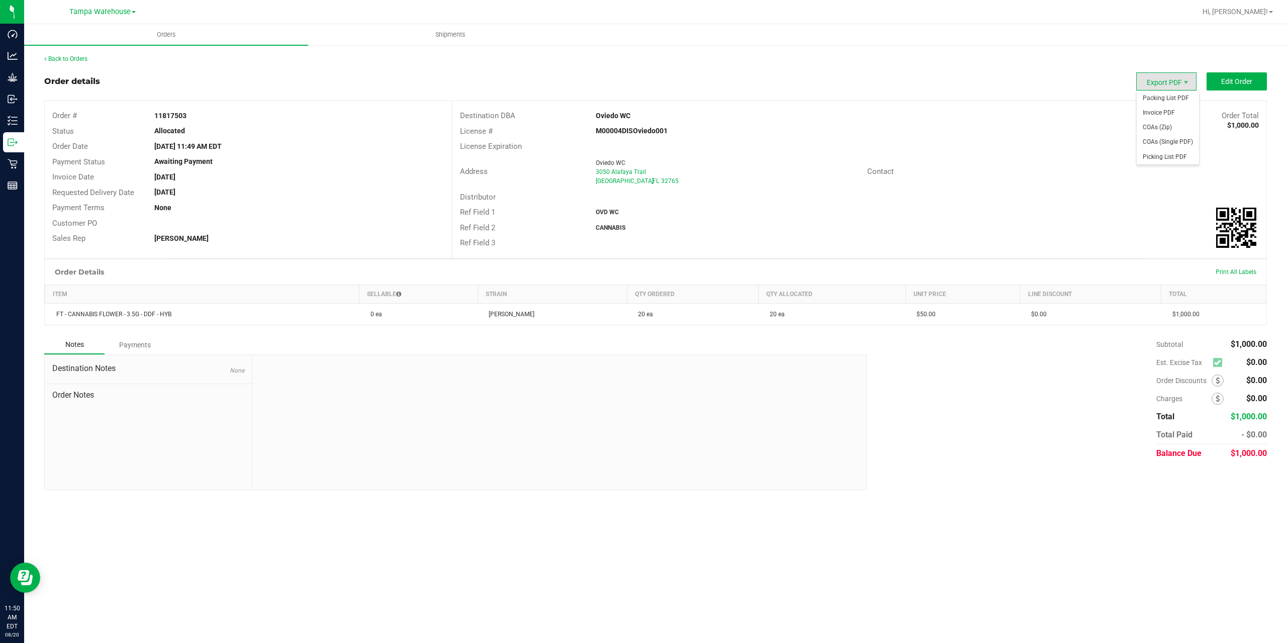
click at [1158, 83] on span "Export PDF" at bounding box center [1166, 81] width 60 height 18
click at [1160, 98] on span "Packing List PDF" at bounding box center [1167, 98] width 62 height 15
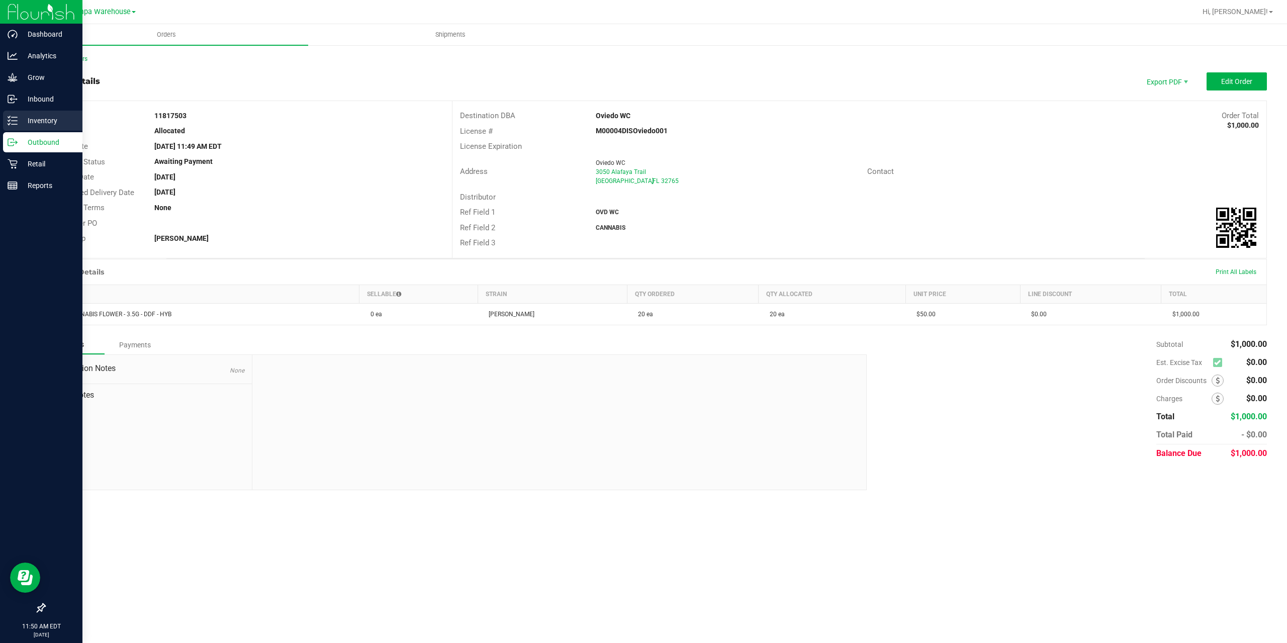
click at [14, 120] on icon at bounding box center [13, 121] width 10 height 10
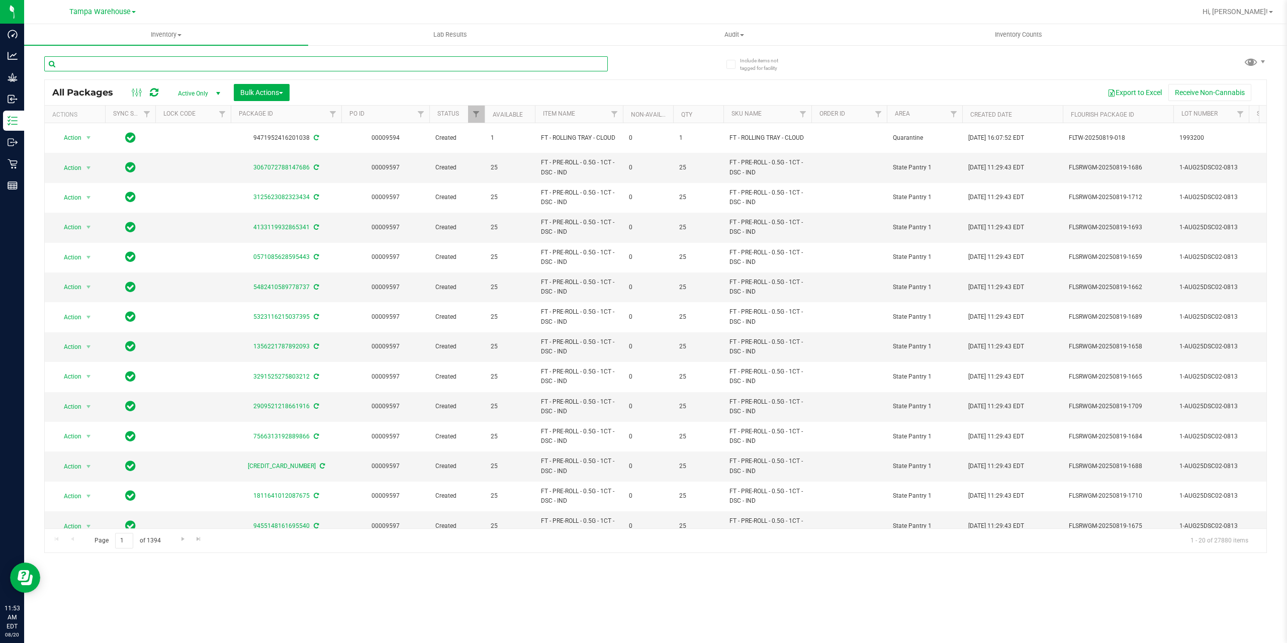
click at [263, 67] on input "text" at bounding box center [325, 63] width 563 height 15
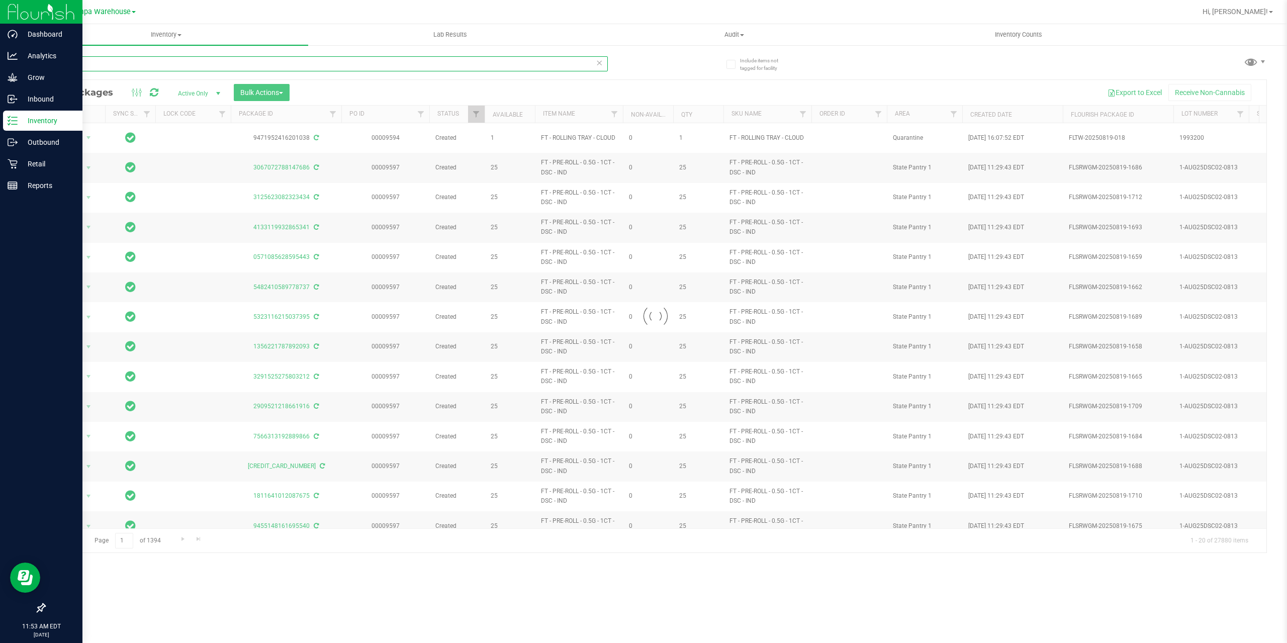
type input "43453"
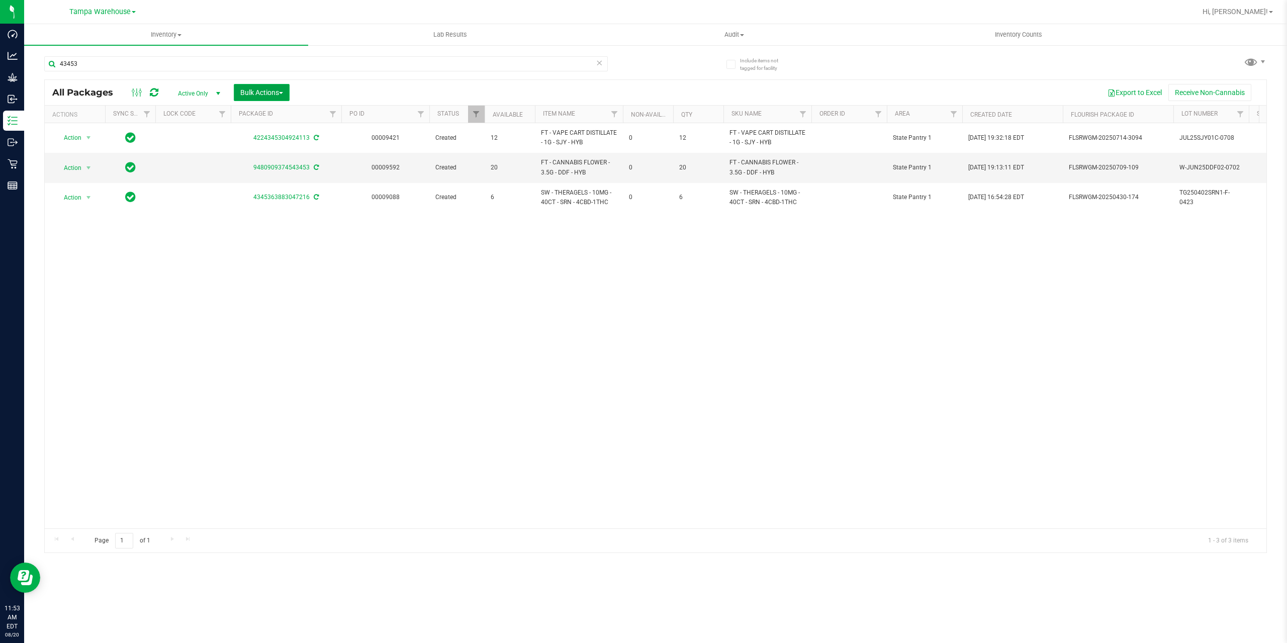
click at [280, 90] on span "Bulk Actions" at bounding box center [261, 92] width 43 height 8
click at [270, 119] on span "Add to outbound order" at bounding box center [274, 115] width 68 height 8
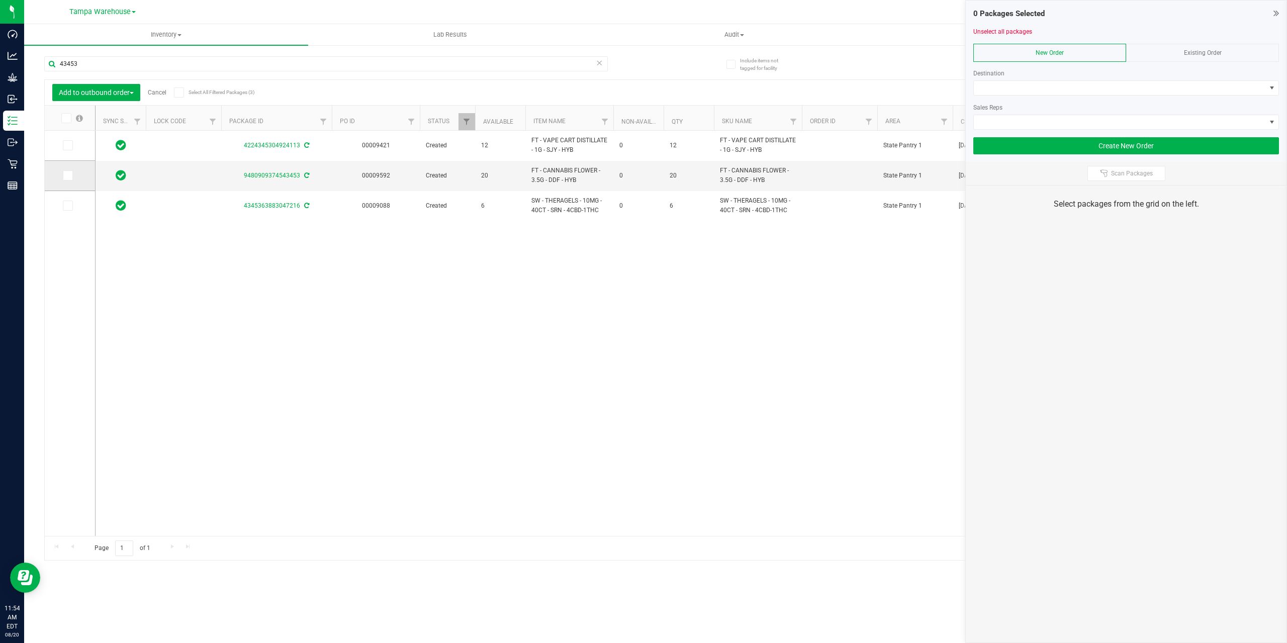
click at [69, 175] on icon at bounding box center [67, 175] width 7 height 0
click at [0, 0] on input "checkbox" at bounding box center [0, 0] width 0 height 0
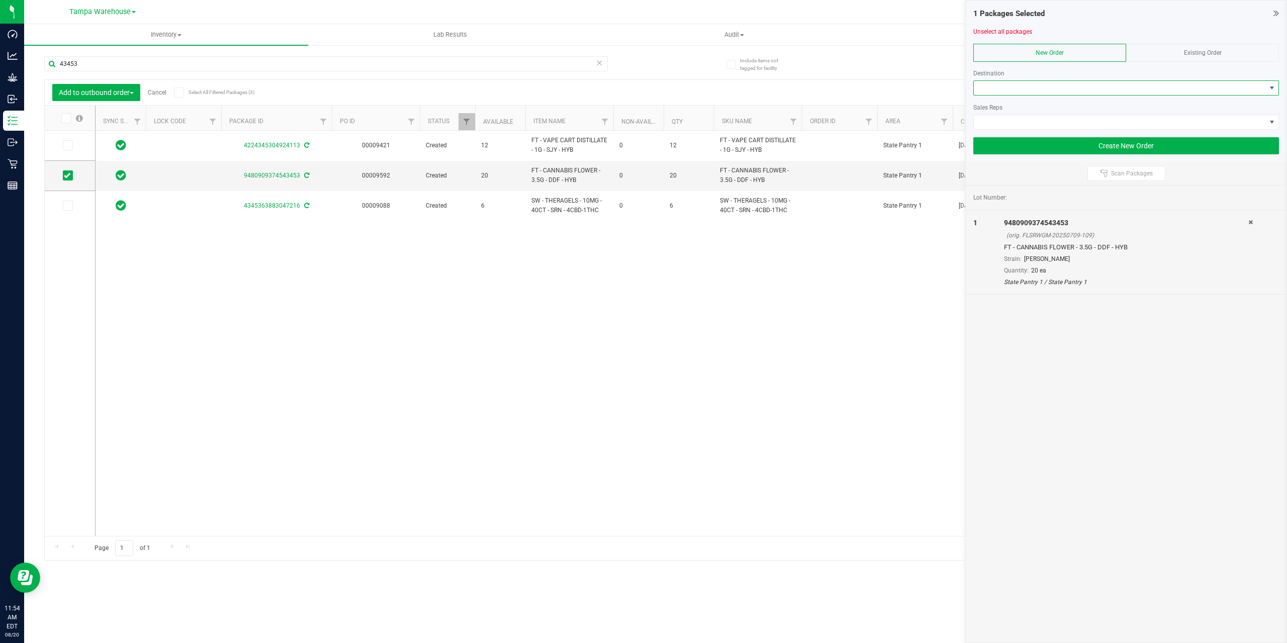
click at [1033, 89] on span at bounding box center [1120, 88] width 292 height 14
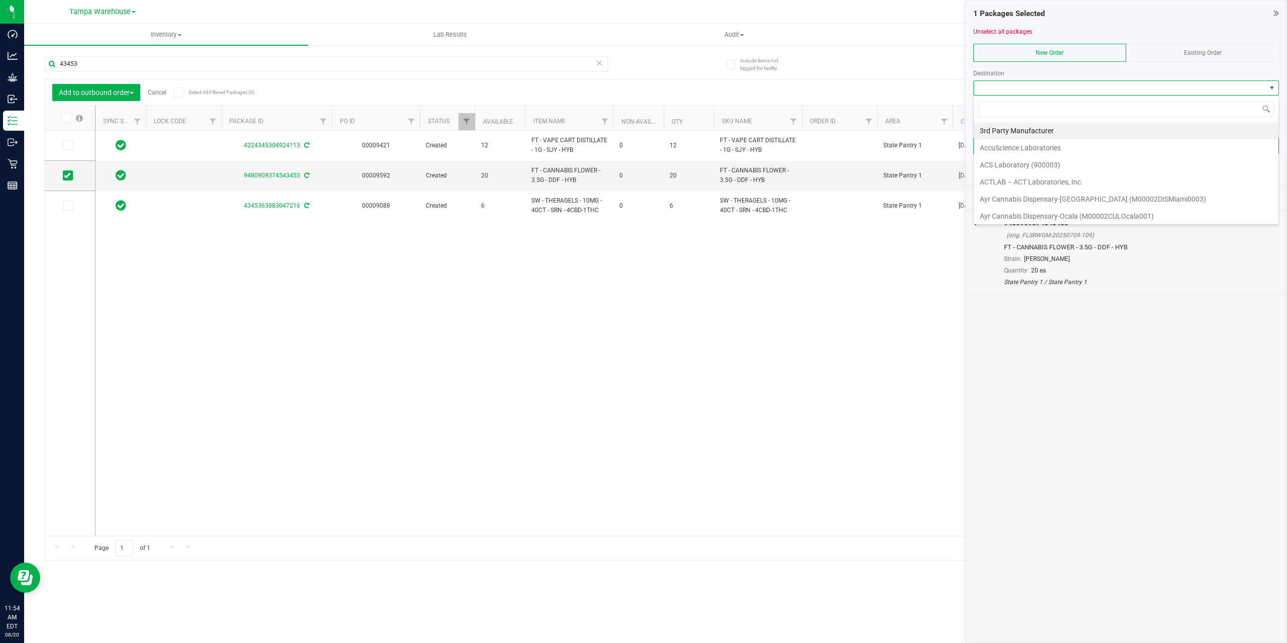
scroll to position [15, 306]
type input "GA"
click at [1017, 148] on li "Gainesville WC" at bounding box center [1126, 147] width 305 height 17
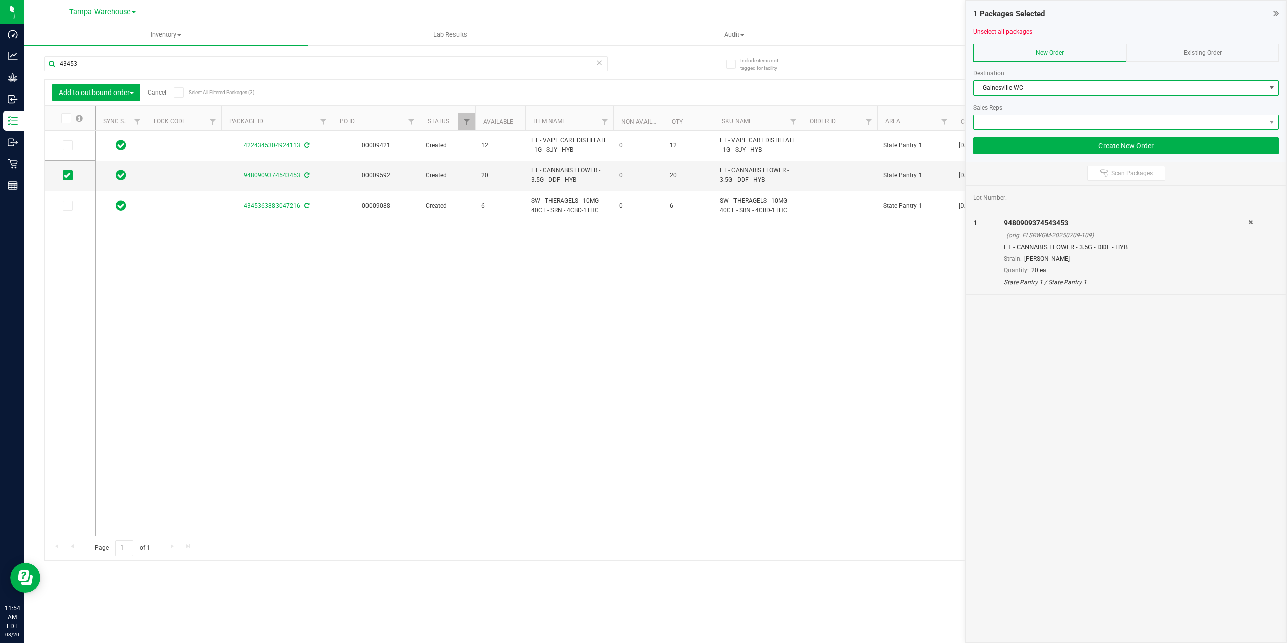
click at [1014, 124] on span at bounding box center [1120, 122] width 292 height 14
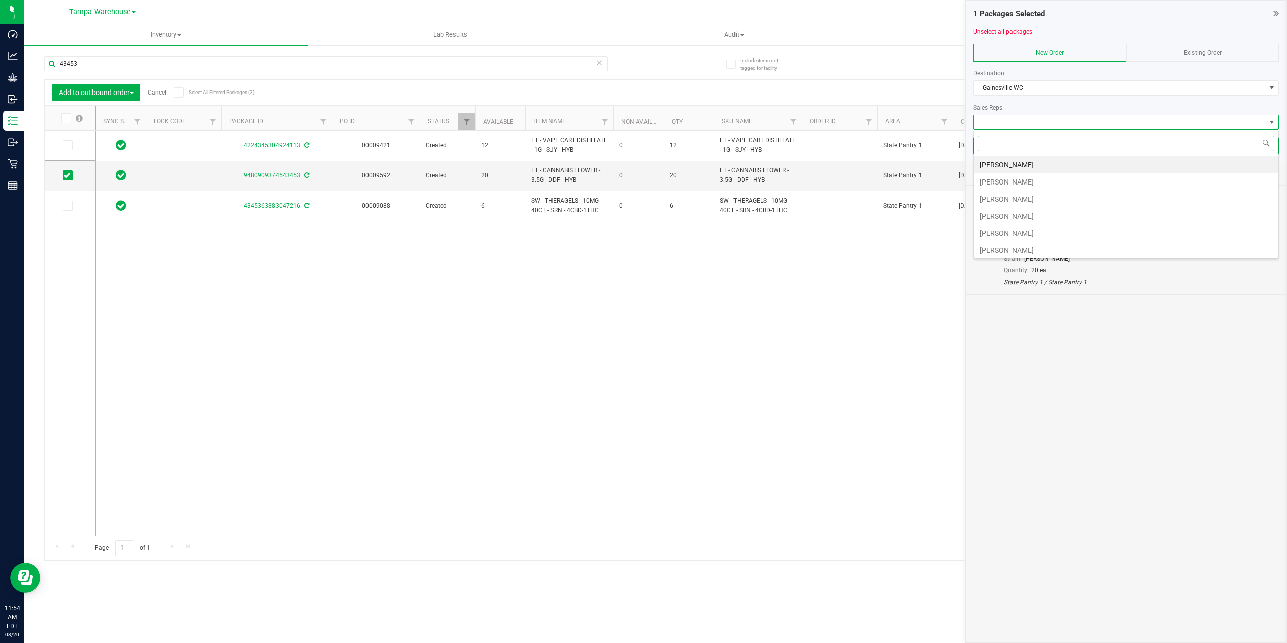
scroll to position [251, 0]
click at [1030, 202] on li "[PERSON_NAME]" at bounding box center [1126, 204] width 305 height 17
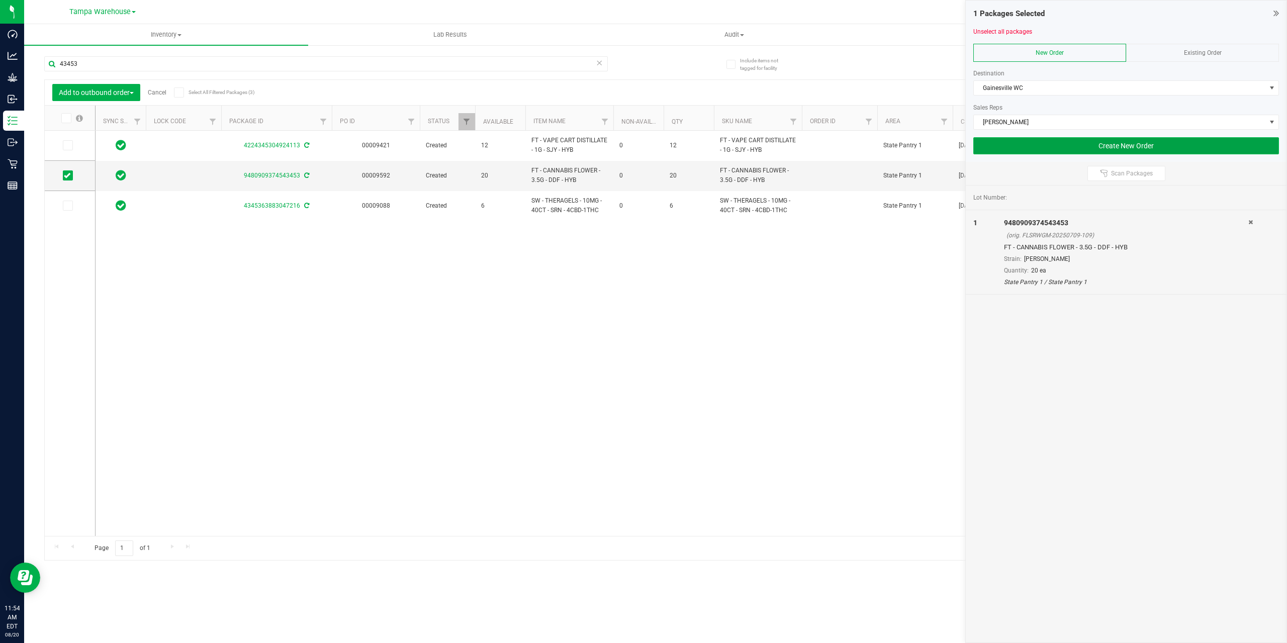
click at [1072, 142] on button "Create New Order" at bounding box center [1126, 145] width 306 height 17
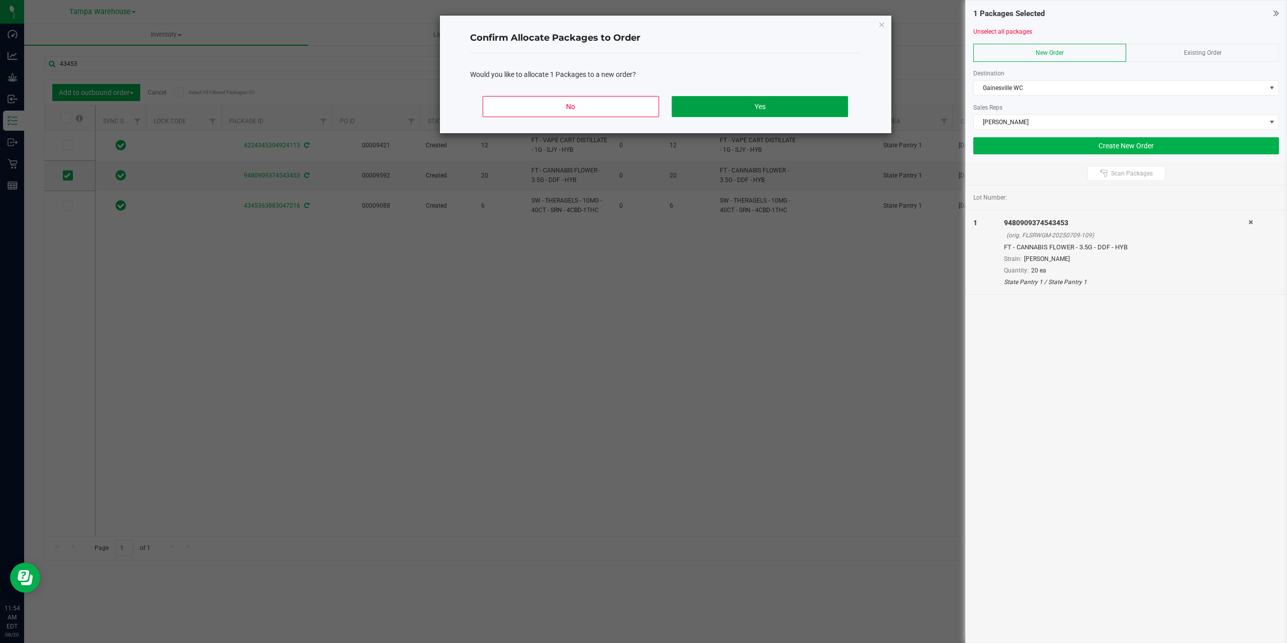
click at [784, 106] on button "Yes" at bounding box center [760, 106] width 176 height 21
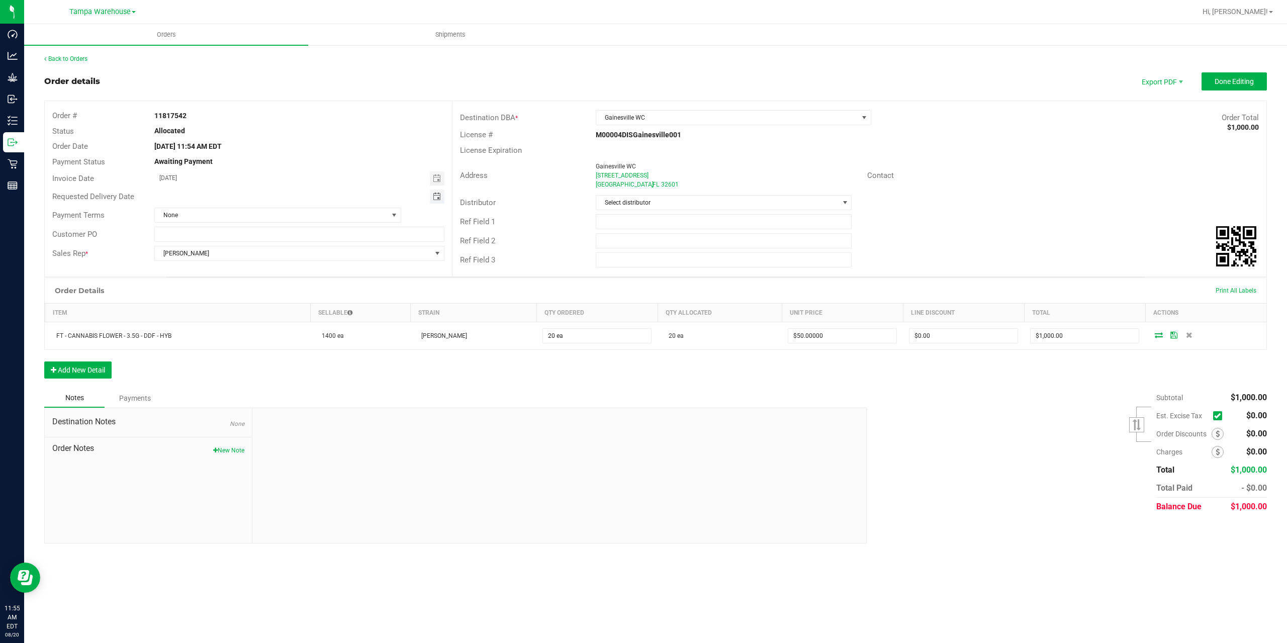
click at [435, 197] on span "Toggle calendar" at bounding box center [437, 197] width 8 height 8
click at [272, 296] on span "22" at bounding box center [273, 297] width 15 height 16
click at [438, 195] on span "Toggle calendar" at bounding box center [437, 197] width 8 height 8
click at [217, 309] on span "25" at bounding box center [215, 312] width 15 height 16
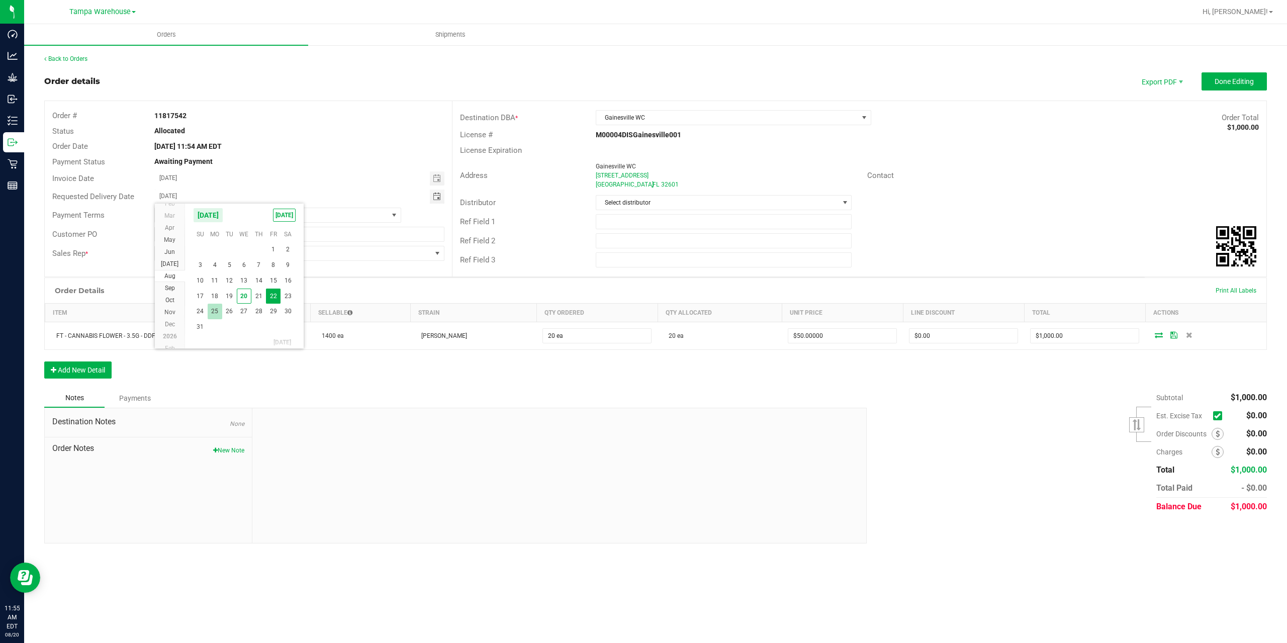
type input "08/25/2025"
click at [347, 129] on div "Allocated" at bounding box center [300, 131] width 306 height 11
click at [603, 224] on input "text" at bounding box center [724, 221] width 256 height 15
type input "GAI WC"
type input "CANNABIS"
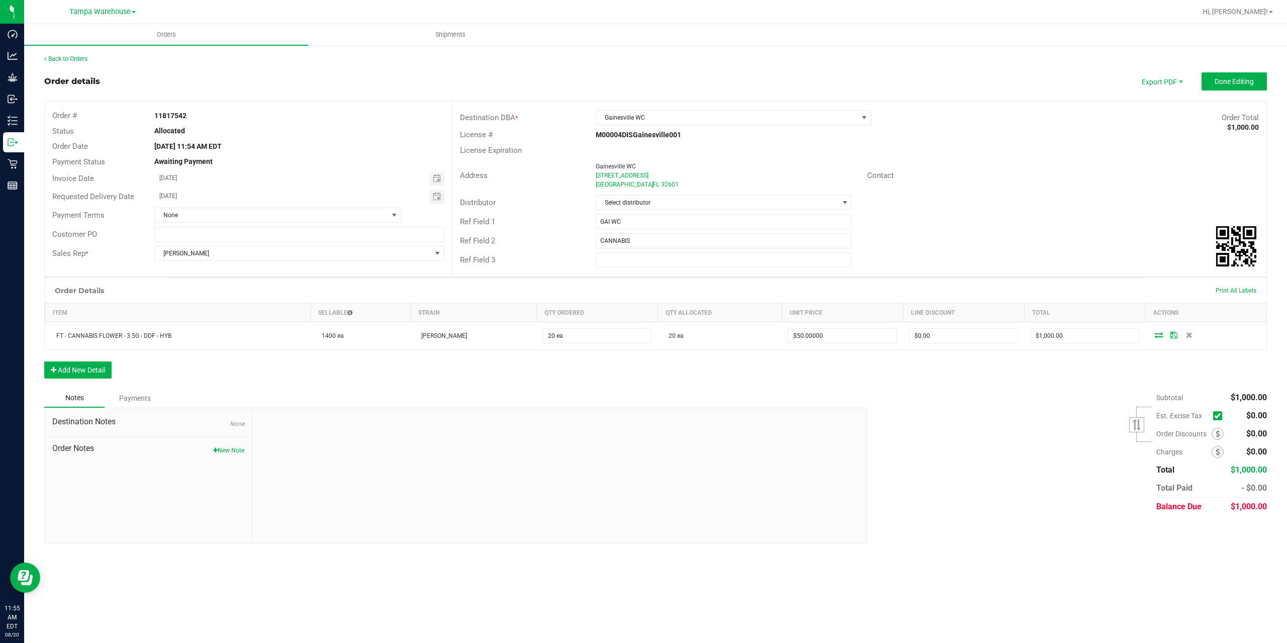
click at [1002, 227] on div "Ref Field 1 GAI WC" at bounding box center [859, 221] width 814 height 19
click at [1228, 82] on span "Done Editing" at bounding box center [1233, 81] width 39 height 8
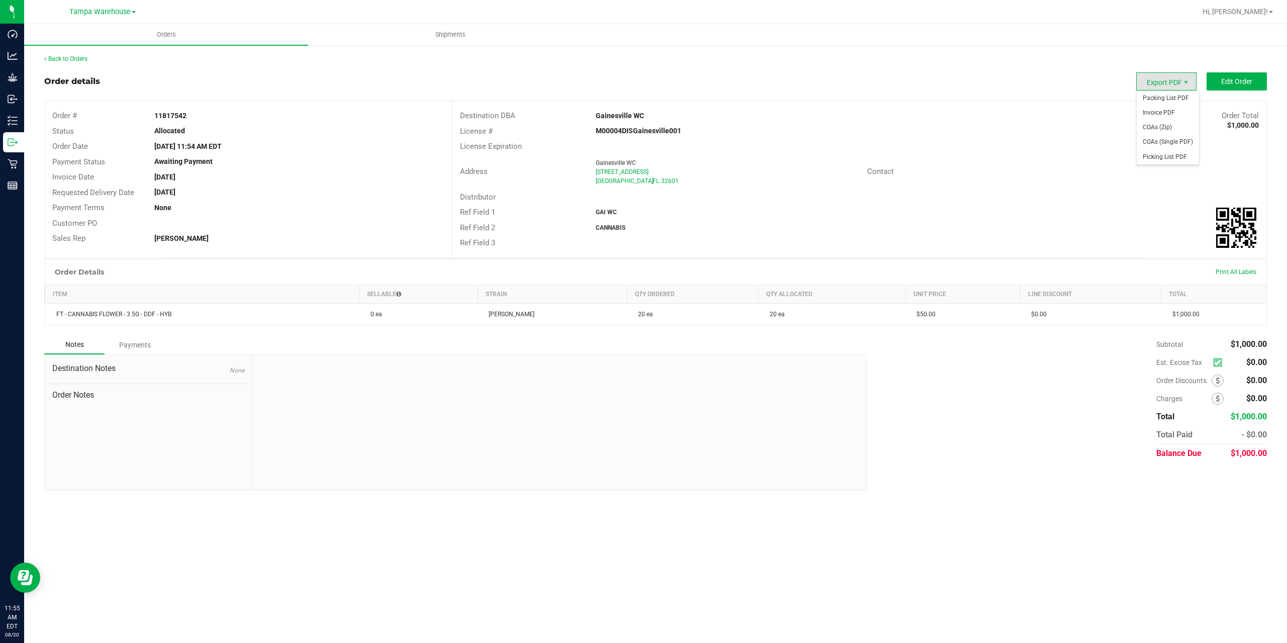
click at [1177, 79] on span "Export PDF" at bounding box center [1166, 81] width 60 height 18
click at [1179, 98] on span "Packing List PDF" at bounding box center [1167, 98] width 62 height 15
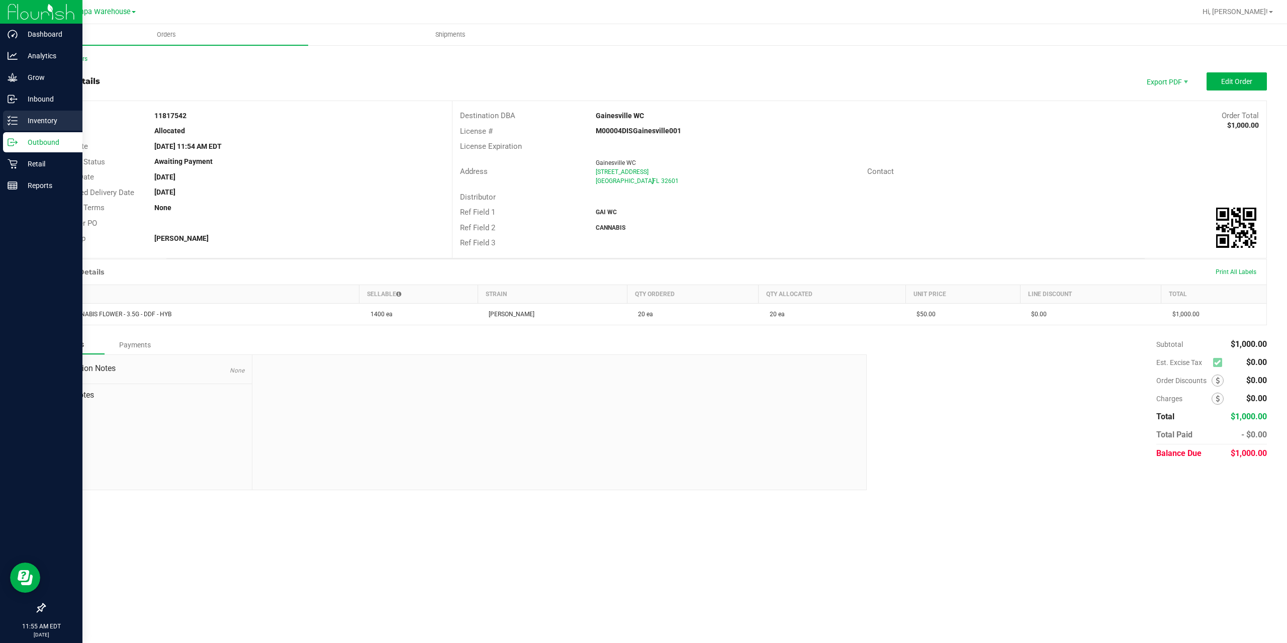
click at [20, 123] on p "Inventory" at bounding box center [48, 121] width 60 height 12
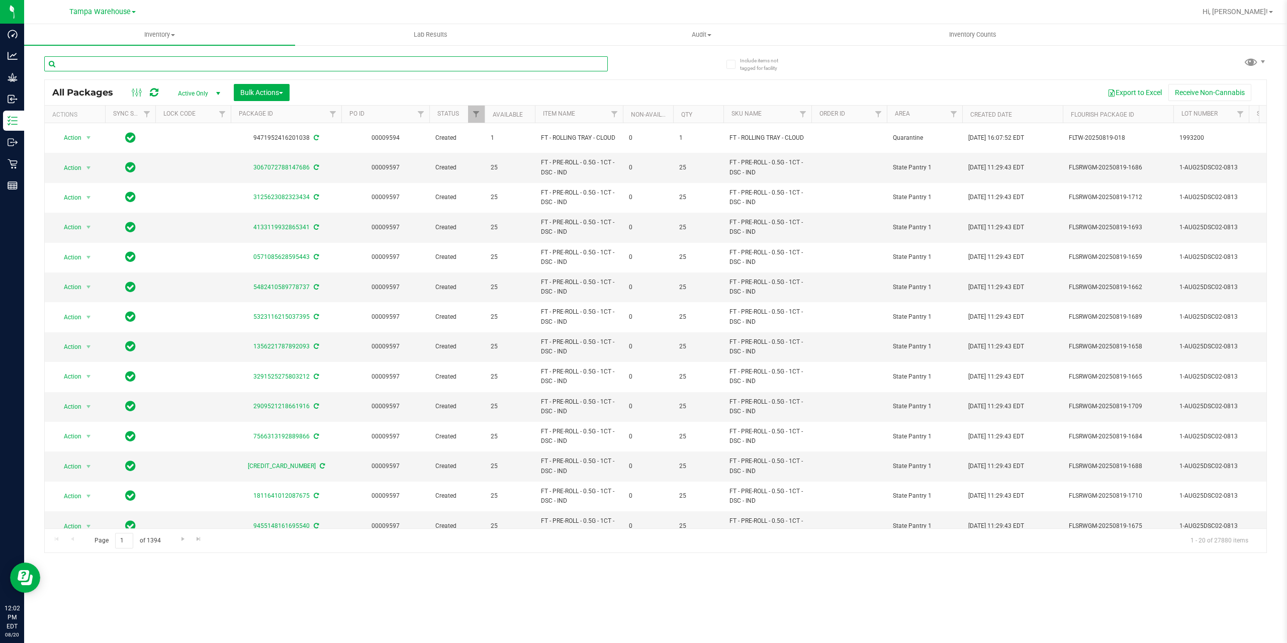
click at [176, 59] on input "text" at bounding box center [325, 63] width 563 height 15
type input "61169"
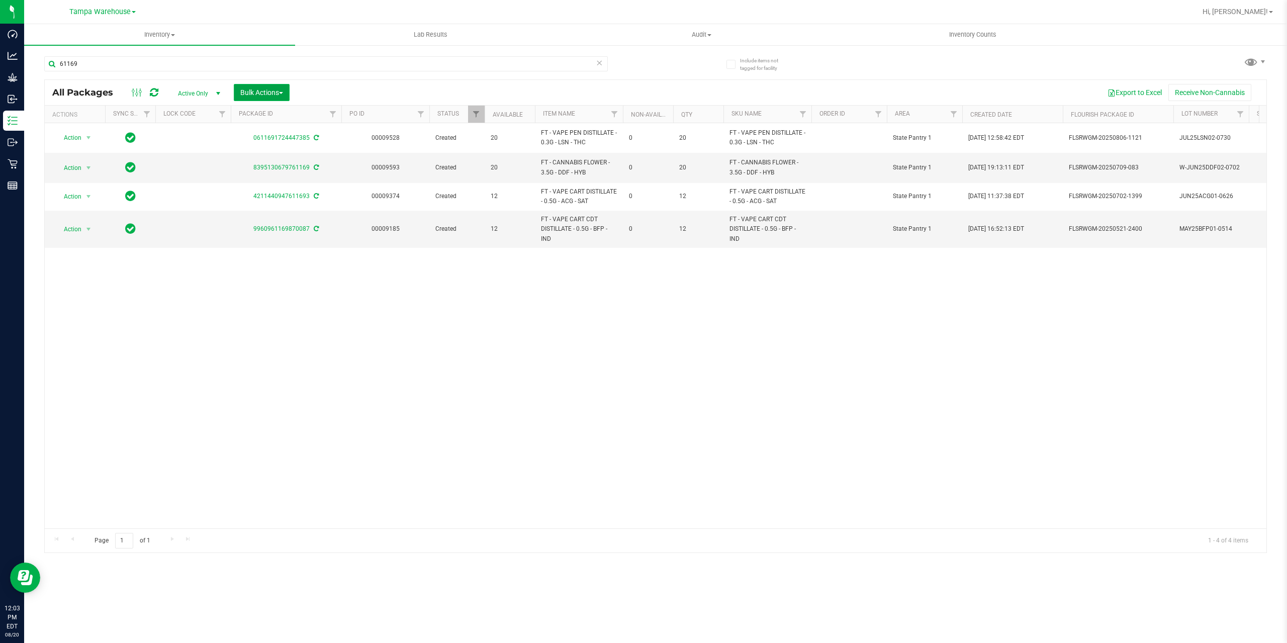
click at [267, 91] on span "Bulk Actions" at bounding box center [261, 92] width 43 height 8
click at [278, 116] on span "Add to outbound order" at bounding box center [274, 115] width 68 height 8
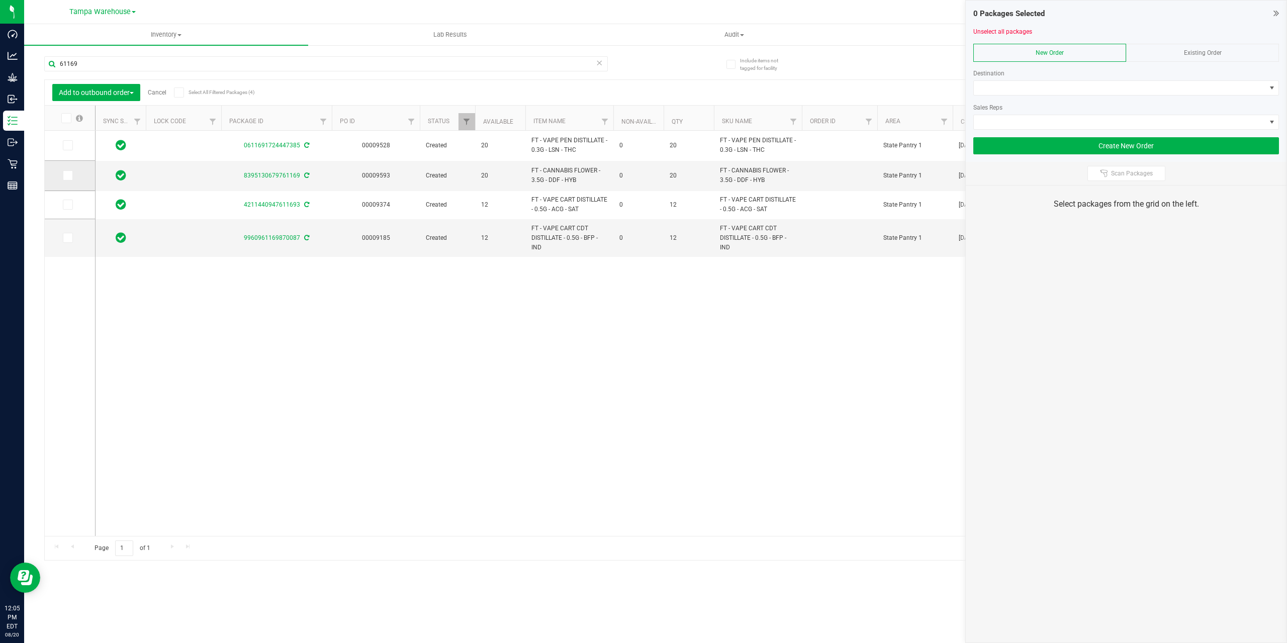
click at [64, 175] on icon at bounding box center [67, 175] width 7 height 0
click at [0, 0] on input "checkbox" at bounding box center [0, 0] width 0 height 0
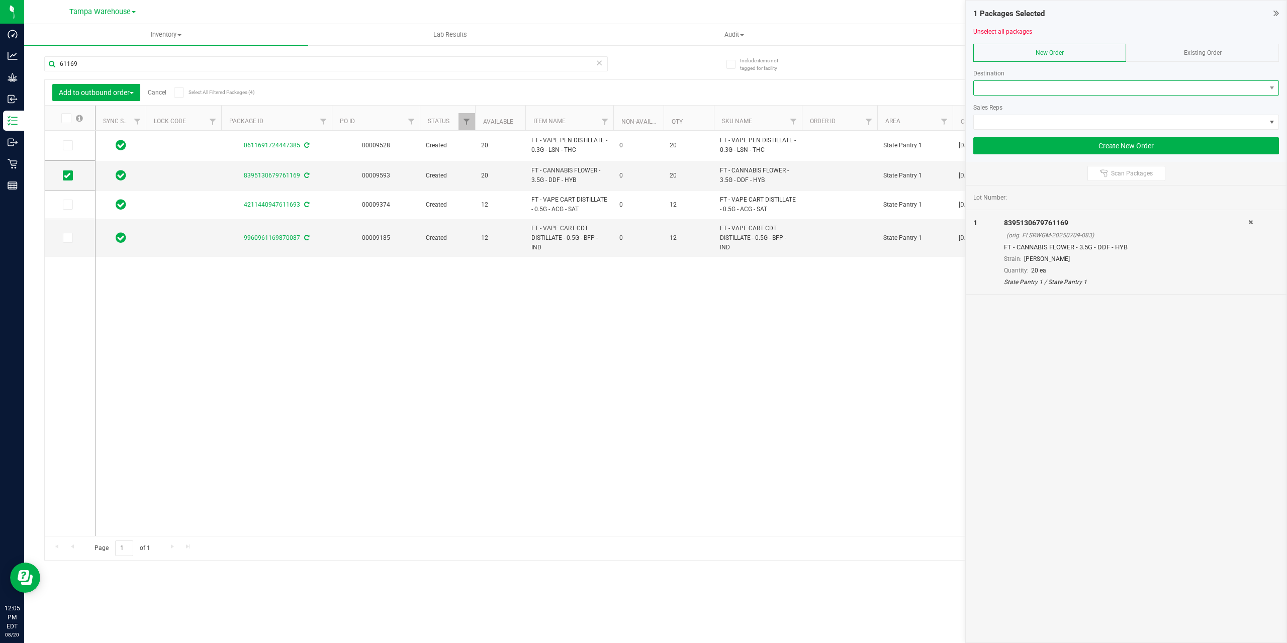
click at [1047, 91] on span at bounding box center [1120, 88] width 292 height 14
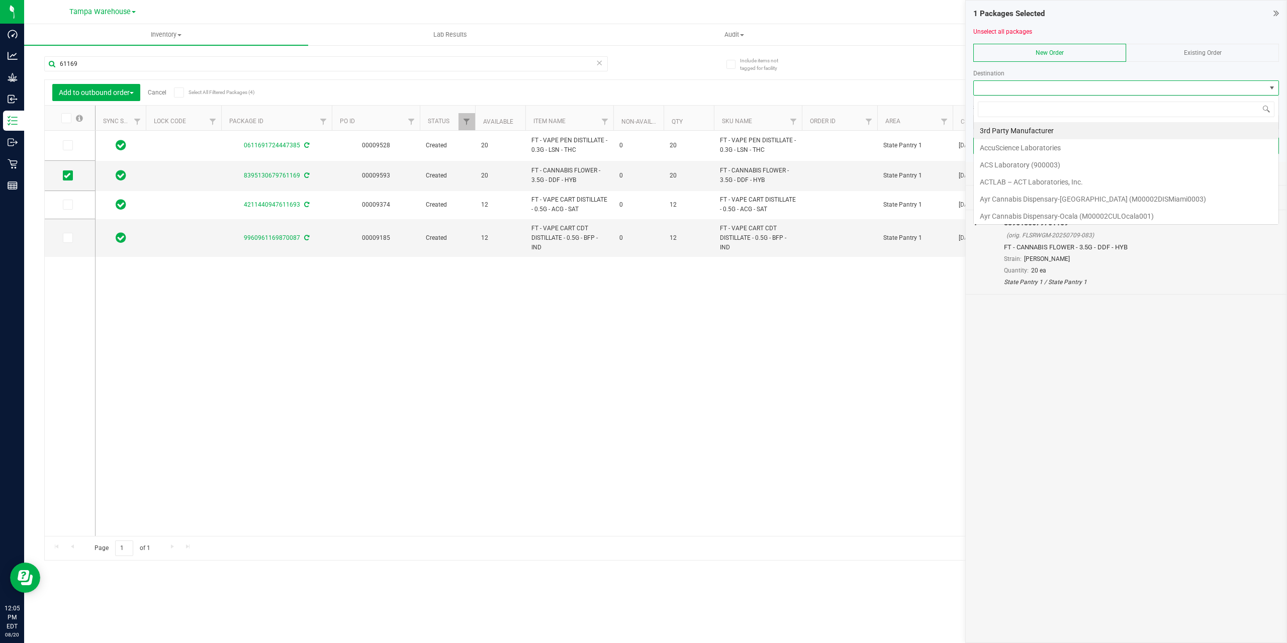
scroll to position [15, 306]
type input "OCA"
click at [1030, 202] on li "Ocala WC" at bounding box center [1126, 199] width 305 height 17
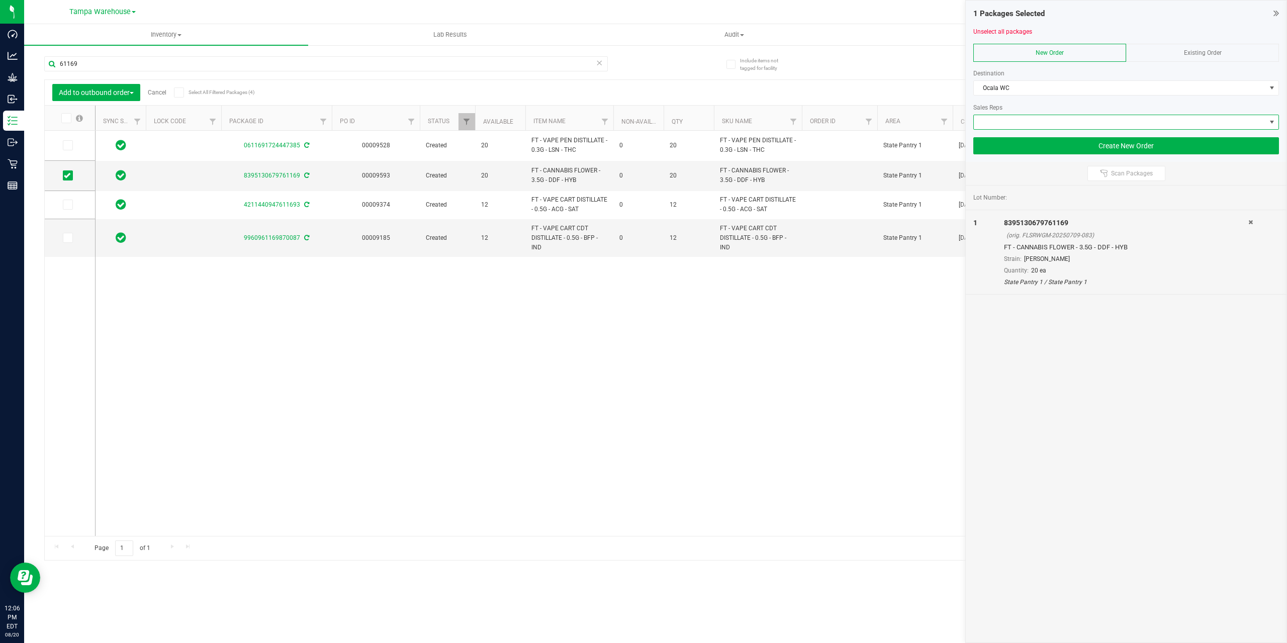
click at [1037, 121] on span at bounding box center [1120, 122] width 292 height 14
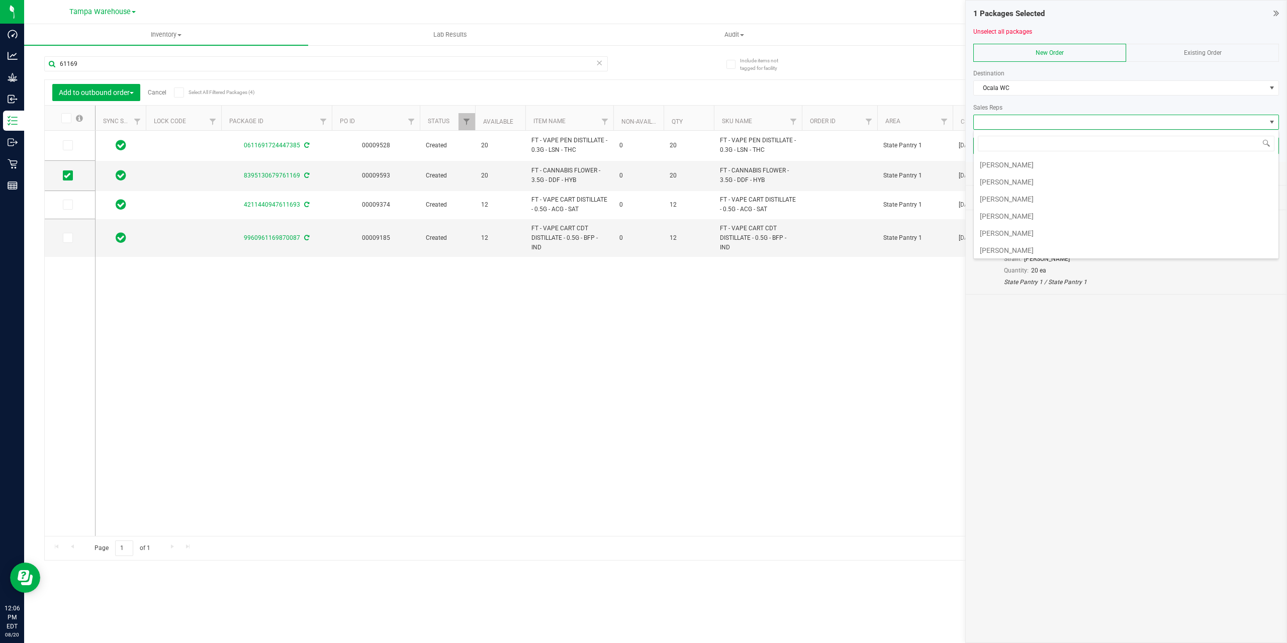
scroll to position [258, 0]
click at [1025, 192] on li "[PERSON_NAME]" at bounding box center [1126, 196] width 305 height 17
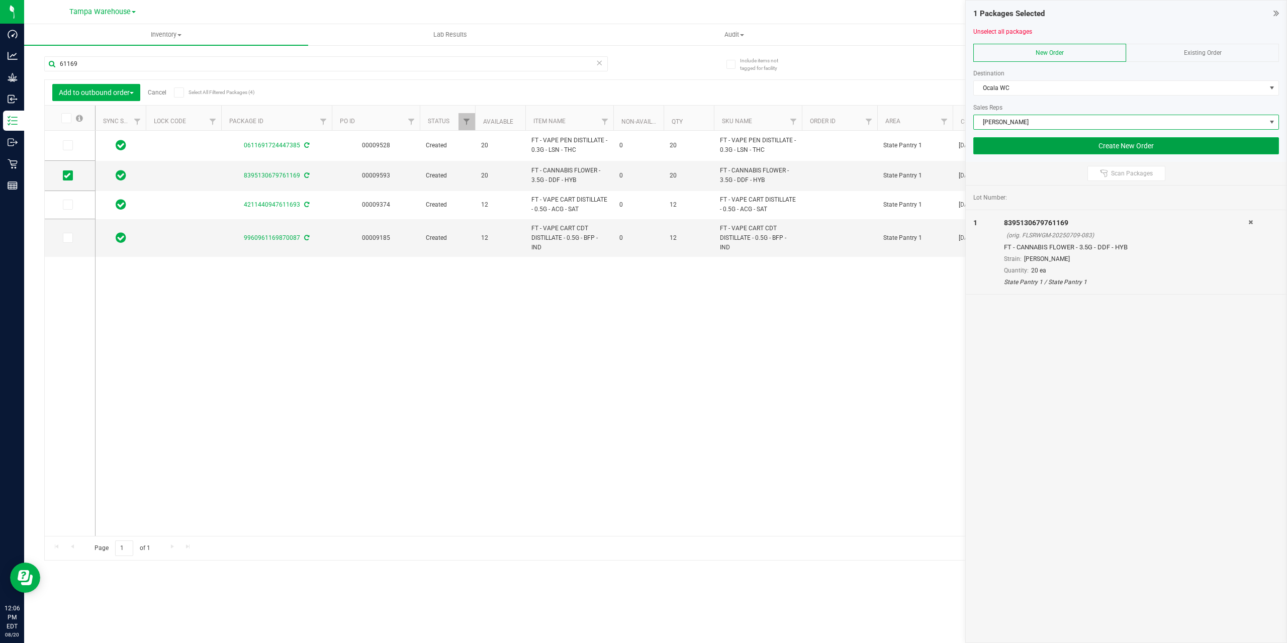
click at [1029, 151] on button "Create New Order" at bounding box center [1126, 145] width 306 height 17
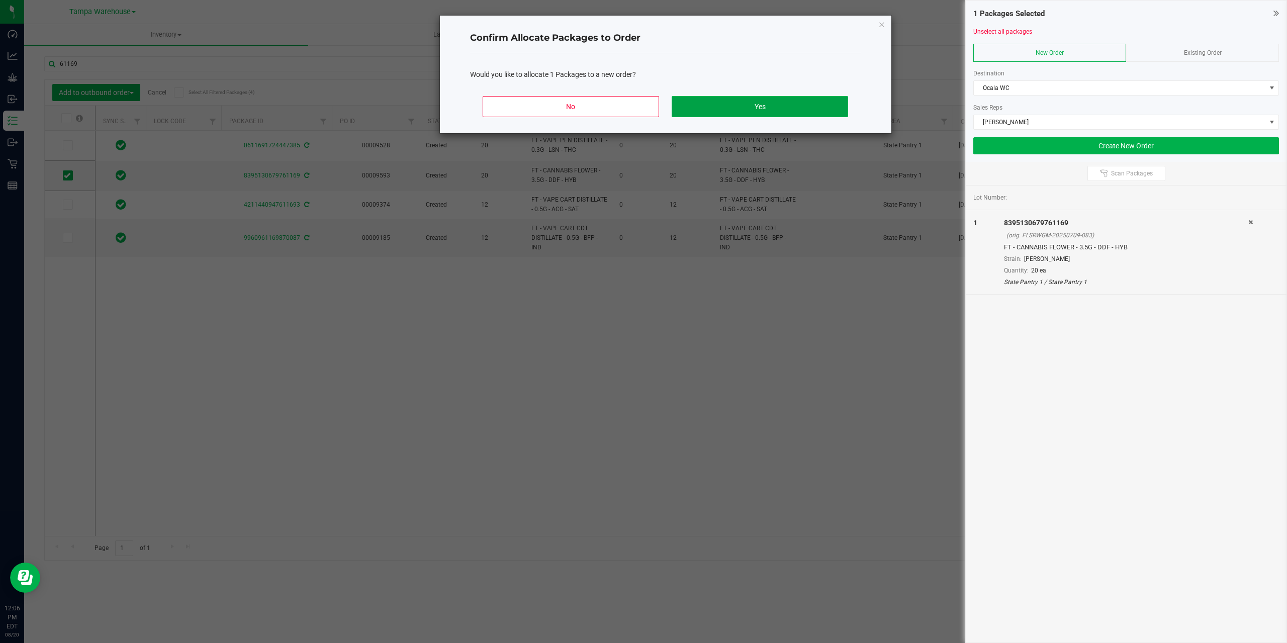
click at [779, 105] on button "Yes" at bounding box center [760, 106] width 176 height 21
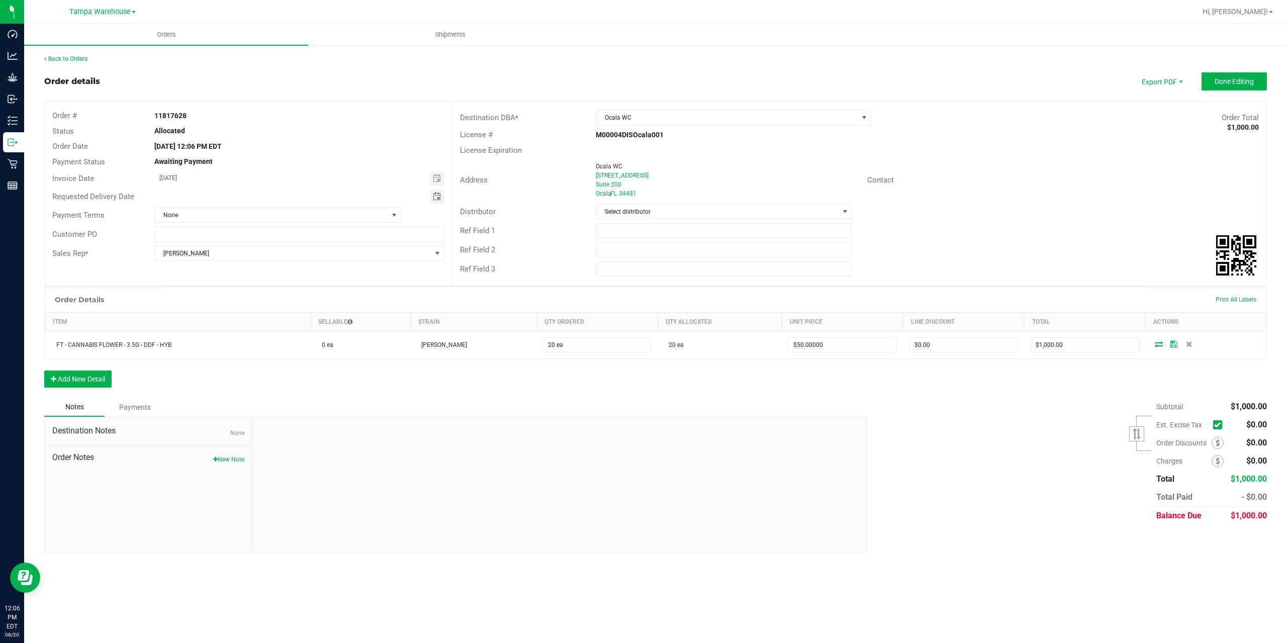
click at [435, 196] on span "Toggle calendar" at bounding box center [437, 197] width 8 height 8
click at [260, 294] on span "21" at bounding box center [258, 297] width 15 height 16
type input "08/21/2025"
click at [647, 227] on input "text" at bounding box center [724, 230] width 256 height 15
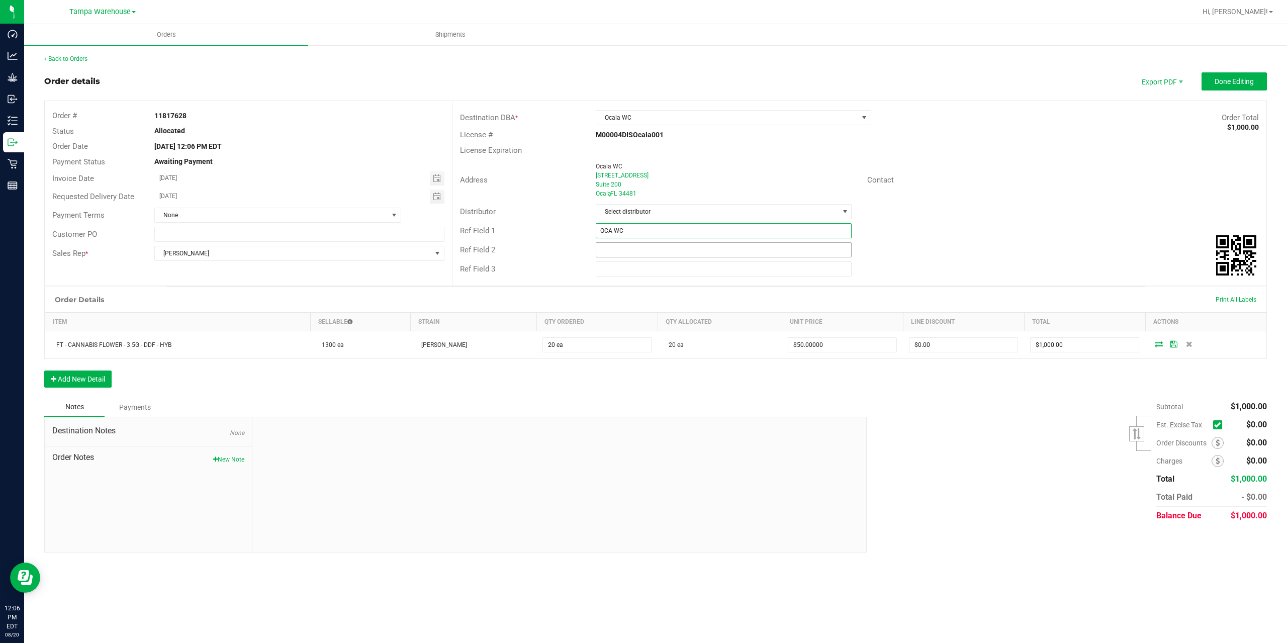
type input "OCA WC"
click at [637, 243] on input "text" at bounding box center [724, 249] width 256 height 15
type input "CANNABIS"
click at [1222, 86] on button "Done Editing" at bounding box center [1233, 81] width 65 height 18
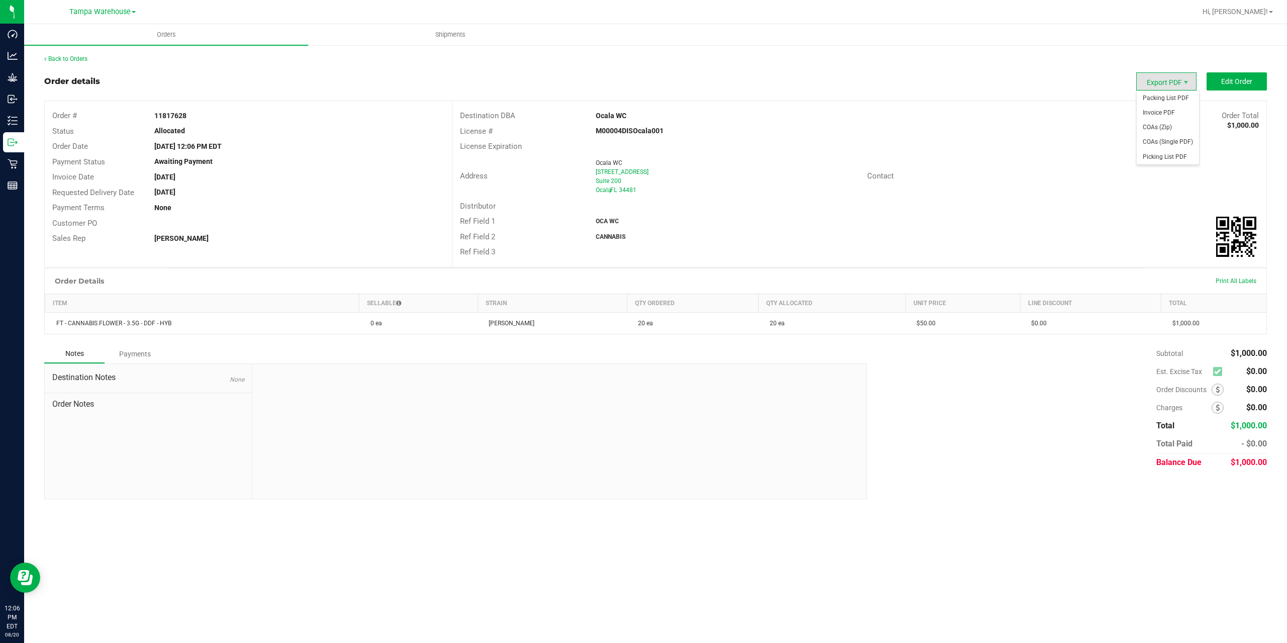
click at [1175, 87] on span "Export PDF" at bounding box center [1166, 81] width 60 height 18
click at [1171, 100] on span "Packing List PDF" at bounding box center [1167, 98] width 62 height 15
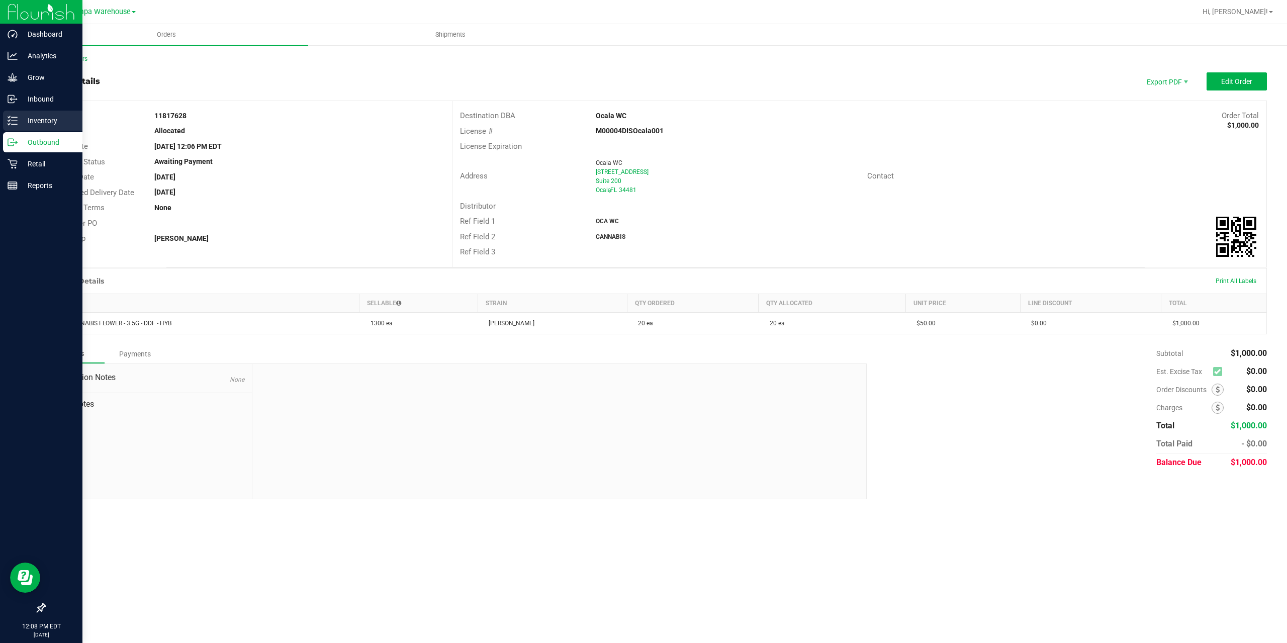
click at [13, 126] on div "Inventory" at bounding box center [42, 121] width 79 height 20
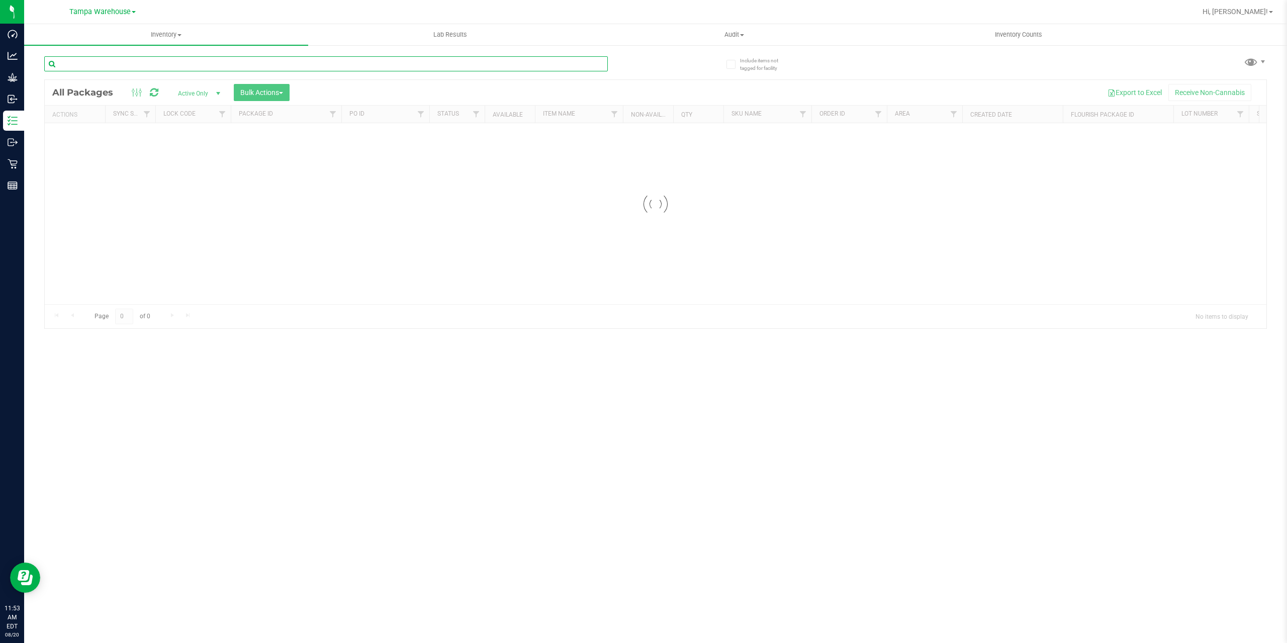
click at [183, 67] on input "text" at bounding box center [325, 63] width 563 height 15
type input "62174"
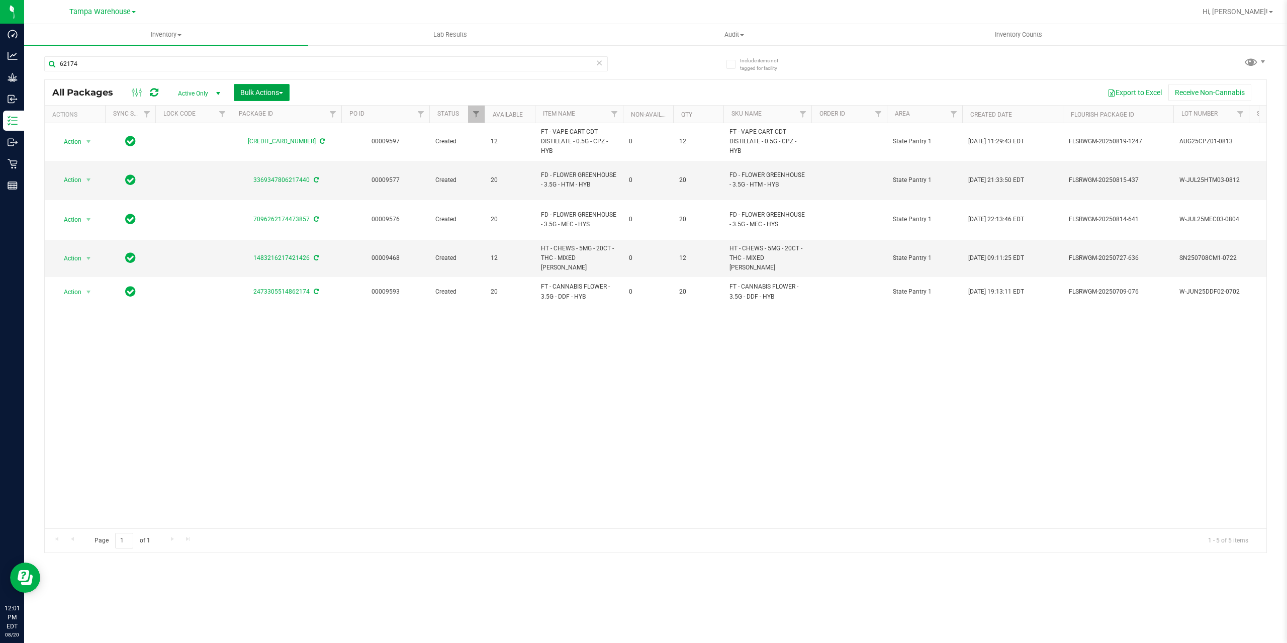
click at [271, 94] on span "Bulk Actions" at bounding box center [261, 92] width 43 height 8
click at [267, 115] on span "Add to outbound order" at bounding box center [274, 115] width 68 height 8
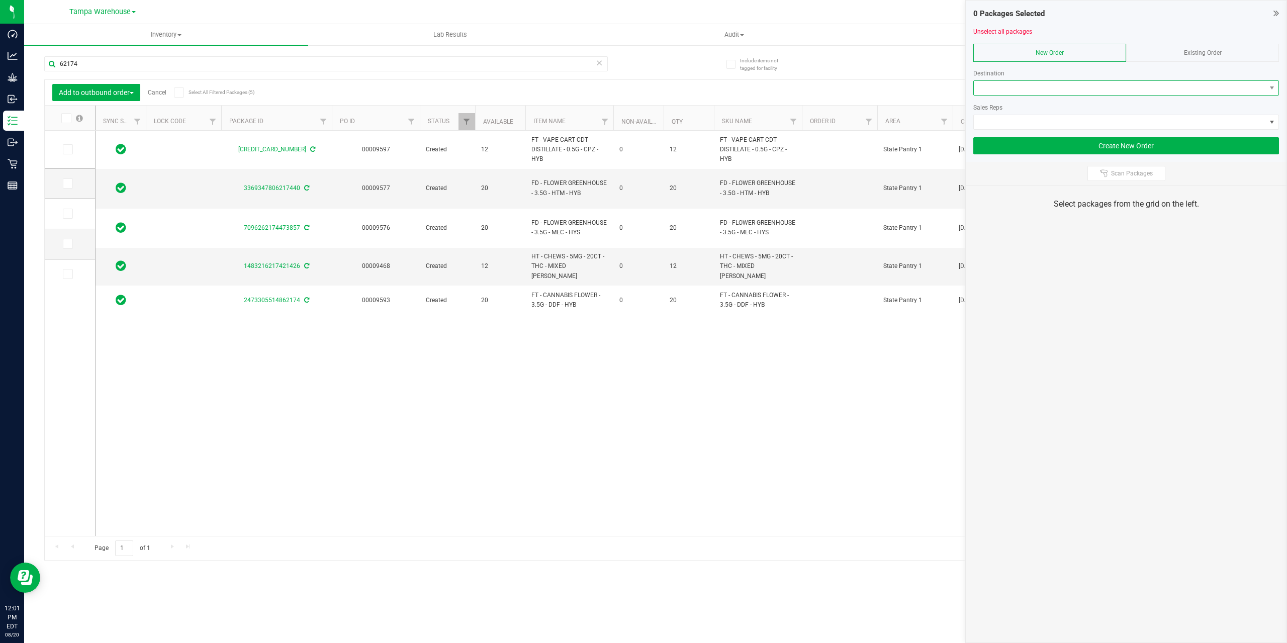
click at [1067, 88] on span at bounding box center [1120, 88] width 292 height 14
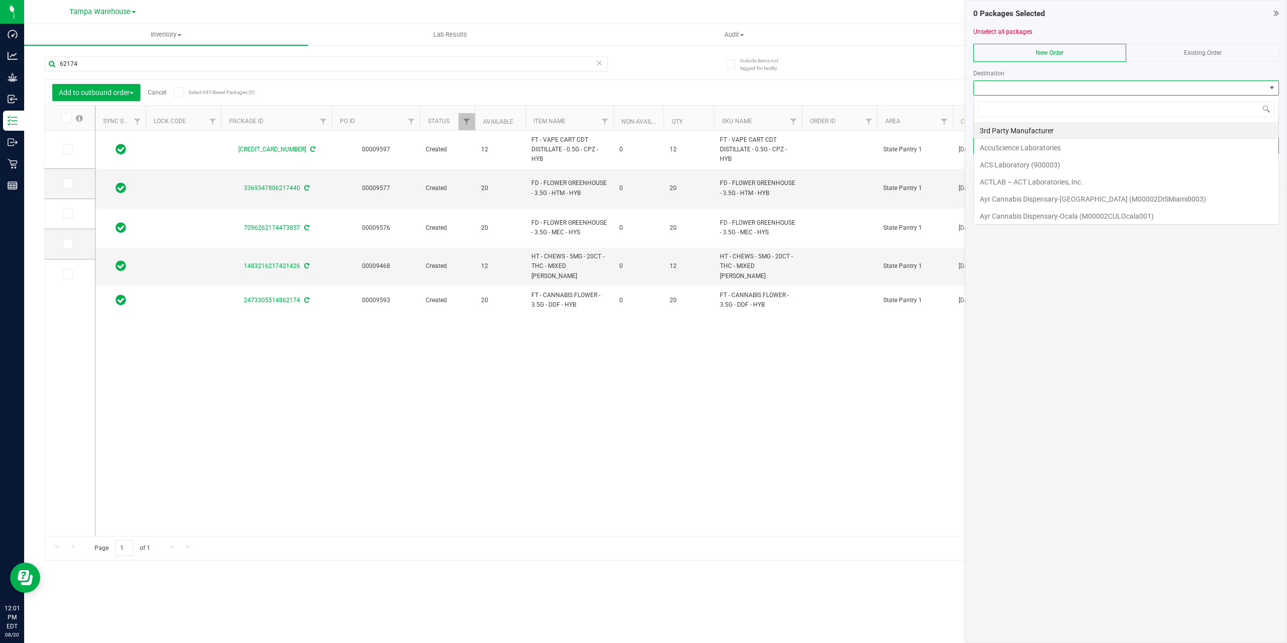
scroll to position [15, 306]
type input "SOU"
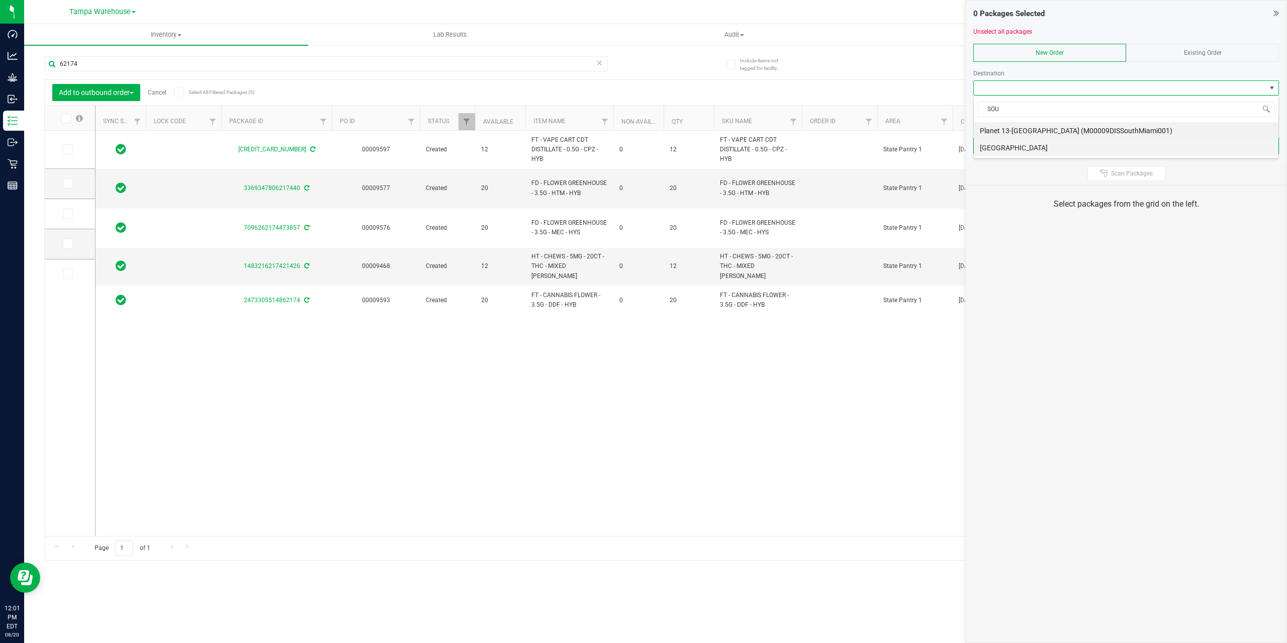
click at [1060, 145] on li "[GEOGRAPHIC_DATA]" at bounding box center [1126, 147] width 305 height 17
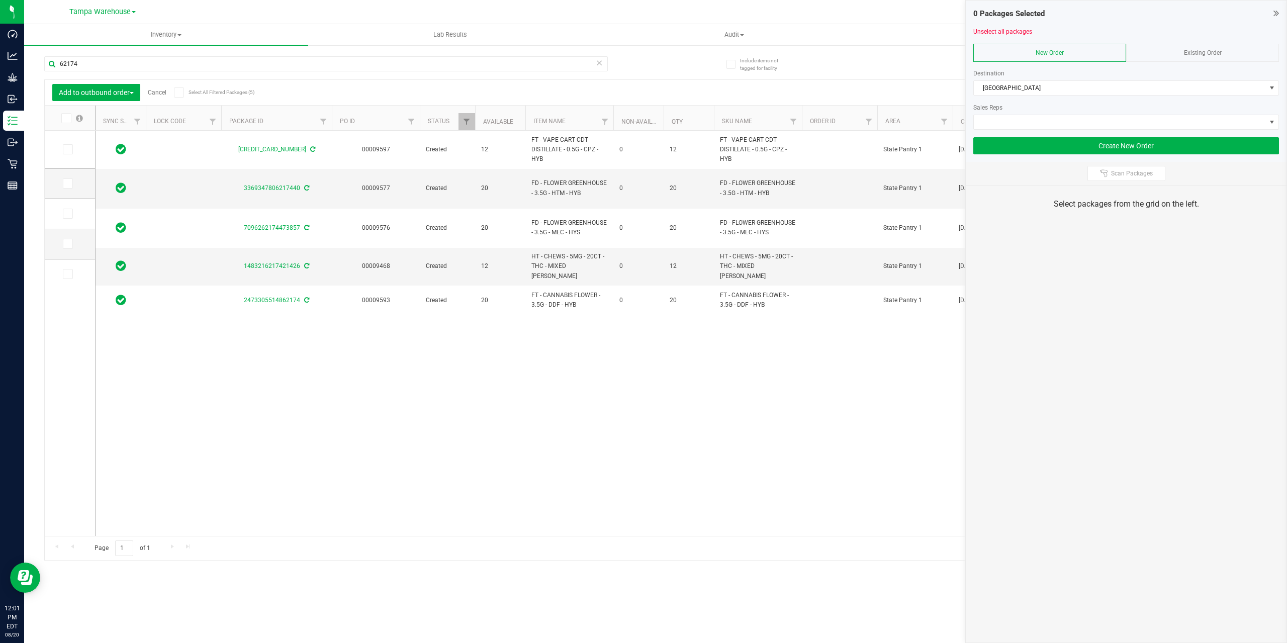
click at [1059, 130] on div at bounding box center [1126, 134] width 306 height 8
click at [1059, 124] on span at bounding box center [1120, 122] width 292 height 14
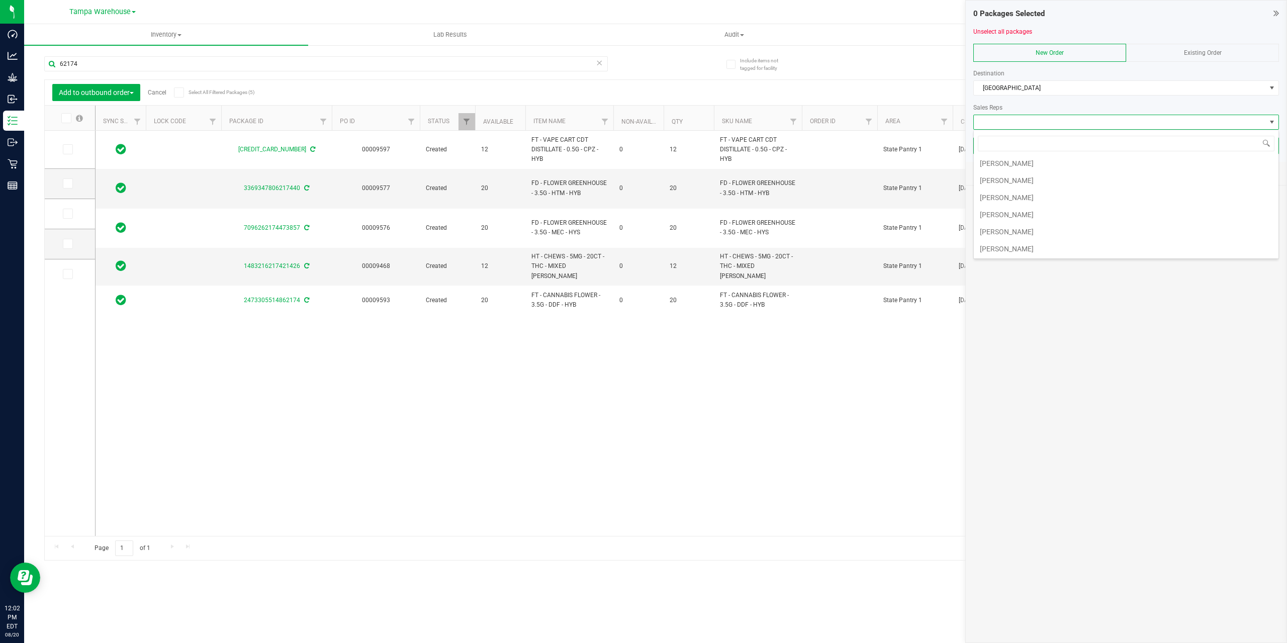
scroll to position [258, 0]
click at [1043, 201] on li "[PERSON_NAME]" at bounding box center [1126, 196] width 305 height 17
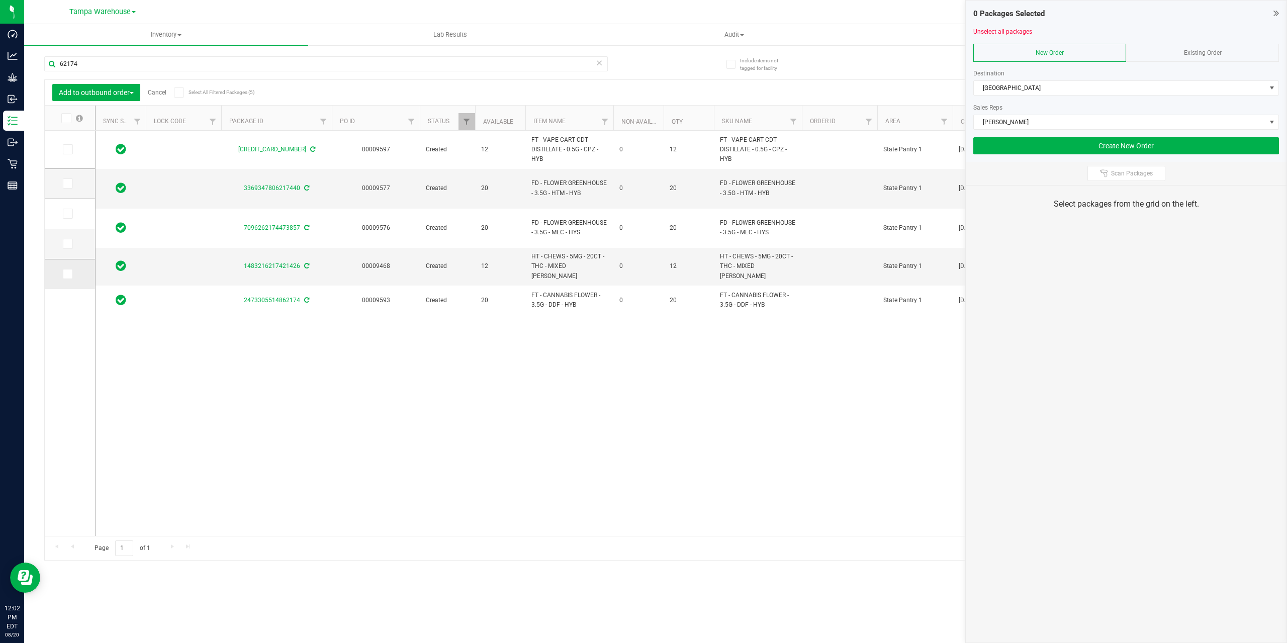
click at [66, 274] on icon at bounding box center [67, 274] width 7 height 0
click at [0, 0] on input "checkbox" at bounding box center [0, 0] width 0 height 0
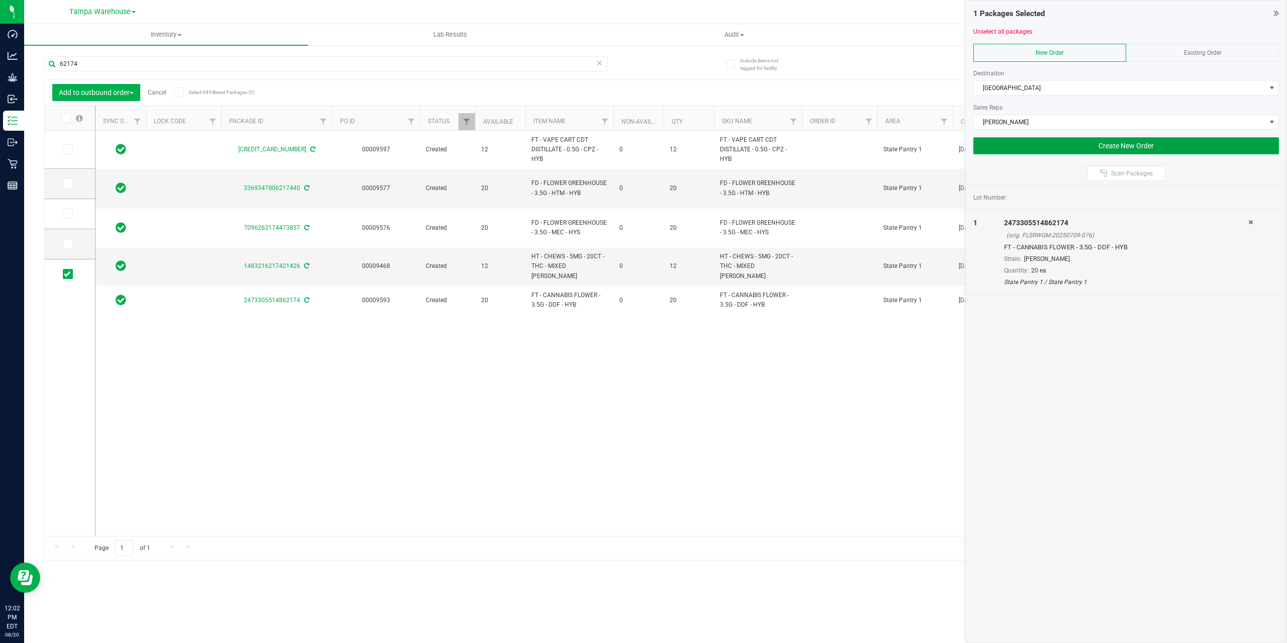
click at [1095, 144] on button "Create New Order" at bounding box center [1126, 145] width 306 height 17
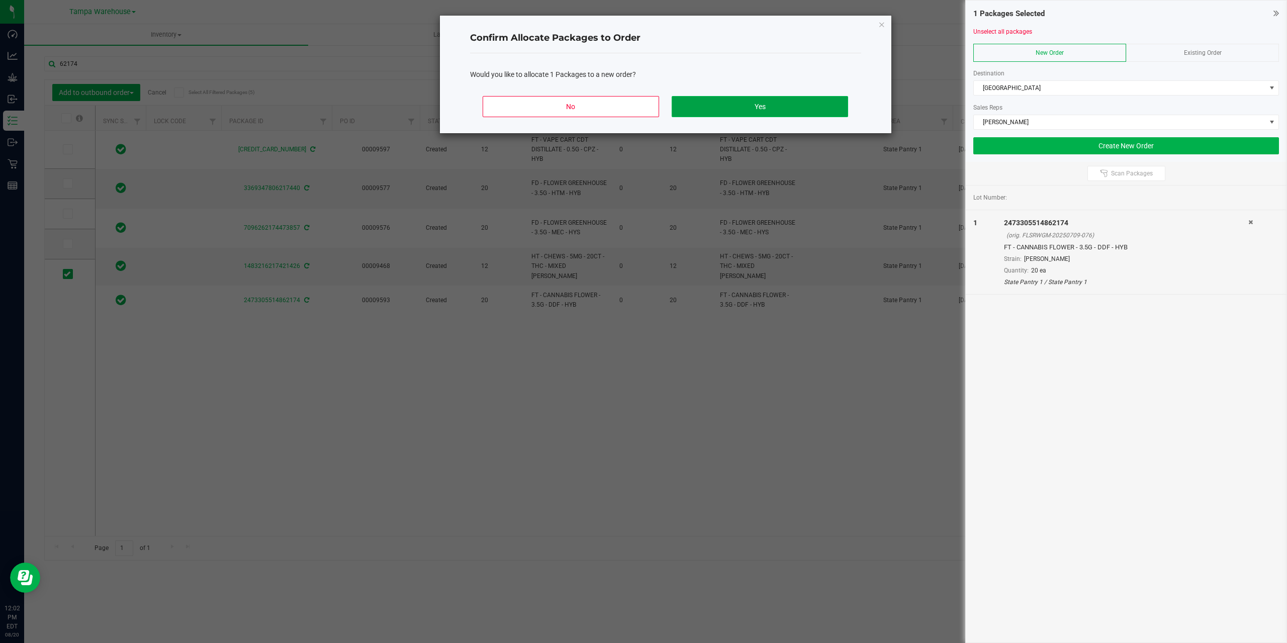
click at [831, 113] on button "Yes" at bounding box center [760, 106] width 176 height 21
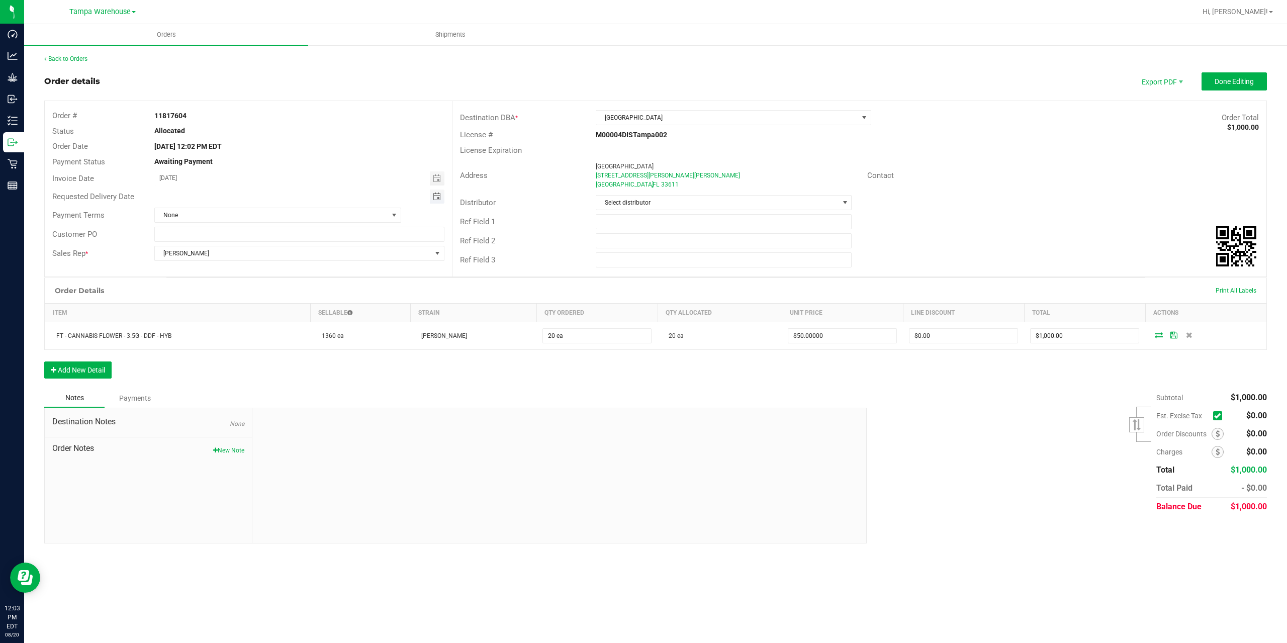
click at [437, 196] on span "Toggle calendar" at bounding box center [437, 197] width 8 height 8
click at [261, 296] on span "21" at bounding box center [258, 297] width 15 height 16
type input "08/21/2025"
click at [630, 227] on input "text" at bounding box center [724, 221] width 256 height 15
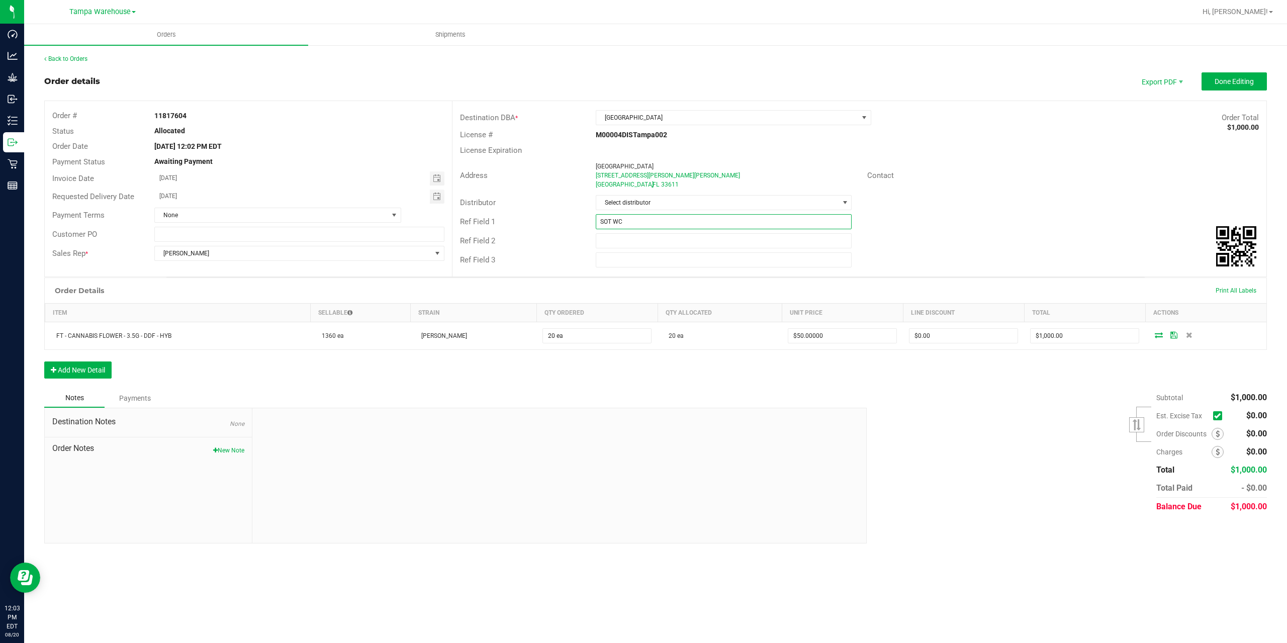
type input "SOT WC"
type input "CANNABIS"
click at [1219, 82] on span "Done Editing" at bounding box center [1233, 81] width 39 height 8
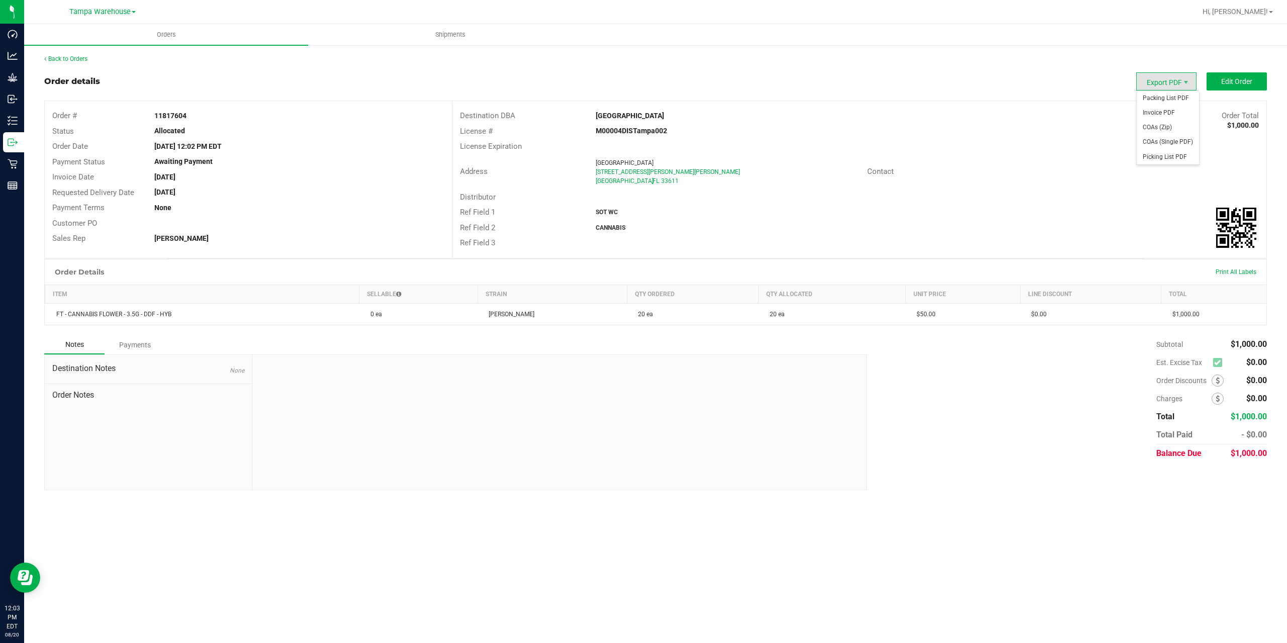
click at [1168, 85] on span "Export PDF" at bounding box center [1166, 81] width 60 height 18
click at [1168, 99] on span "Packing List PDF" at bounding box center [1167, 98] width 62 height 15
